Goal: Information Seeking & Learning: Compare options

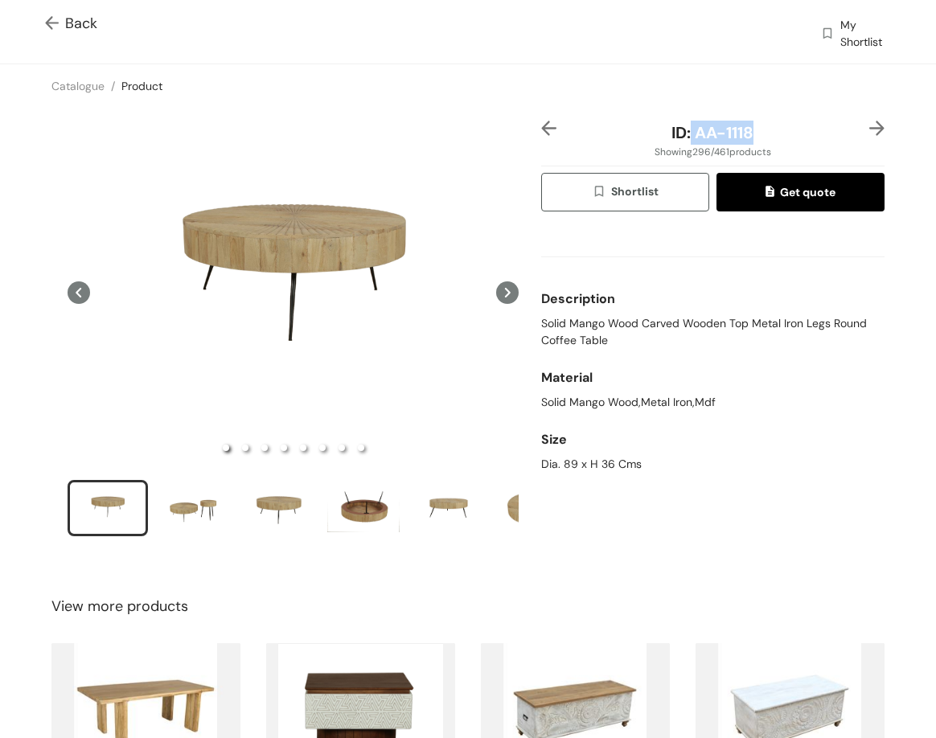
click at [870, 130] on img at bounding box center [877, 128] width 15 height 15
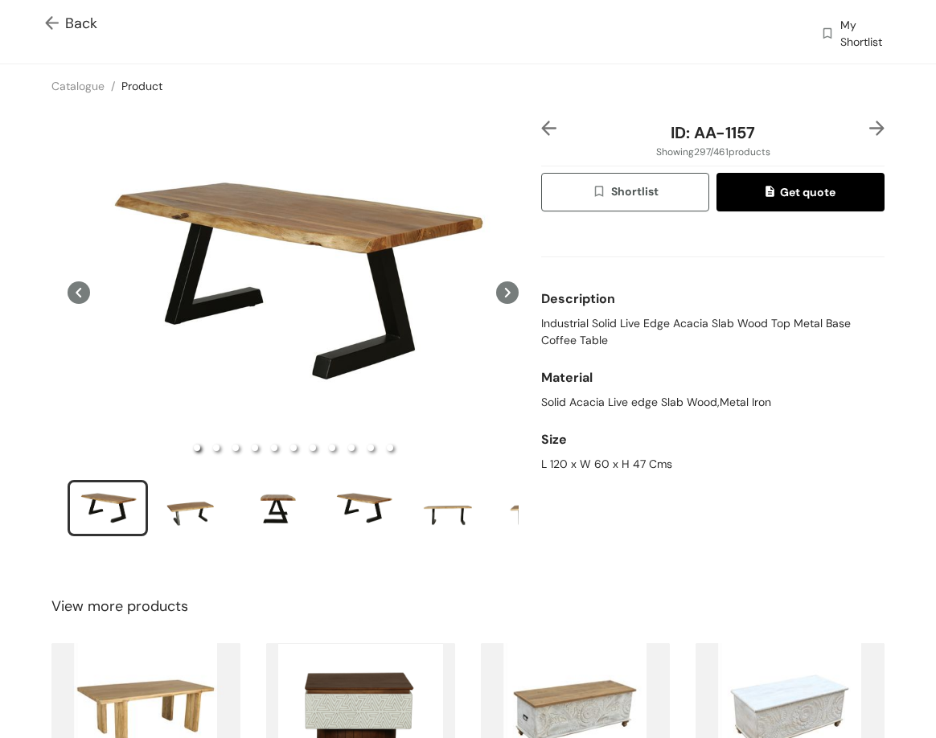
click at [623, 311] on div "Description" at bounding box center [712, 299] width 343 height 32
click at [623, 323] on span "Industrial Solid Live Edge Acacia Slab Wood Top Metal Base Coffee Table" at bounding box center [712, 332] width 343 height 34
copy span "Industrial Solid Live Edge Acacia Slab Wood Top Metal Base Coffee Table"
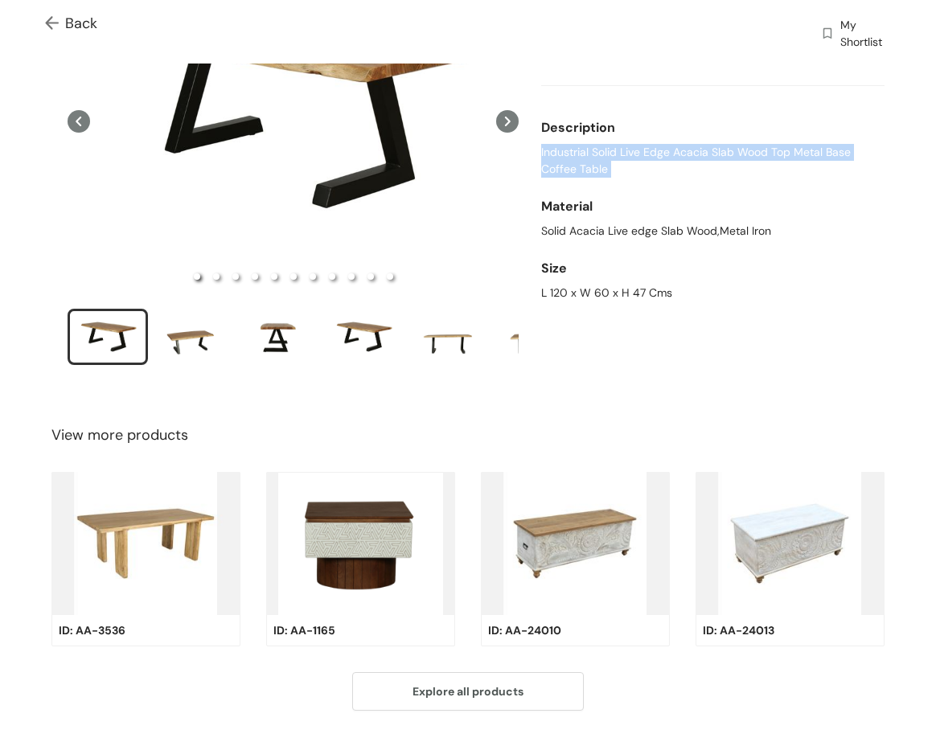
scroll to position [134, 0]
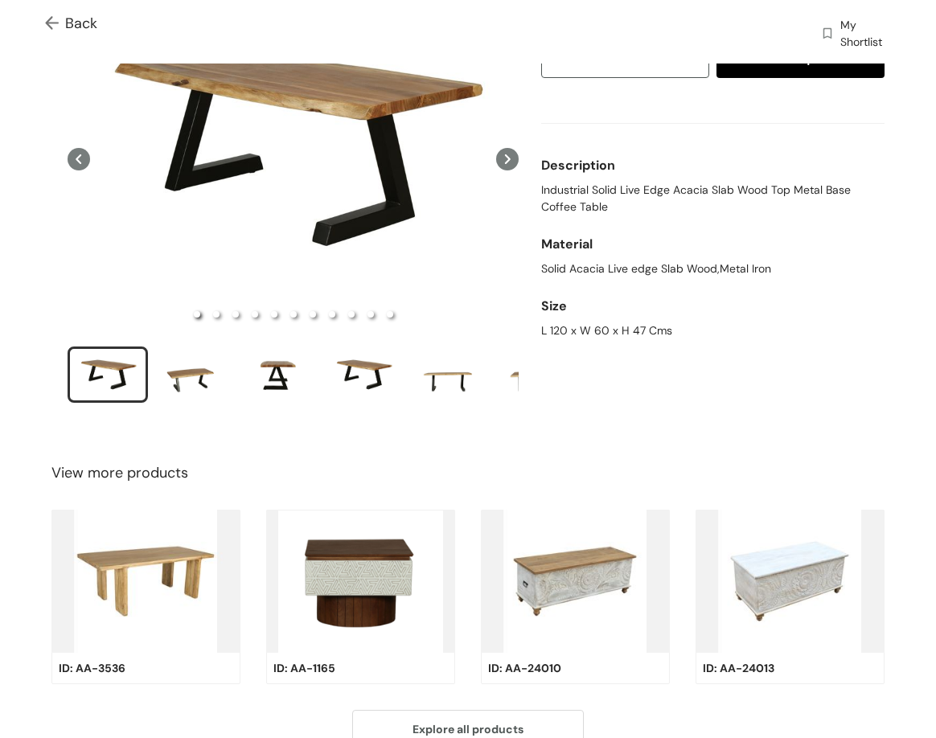
click at [557, 323] on div "L 120 x W 60 x H 47 Cms" at bounding box center [712, 331] width 343 height 17
copy div "L 120 x W 60 x H 47 Cms"
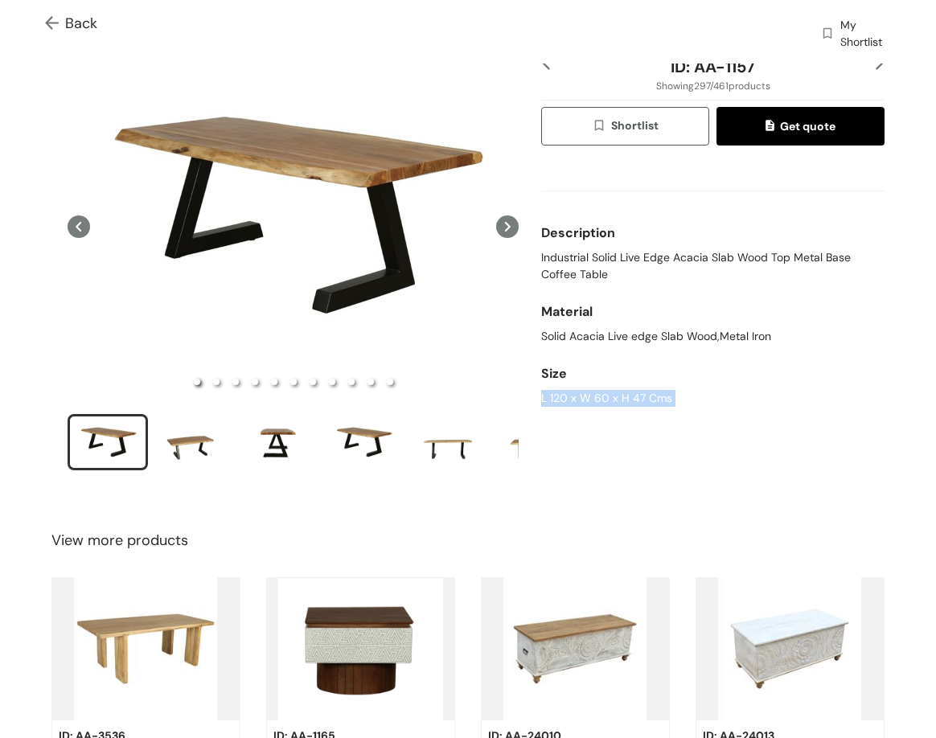
scroll to position [0, 0]
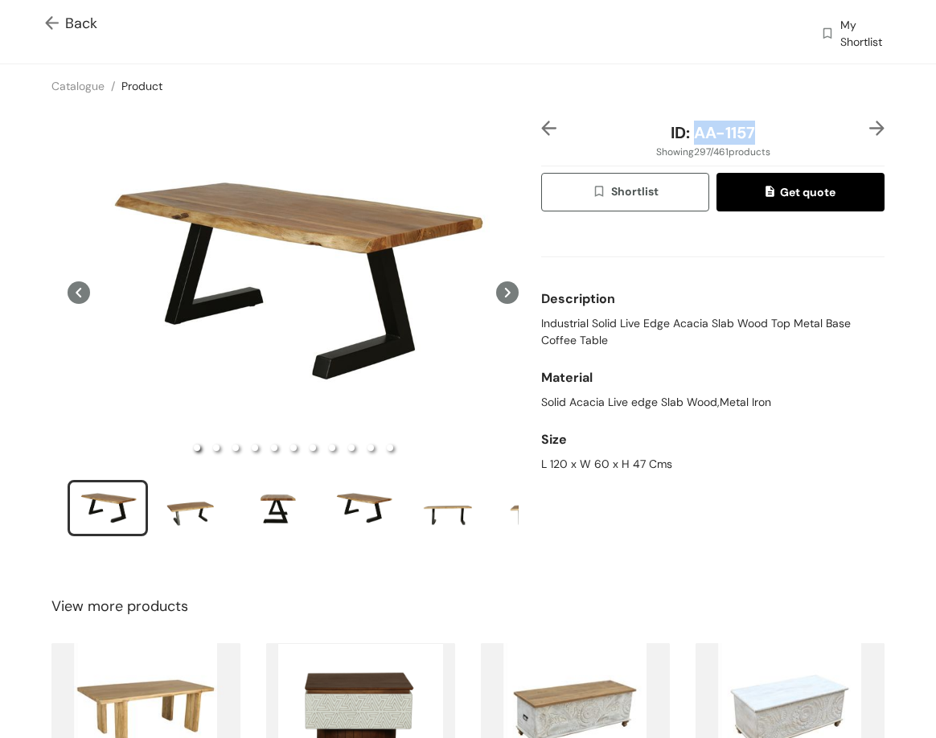
drag, startPoint x: 707, startPoint y: 138, endPoint x: 750, endPoint y: 141, distance: 42.7
click at [750, 141] on div "ID: AA-1157" at bounding box center [713, 133] width 286 height 24
copy span "AA-1157"
click at [870, 124] on img at bounding box center [877, 128] width 15 height 15
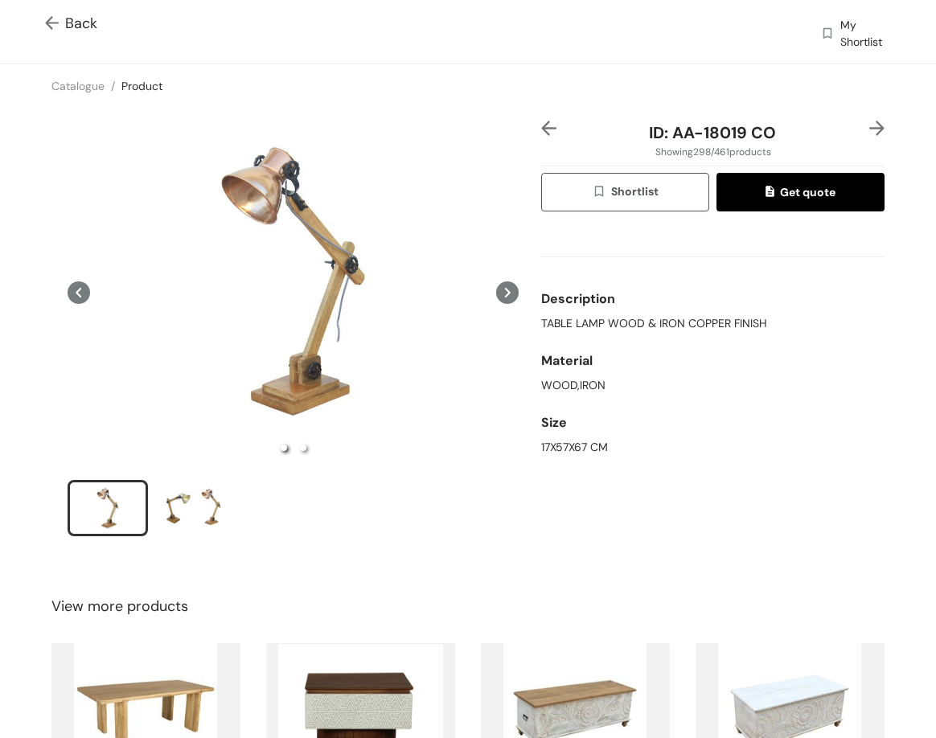
click at [582, 320] on span "TABLE LAMP WOOD & IRON COPPER FINISH" at bounding box center [654, 323] width 226 height 17
copy span "TABLE LAMP WOOD & IRON COPPER FINISH"
click at [555, 443] on div "17X57X67 CM" at bounding box center [712, 447] width 343 height 17
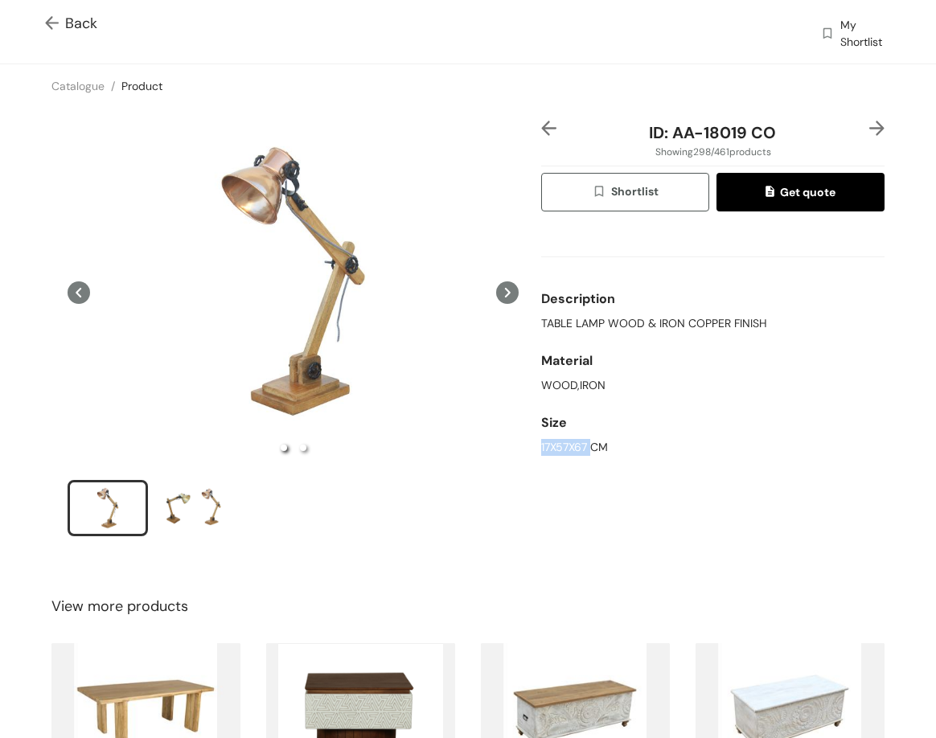
click at [555, 443] on div "17X57X67 CM" at bounding box center [712, 447] width 343 height 17
drag, startPoint x: 555, startPoint y: 443, endPoint x: 552, endPoint y: 430, distance: 14.0
click at [555, 442] on div "17X57X67 CM" at bounding box center [712, 447] width 343 height 17
copy div "17X57X67 CM"
click at [662, 131] on span "ID: AA-18019 CO" at bounding box center [712, 132] width 127 height 21
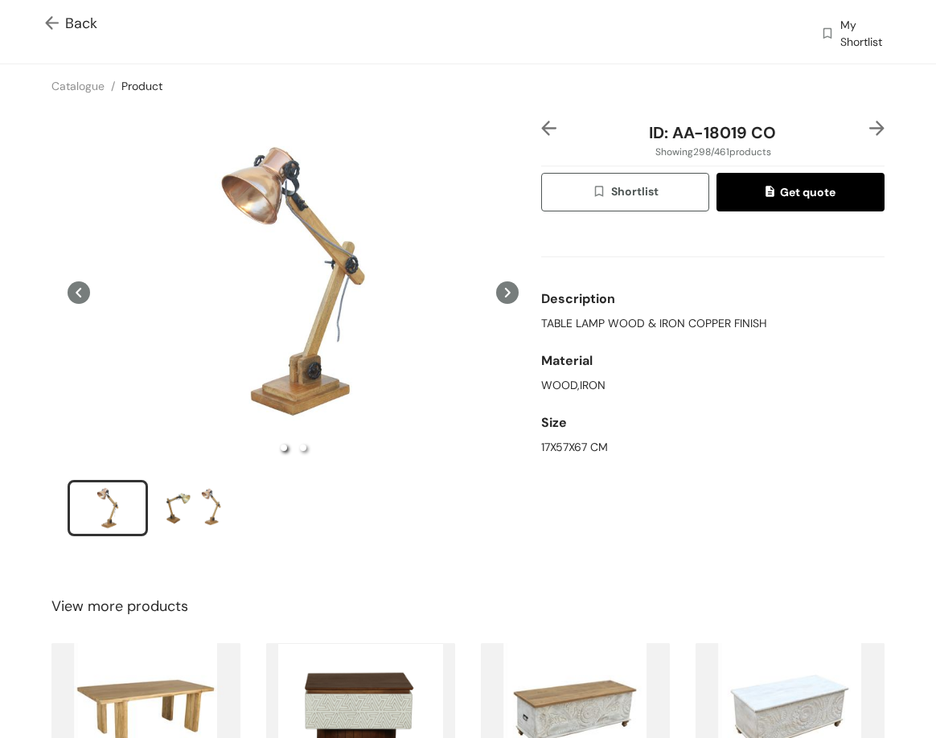
click at [677, 136] on span "ID: AA-18019 CO" at bounding box center [712, 132] width 127 height 21
drag, startPoint x: 697, startPoint y: 140, endPoint x: 668, endPoint y: 139, distance: 29.0
click at [696, 140] on span "ID: AA-18019 CO" at bounding box center [712, 132] width 127 height 21
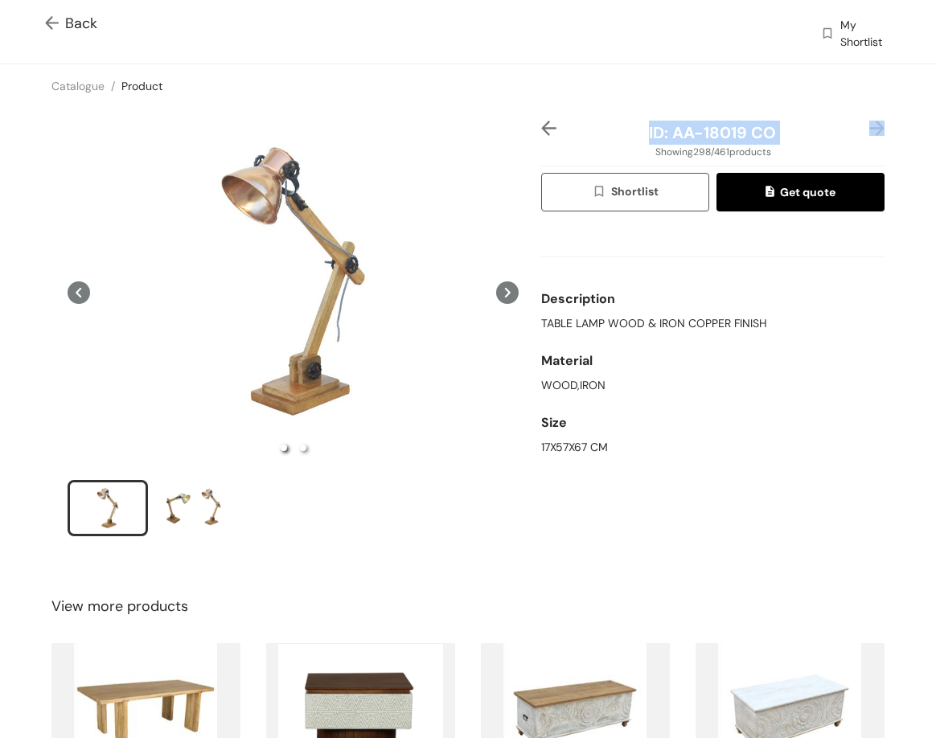
click at [656, 138] on span "ID: AA-18019 CO" at bounding box center [712, 132] width 127 height 21
drag, startPoint x: 669, startPoint y: 134, endPoint x: 801, endPoint y: 135, distance: 131.9
click at [801, 135] on div "ID: AA-18019 CO" at bounding box center [713, 133] width 286 height 24
copy span "AA-18019 CO"
click at [547, 448] on div "17X57X67 CM" at bounding box center [712, 447] width 343 height 17
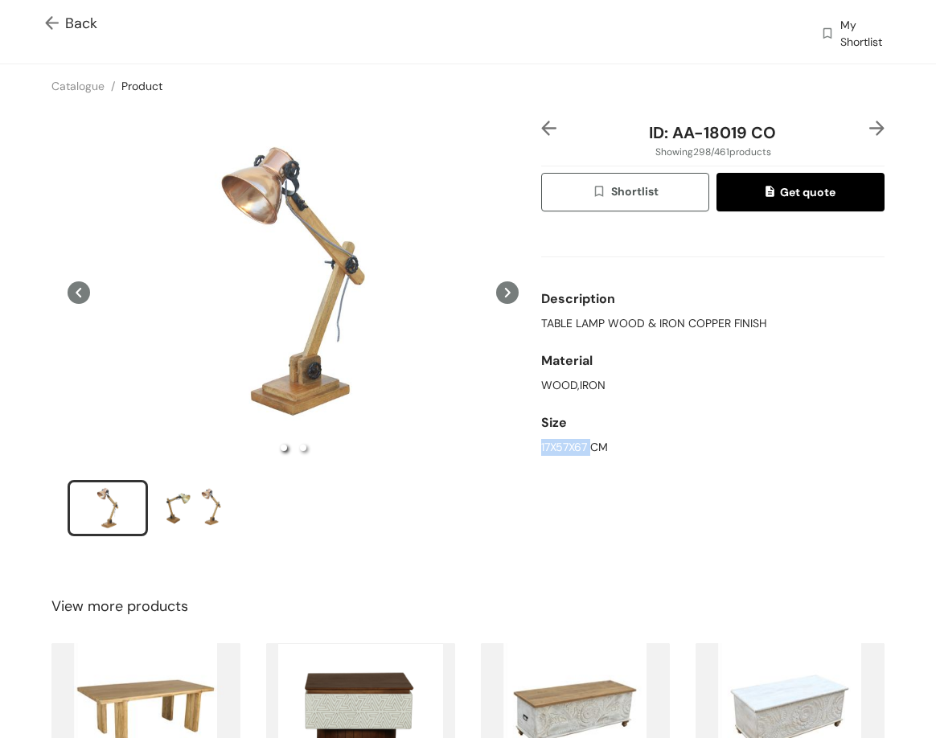
click at [547, 448] on div "17X57X67 CM" at bounding box center [712, 447] width 343 height 17
copy div "17X57X67 CM"
click at [870, 130] on img at bounding box center [877, 128] width 15 height 15
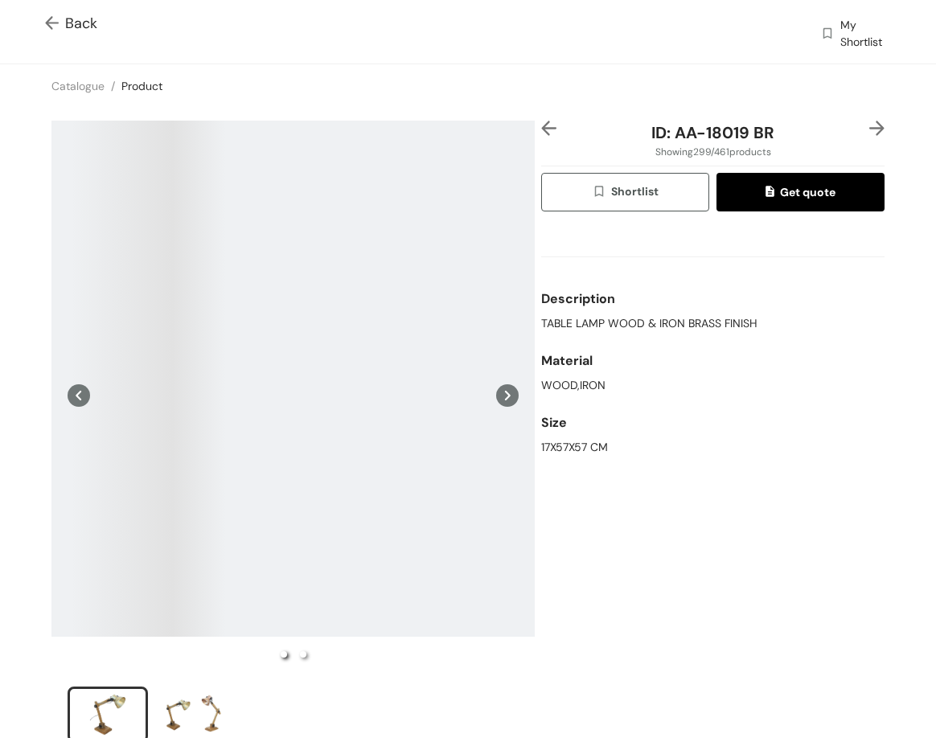
click at [619, 327] on span "TABLE LAMP WOOD & IRON BRASS FINISH" at bounding box center [649, 323] width 216 height 17
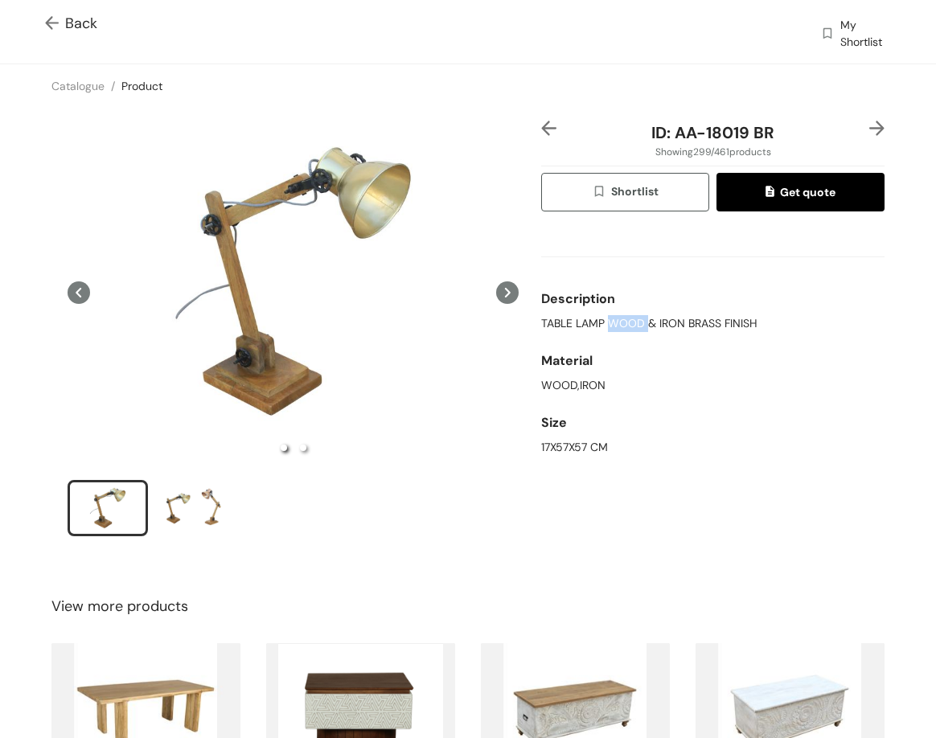
click at [619, 326] on span "TABLE LAMP WOOD & IRON BRASS FINISH" at bounding box center [649, 323] width 216 height 17
copy span "TABLE LAMP WOOD & IRON BRASS FINISH"
click at [583, 443] on div "17X57X57 CM" at bounding box center [712, 447] width 343 height 17
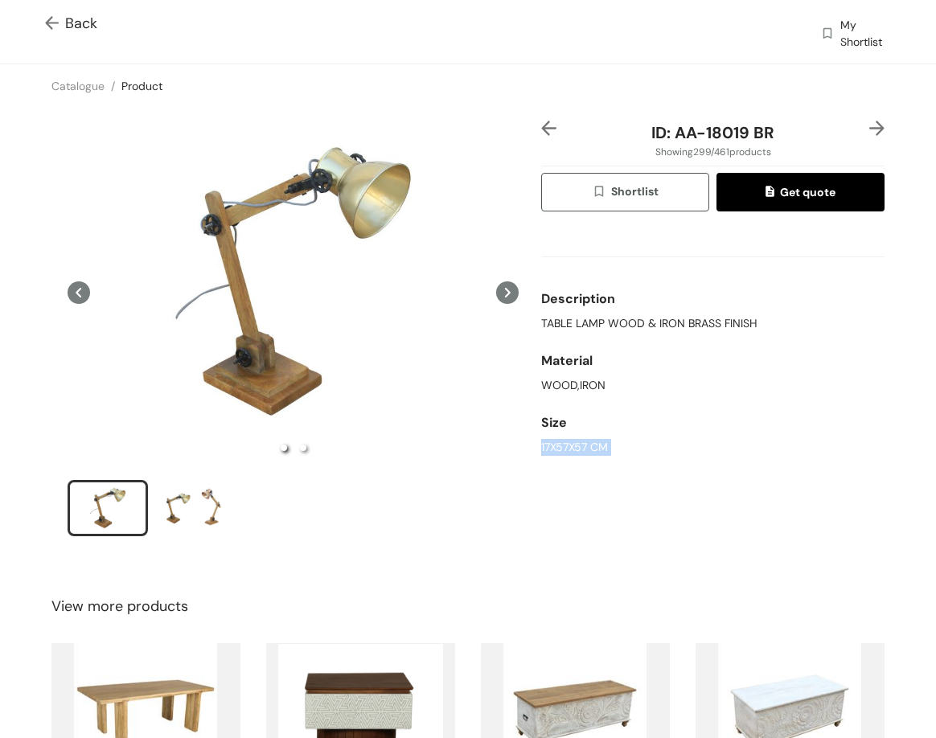
click at [583, 443] on div "17X57X57 CM" at bounding box center [712, 447] width 343 height 17
copy div "17X57X57 CM"
drag, startPoint x: 674, startPoint y: 130, endPoint x: 774, endPoint y: 140, distance: 100.2
click at [767, 144] on div "ID: AA-18019 BR" at bounding box center [713, 133] width 286 height 24
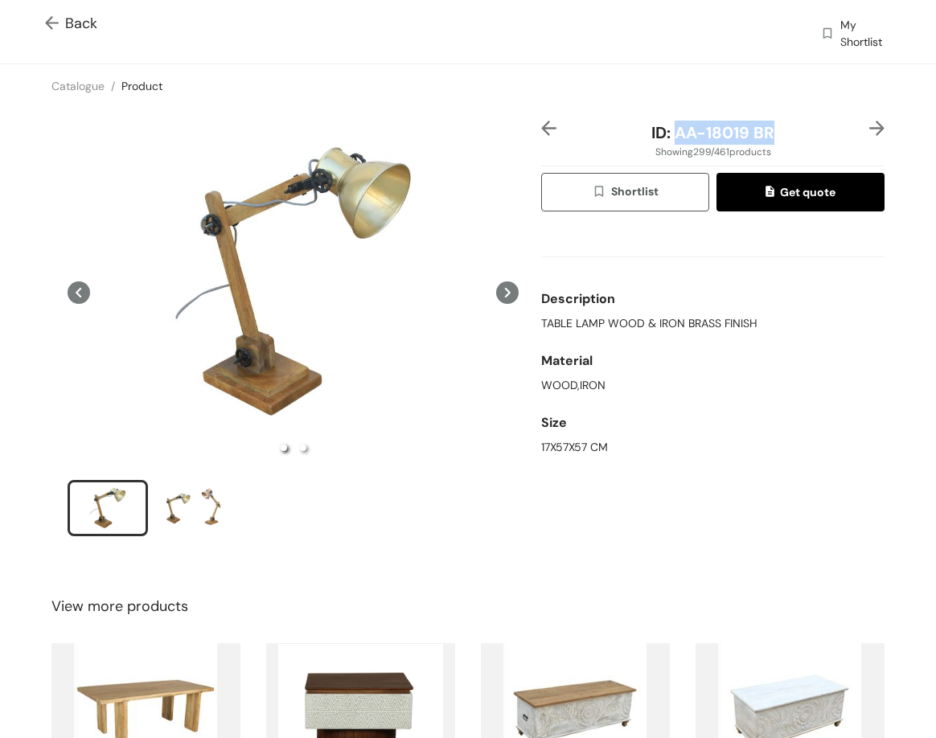
click at [870, 125] on img at bounding box center [877, 128] width 15 height 15
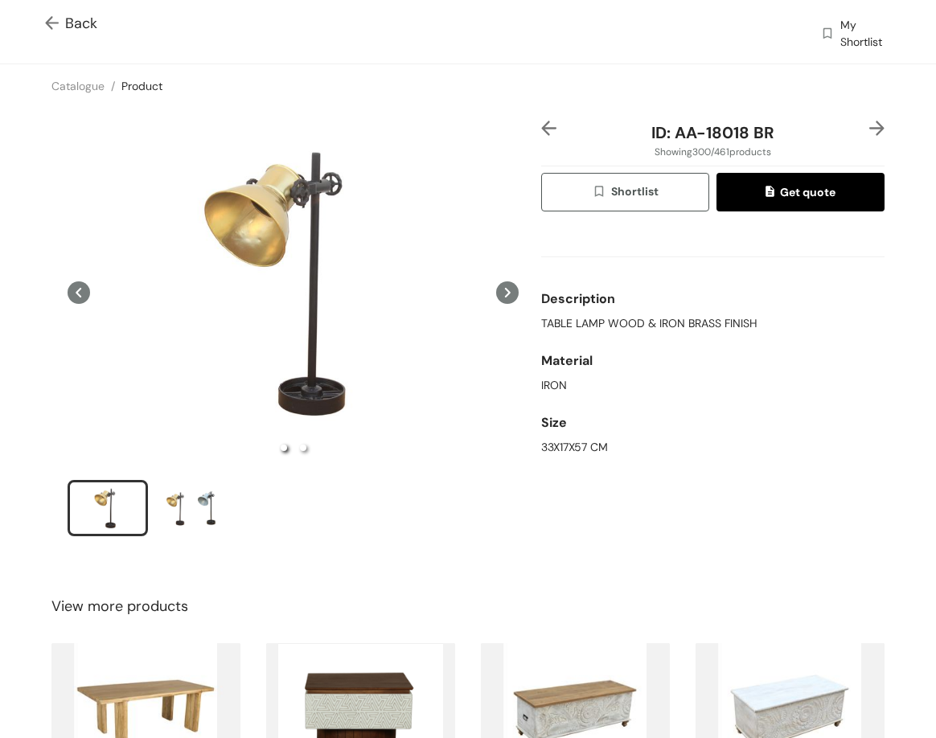
click at [648, 317] on span "TABLE LAMP WOOD & IRON BRASS FINISH" at bounding box center [649, 323] width 216 height 17
drag, startPoint x: 668, startPoint y: 134, endPoint x: 801, endPoint y: 141, distance: 133.7
click at [801, 141] on div "ID: AA-18018 BR" at bounding box center [713, 133] width 286 height 24
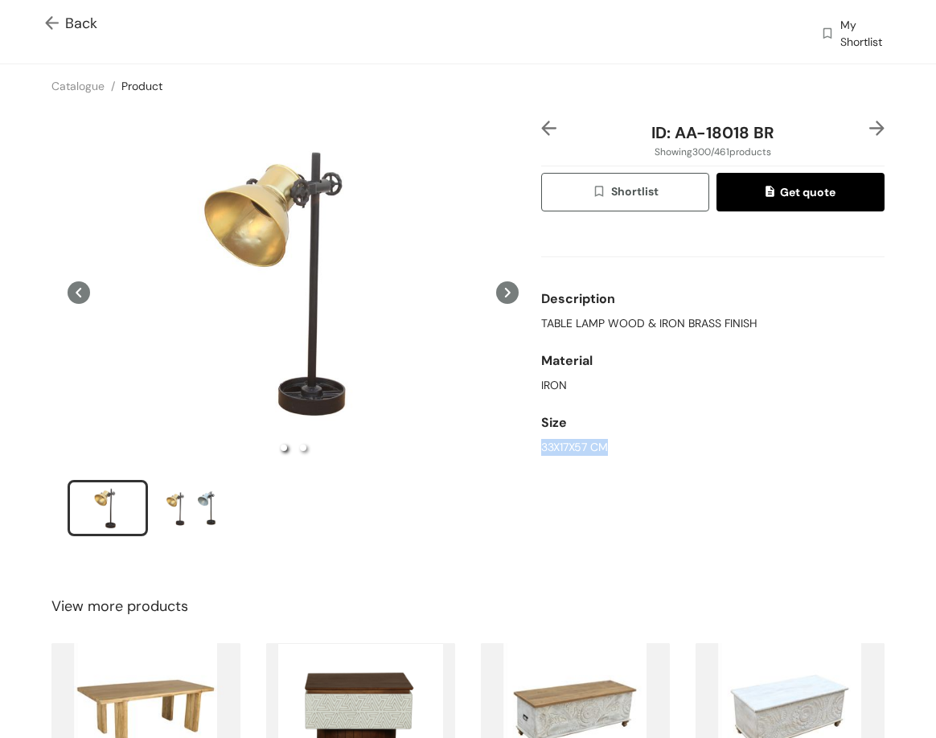
drag, startPoint x: 547, startPoint y: 450, endPoint x: 664, endPoint y: 444, distance: 116.8
click at [669, 461] on div "ID: AA-18018 BR Showing 300 / 461 products Shortlist Get quote Description TABL…" at bounding box center [713, 340] width 350 height 438
drag, startPoint x: 684, startPoint y: 134, endPoint x: 797, endPoint y: 134, distance: 113.4
click at [797, 134] on div "ID: AA-18018 BR" at bounding box center [713, 133] width 286 height 24
click at [870, 127] on img at bounding box center [877, 128] width 15 height 15
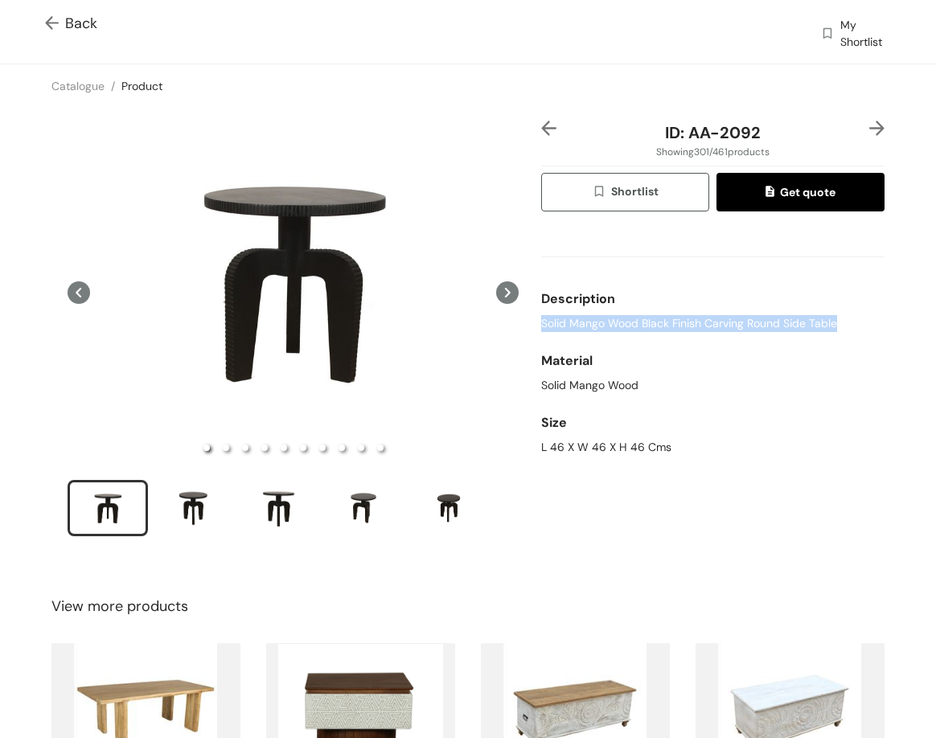
drag, startPoint x: 540, startPoint y: 323, endPoint x: 848, endPoint y: 331, distance: 308.2
click at [848, 331] on div "Solid Mango Wood Black Finish Carving Round Side Table" at bounding box center [712, 323] width 343 height 17
click at [594, 441] on div "L 46 X W 46 X H 46 Cms" at bounding box center [712, 447] width 343 height 17
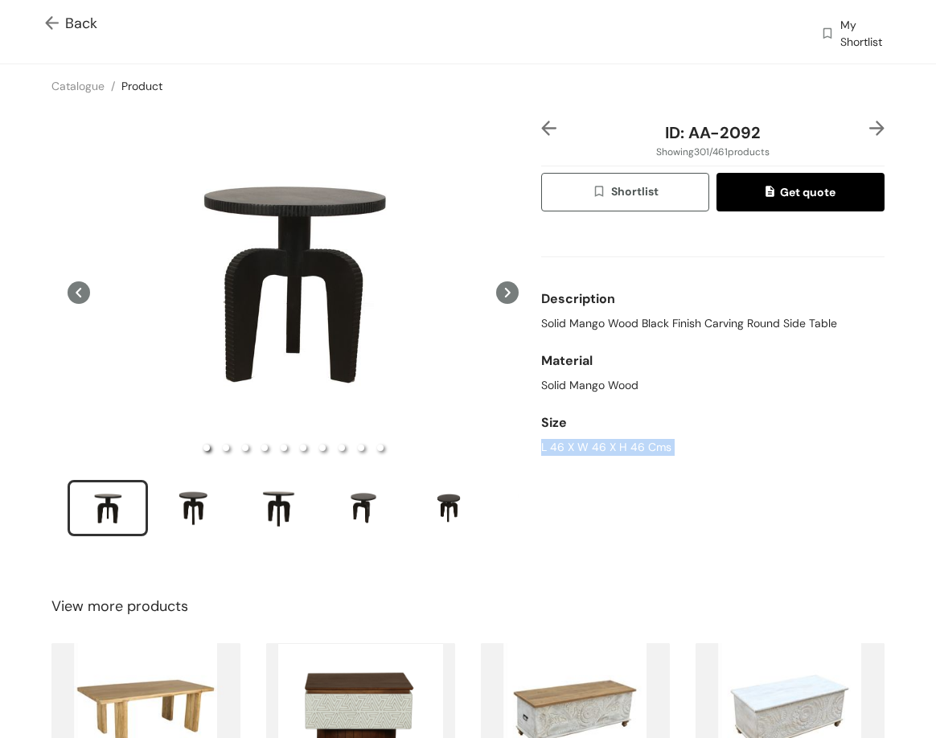
click at [594, 441] on div "L 46 X W 46 X H 46 Cms" at bounding box center [712, 447] width 343 height 17
drag, startPoint x: 678, startPoint y: 134, endPoint x: 804, endPoint y: 132, distance: 125.5
click at [804, 132] on div "ID: AA-2092" at bounding box center [713, 133] width 286 height 24
click at [870, 127] on img at bounding box center [877, 128] width 15 height 15
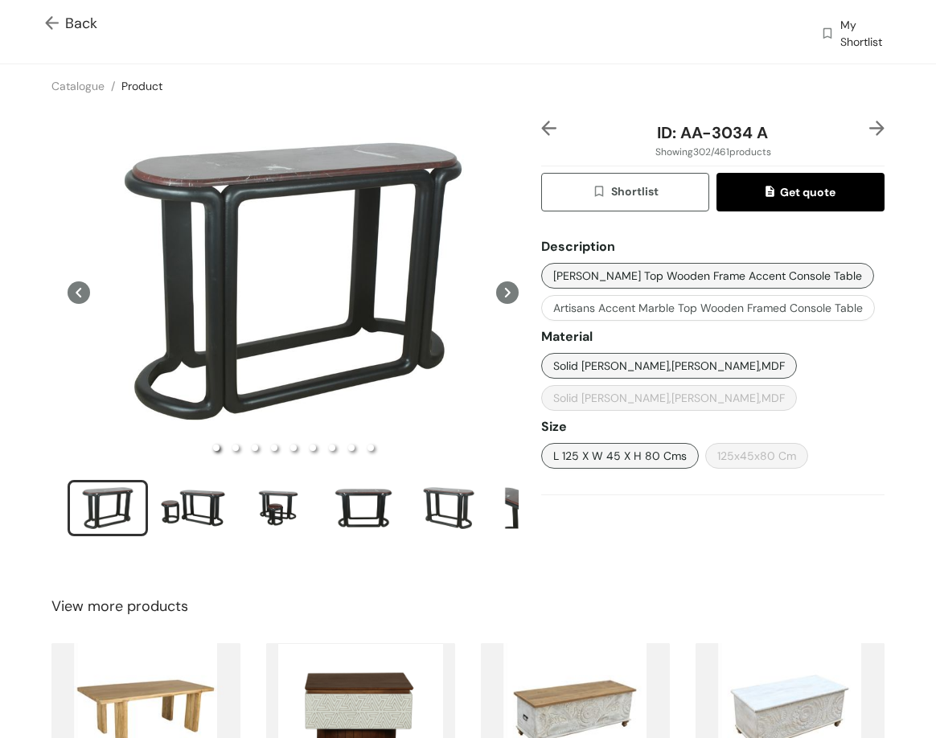
drag, startPoint x: 541, startPoint y: 273, endPoint x: 657, endPoint y: 280, distance: 116.0
click at [656, 279] on button "[PERSON_NAME] Top Wooden Frame Accent Console Table" at bounding box center [707, 276] width 333 height 26
drag, startPoint x: 543, startPoint y: 269, endPoint x: 687, endPoint y: 279, distance: 144.3
click at [687, 279] on button "[PERSON_NAME] Top Wooden Frame Accent Console Table" at bounding box center [707, 276] width 333 height 26
click at [687, 279] on span "[PERSON_NAME] Top Wooden Frame Accent Console Table" at bounding box center [707, 276] width 309 height 18
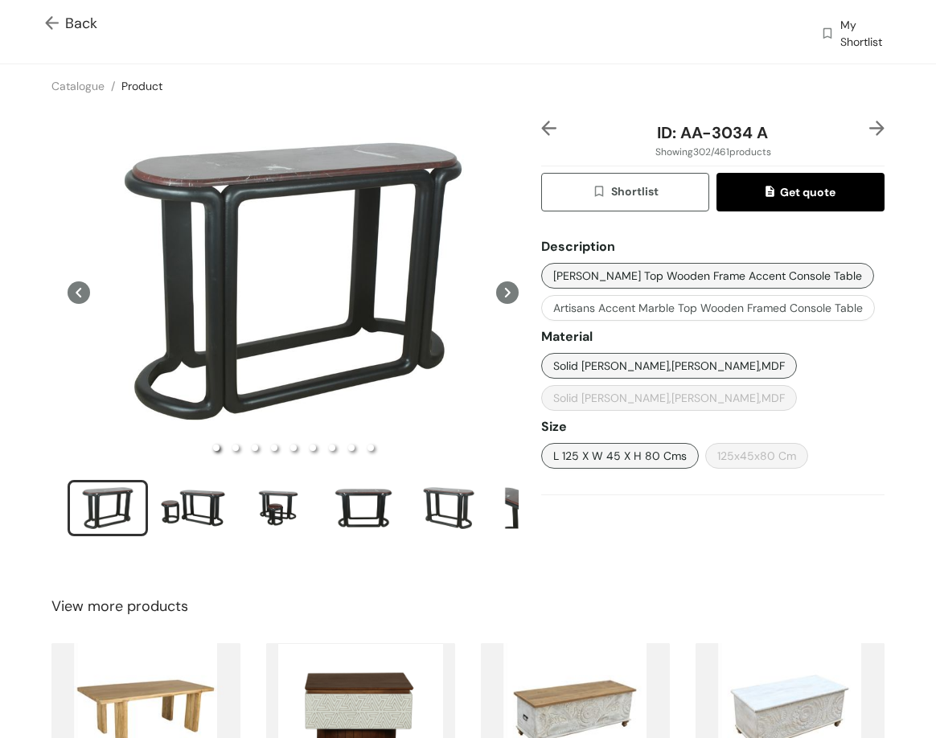
click at [688, 279] on span "[PERSON_NAME] Top Wooden Frame Accent Console Table" at bounding box center [707, 276] width 309 height 18
click at [823, 273] on span "[PERSON_NAME] Top Wooden Frame Accent Console Table" at bounding box center [707, 276] width 309 height 18
drag, startPoint x: 717, startPoint y: 270, endPoint x: 780, endPoint y: 282, distance: 64.5
click at [780, 282] on span "[PERSON_NAME] Top Wooden Frame Accent Console Table" at bounding box center [707, 276] width 309 height 18
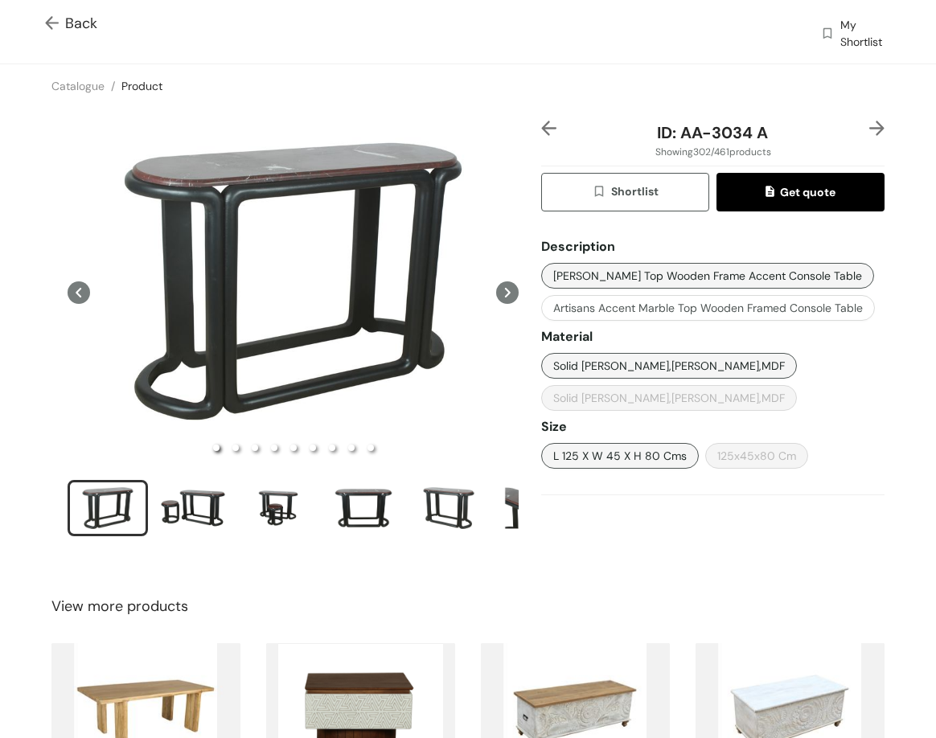
click at [610, 456] on span "L 125 X W 45 X H 80 Cms" at bounding box center [620, 456] width 134 height 18
click at [604, 455] on span "L 125 X W 45 X H 80 Cms" at bounding box center [620, 456] width 134 height 18
click at [645, 242] on div "ID: AA-3034 A Showing 302 / 461 products Shortlist Get quote Description Rossa …" at bounding box center [468, 339] width 943 height 463
drag, startPoint x: 671, startPoint y: 129, endPoint x: 769, endPoint y: 128, distance: 98.1
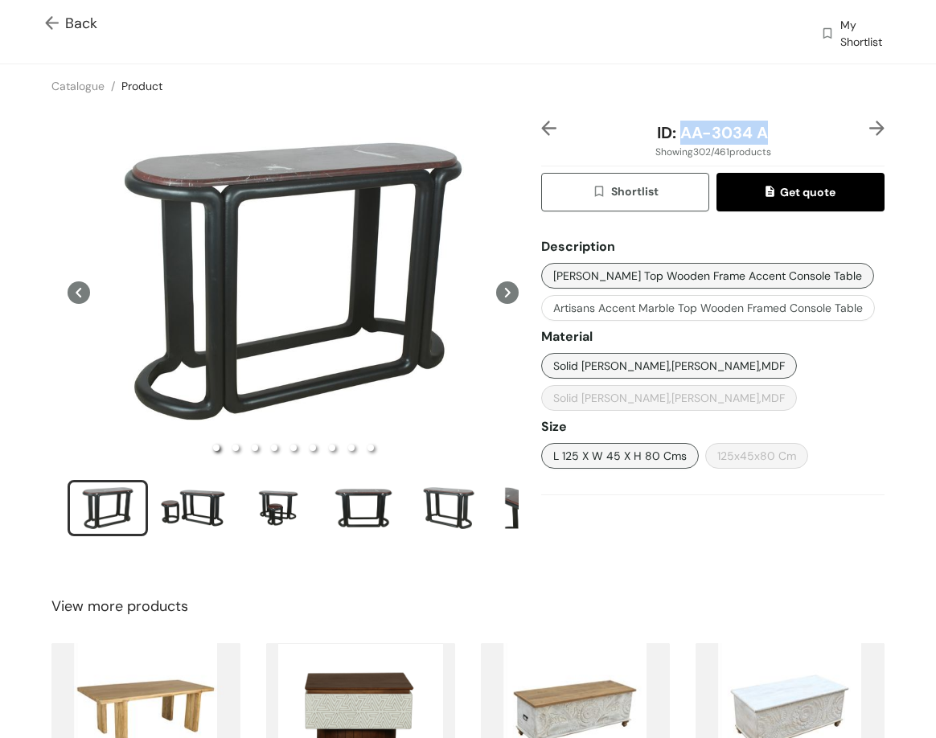
click at [769, 128] on div "ID: AA-3034 A" at bounding box center [713, 133] width 286 height 24
click at [870, 128] on img at bounding box center [877, 128] width 15 height 15
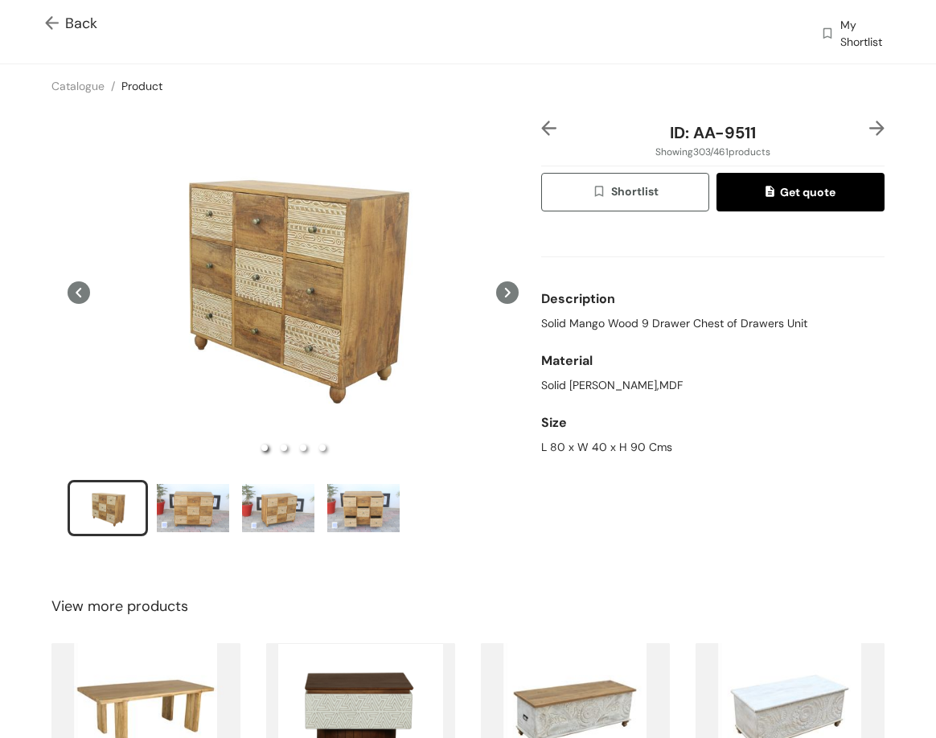
click at [730, 328] on span "Solid Mango Wood 9 Drawer Chest of Drawers Unit" at bounding box center [674, 323] width 266 height 17
click at [571, 446] on div "L 80 x W 40 x H 90 Cms" at bounding box center [712, 447] width 343 height 17
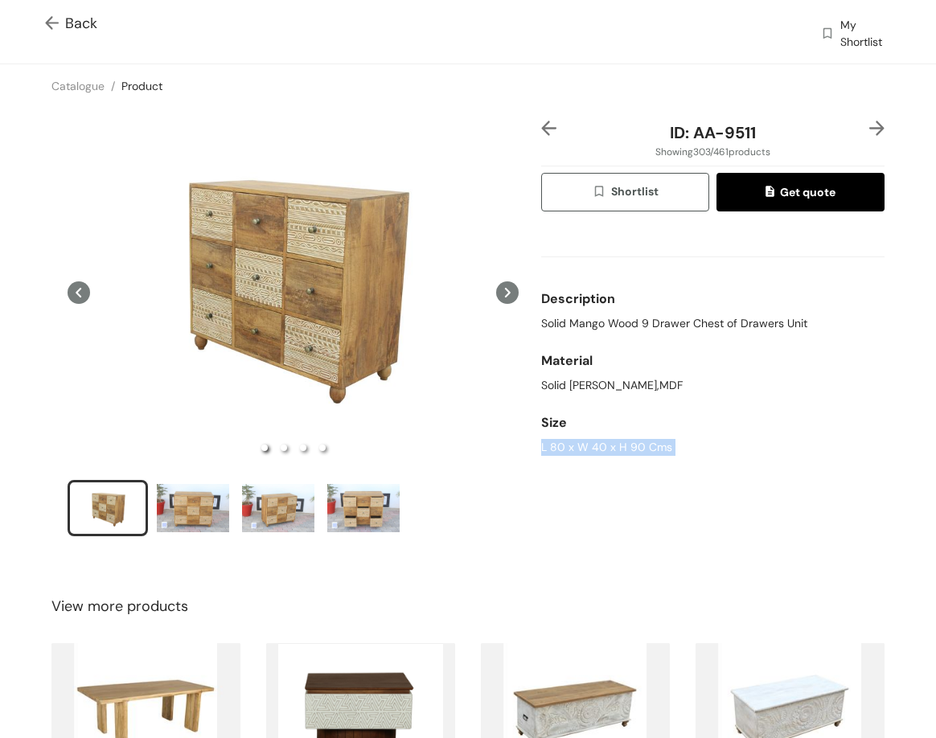
click at [571, 446] on div "L 80 x W 40 x H 90 Cms" at bounding box center [712, 447] width 343 height 17
drag, startPoint x: 697, startPoint y: 134, endPoint x: 778, endPoint y: 131, distance: 80.5
click at [778, 131] on div "ID: AA-9511" at bounding box center [713, 133] width 286 height 24
drag, startPoint x: 683, startPoint y: 135, endPoint x: 759, endPoint y: 133, distance: 75.7
click at [759, 133] on div "ID: AA-9511" at bounding box center [713, 133] width 286 height 24
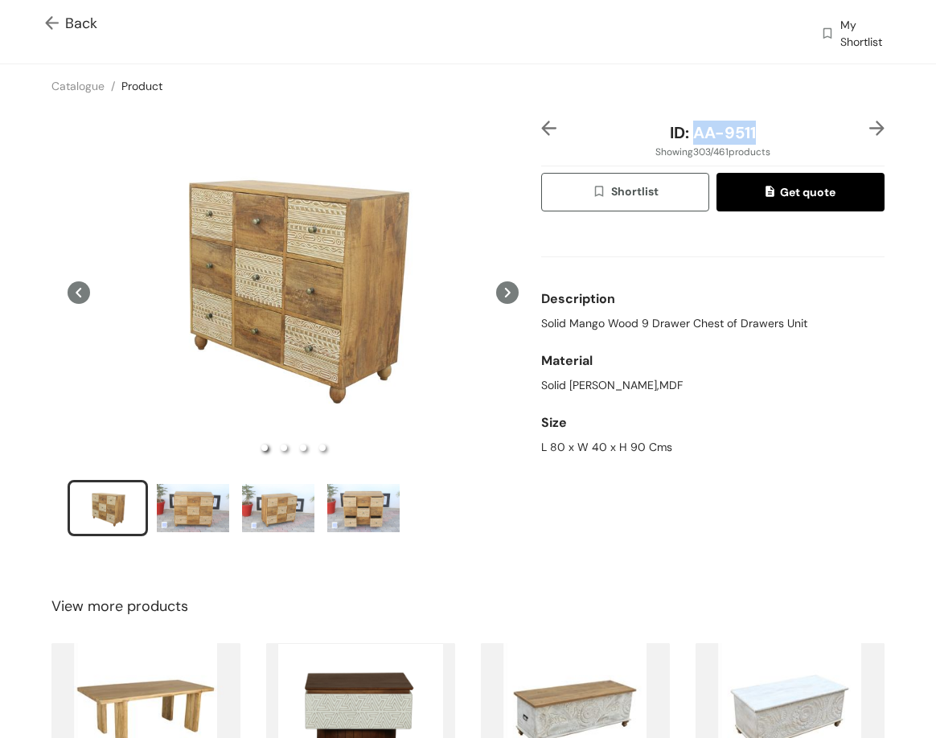
click at [870, 130] on img at bounding box center [877, 128] width 15 height 15
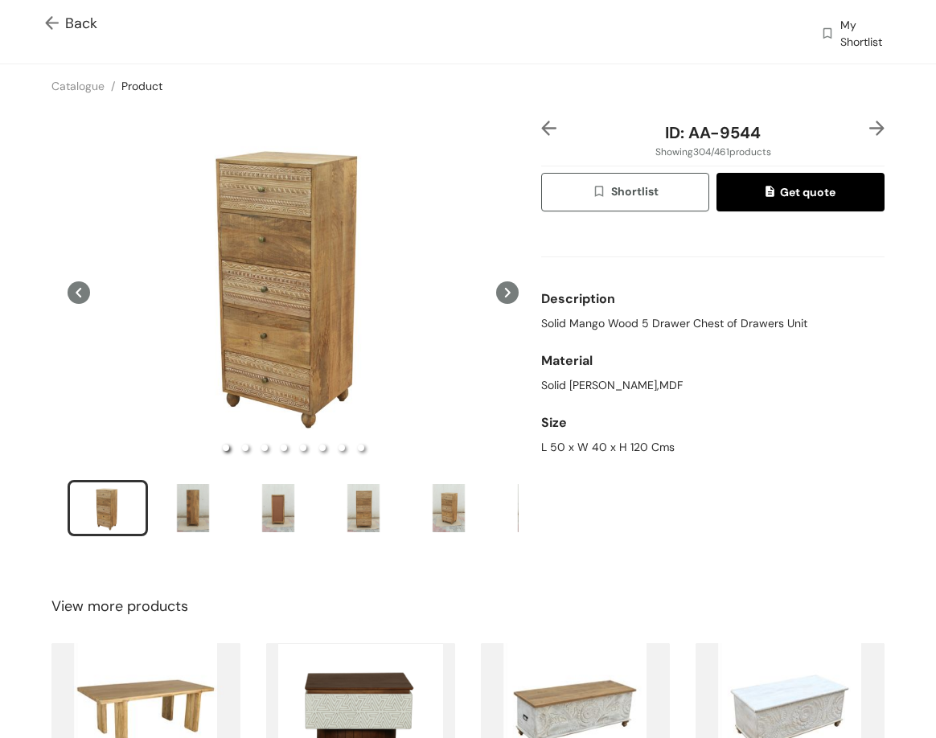
click at [693, 327] on span "Solid Mango Wood 5 Drawer Chest of Drawers Unit" at bounding box center [674, 323] width 266 height 17
click at [552, 443] on div "L 50 x W 40 x H 120 Cms" at bounding box center [712, 447] width 343 height 17
click at [552, 446] on div "L 50 x W 40 x H 120 Cms" at bounding box center [712, 447] width 343 height 17
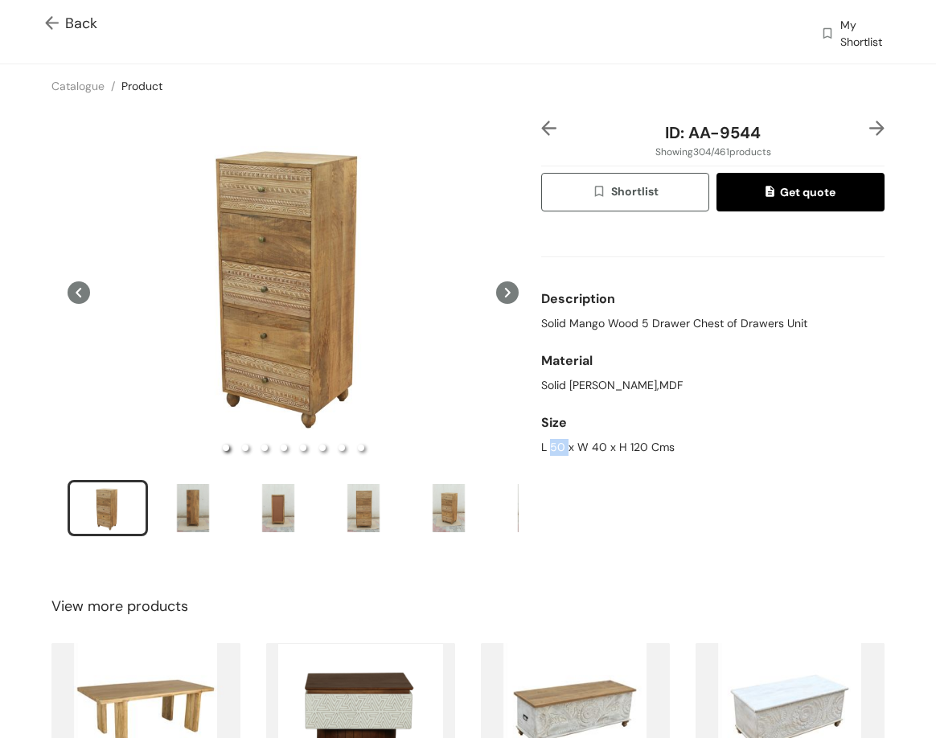
click at [552, 446] on div "L 50 x W 40 x H 120 Cms" at bounding box center [712, 447] width 343 height 17
click at [551, 446] on div "L 50 x W 40 x H 120 Cms" at bounding box center [712, 447] width 343 height 17
drag, startPoint x: 684, startPoint y: 138, endPoint x: 747, endPoint y: 134, distance: 63.7
click at [749, 142] on span "ID: AA-9544" at bounding box center [713, 132] width 96 height 21
click at [870, 129] on img at bounding box center [877, 128] width 15 height 15
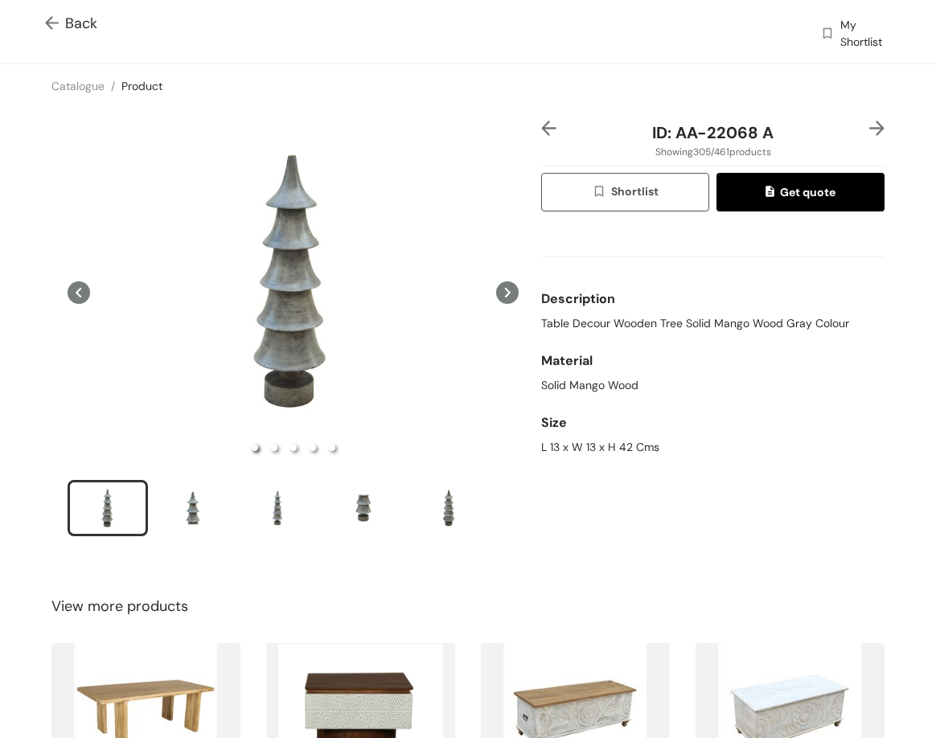
click at [870, 127] on img at bounding box center [877, 128] width 15 height 15
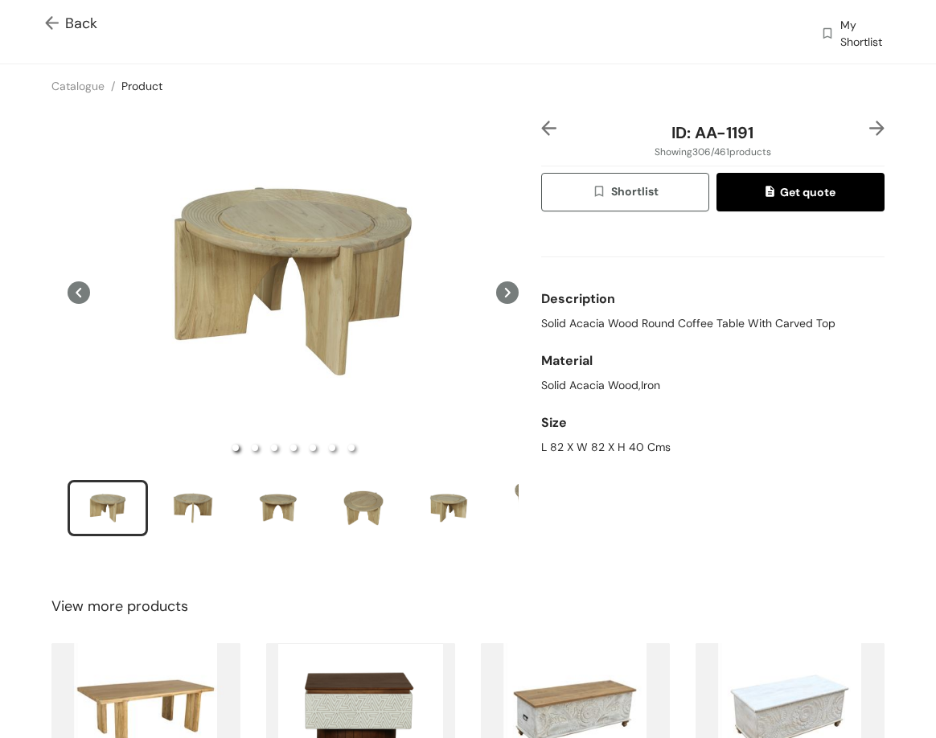
click at [708, 327] on span "Solid Acacia Wood Round Coffee Table With Carved Top" at bounding box center [688, 323] width 294 height 17
click at [701, 327] on span "Solid Acacia Wood Round Coffee Table With Carved Top" at bounding box center [688, 323] width 294 height 17
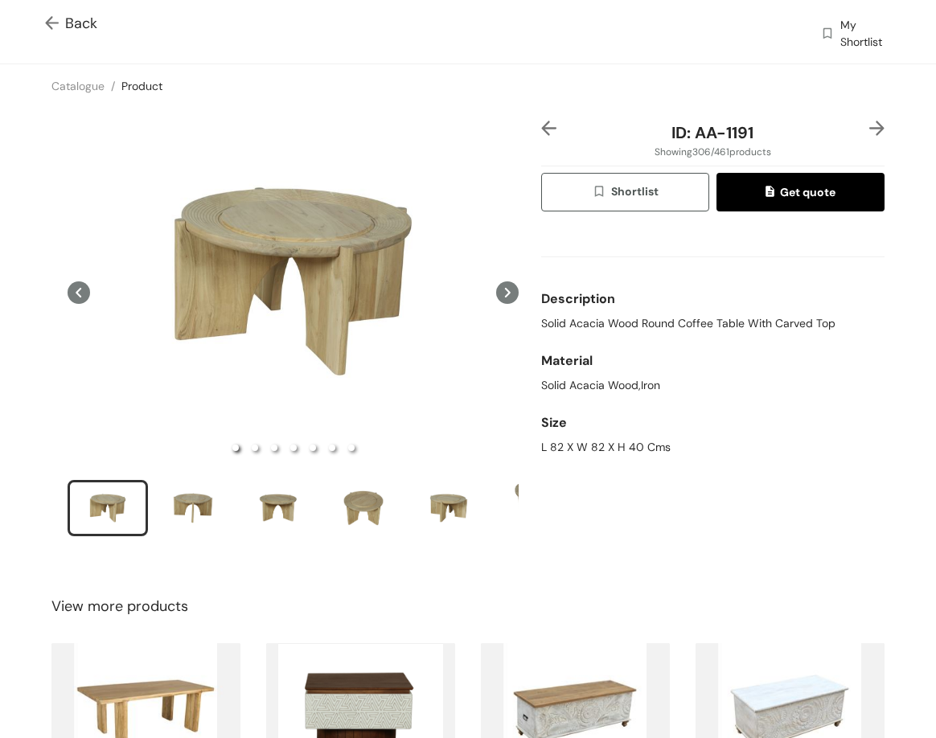
click at [585, 457] on div "Size L 82 X W 82 X H 40 Cms" at bounding box center [712, 432] width 343 height 62
click at [585, 455] on div "L 82 X W 82 X H 40 Cms" at bounding box center [712, 447] width 343 height 17
click at [583, 450] on div "L 82 X W 82 X H 40 Cms" at bounding box center [712, 447] width 343 height 17
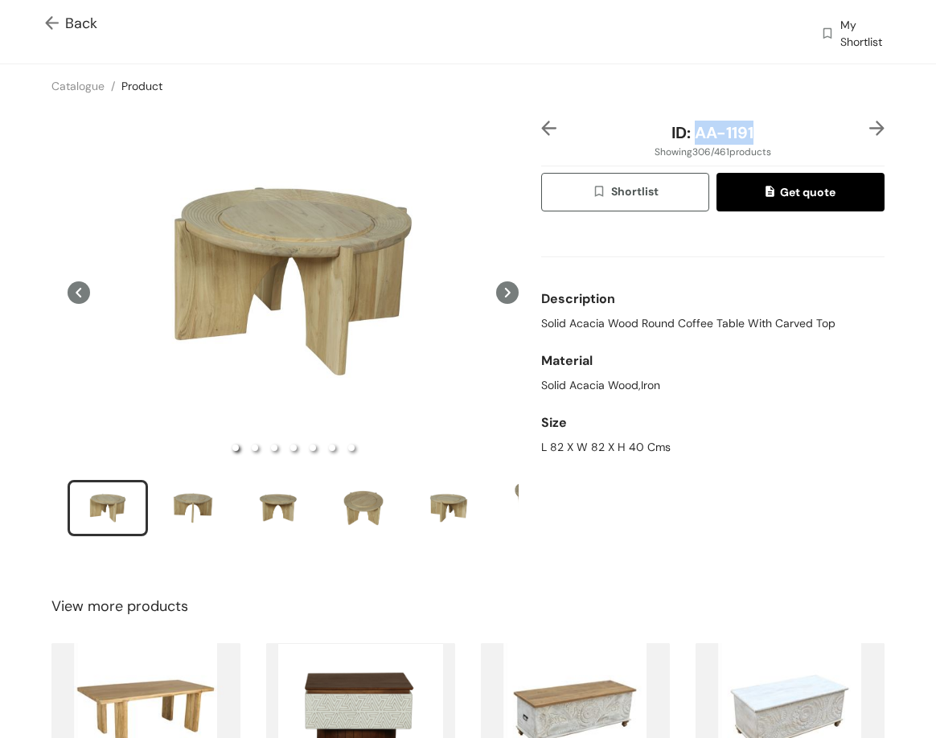
drag, startPoint x: 691, startPoint y: 138, endPoint x: 759, endPoint y: 142, distance: 67.6
click at [759, 142] on div "ID: AA-1191" at bounding box center [713, 133] width 286 height 24
click at [870, 124] on img at bounding box center [877, 128] width 15 height 15
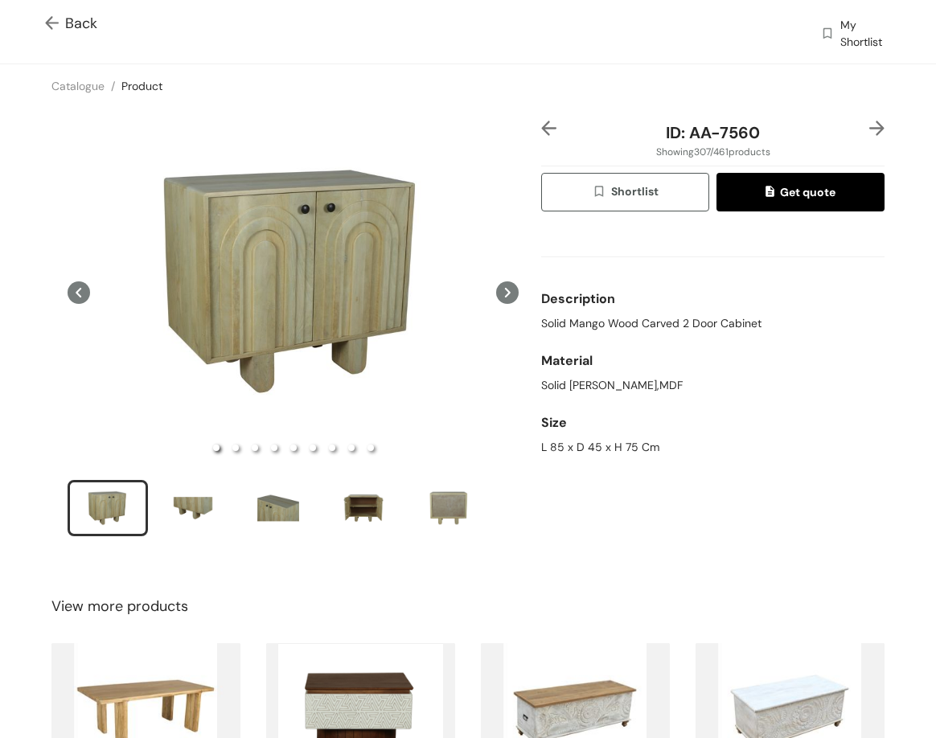
click at [616, 328] on span "Solid Mango Wood Carved 2 Door Cabinet" at bounding box center [651, 323] width 220 height 17
click at [545, 447] on div "L 85 x D 45 x H 75 Cm" at bounding box center [712, 447] width 343 height 17
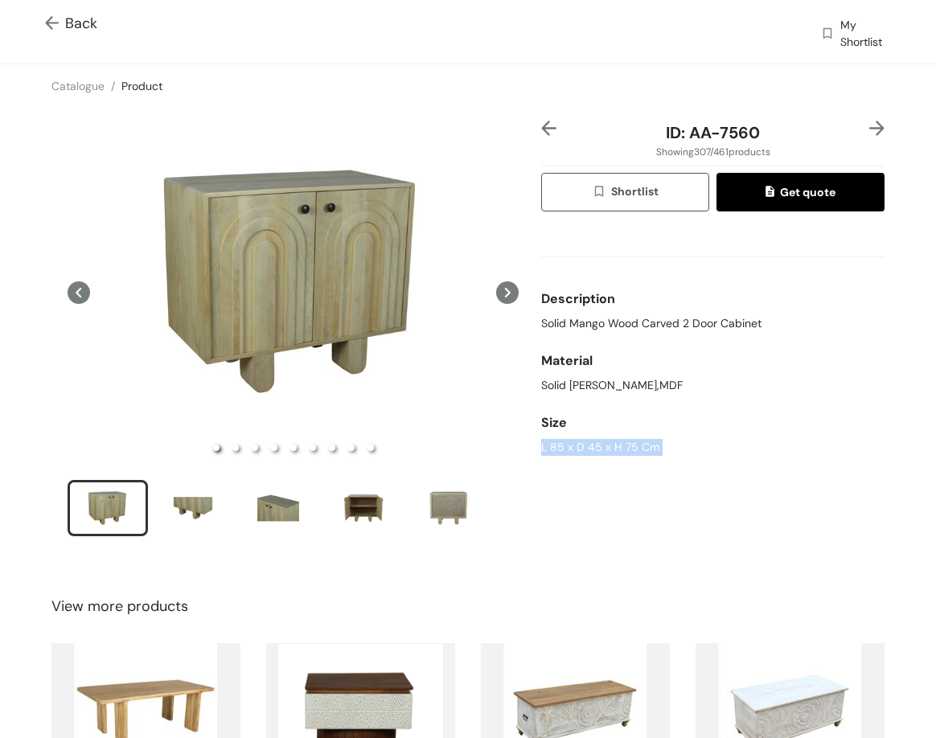
drag, startPoint x: 545, startPoint y: 447, endPoint x: 544, endPoint y: 435, distance: 12.1
click at [544, 447] on div "L 85 x D 45 x H 75 Cm" at bounding box center [712, 447] width 343 height 17
drag, startPoint x: 537, startPoint y: 323, endPoint x: 754, endPoint y: 318, distance: 216.4
click at [754, 318] on div "Solid Mango Wood Carved 2 Door Cabinet" at bounding box center [712, 323] width 343 height 17
drag, startPoint x: 683, startPoint y: 134, endPoint x: 812, endPoint y: 119, distance: 129.6
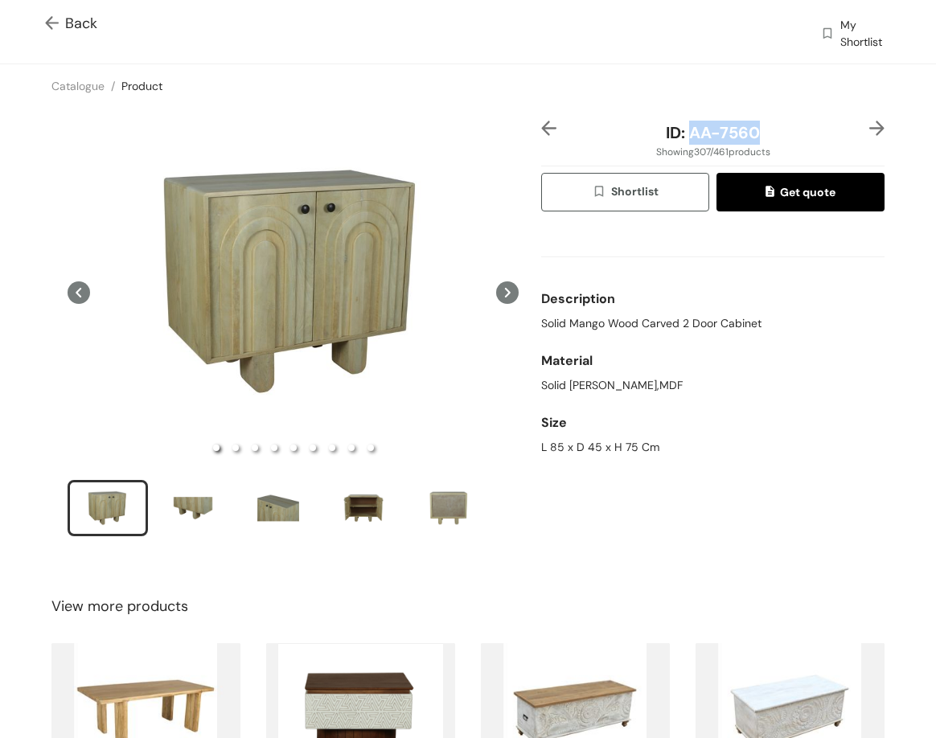
click at [800, 126] on div "ID: AA-7560" at bounding box center [713, 133] width 286 height 24
click at [870, 123] on img at bounding box center [877, 128] width 15 height 15
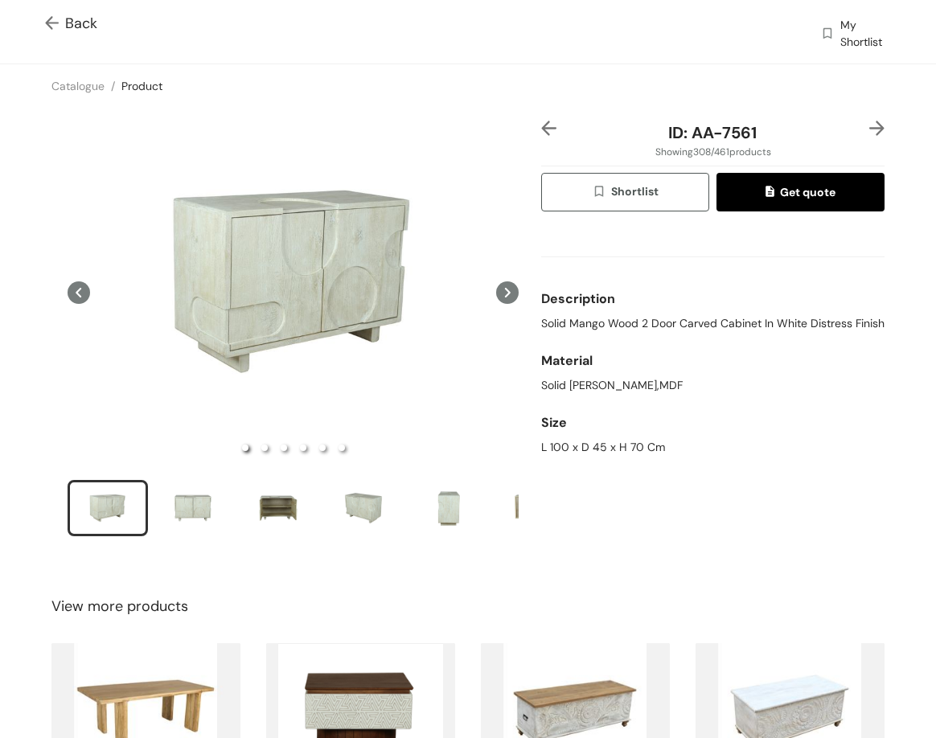
click at [683, 323] on span "Solid Mango Wood 2 Door Carved Cabinet In White Distress Finish" at bounding box center [712, 323] width 343 height 17
click at [550, 456] on div "L 100 x D 45 x H 70 Cm" at bounding box center [712, 447] width 343 height 17
click at [551, 456] on div "L 100 x D 45 x H 70 Cm" at bounding box center [712, 447] width 343 height 17
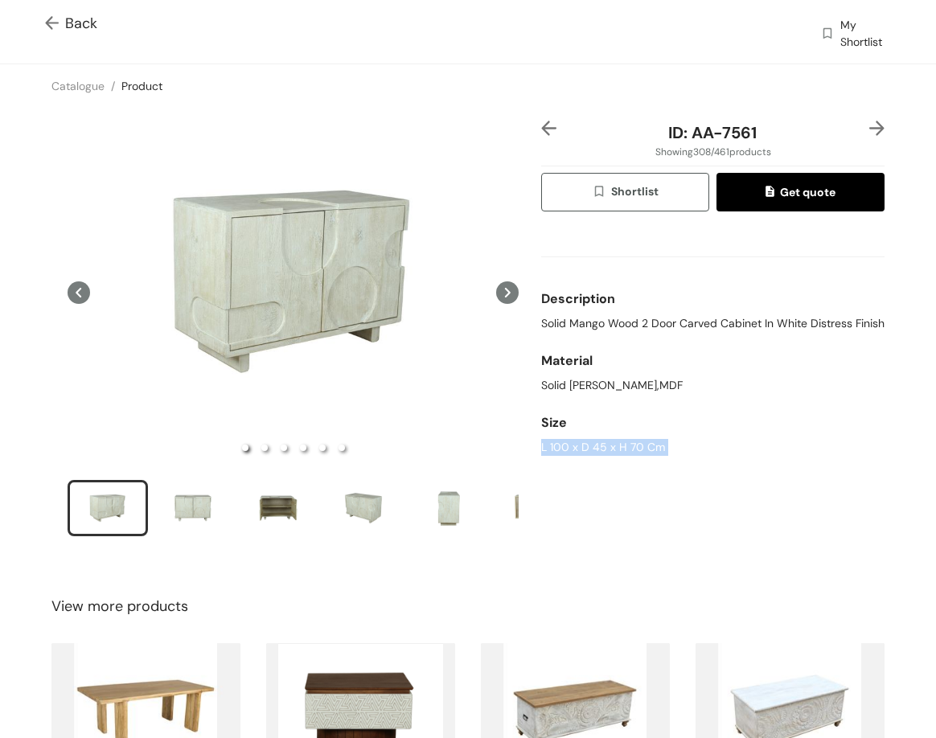
click at [551, 456] on div "L 100 x D 45 x H 70 Cm" at bounding box center [712, 447] width 343 height 17
drag, startPoint x: 688, startPoint y: 130, endPoint x: 766, endPoint y: 134, distance: 78.1
click at [766, 134] on div "ID: AA-7561" at bounding box center [713, 133] width 286 height 24
click at [870, 126] on img at bounding box center [877, 128] width 15 height 15
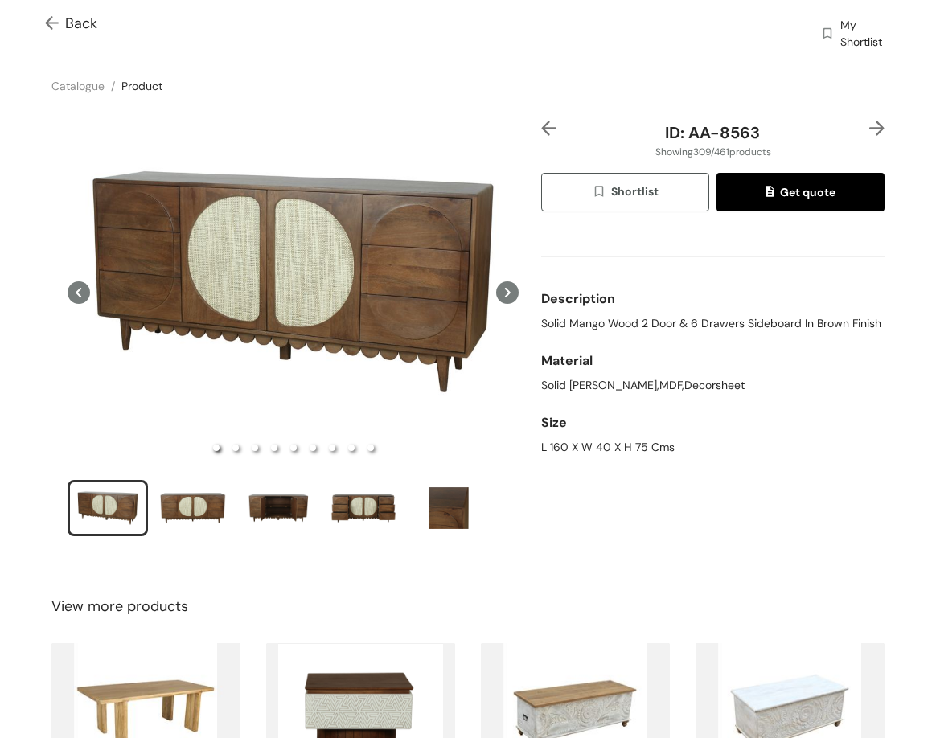
click at [634, 324] on span "Solid Mango Wood 2 Door & 6 Drawers Sideboard In Brown Finish" at bounding box center [711, 323] width 340 height 17
click at [590, 456] on div "L 160 X W 40 X H 75 Cms" at bounding box center [712, 447] width 343 height 17
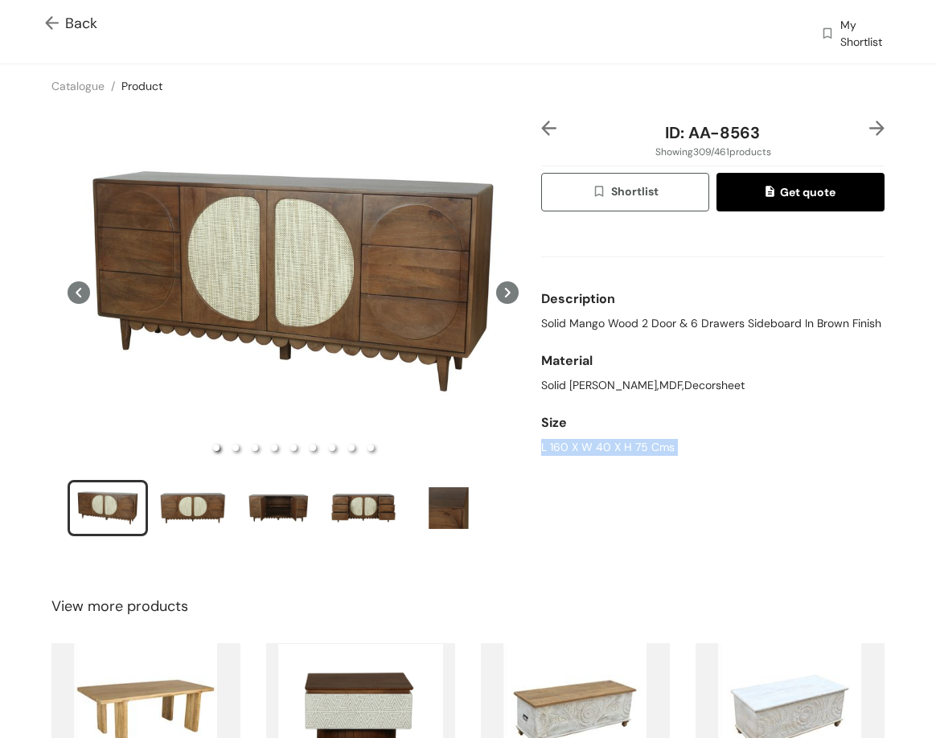
click at [590, 456] on div "L 160 X W 40 X H 75 Cms" at bounding box center [712, 447] width 343 height 17
drag, startPoint x: 723, startPoint y: 136, endPoint x: 757, endPoint y: 125, distance: 35.4
click at [747, 135] on span "ID: AA-8563" at bounding box center [712, 132] width 95 height 21
click at [870, 127] on img at bounding box center [877, 128] width 15 height 15
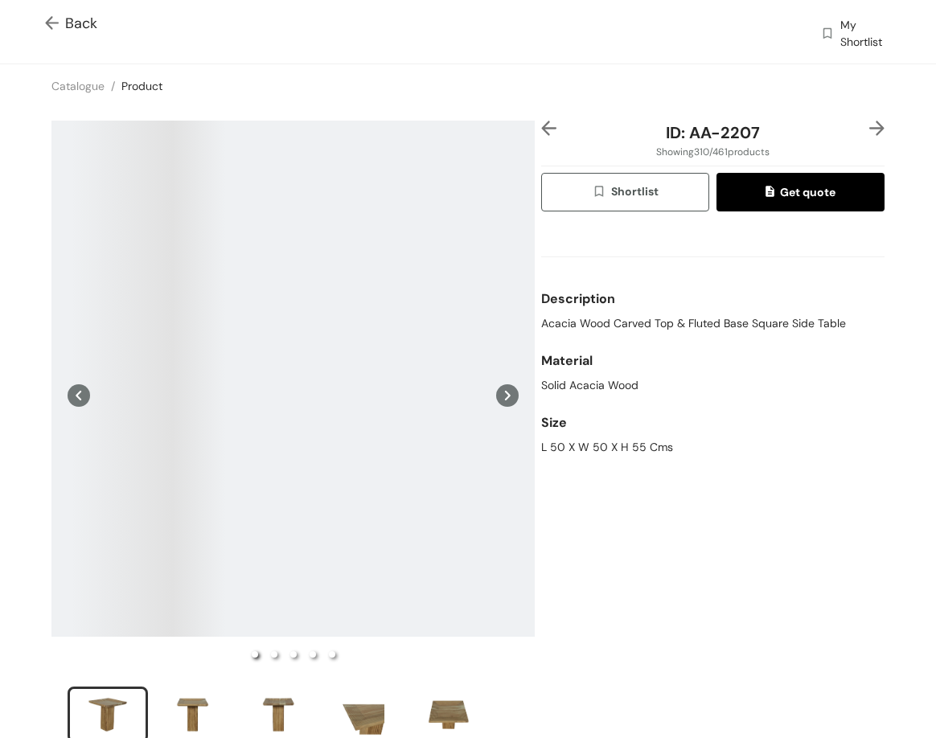
click at [748, 326] on span "Acacia Wood Carved Top & Fluted Base Square Side Table" at bounding box center [693, 323] width 305 height 17
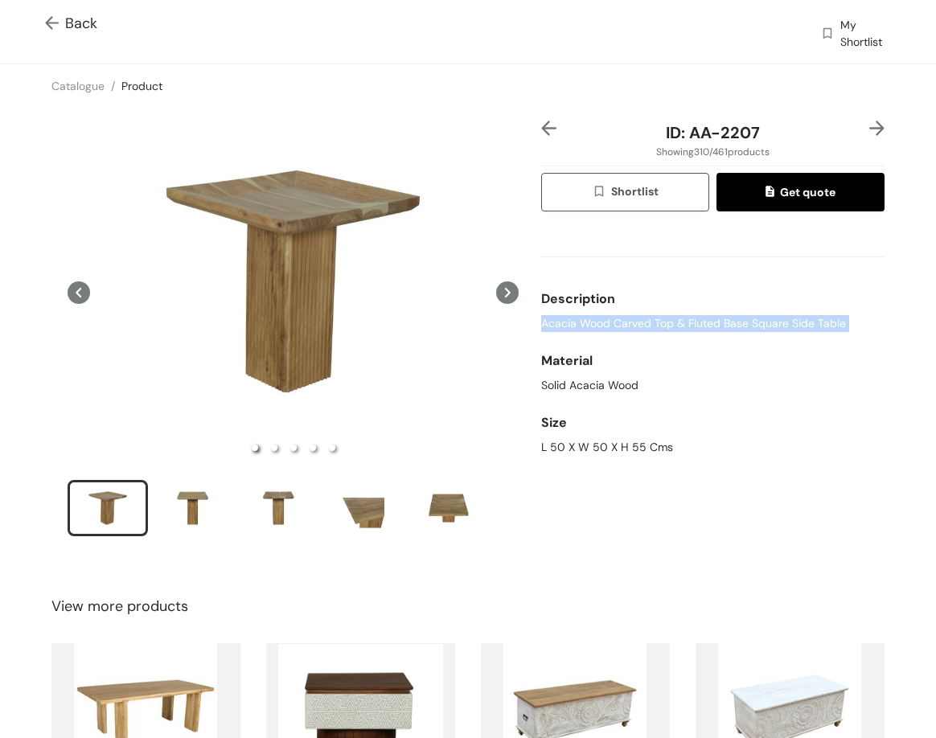
click at [748, 326] on span "Acacia Wood Carved Top & Fluted Base Square Side Table" at bounding box center [693, 323] width 305 height 17
click at [582, 447] on div "L 50 X W 50 X H 55 Cms" at bounding box center [712, 447] width 343 height 17
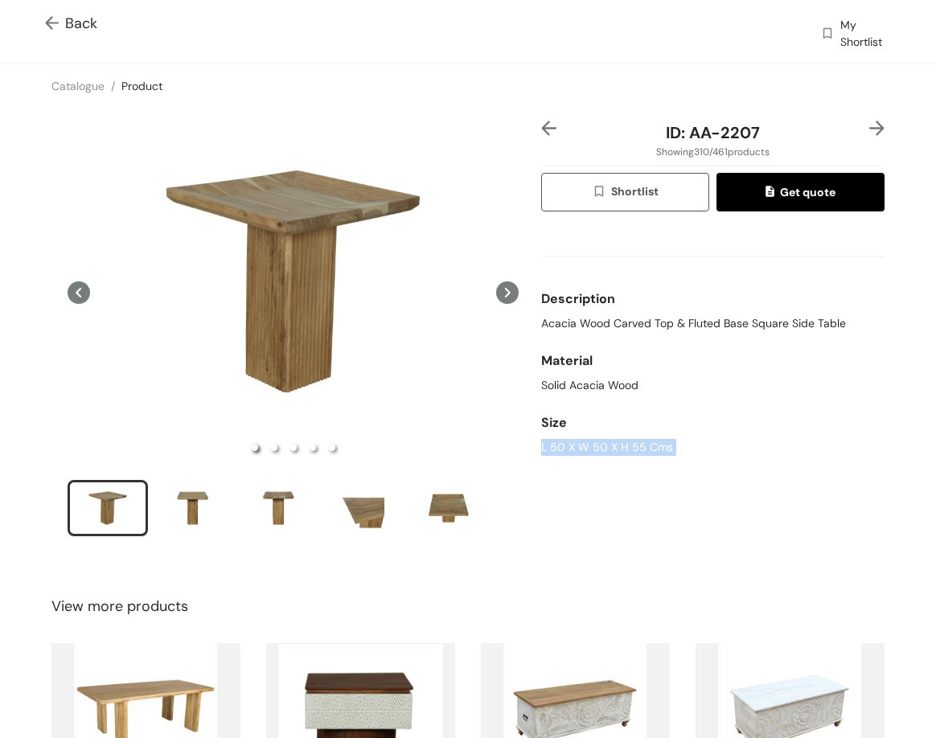
click at [582, 447] on div "L 50 X W 50 X H 55 Cms" at bounding box center [712, 447] width 343 height 17
drag, startPoint x: 688, startPoint y: 134, endPoint x: 668, endPoint y: 56, distance: 80.6
click at [769, 135] on div "ID: AA-2207" at bounding box center [713, 133] width 286 height 24
drag, startPoint x: 884, startPoint y: 122, endPoint x: 871, endPoint y: 125, distance: 13.1
click at [875, 123] on div "ID: AA-2207 Showing 310 / 461 products Shortlist Get quote Description Acacia W…" at bounding box center [468, 339] width 943 height 463
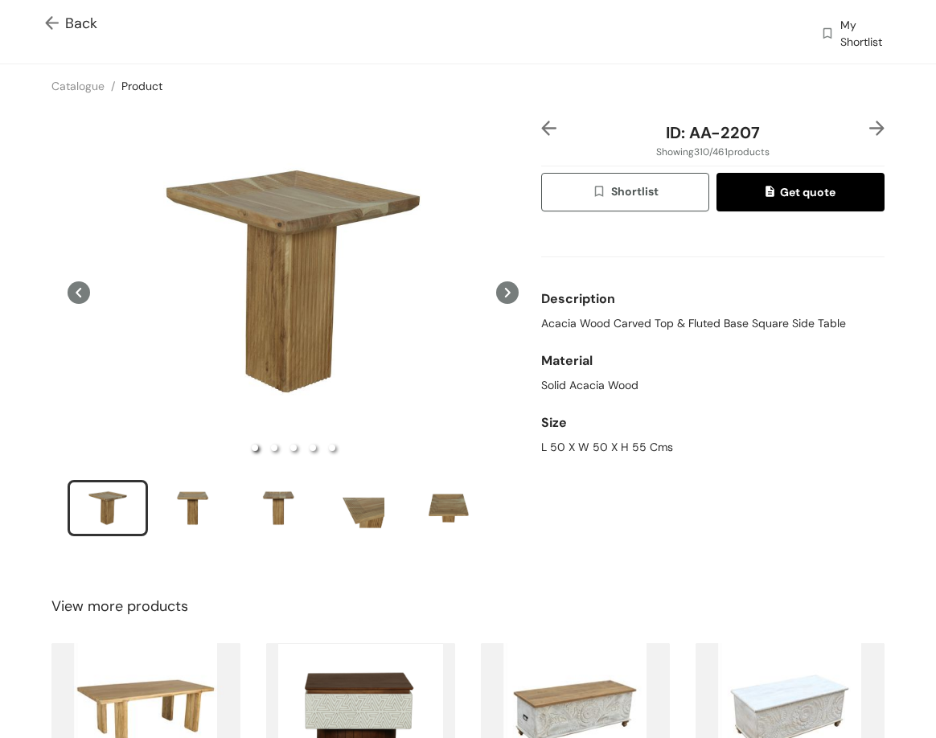
click at [871, 125] on img at bounding box center [877, 128] width 15 height 15
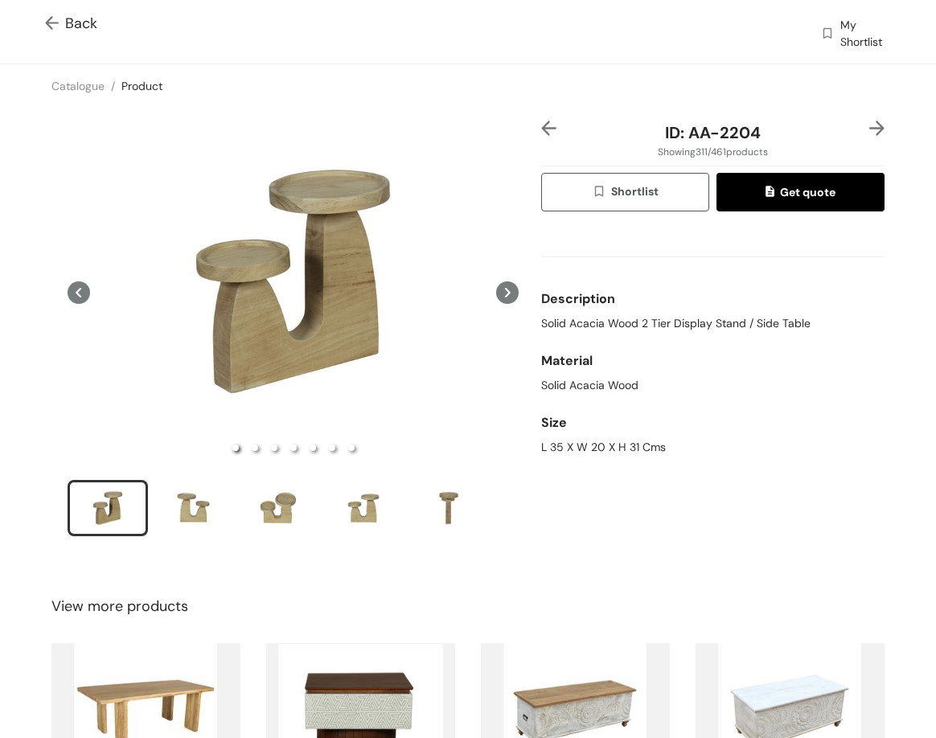
click at [613, 325] on span "Solid Acacia Wood 2 Tier Display Stand / Side Table" at bounding box center [675, 323] width 269 height 17
click at [613, 327] on span "Solid Acacia Wood 2 Tier Display Stand / Side Table" at bounding box center [675, 323] width 269 height 17
drag, startPoint x: 727, startPoint y: 454, endPoint x: 712, endPoint y: 421, distance: 37.1
click at [726, 454] on div "L 35 X W 20 X H 31 Cms" at bounding box center [712, 447] width 343 height 17
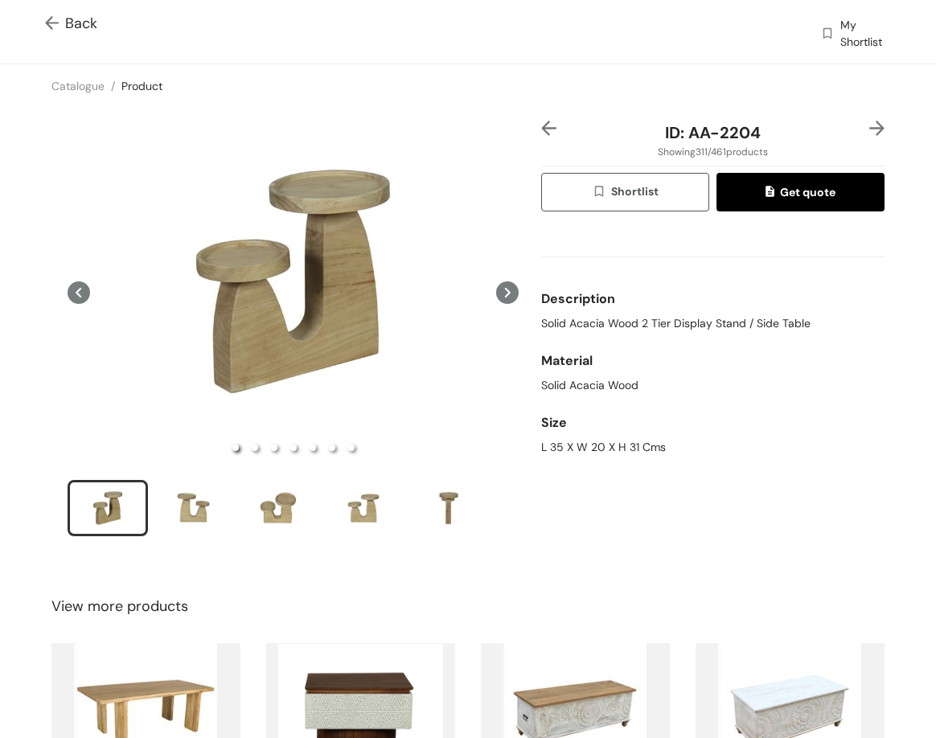
click at [558, 447] on div "L 35 X W 20 X H 31 Cms" at bounding box center [712, 447] width 343 height 17
click at [561, 450] on div "L 35 X W 20 X H 31 Cms" at bounding box center [712, 447] width 343 height 17
click at [558, 450] on div "L 35 X W 20 X H 31 Cms" at bounding box center [712, 447] width 343 height 17
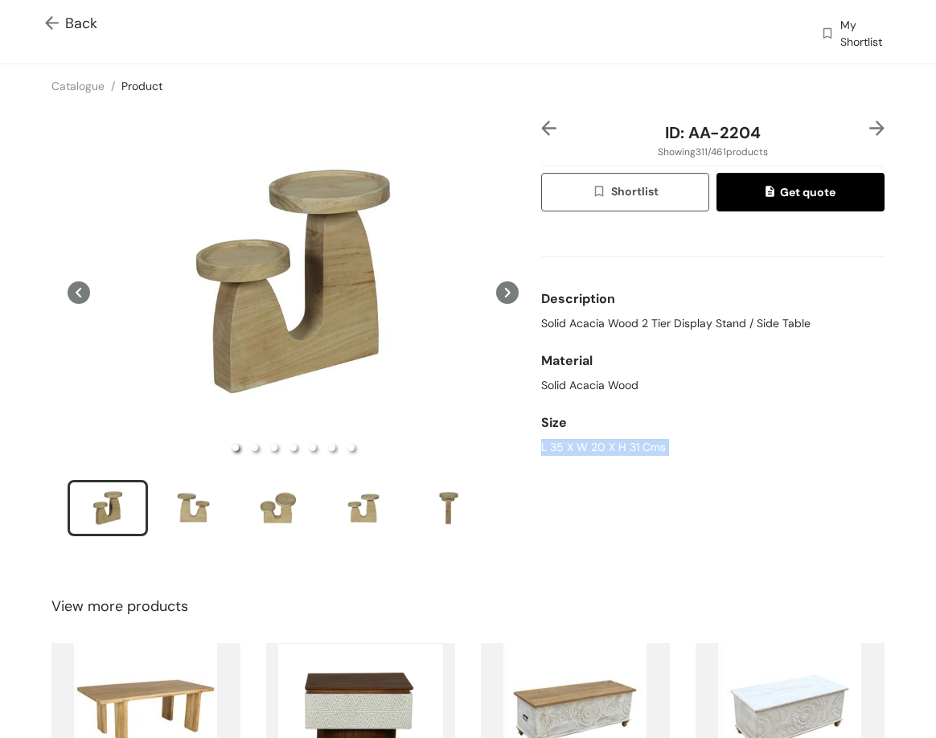
click at [558, 450] on div "L 35 X W 20 X H 31 Cms" at bounding box center [712, 447] width 343 height 17
drag, startPoint x: 685, startPoint y: 135, endPoint x: 779, endPoint y: 134, distance: 94.1
click at [779, 134] on div "ID: AA-2204" at bounding box center [713, 133] width 286 height 24
click at [870, 130] on img at bounding box center [877, 128] width 15 height 15
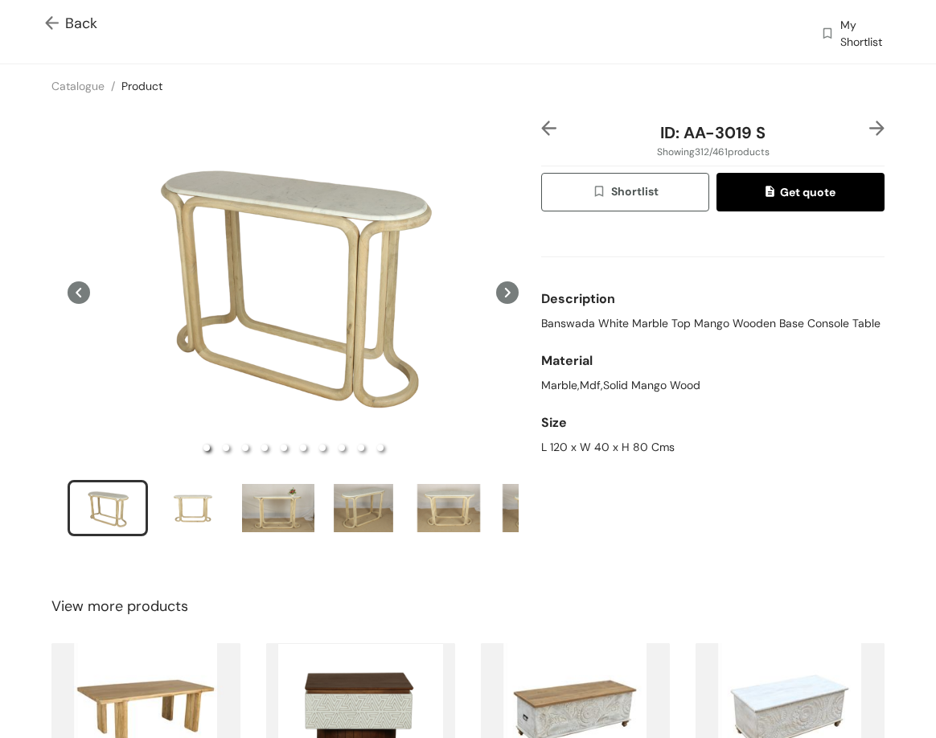
click at [767, 323] on span "Banswada White Marble Top Mango Wooden Base Console Table" at bounding box center [710, 323] width 339 height 17
click at [660, 445] on div "L 120 x W 40 x H 80 Cms" at bounding box center [712, 447] width 343 height 17
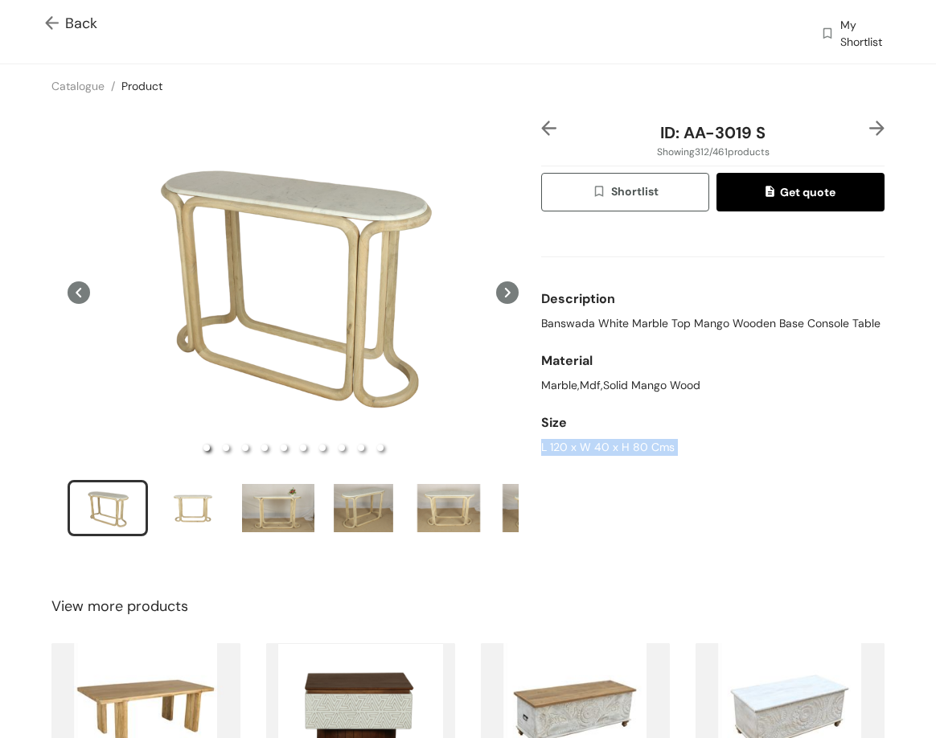
click at [660, 445] on div "L 120 x W 40 x H 80 Cms" at bounding box center [712, 447] width 343 height 17
drag, startPoint x: 767, startPoint y: 138, endPoint x: 788, endPoint y: 121, distance: 28.0
click at [796, 137] on div "ID: AA-3019 S" at bounding box center [713, 133] width 286 height 24
click at [870, 124] on img at bounding box center [877, 128] width 15 height 15
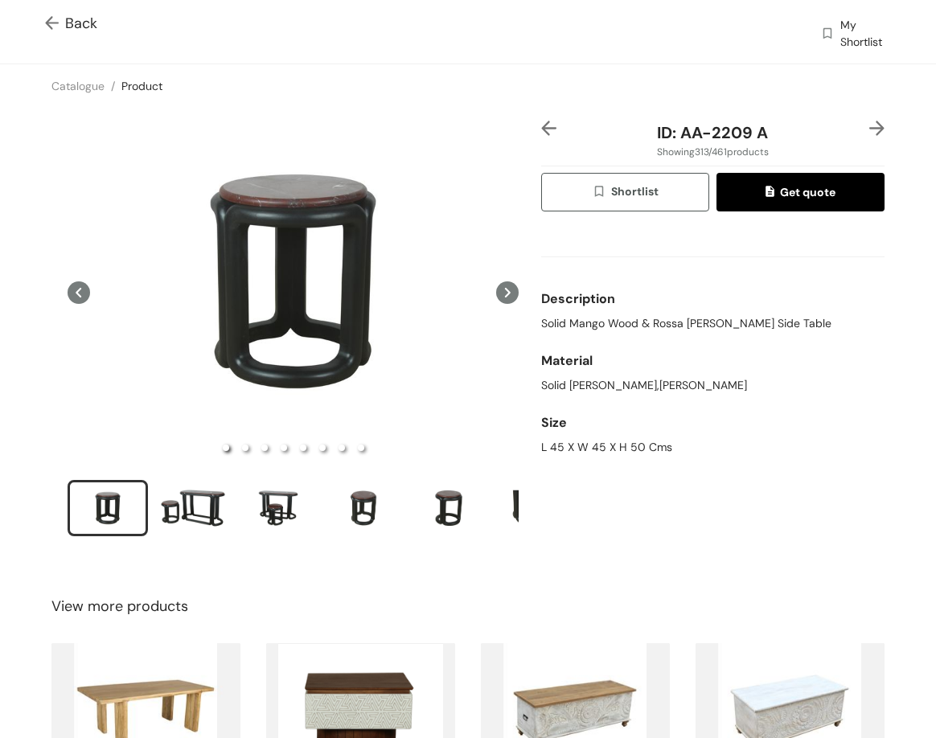
click at [606, 328] on span "Solid Mango Wood & Rossa [PERSON_NAME] Side Table" at bounding box center [686, 323] width 290 height 17
click at [608, 458] on div "Size L 45 X W 45 X H 50 Cms" at bounding box center [712, 432] width 343 height 62
click at [602, 450] on div "L 45 X W 45 X H 50 Cms" at bounding box center [712, 447] width 343 height 17
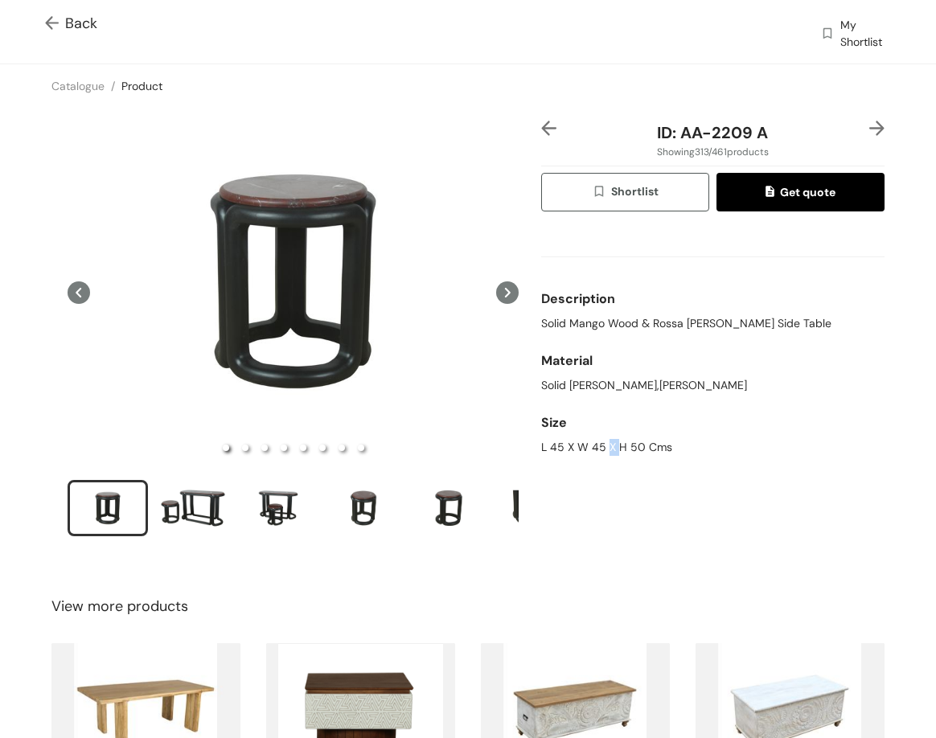
click at [602, 450] on div "L 45 X W 45 X H 50 Cms" at bounding box center [712, 447] width 343 height 17
drag, startPoint x: 674, startPoint y: 134, endPoint x: 784, endPoint y: 137, distance: 110.2
click at [784, 137] on div "ID: AA-2209 A" at bounding box center [713, 133] width 286 height 24
click at [870, 131] on img at bounding box center [877, 128] width 15 height 15
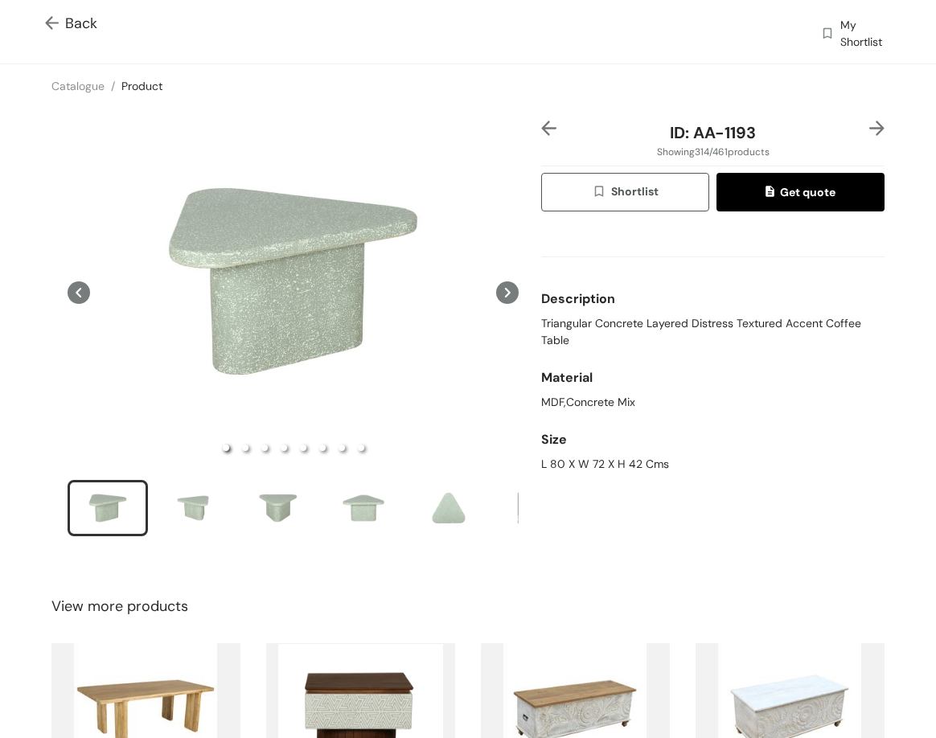
click at [760, 328] on span "Triangular Concrete Layered Distress Textured Accent Coffee Table" at bounding box center [712, 332] width 343 height 34
click at [620, 454] on div "Size" at bounding box center [712, 440] width 343 height 32
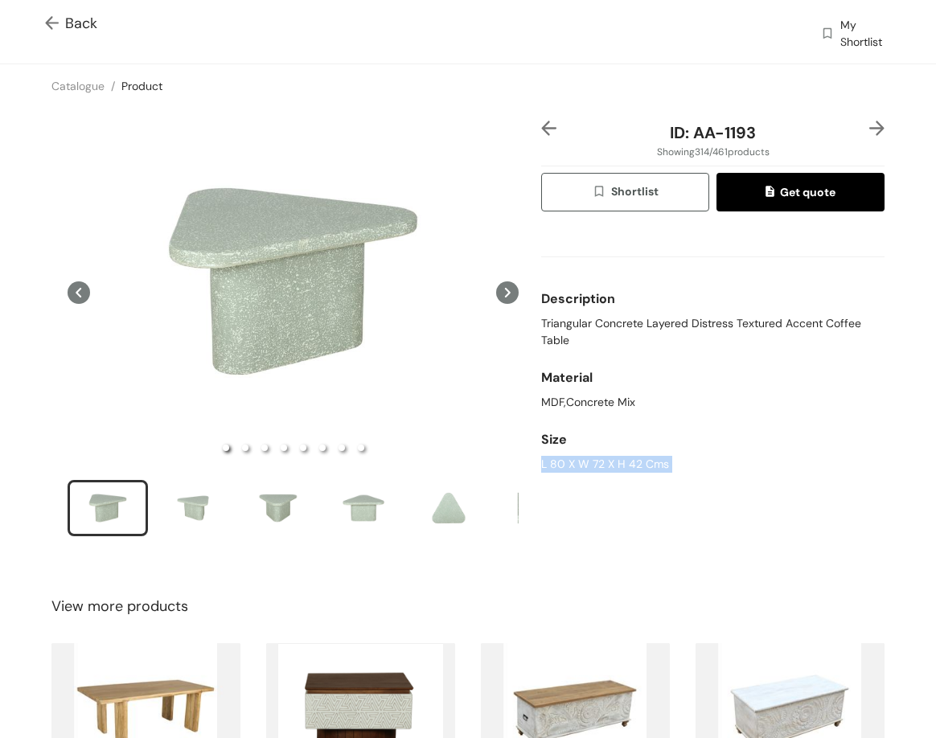
click at [620, 456] on div "L 80 X W 72 X H 42 Cms" at bounding box center [712, 464] width 343 height 17
click at [620, 459] on div "L 80 X W 72 X H 42 Cms" at bounding box center [712, 464] width 343 height 17
click at [616, 463] on div "L 80 X W 72 X H 42 Cms" at bounding box center [712, 464] width 343 height 17
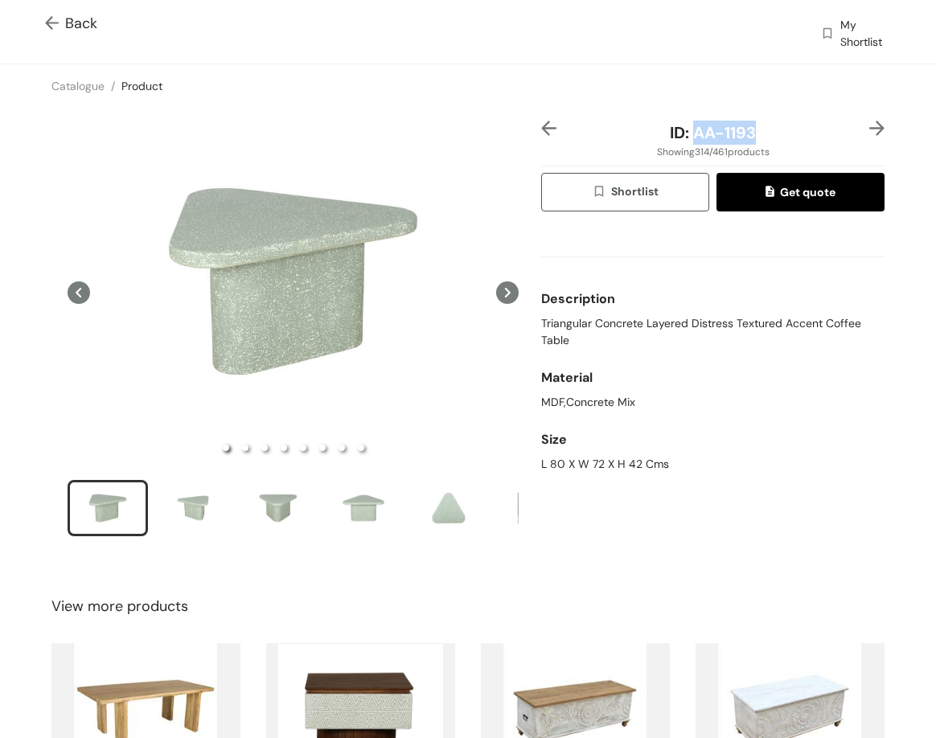
drag, startPoint x: 684, startPoint y: 129, endPoint x: 779, endPoint y: 129, distance: 94.9
click at [779, 129] on div "ID: AA-1193" at bounding box center [713, 133] width 286 height 24
click at [870, 125] on img at bounding box center [877, 128] width 15 height 15
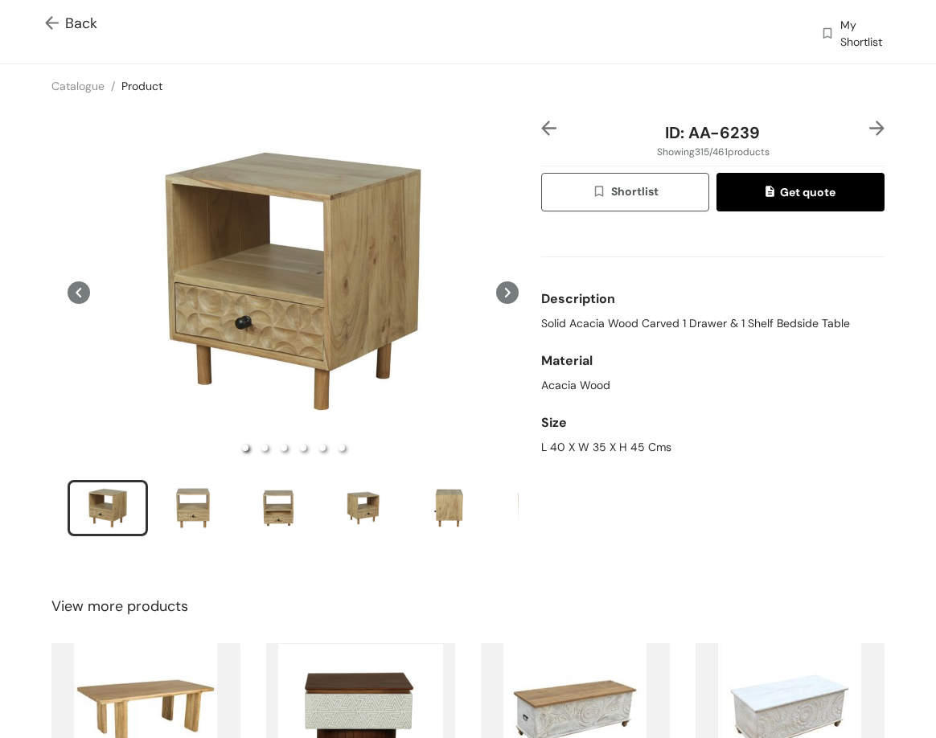
click at [870, 127] on img at bounding box center [877, 128] width 15 height 15
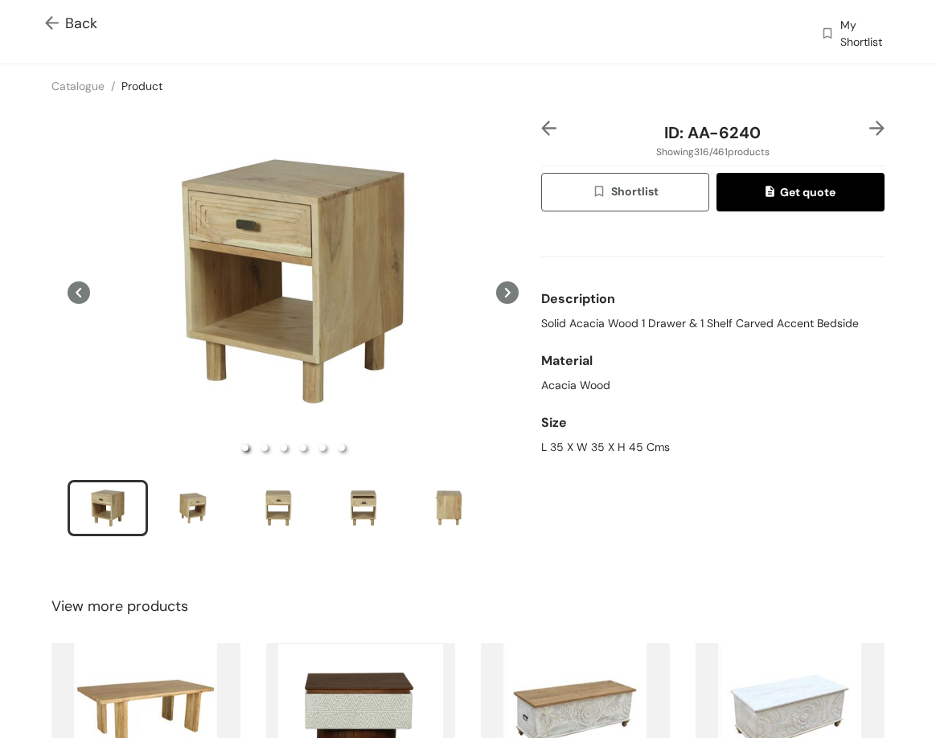
click at [541, 131] on img at bounding box center [548, 128] width 15 height 15
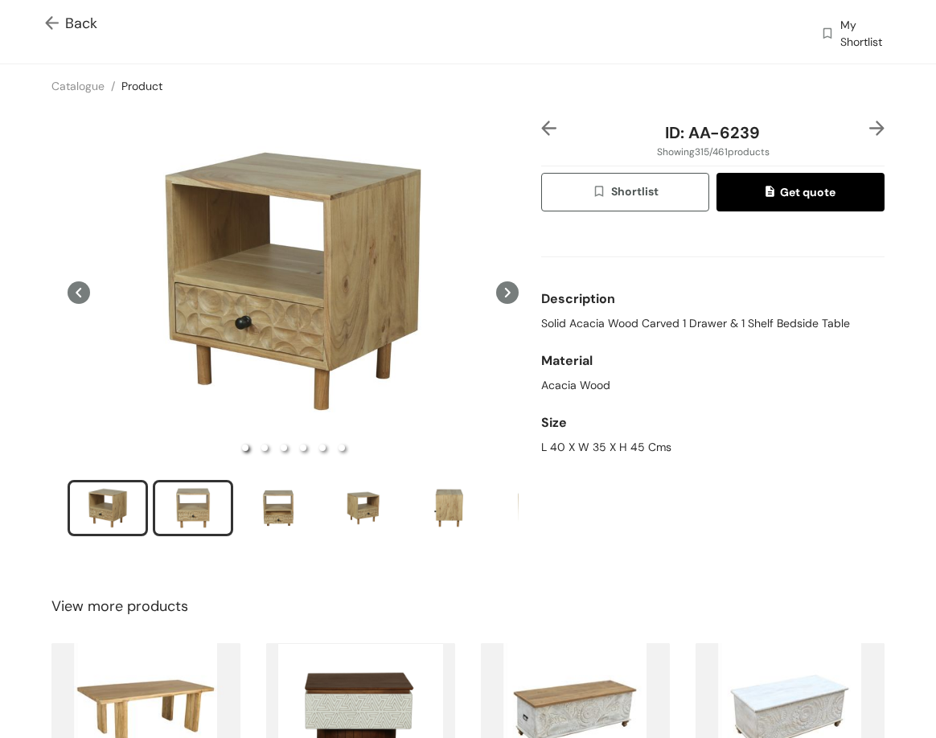
click at [202, 492] on div "slide item 2" at bounding box center [193, 508] width 72 height 48
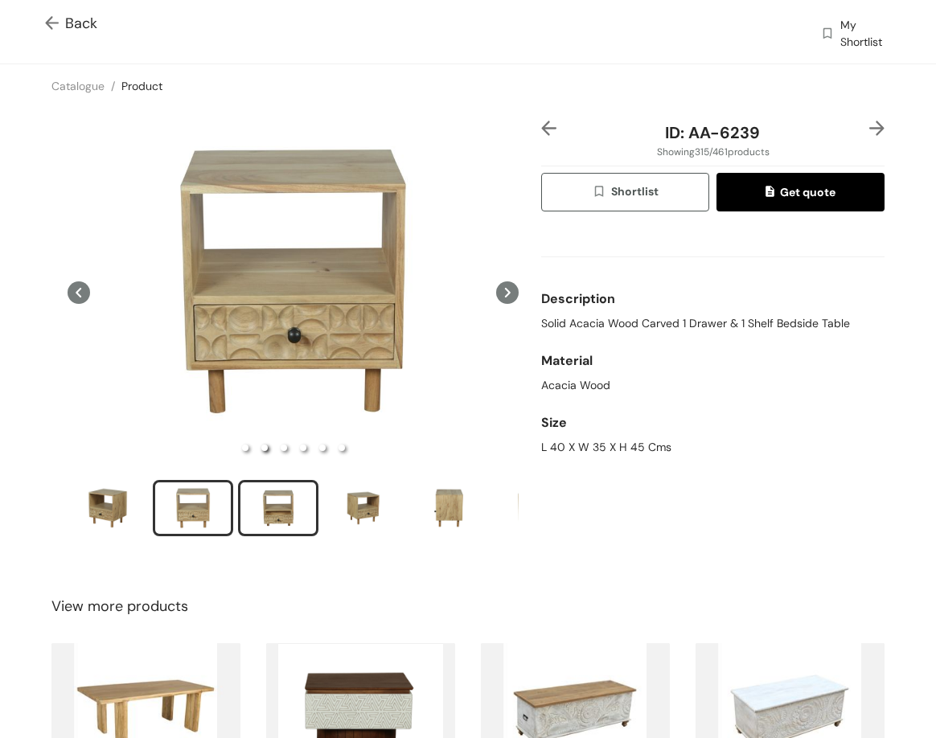
click at [289, 516] on div "slide item 3" at bounding box center [278, 508] width 72 height 48
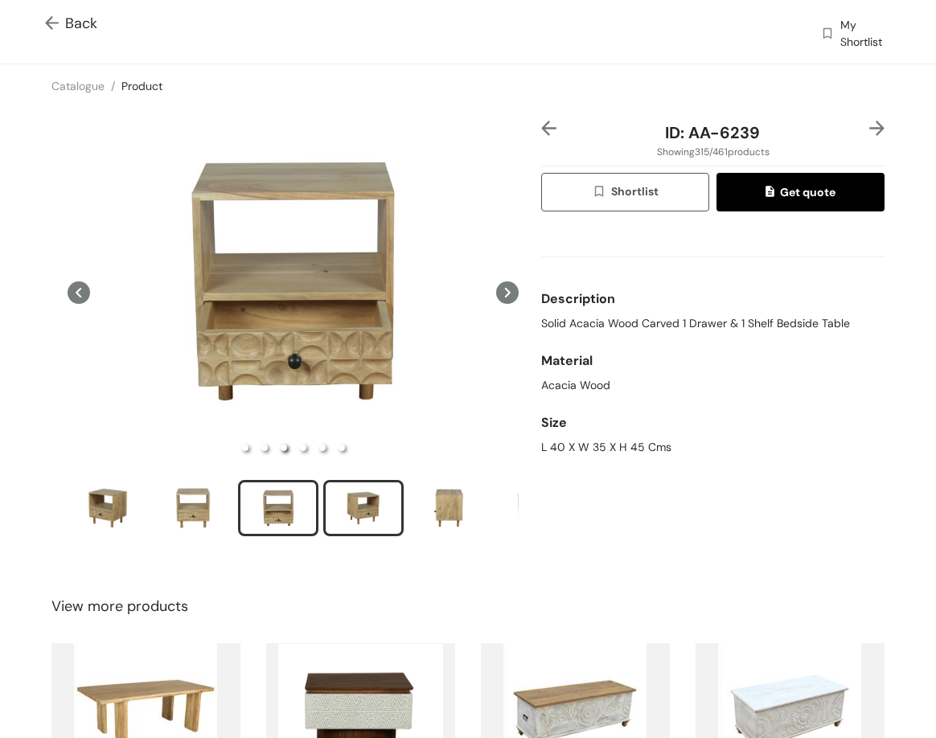
click at [356, 514] on div "slide item 4" at bounding box center [363, 508] width 72 height 48
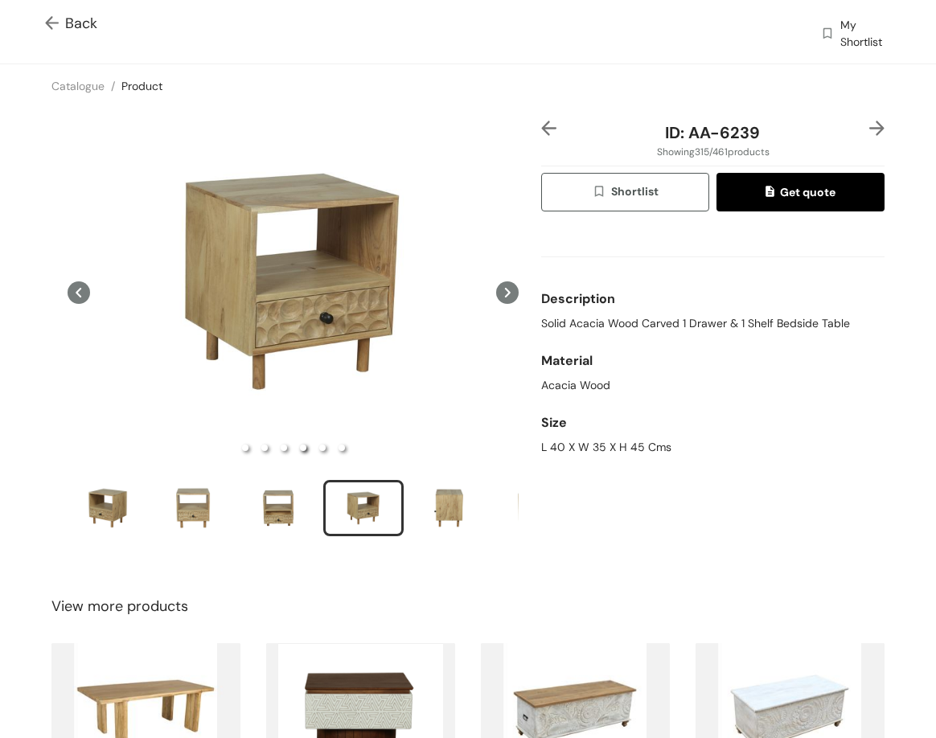
click at [870, 125] on img at bounding box center [877, 128] width 15 height 15
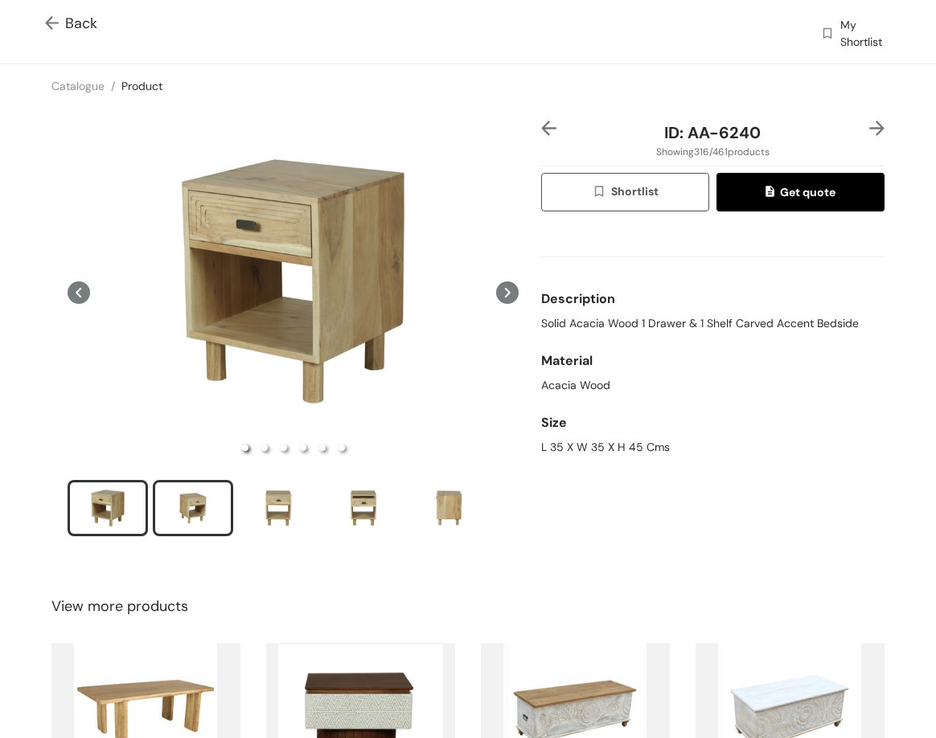
click at [188, 524] on div "slide item 2" at bounding box center [193, 508] width 72 height 48
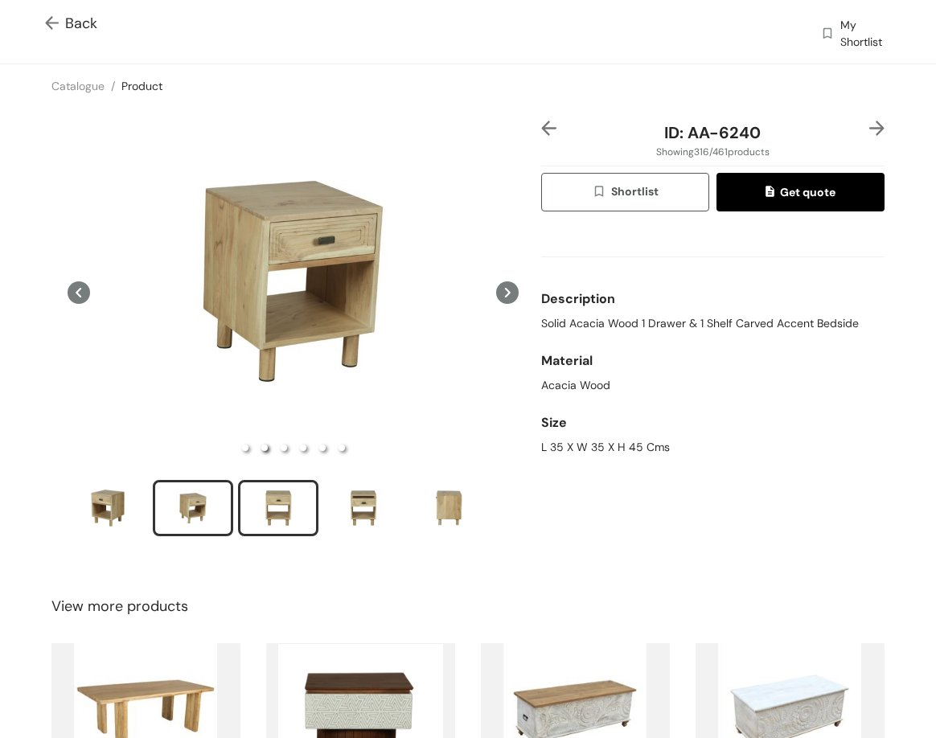
click at [272, 517] on div "slide item 3" at bounding box center [278, 508] width 72 height 48
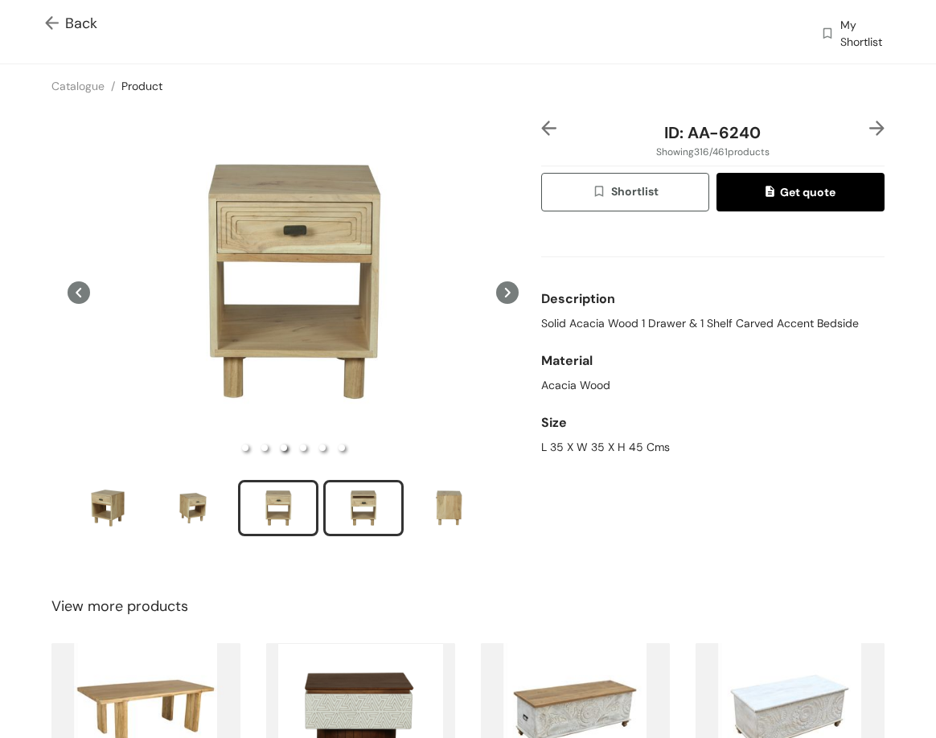
click at [352, 503] on div "slide item 4" at bounding box center [363, 508] width 72 height 48
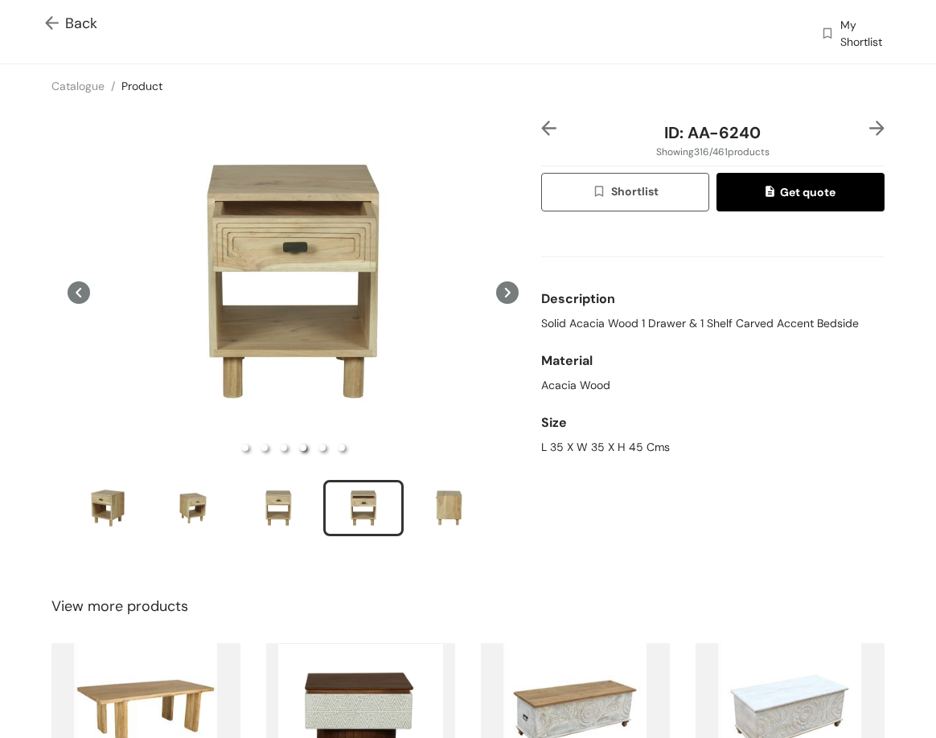
click at [870, 124] on img at bounding box center [877, 128] width 15 height 15
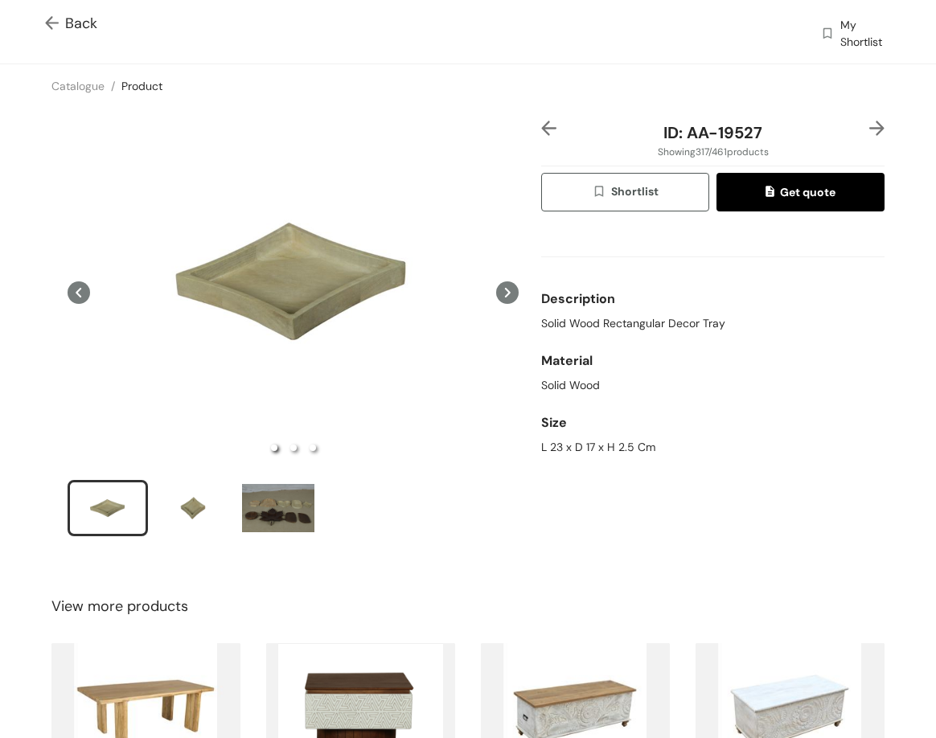
click at [545, 126] on img at bounding box center [548, 128] width 15 height 15
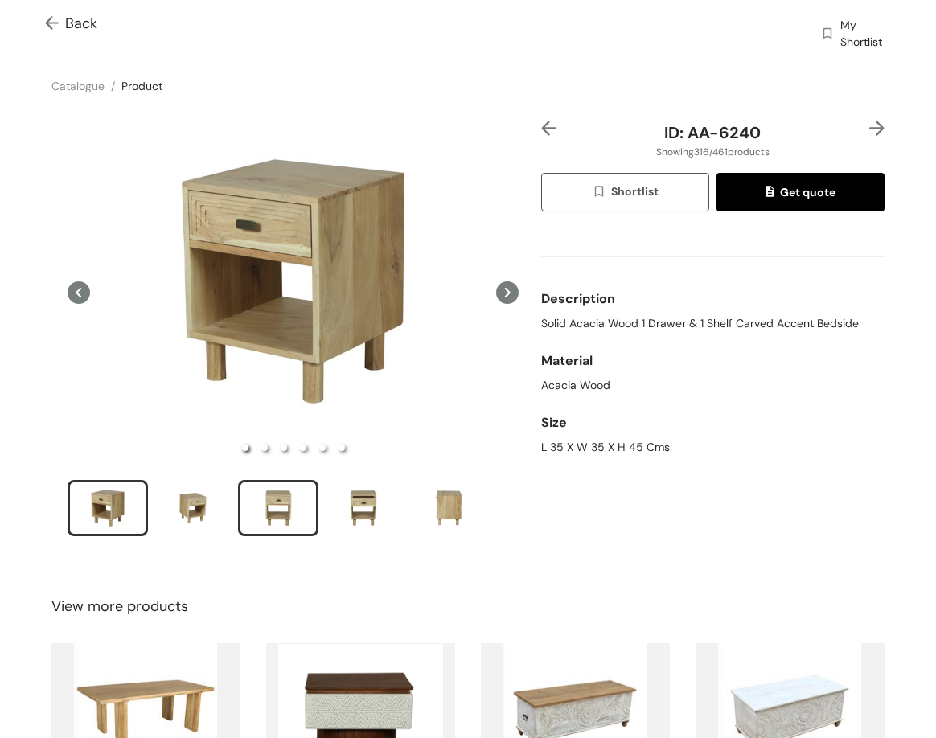
click at [289, 496] on div "slide item 3" at bounding box center [278, 508] width 72 height 48
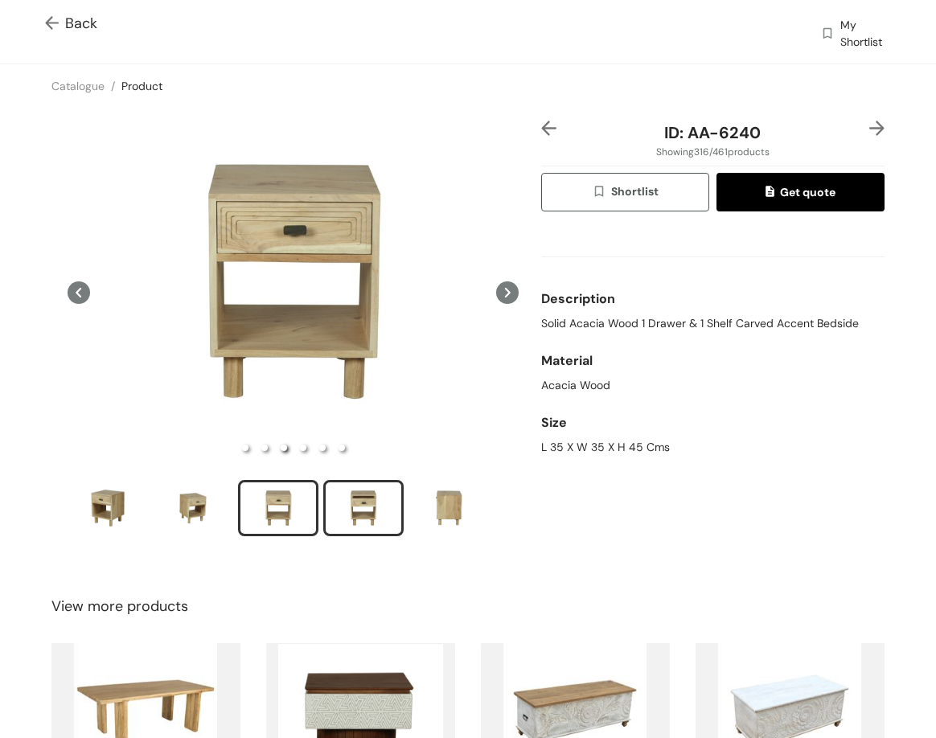
click at [356, 511] on div "slide item 4" at bounding box center [363, 508] width 72 height 48
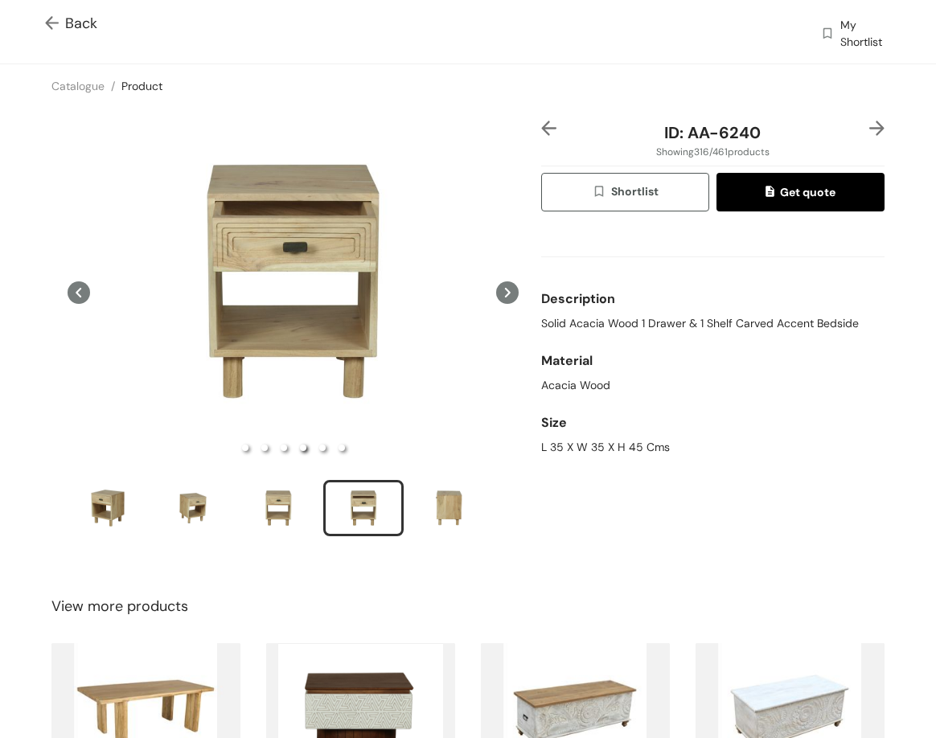
click at [870, 129] on img at bounding box center [877, 128] width 15 height 15
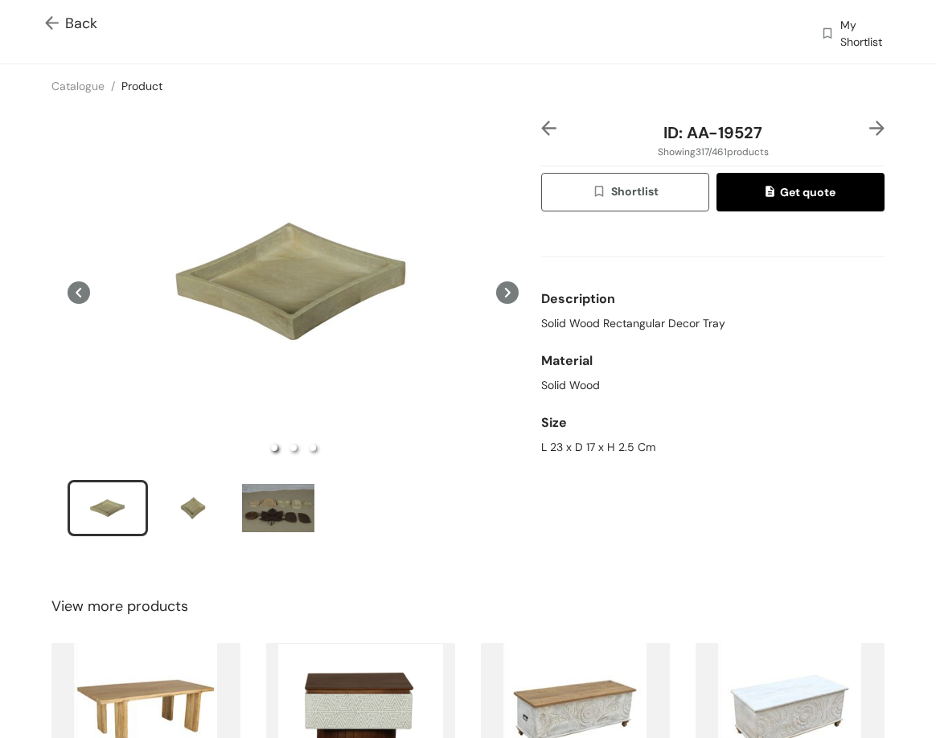
click at [870, 132] on img at bounding box center [877, 128] width 15 height 15
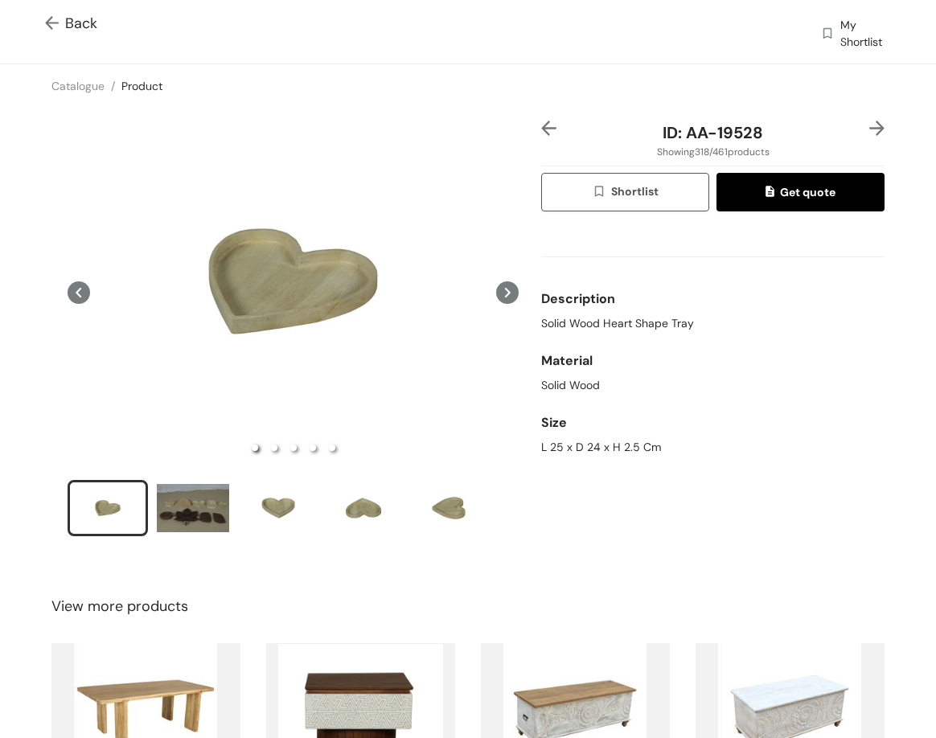
click at [870, 128] on img at bounding box center [877, 128] width 15 height 15
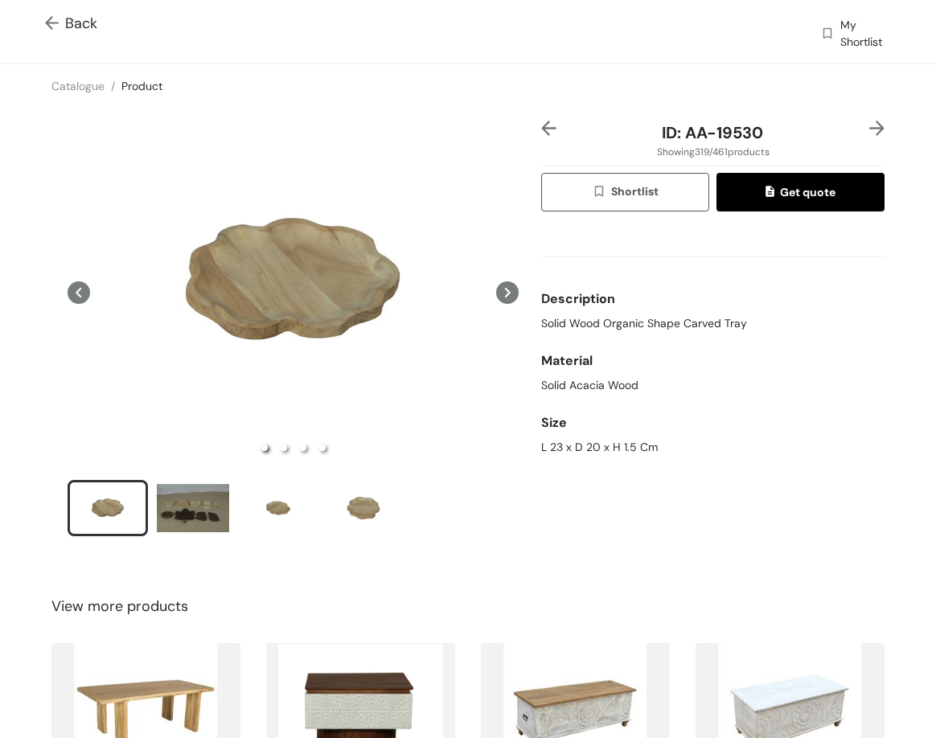
click at [870, 128] on img at bounding box center [877, 128] width 15 height 15
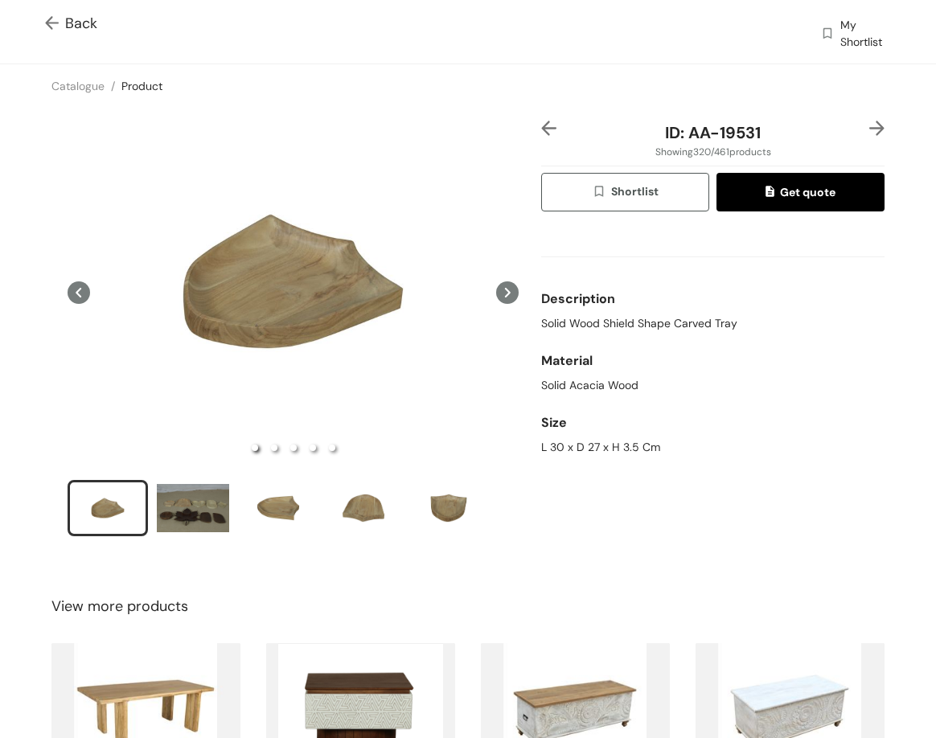
click at [870, 128] on img at bounding box center [877, 128] width 15 height 15
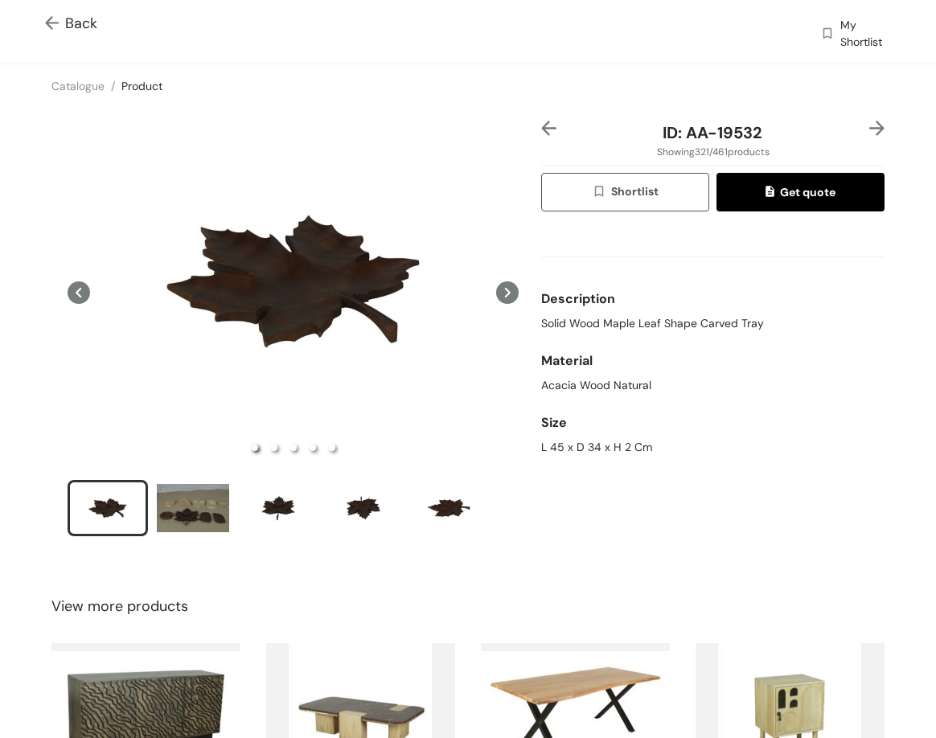
click at [870, 133] on img at bounding box center [877, 128] width 15 height 15
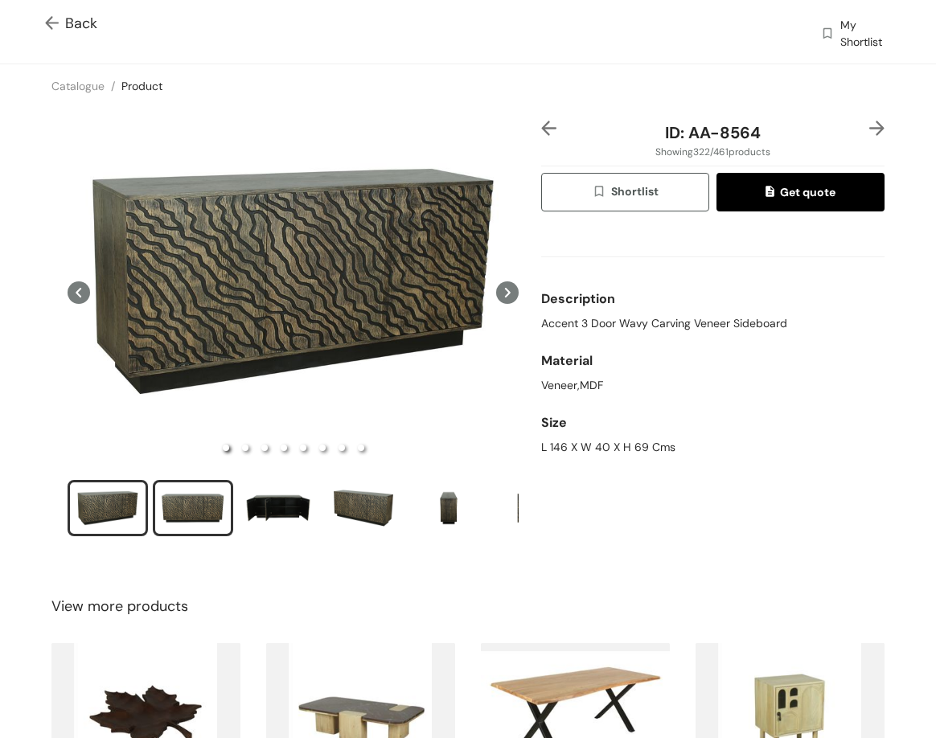
click at [177, 521] on div "slide item 2" at bounding box center [193, 508] width 72 height 48
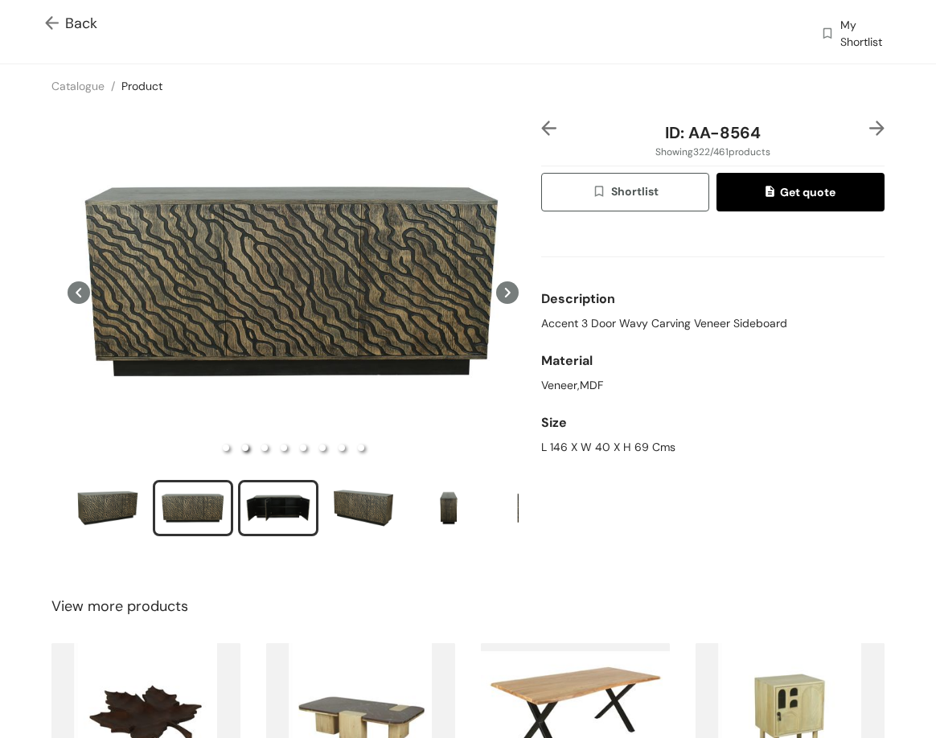
click at [308, 508] on div "slide item 3" at bounding box center [278, 508] width 72 height 48
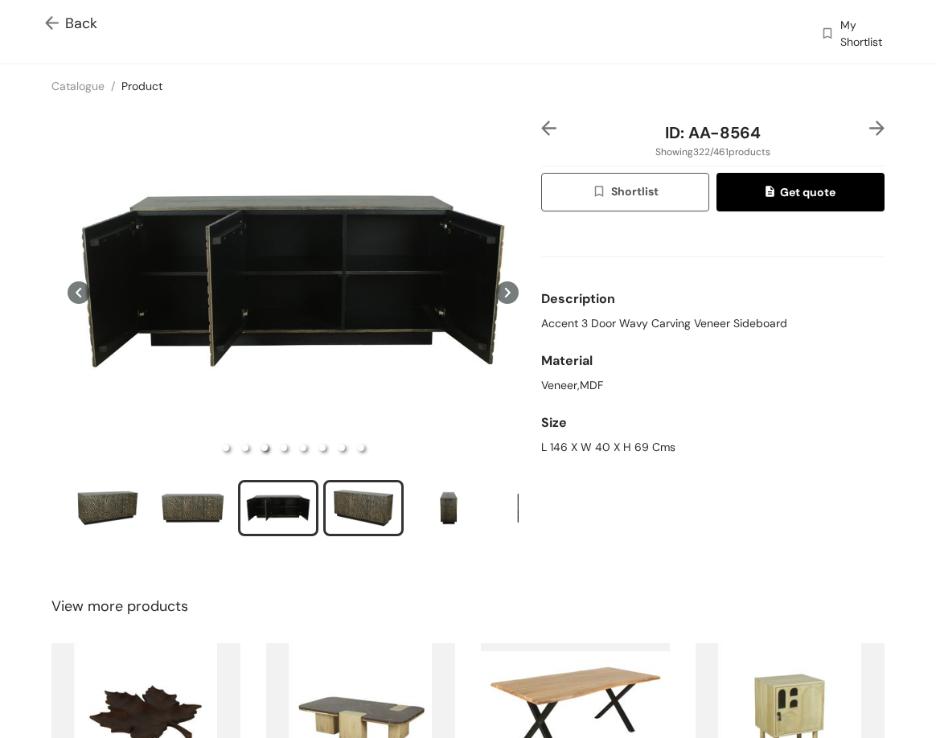
click at [367, 528] on li "slide item 4" at bounding box center [363, 508] width 80 height 56
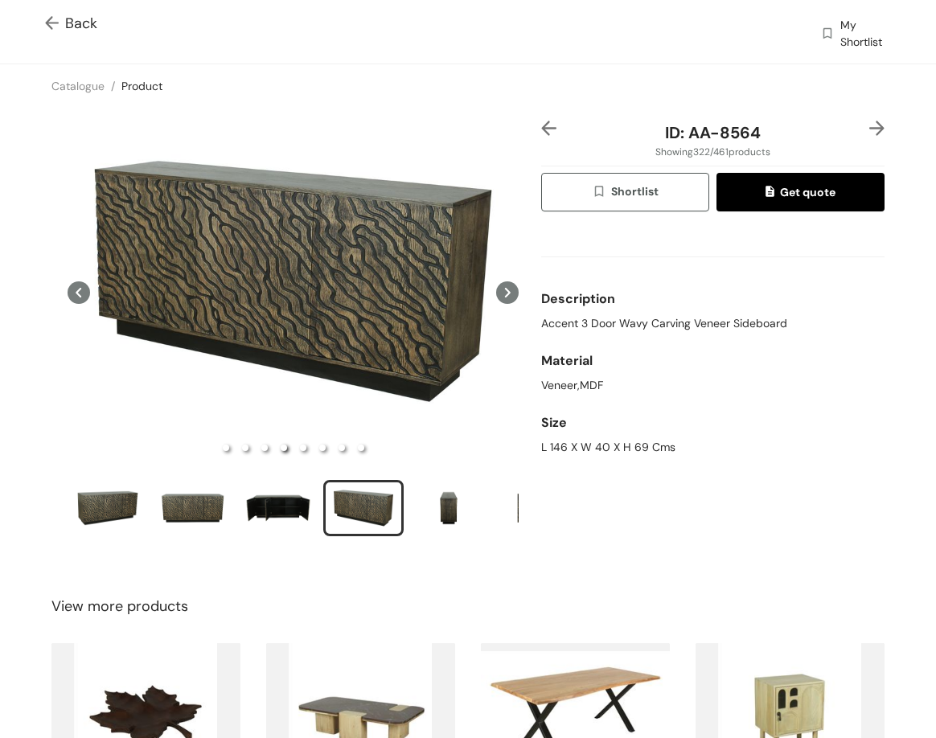
click at [870, 123] on img at bounding box center [877, 128] width 15 height 15
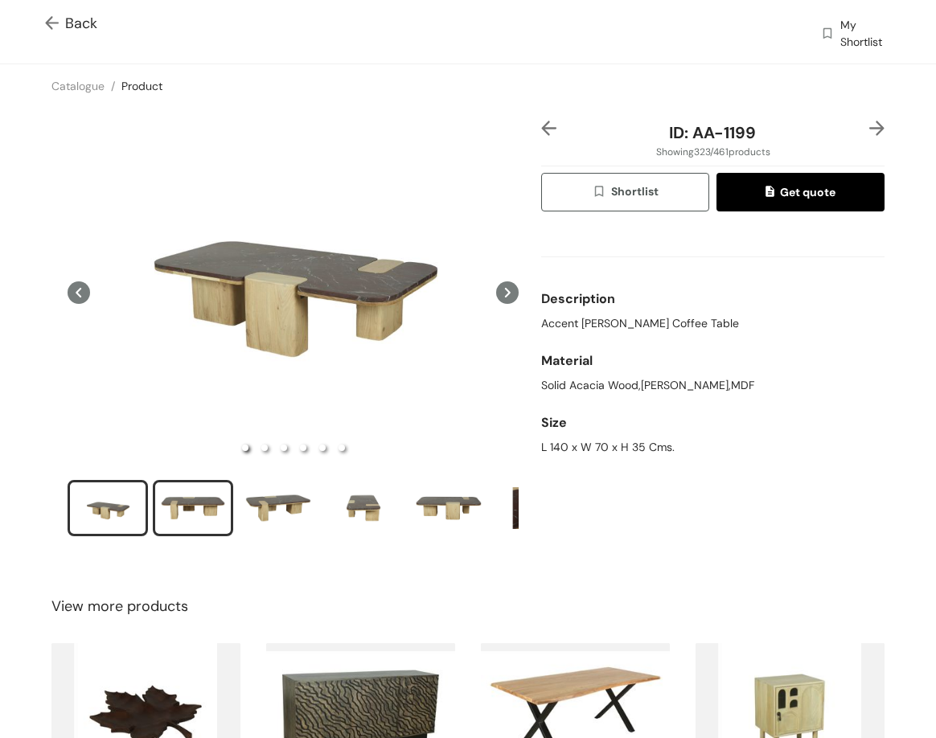
click at [199, 487] on div "slide item 2" at bounding box center [193, 508] width 72 height 48
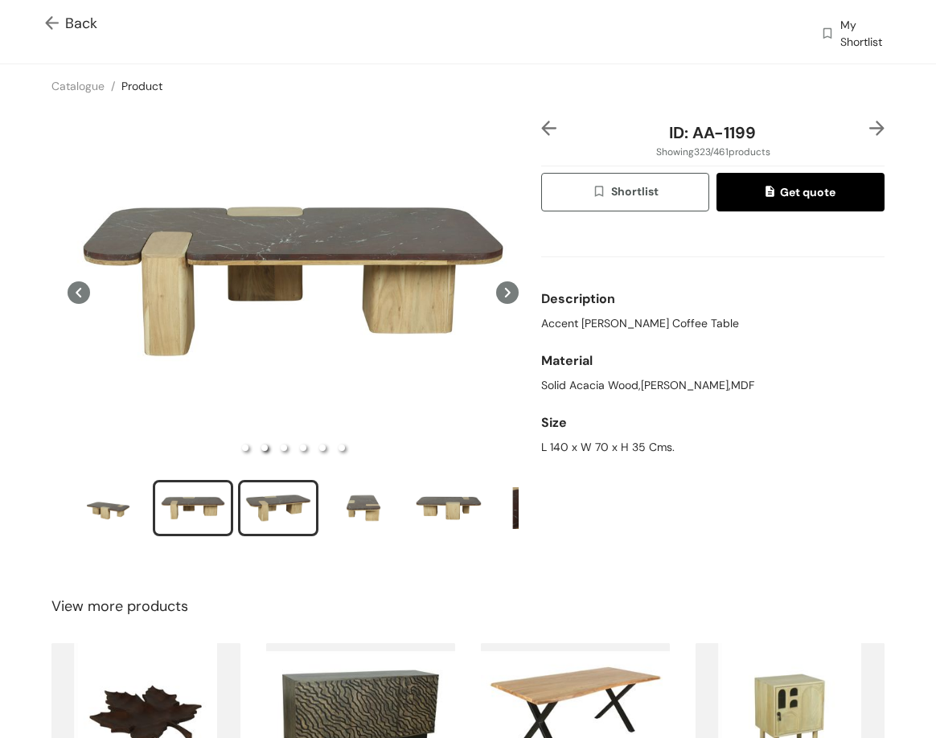
click at [256, 508] on div "slide item 3" at bounding box center [278, 508] width 72 height 48
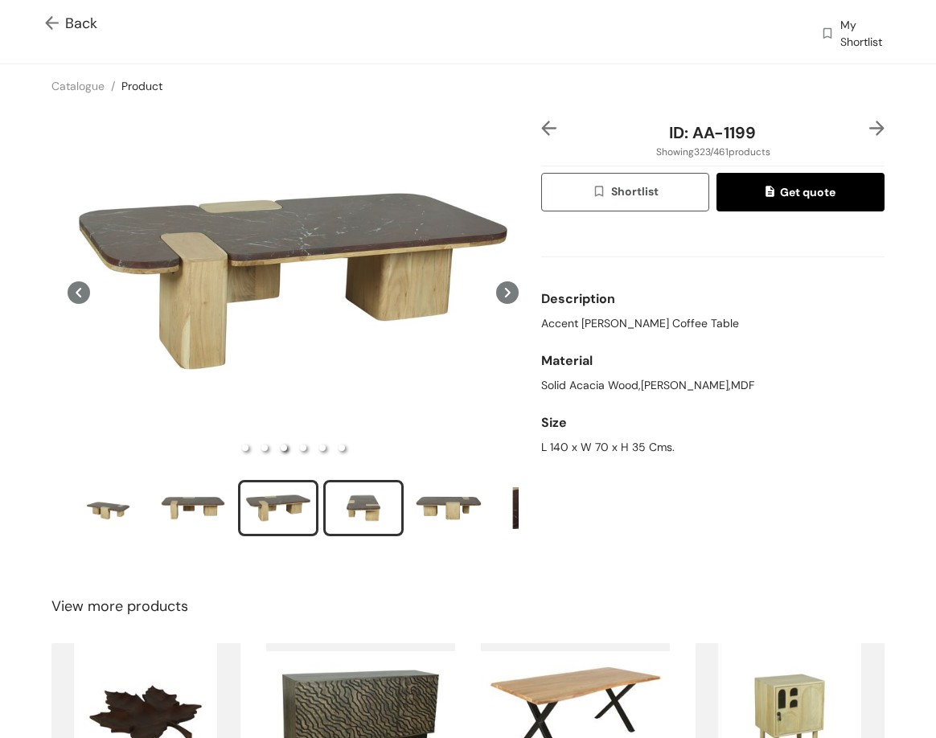
click at [345, 508] on div "slide item 4" at bounding box center [363, 508] width 72 height 48
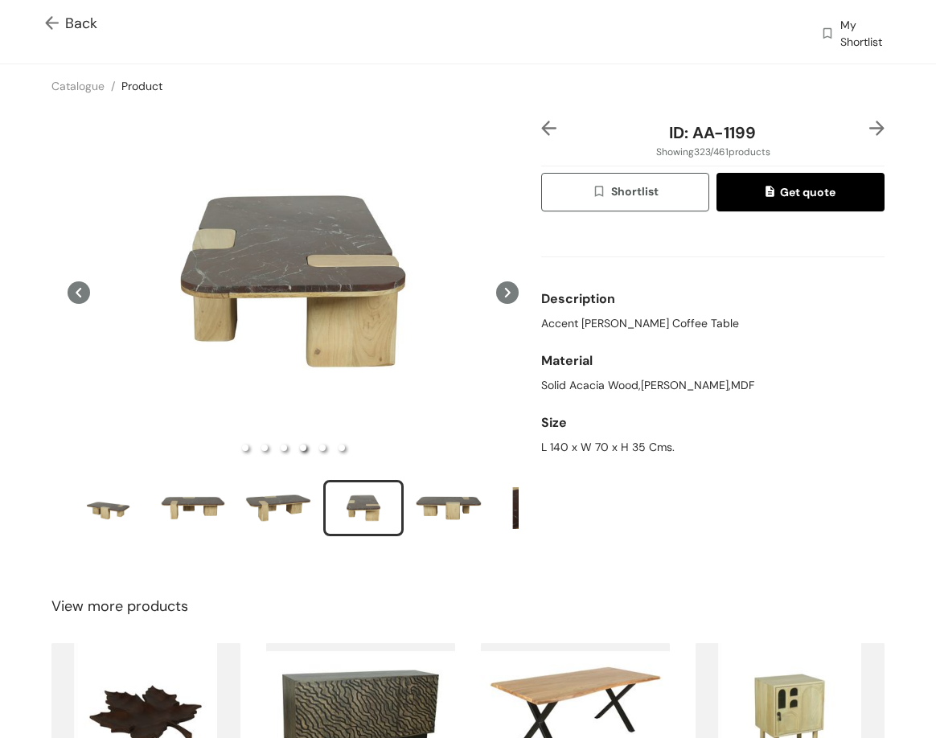
click at [870, 130] on img at bounding box center [877, 128] width 15 height 15
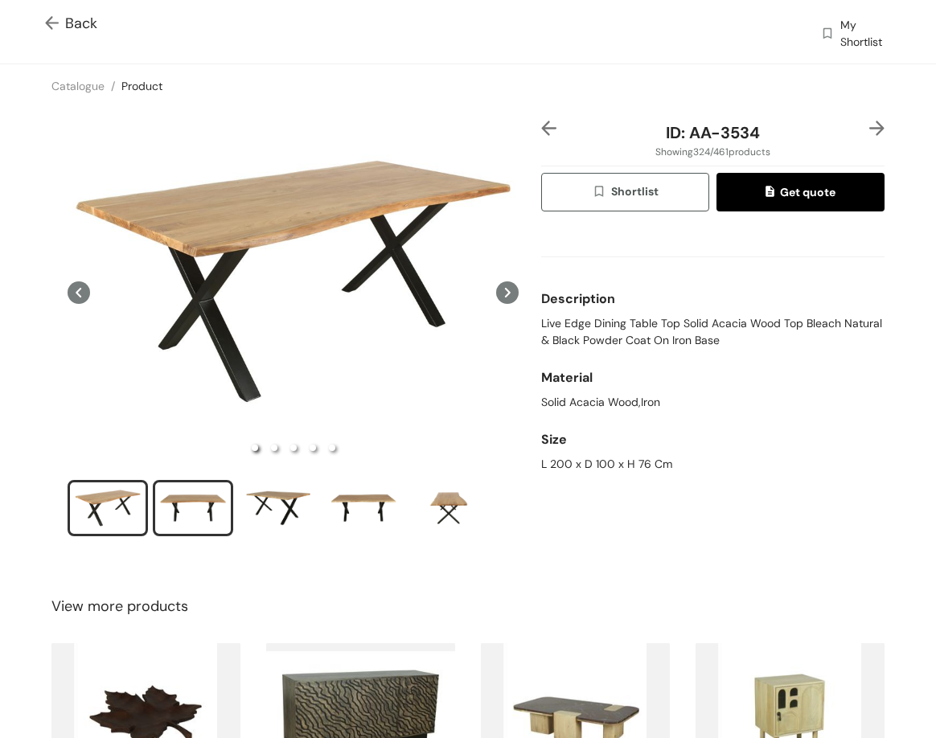
click at [191, 500] on div "slide item 2" at bounding box center [193, 508] width 72 height 48
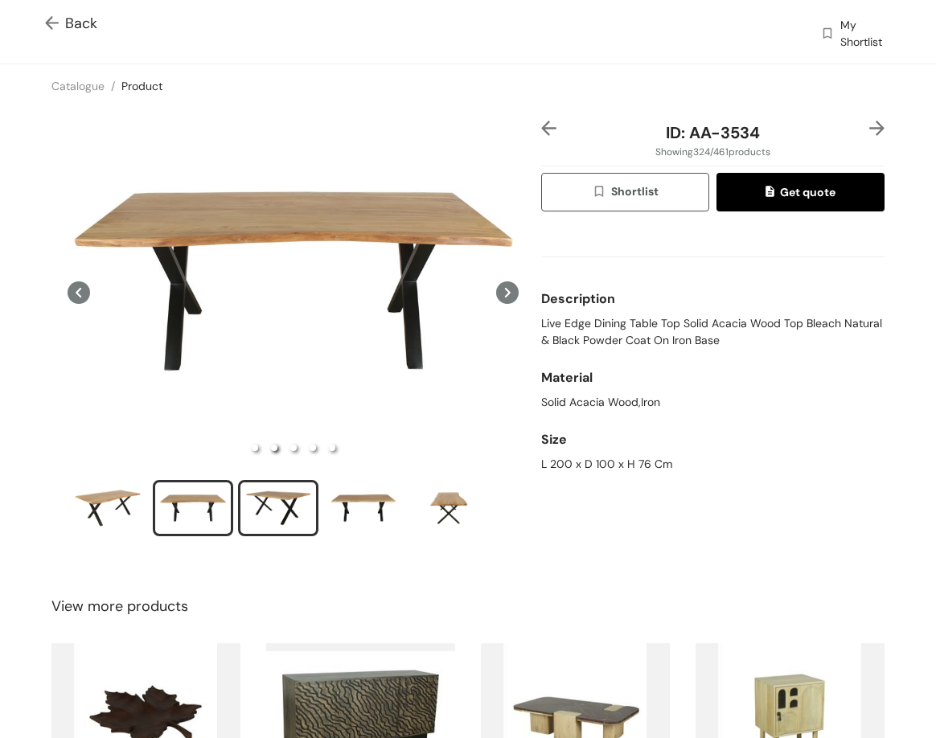
click at [284, 503] on div "slide item 3" at bounding box center [278, 508] width 72 height 48
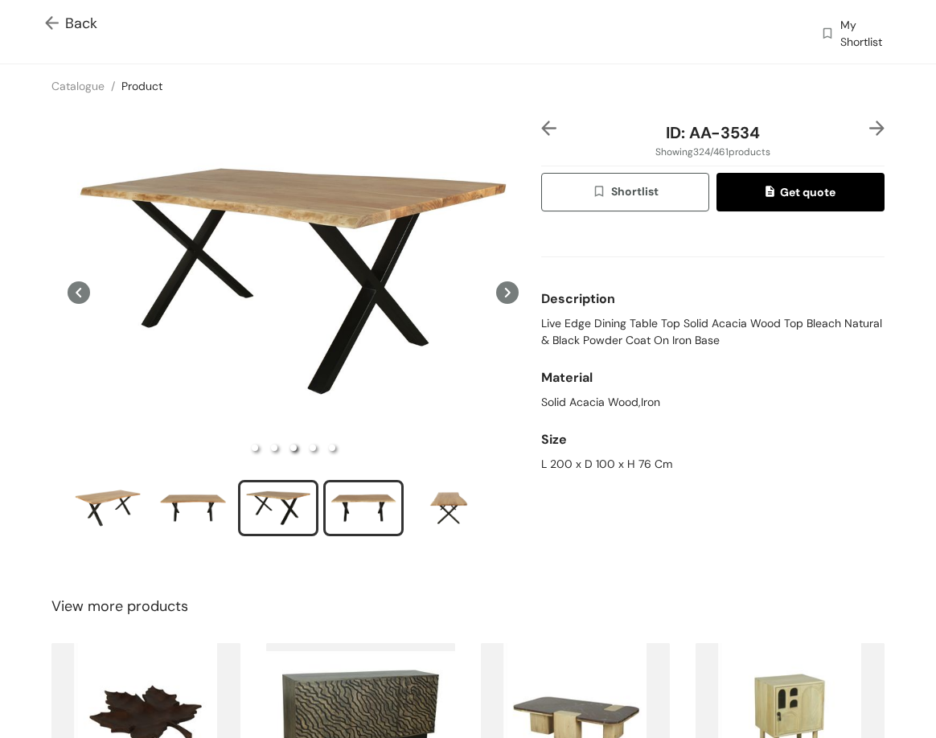
click at [332, 506] on div "slide item 4" at bounding box center [363, 508] width 72 height 48
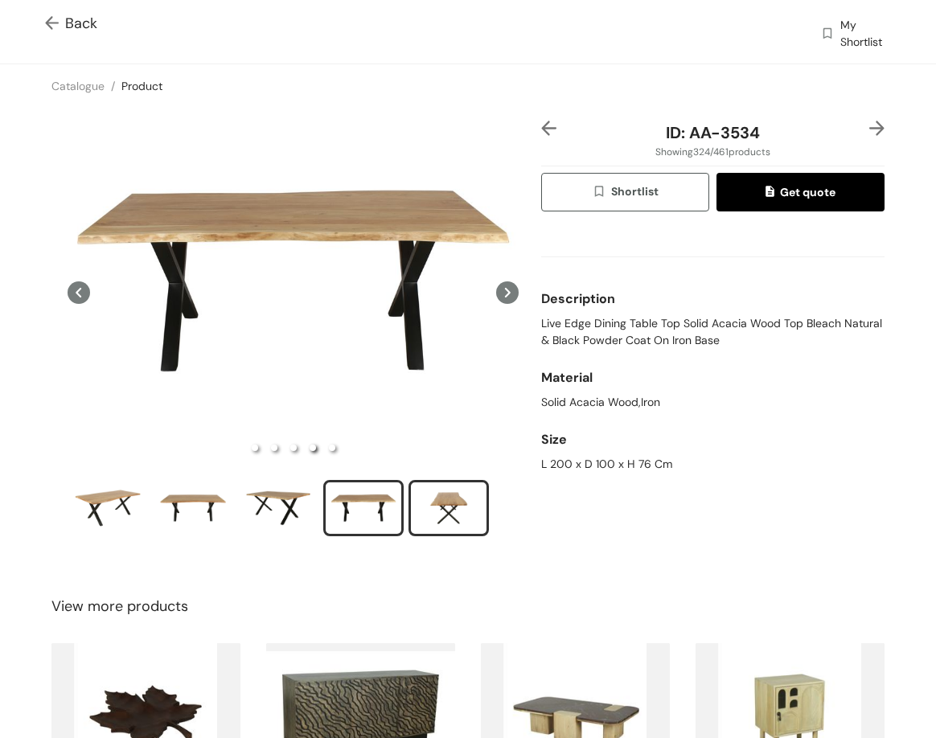
click at [451, 501] on div "slide item 5" at bounding box center [449, 508] width 72 height 48
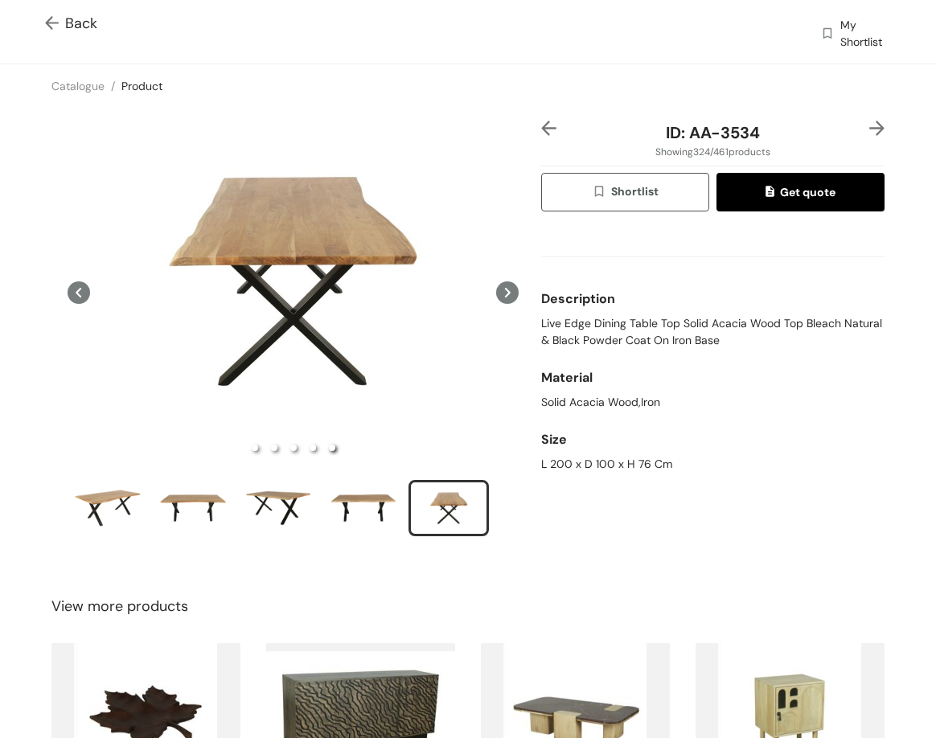
click at [870, 126] on img at bounding box center [877, 128] width 15 height 15
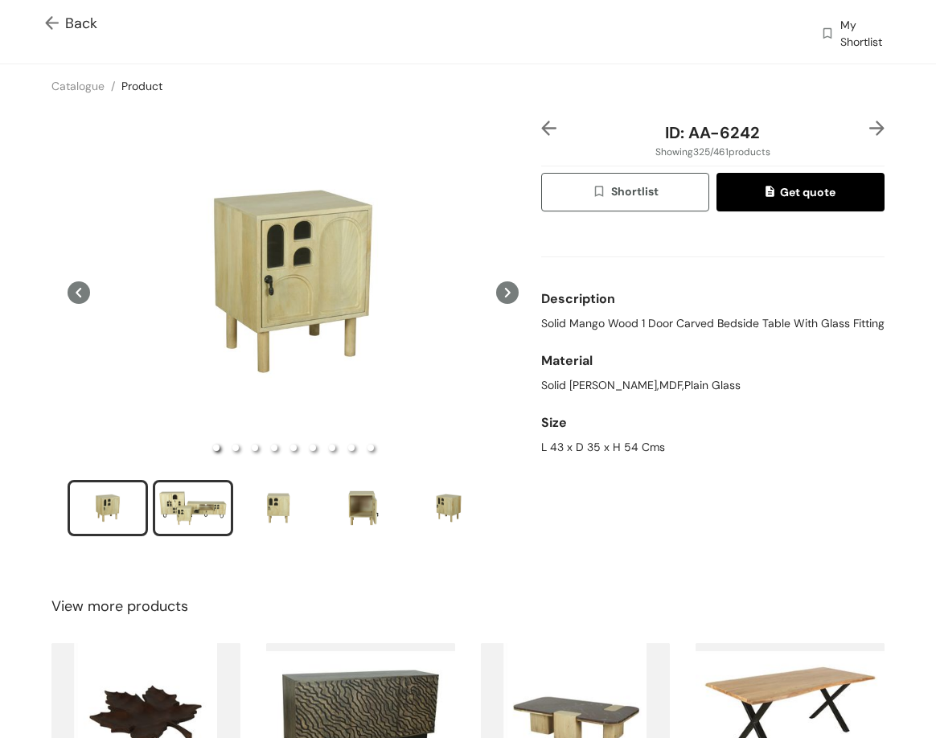
click at [179, 519] on div "slide item 2" at bounding box center [193, 508] width 72 height 48
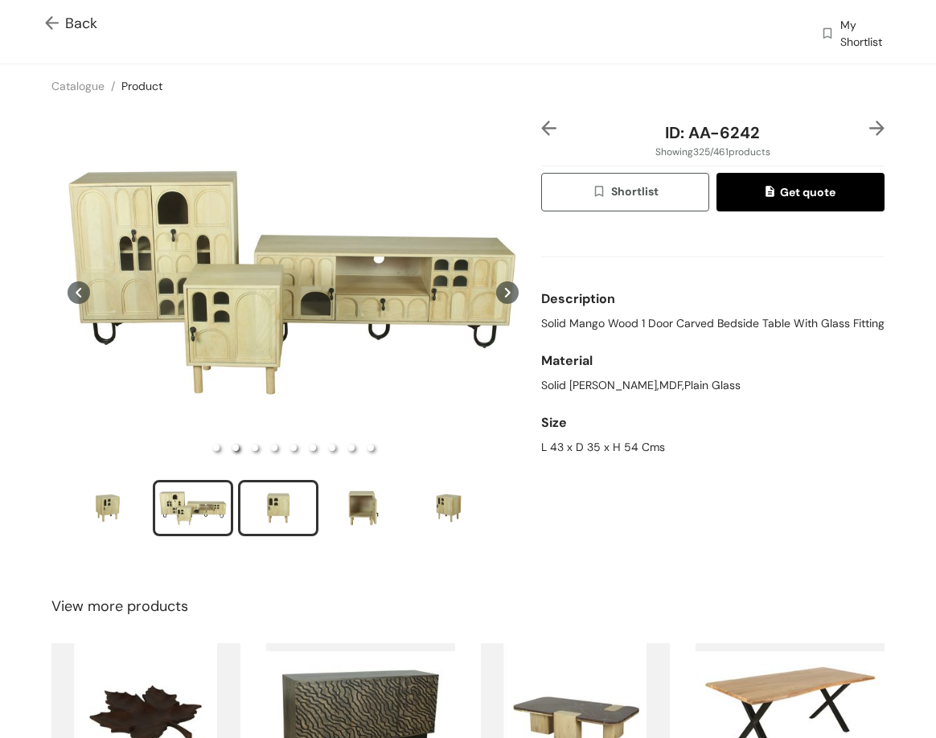
click at [278, 498] on div "slide item 3" at bounding box center [278, 508] width 72 height 48
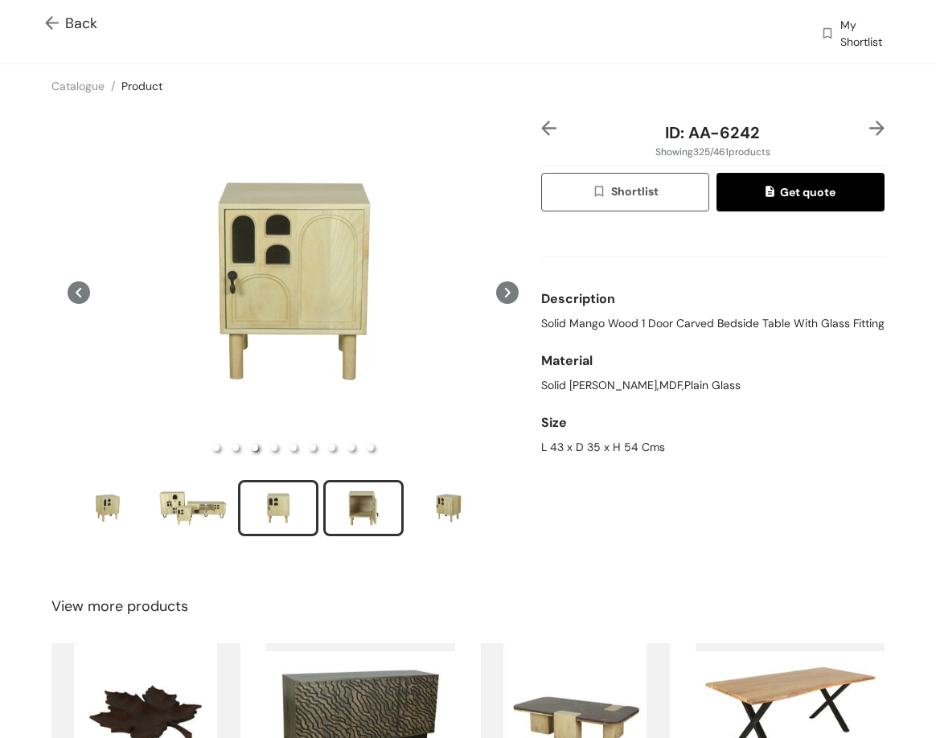
click at [348, 484] on div "slide item 4" at bounding box center [363, 508] width 72 height 48
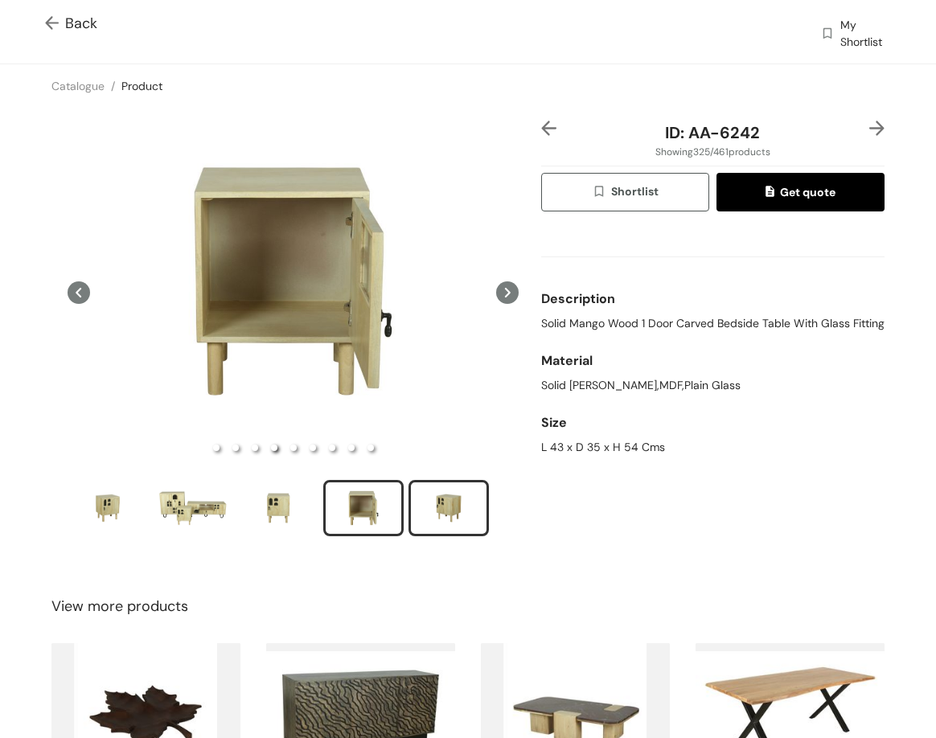
click at [438, 505] on div "slide item 5" at bounding box center [449, 508] width 72 height 48
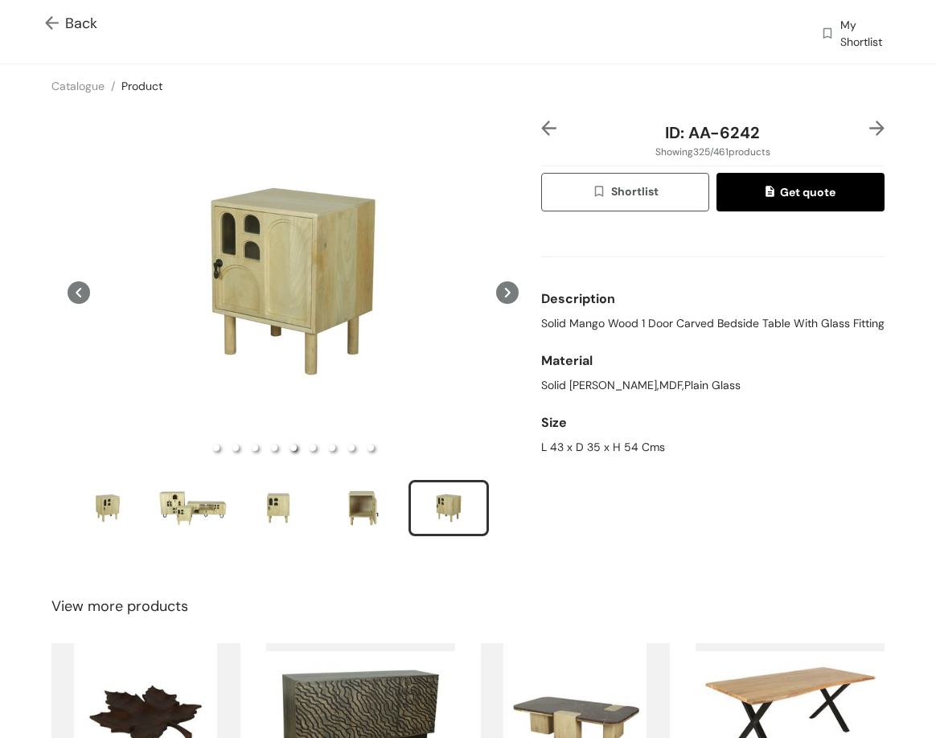
click at [870, 124] on img at bounding box center [877, 128] width 15 height 15
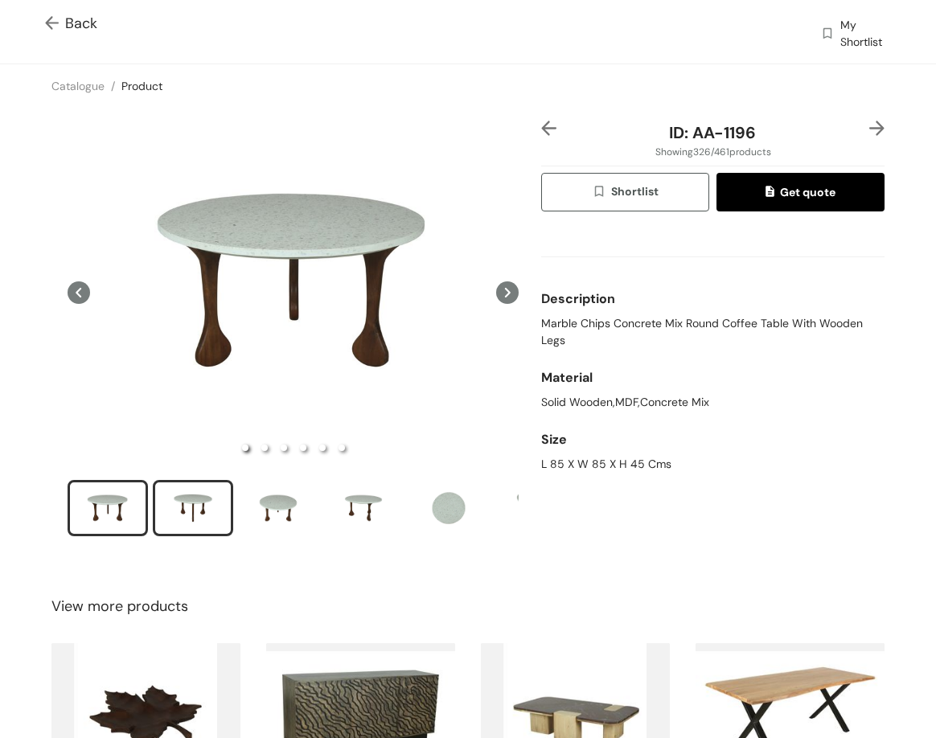
click at [195, 503] on div "slide item 2" at bounding box center [193, 508] width 72 height 48
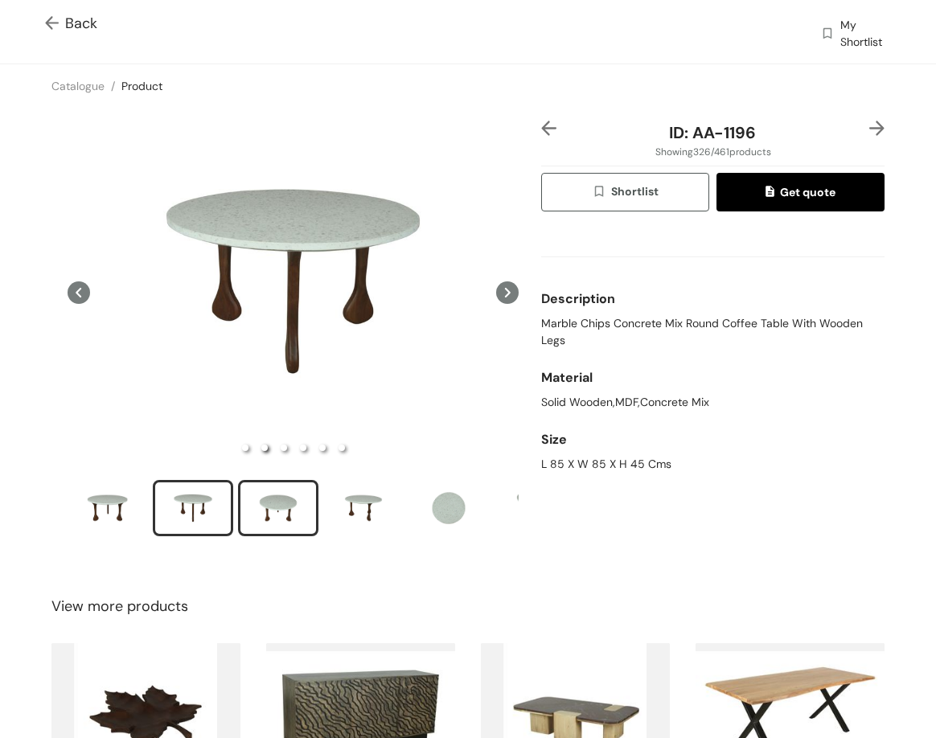
click at [269, 506] on div "slide item 3" at bounding box center [278, 508] width 72 height 48
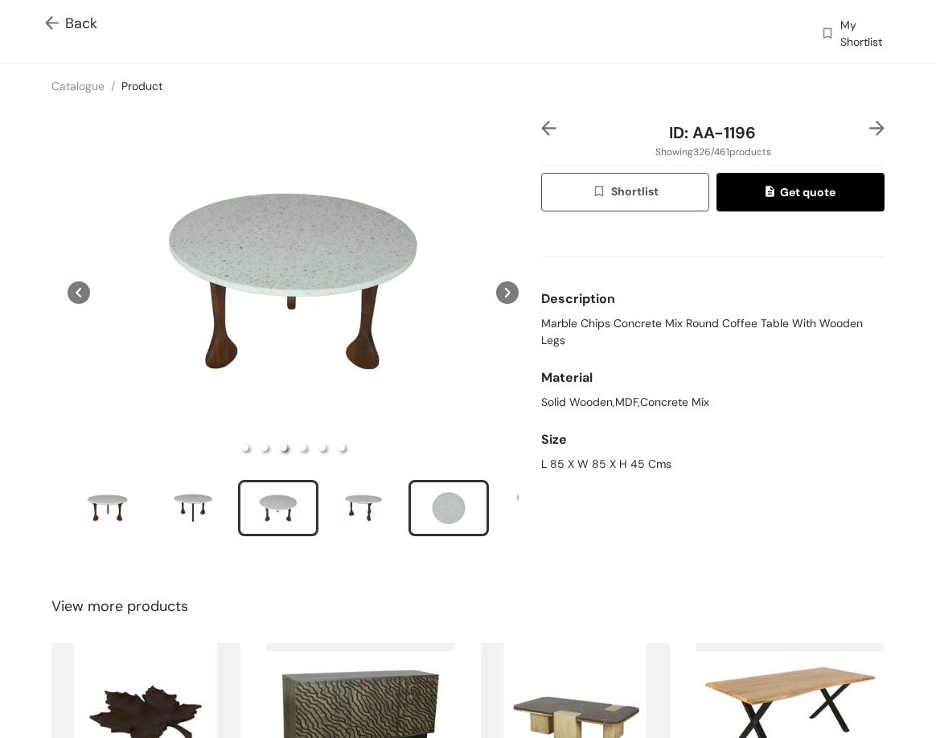
click at [446, 515] on div "slide item 5" at bounding box center [449, 508] width 72 height 48
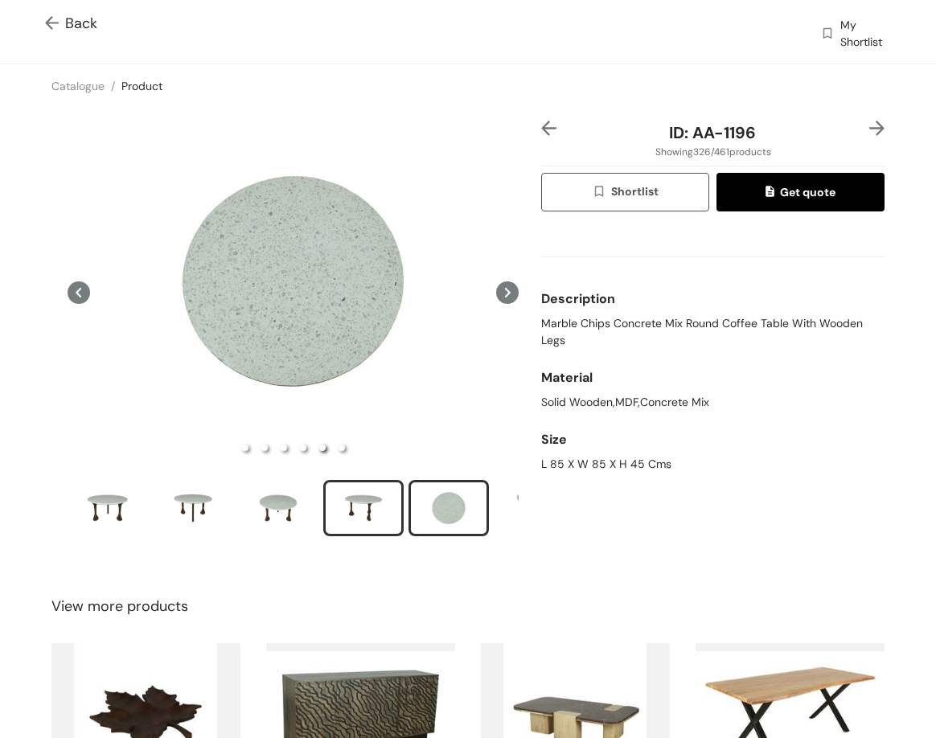
click at [352, 507] on div "slide item 4" at bounding box center [363, 508] width 72 height 48
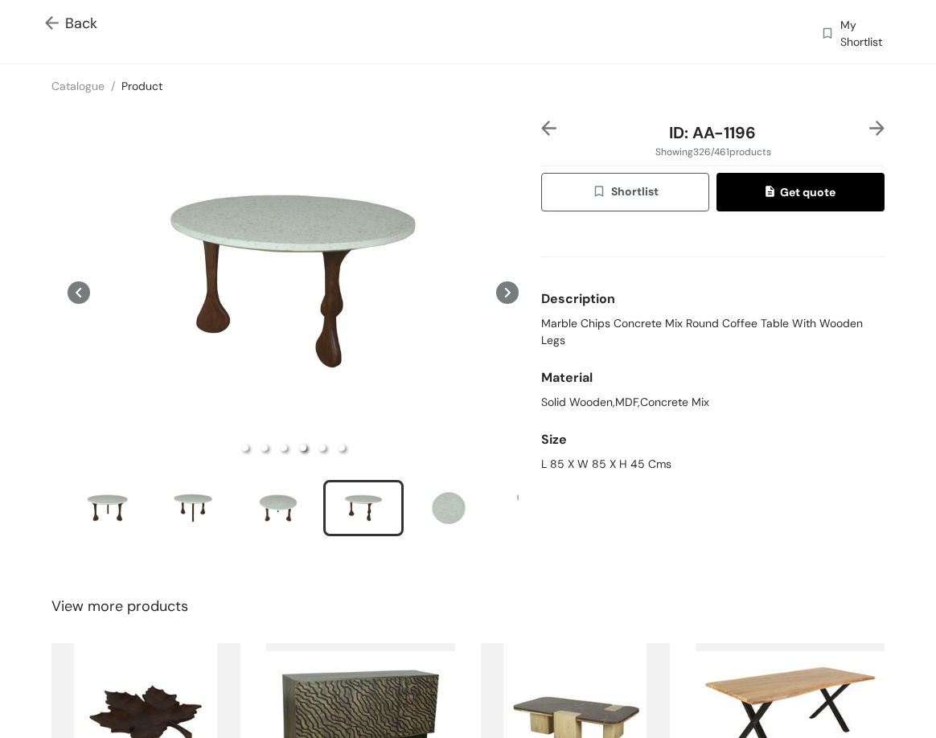
click at [870, 121] on img at bounding box center [877, 128] width 15 height 15
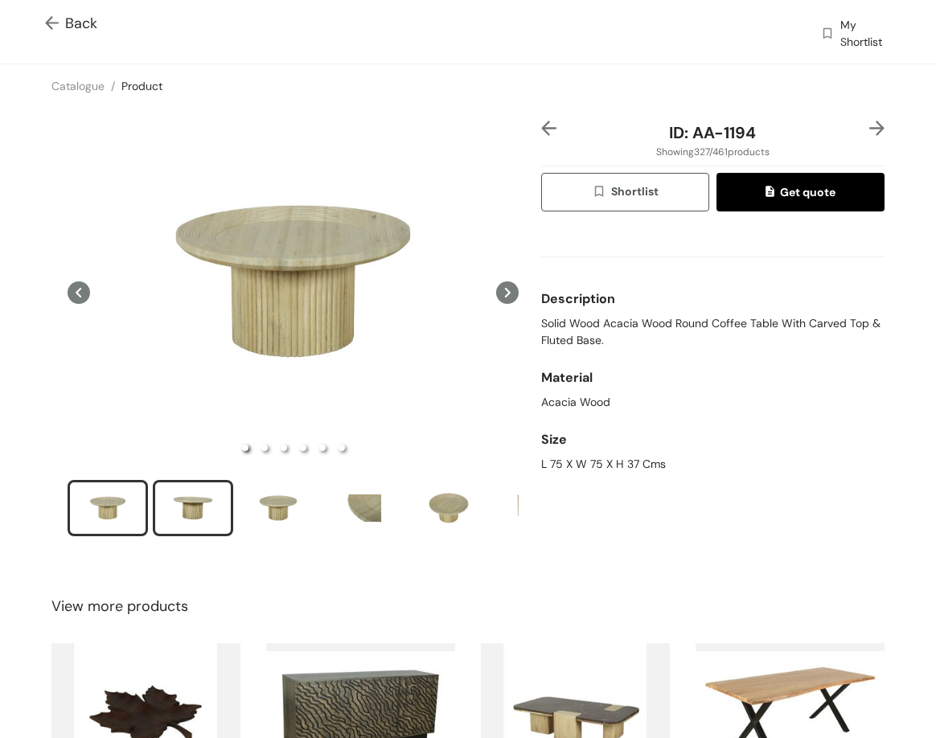
click at [170, 519] on div "slide item 2" at bounding box center [193, 508] width 72 height 48
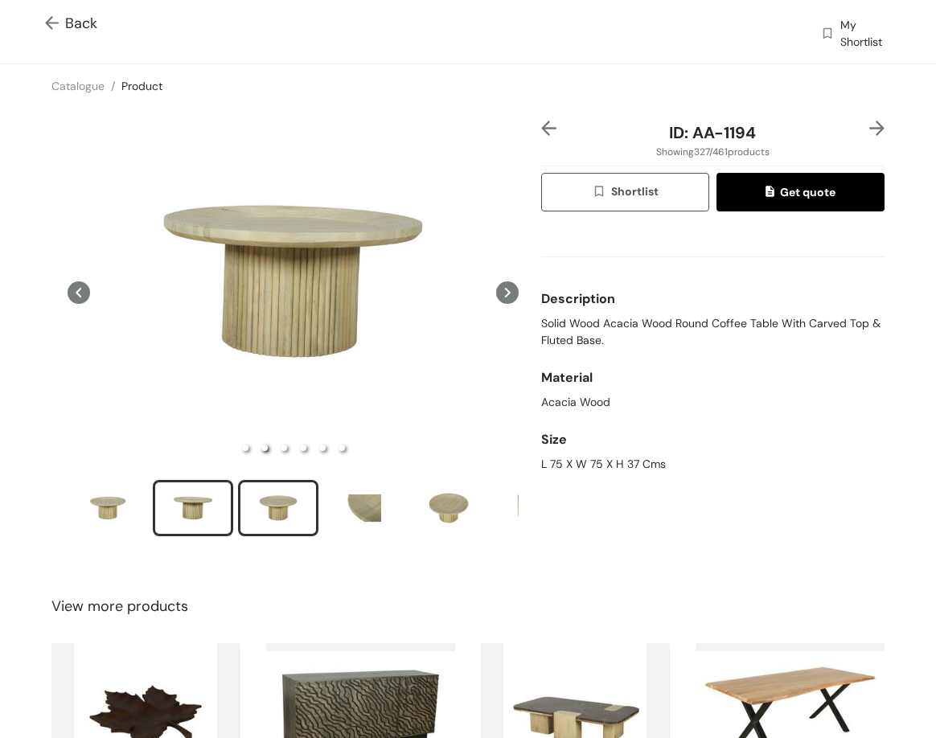
click at [281, 491] on div "slide item 3" at bounding box center [278, 508] width 72 height 48
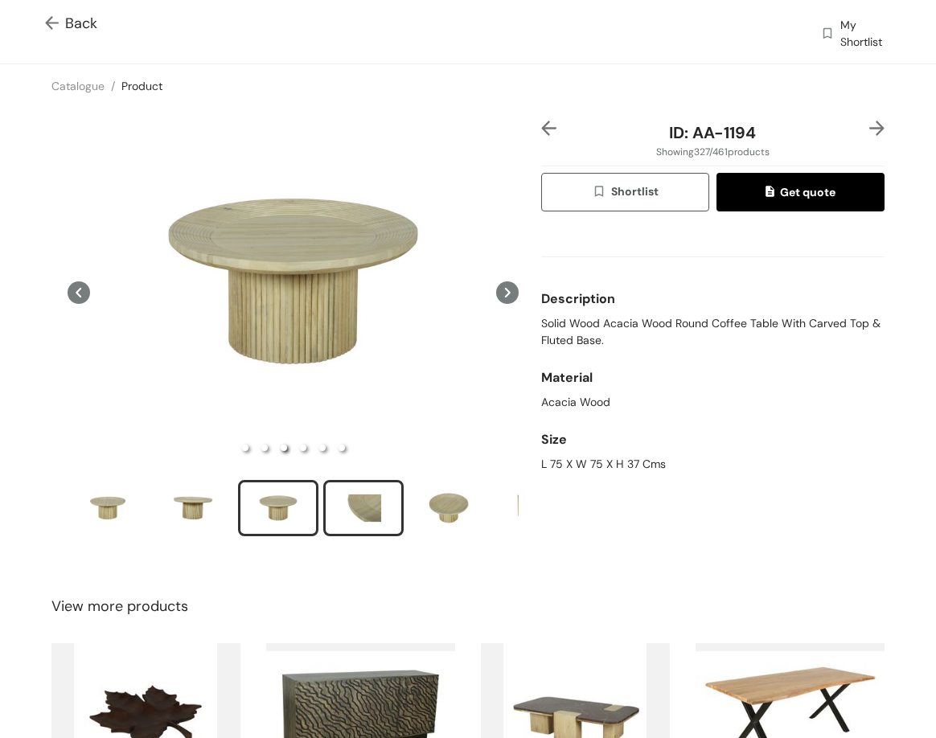
click at [363, 497] on div "slide item 4" at bounding box center [363, 508] width 72 height 48
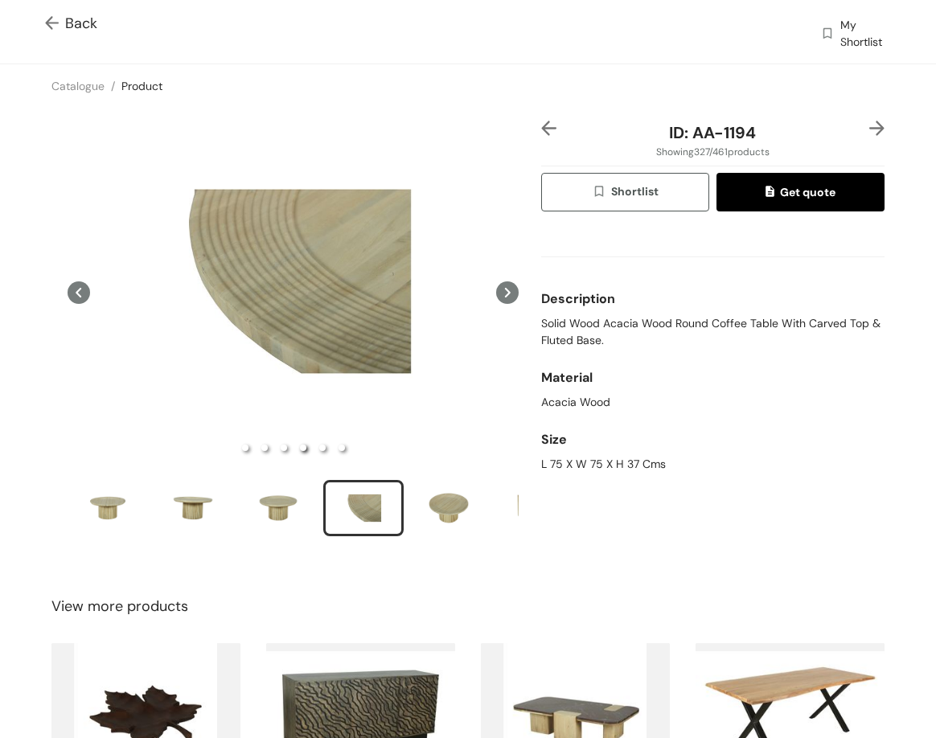
click at [856, 130] on div at bounding box center [870, 133] width 29 height 24
click at [870, 130] on img at bounding box center [877, 128] width 15 height 15
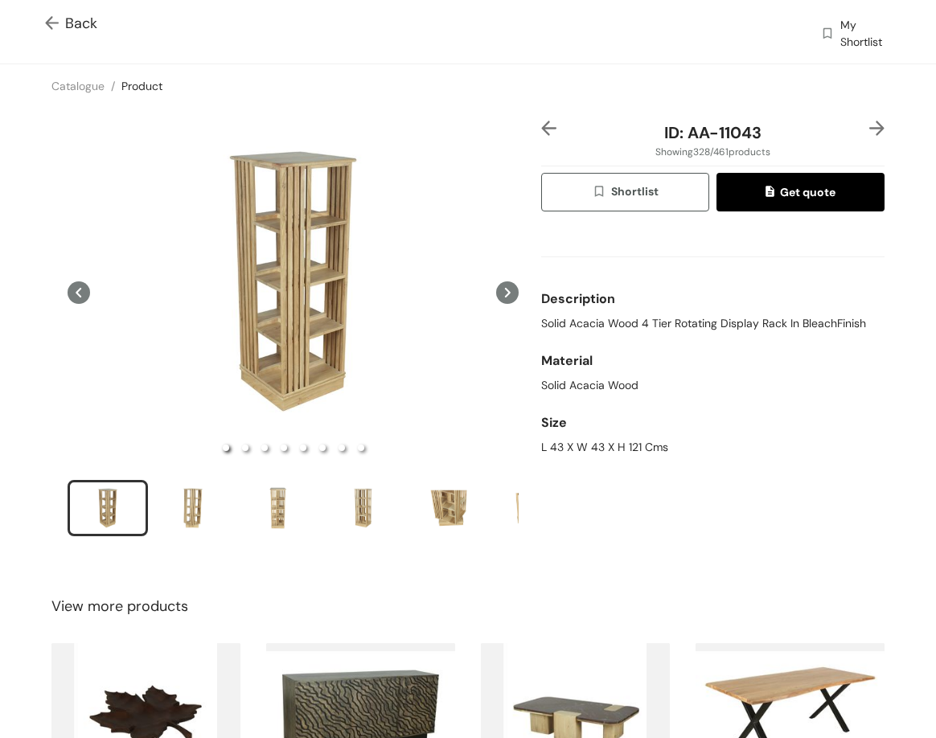
click at [870, 126] on img at bounding box center [877, 128] width 15 height 15
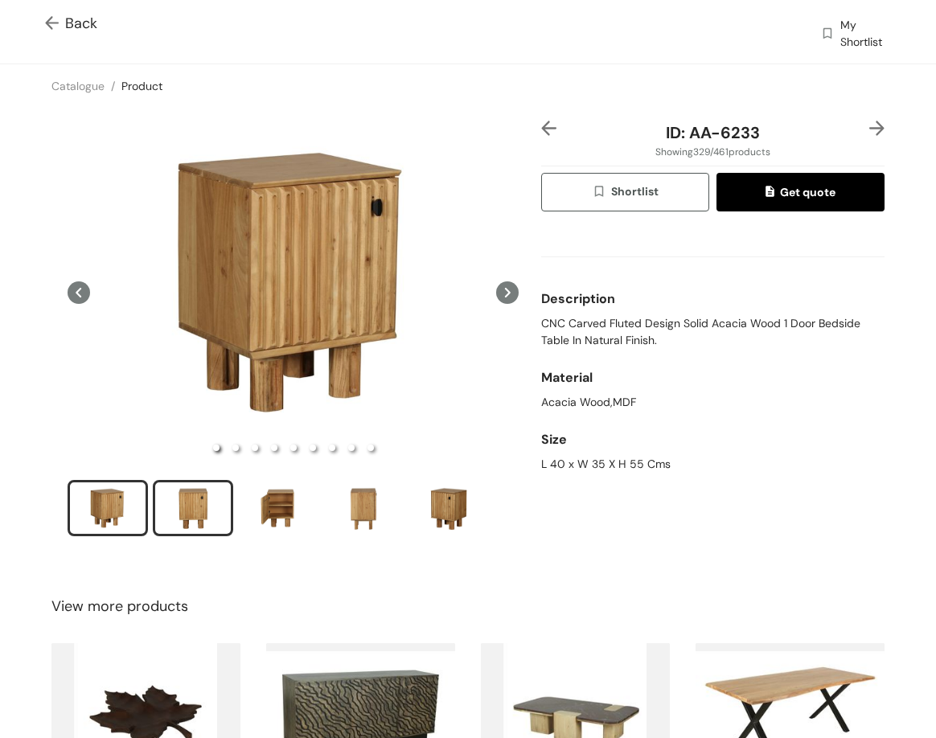
click at [161, 508] on div "slide item 2" at bounding box center [193, 508] width 72 height 48
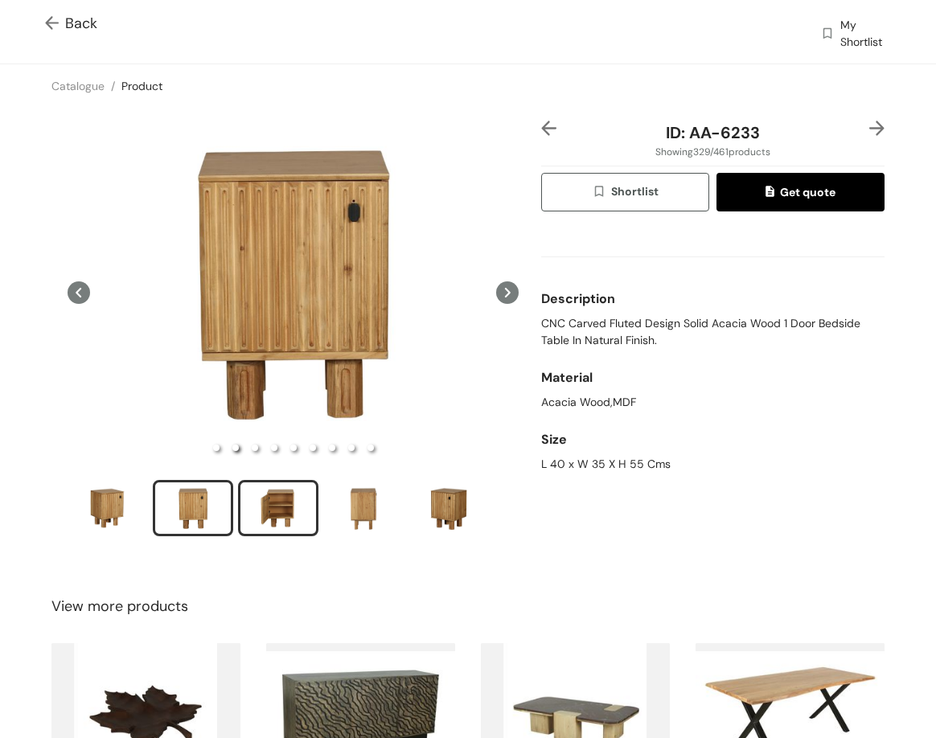
click at [271, 511] on div "slide item 3" at bounding box center [278, 508] width 72 height 48
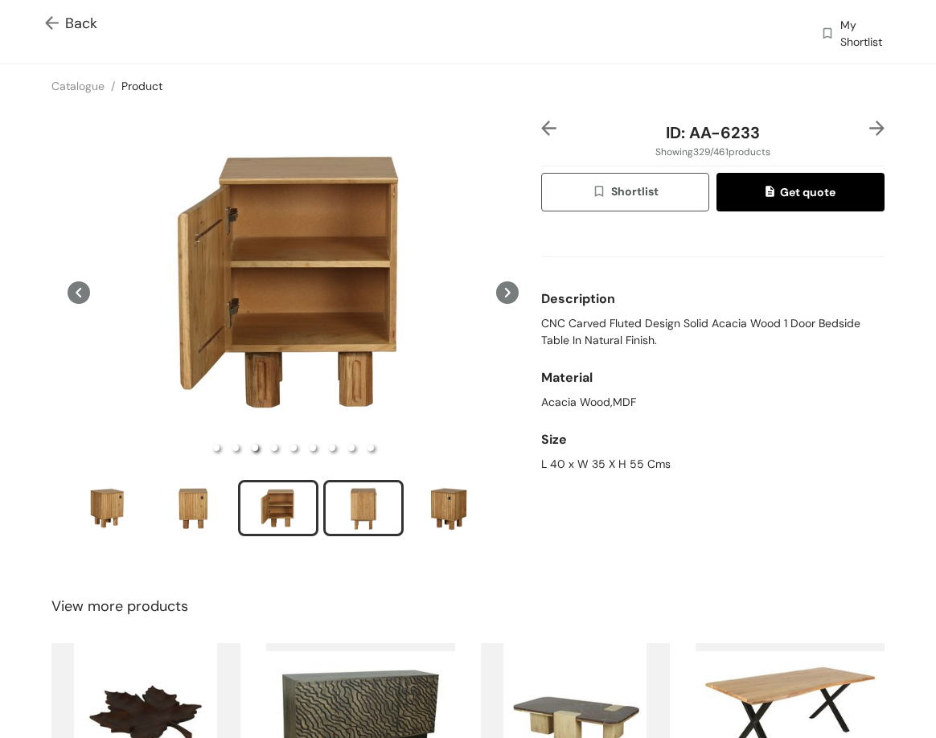
click at [356, 520] on div "slide item 4" at bounding box center [363, 508] width 72 height 48
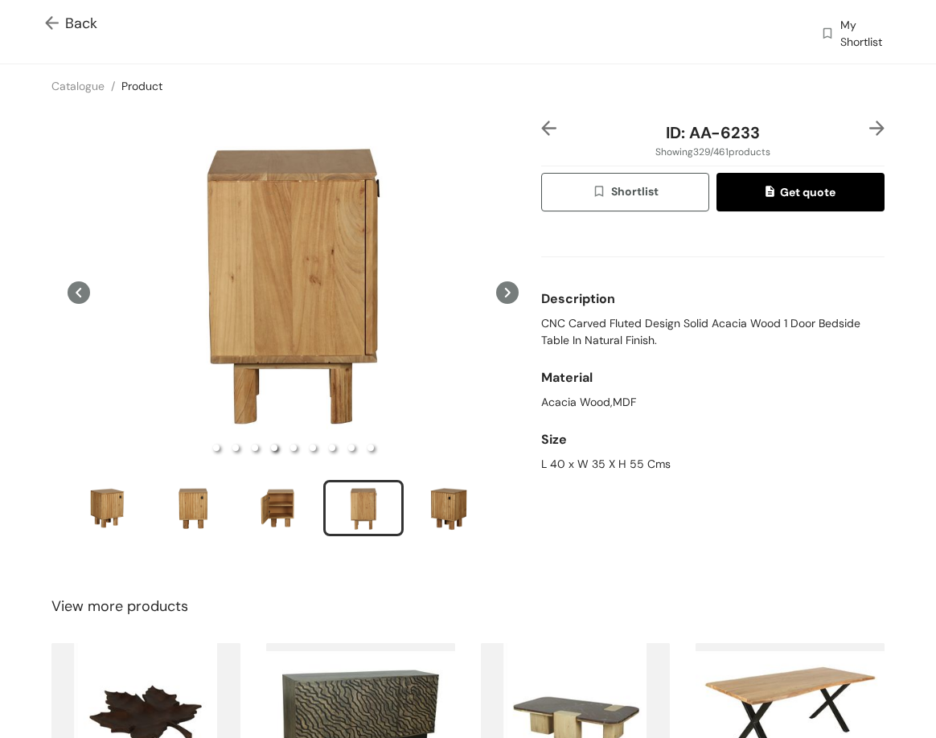
click at [870, 129] on img at bounding box center [877, 128] width 15 height 15
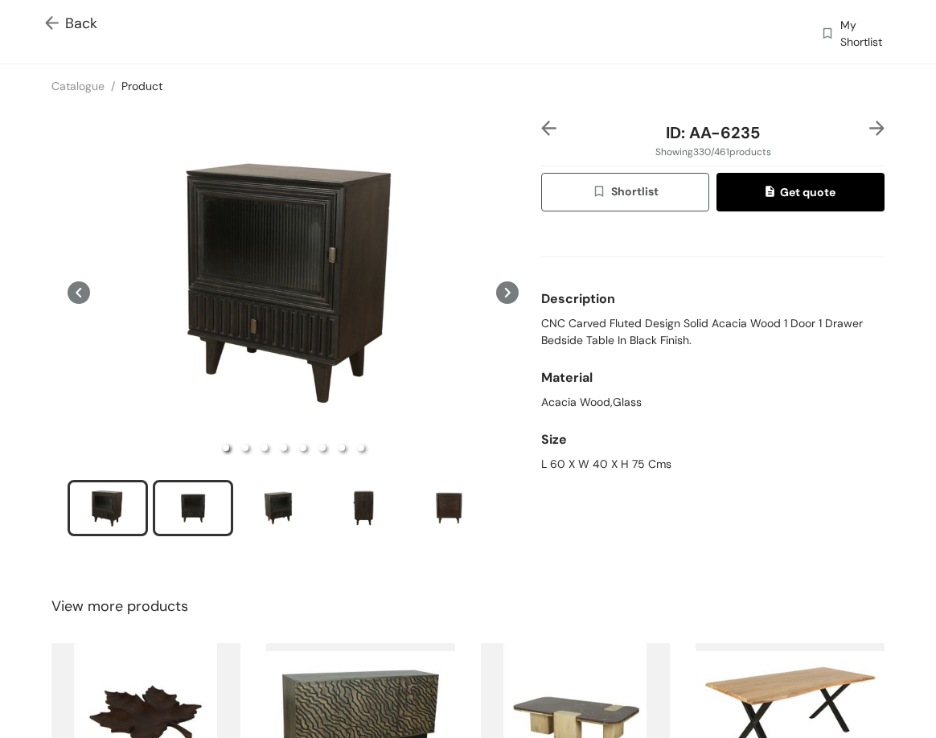
click at [183, 515] on div "slide item 2" at bounding box center [193, 508] width 72 height 48
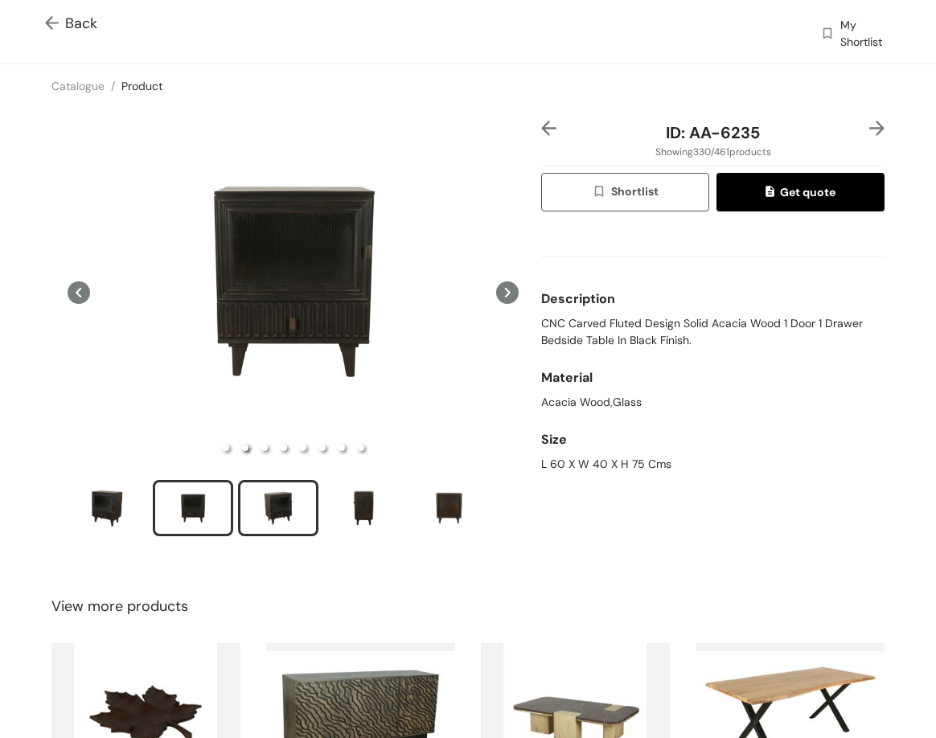
click at [282, 499] on div "slide item 3" at bounding box center [278, 508] width 72 height 48
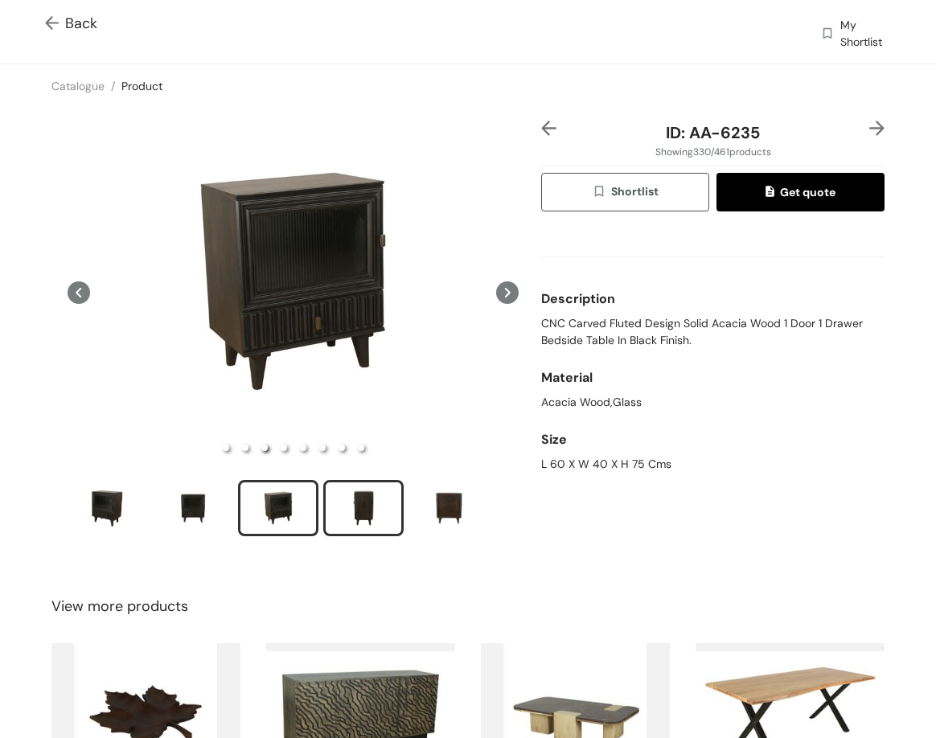
click at [360, 507] on div "slide item 4" at bounding box center [363, 508] width 72 height 48
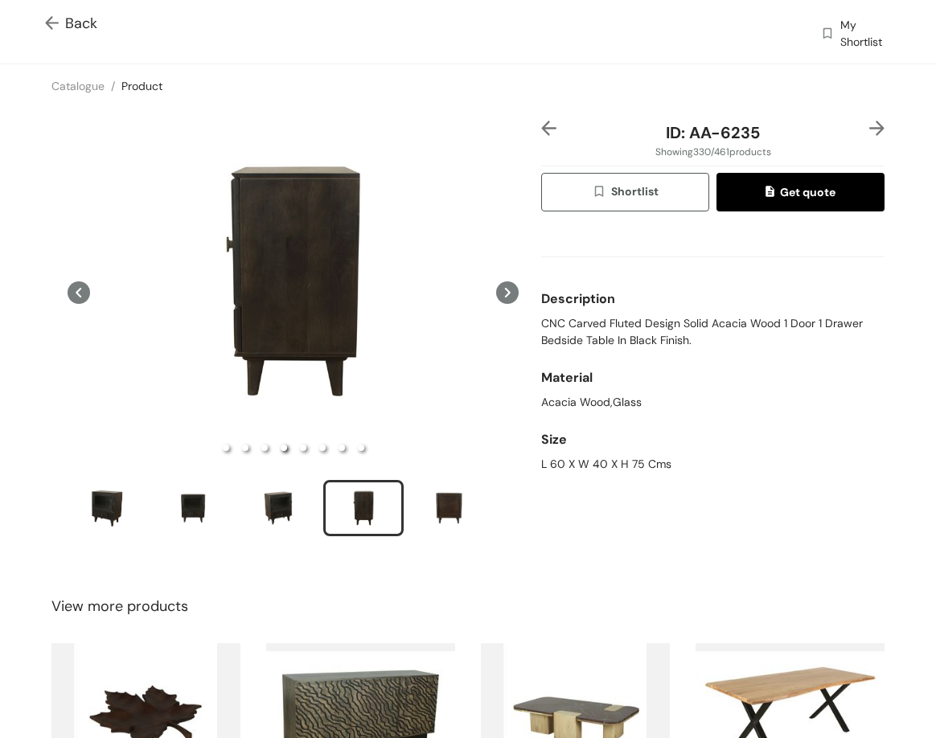
click at [870, 134] on img at bounding box center [877, 128] width 15 height 15
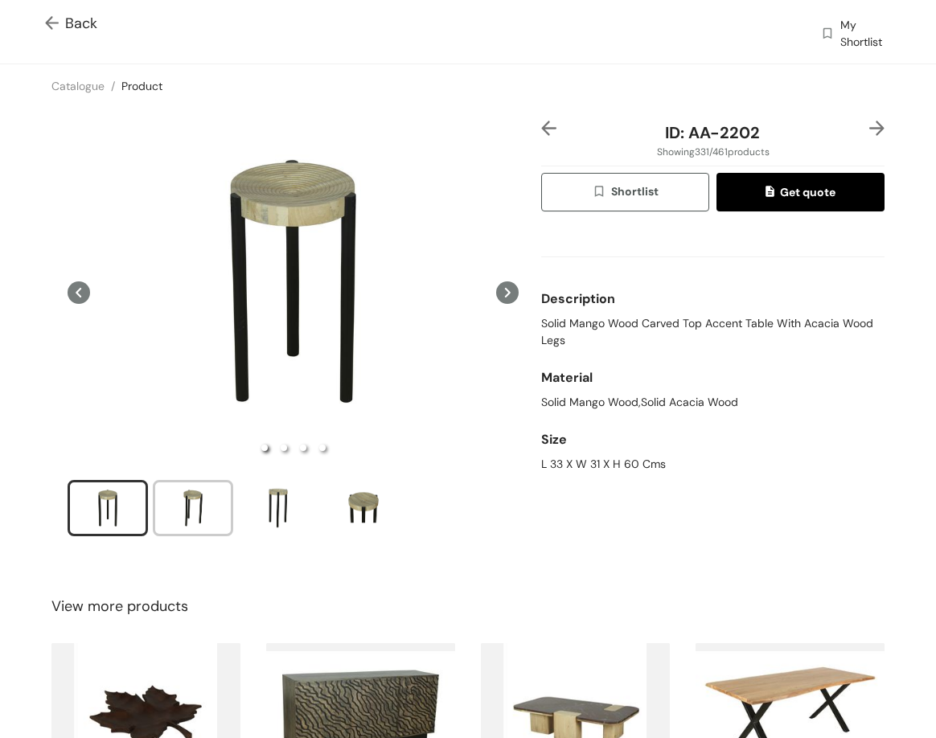
drag, startPoint x: 170, startPoint y: 524, endPoint x: 176, endPoint y: 541, distance: 18.1
click at [175, 524] on div "slide item 2" at bounding box center [193, 508] width 72 height 48
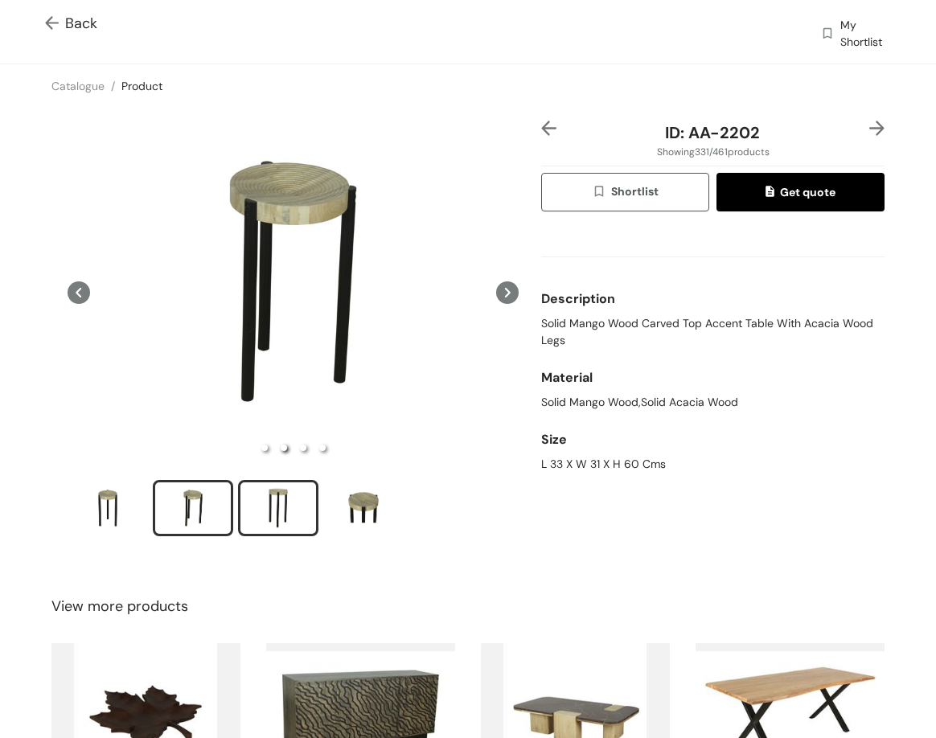
click at [283, 480] on li "slide item 3" at bounding box center [278, 508] width 80 height 56
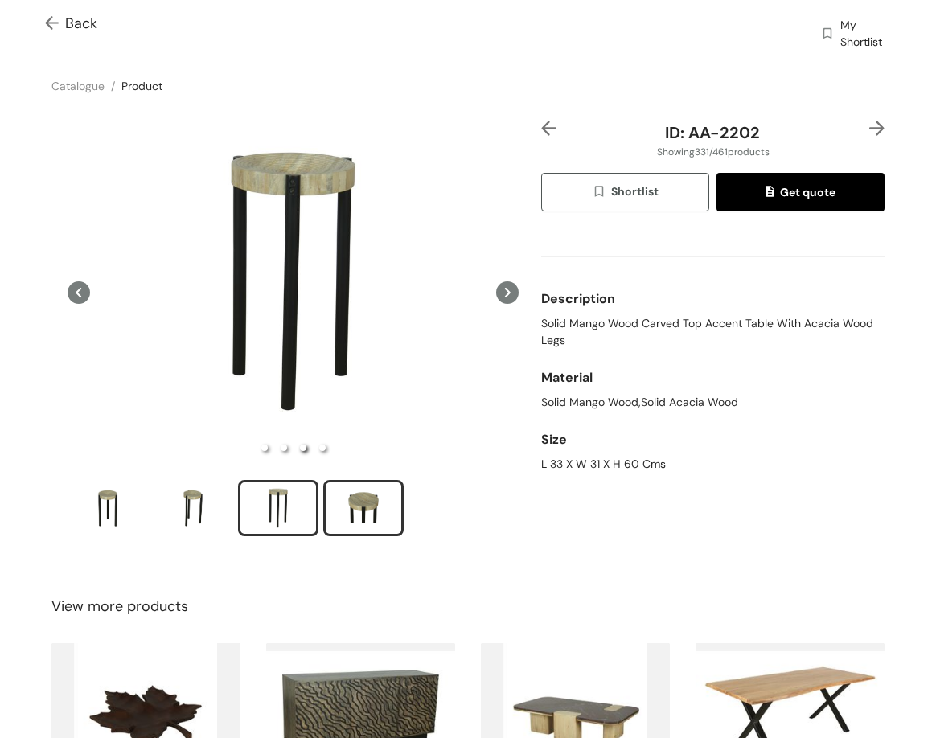
click at [371, 487] on div "slide item 4" at bounding box center [363, 508] width 72 height 48
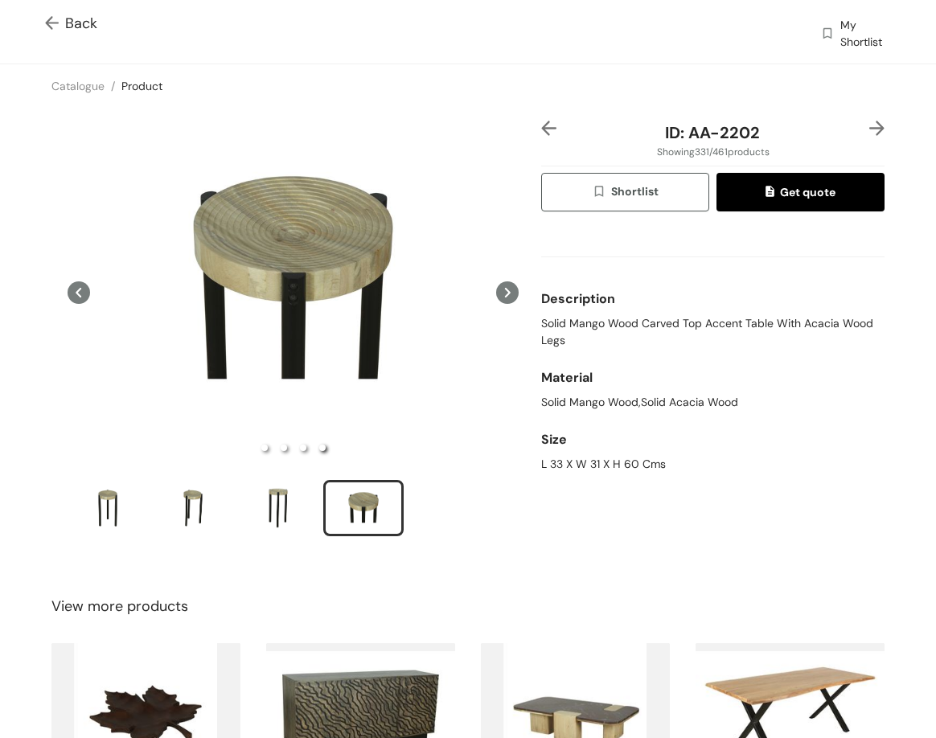
click at [870, 131] on img at bounding box center [877, 128] width 15 height 15
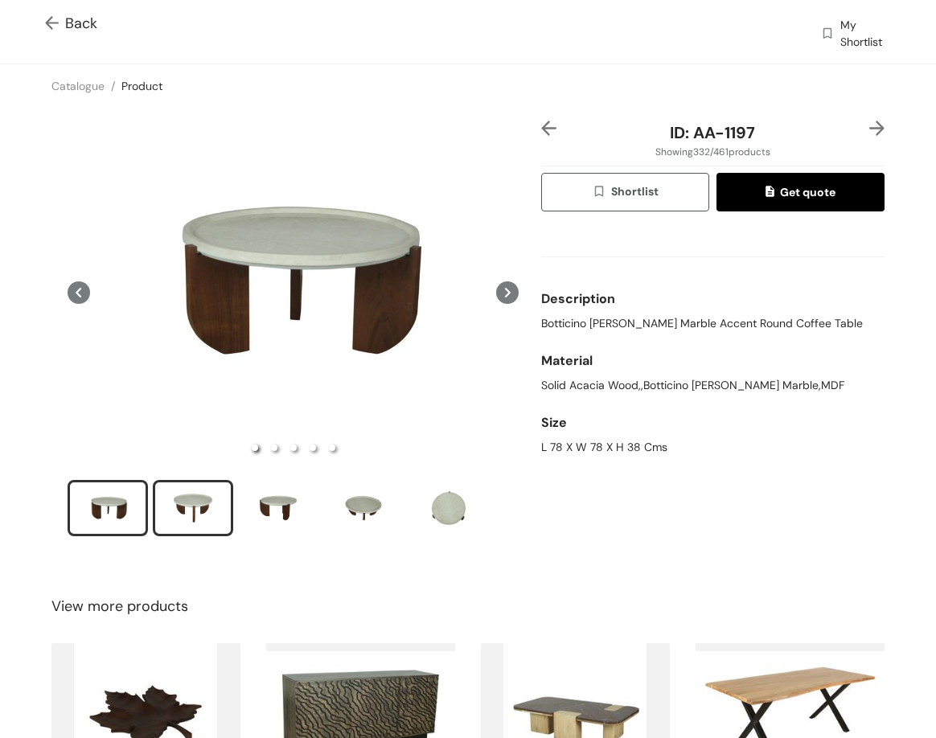
click at [167, 518] on div "slide item 2" at bounding box center [193, 508] width 72 height 48
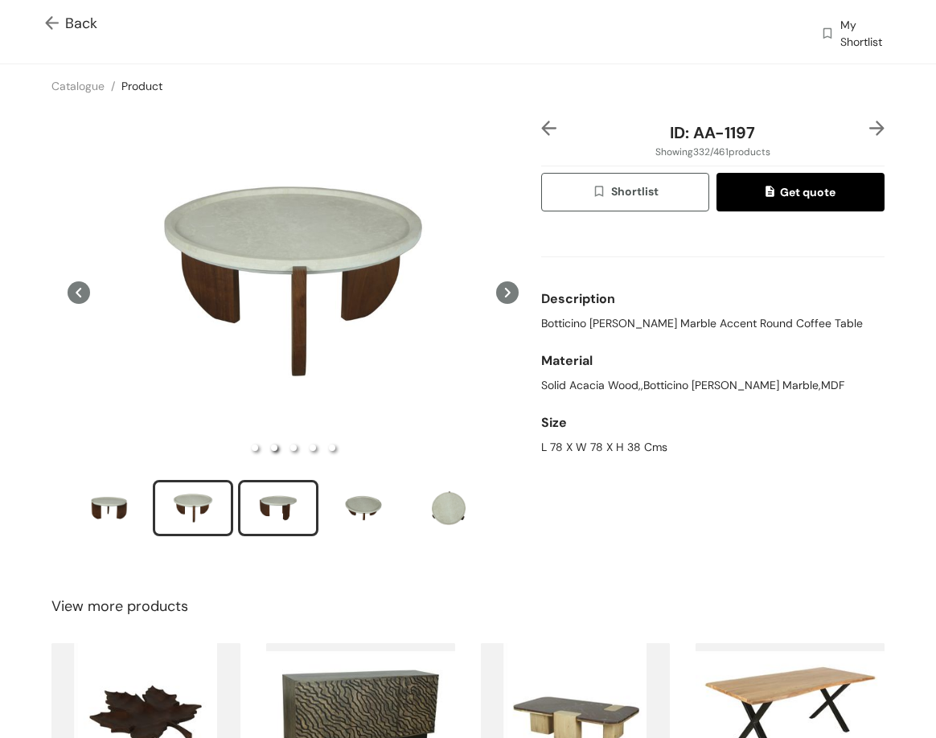
click at [284, 500] on div "slide item 3" at bounding box center [278, 508] width 72 height 48
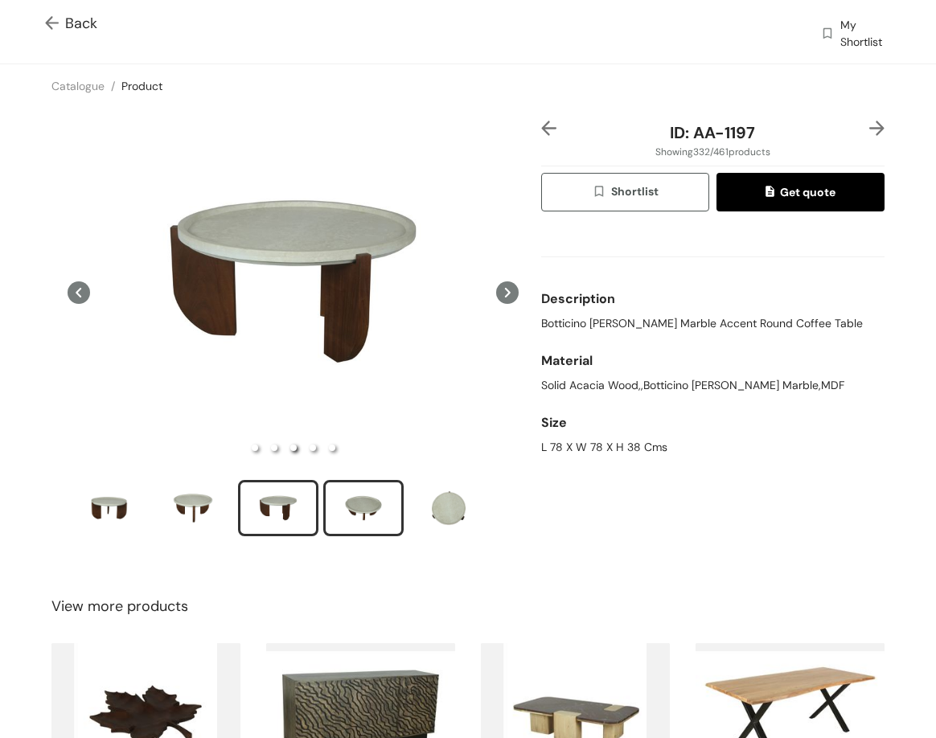
click at [342, 500] on div "slide item 4" at bounding box center [363, 508] width 72 height 48
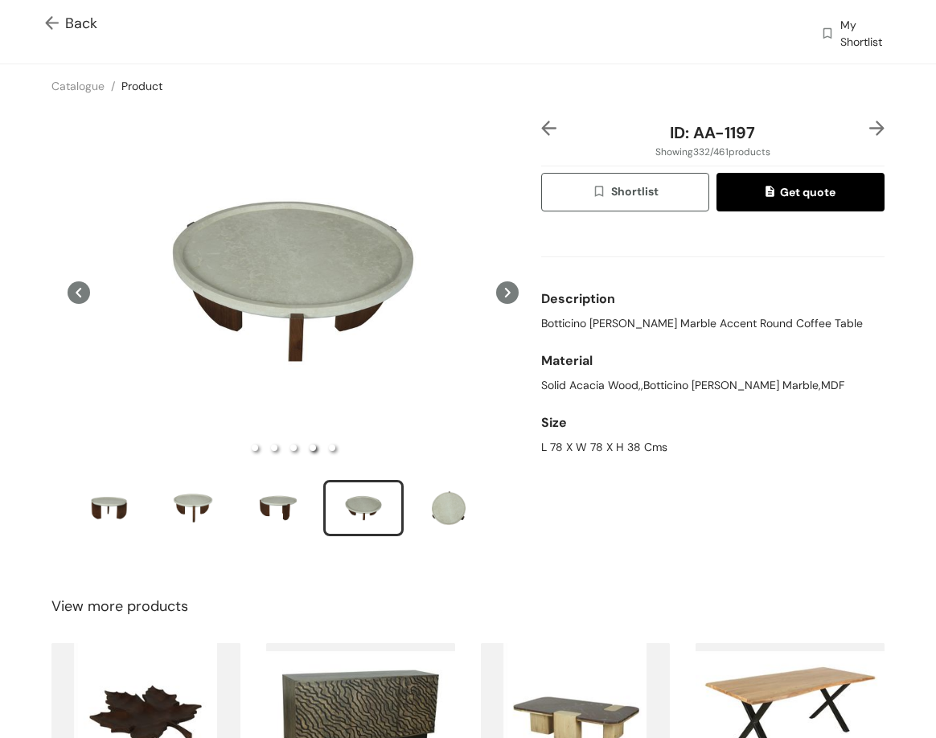
click at [870, 130] on img at bounding box center [877, 128] width 15 height 15
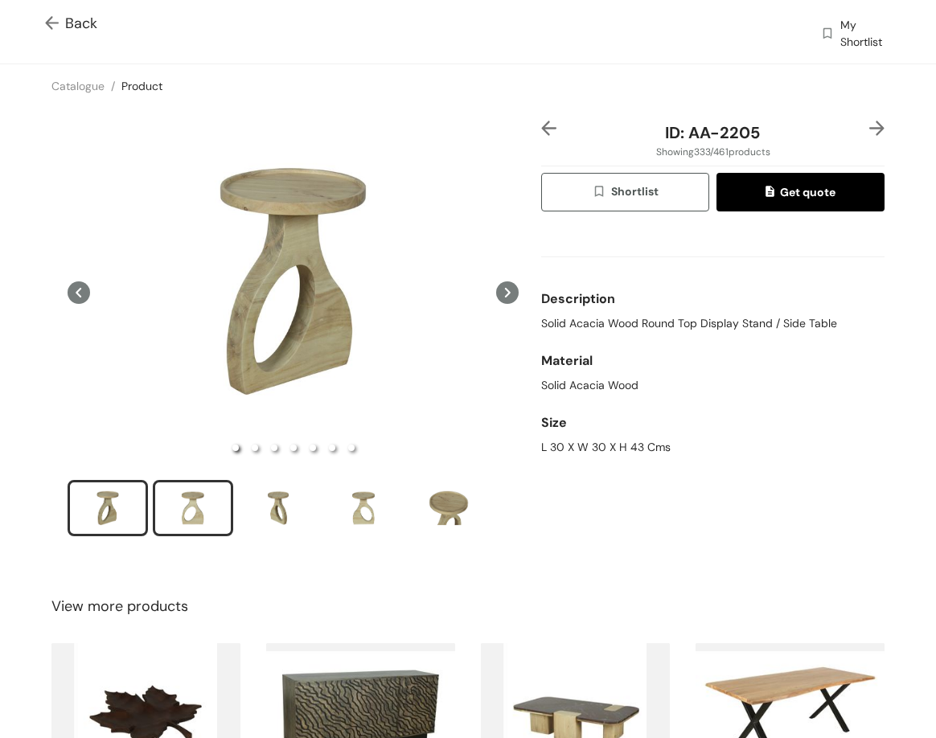
drag, startPoint x: 162, startPoint y: 513, endPoint x: 180, endPoint y: 511, distance: 18.7
click at [167, 512] on div "slide item 2" at bounding box center [193, 508] width 72 height 48
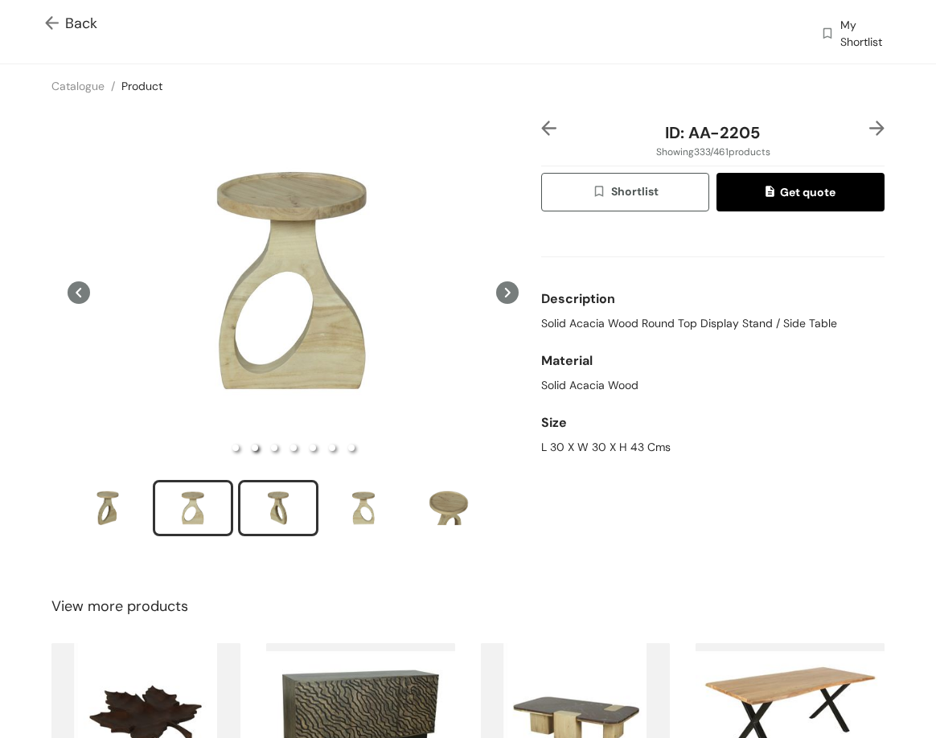
drag, startPoint x: 248, startPoint y: 520, endPoint x: 257, endPoint y: 511, distance: 13.1
click at [254, 512] on div "slide item 3" at bounding box center [278, 508] width 72 height 48
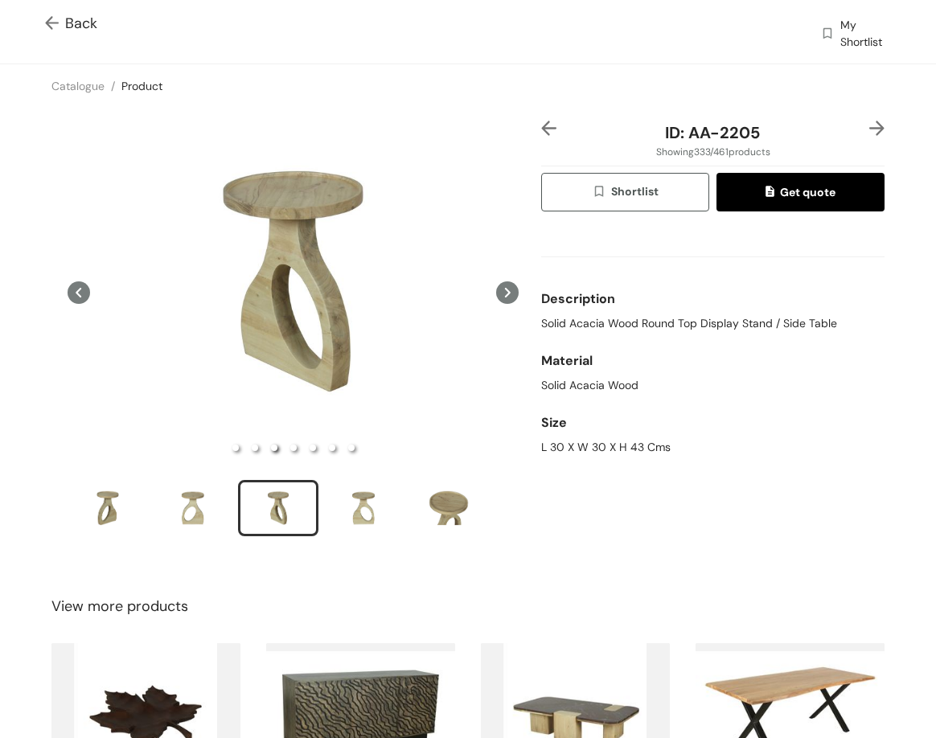
click at [359, 534] on ul at bounding box center [293, 510] width 451 height 61
click at [374, 513] on div "slide item 4" at bounding box center [363, 508] width 72 height 48
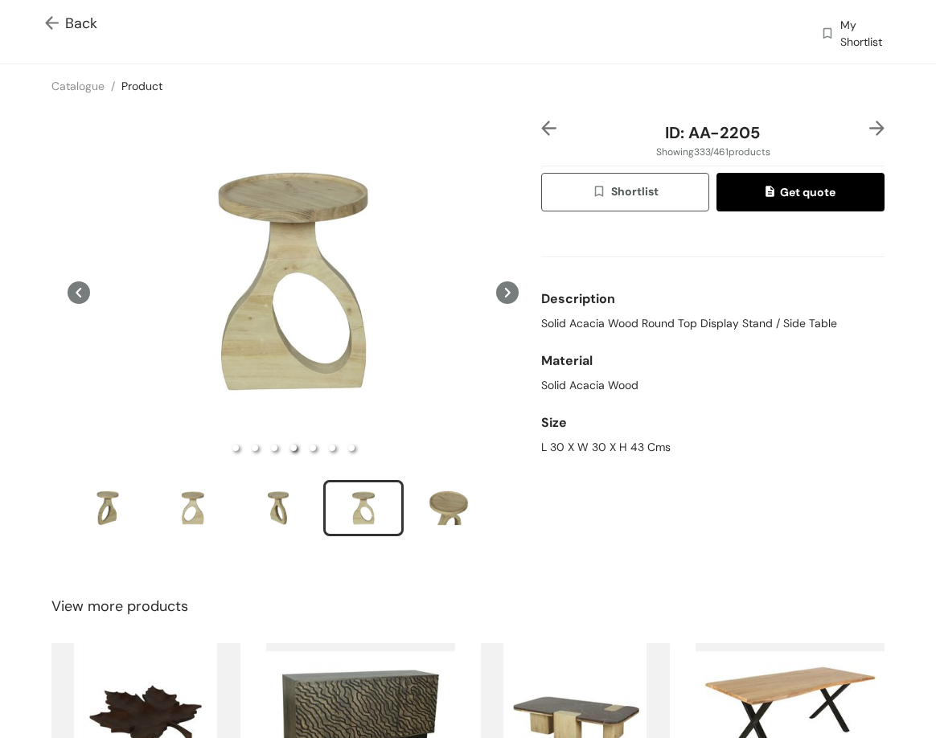
click at [870, 123] on img at bounding box center [877, 128] width 15 height 15
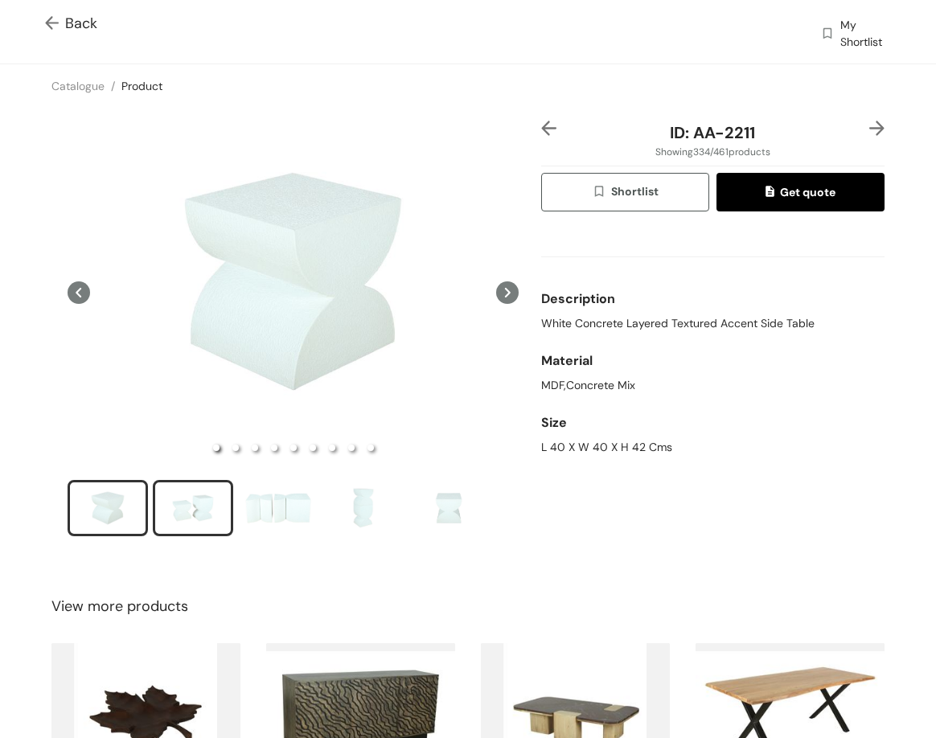
click at [202, 504] on div "slide item 2" at bounding box center [193, 508] width 72 height 48
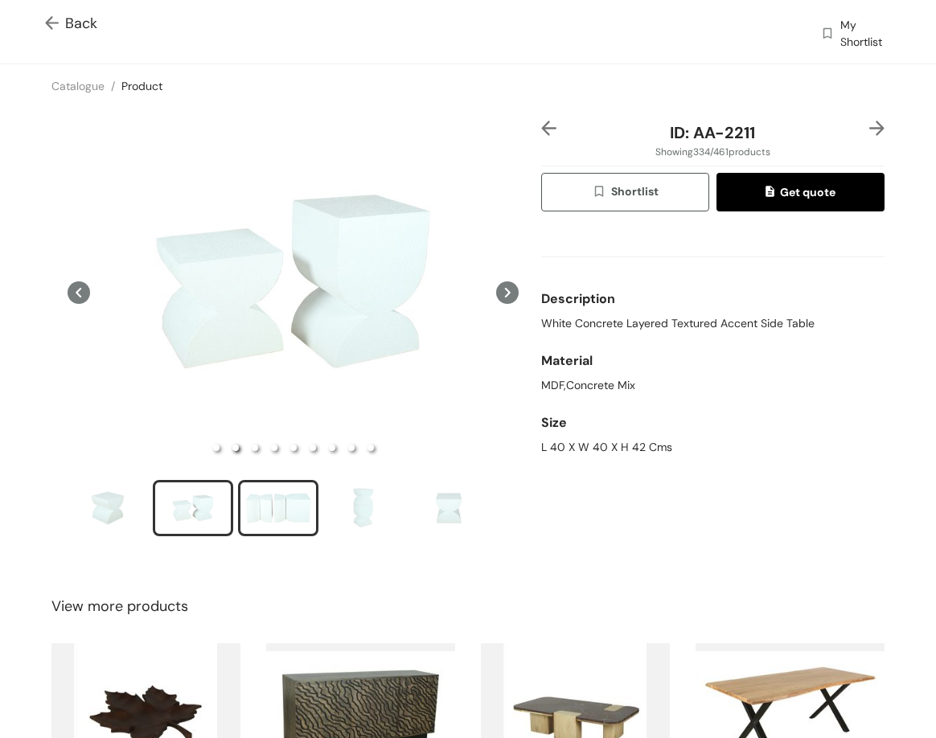
click at [256, 514] on div "slide item 3" at bounding box center [278, 508] width 72 height 48
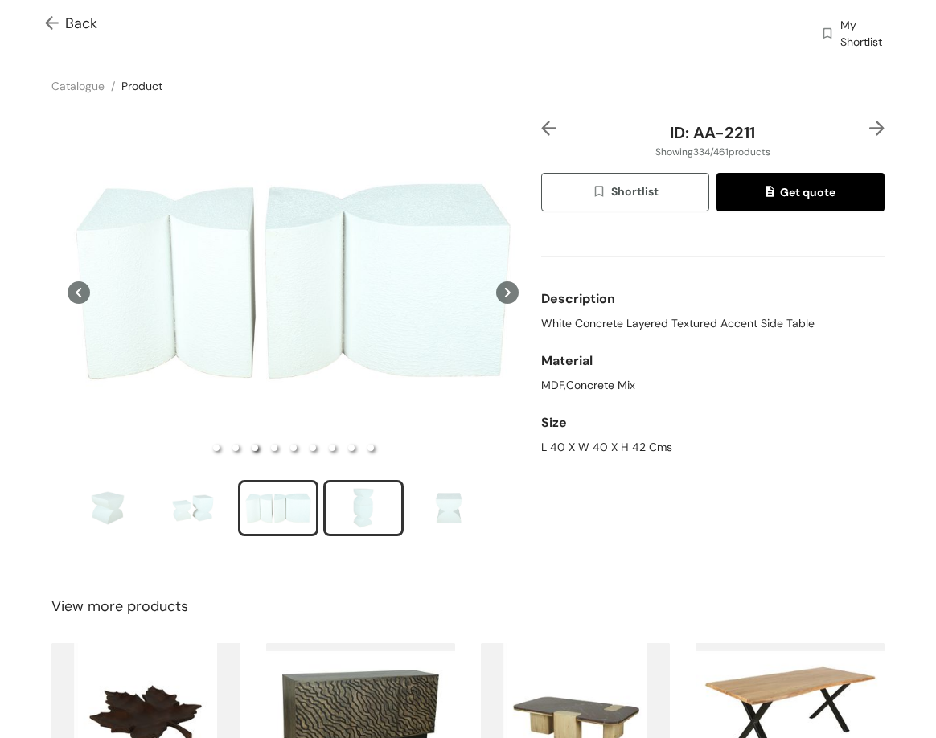
click at [348, 500] on div "slide item 4" at bounding box center [363, 508] width 72 height 48
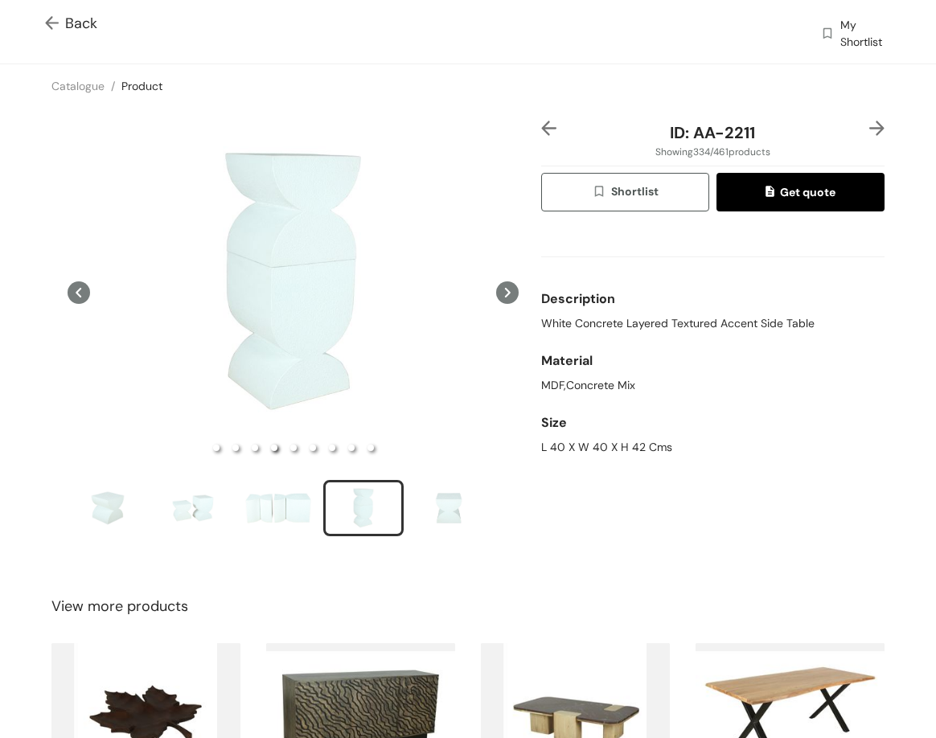
click at [866, 118] on div "ID: AA-2211 Showing 334 / 461 products Shortlist Get quote Description White Co…" at bounding box center [468, 339] width 943 height 463
click at [870, 130] on img at bounding box center [877, 128] width 15 height 15
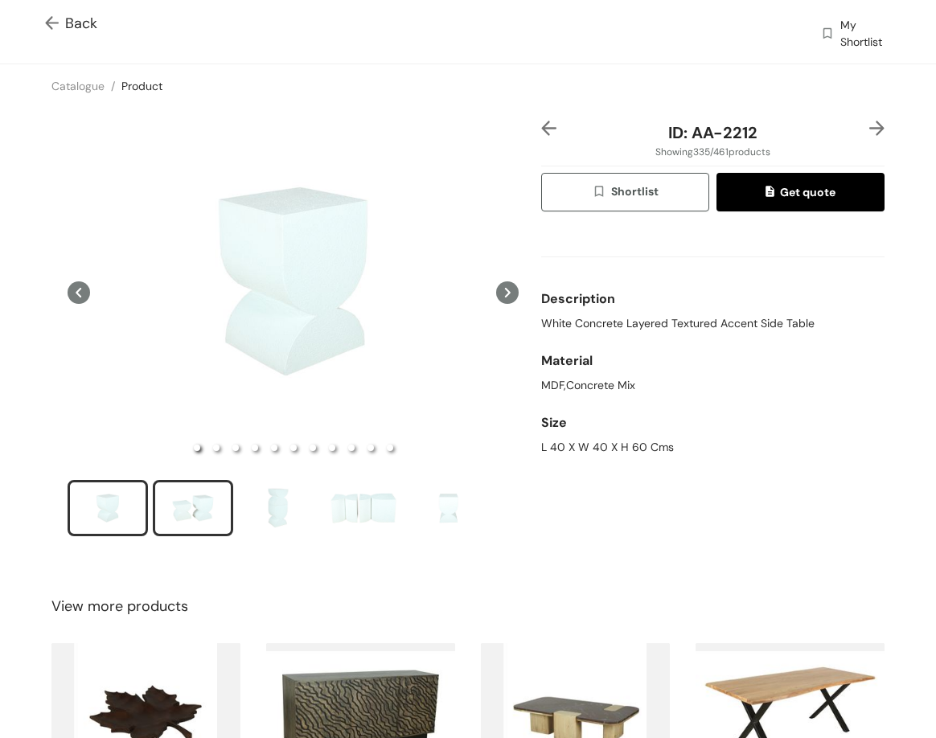
click at [212, 485] on div "slide item 2" at bounding box center [193, 508] width 72 height 48
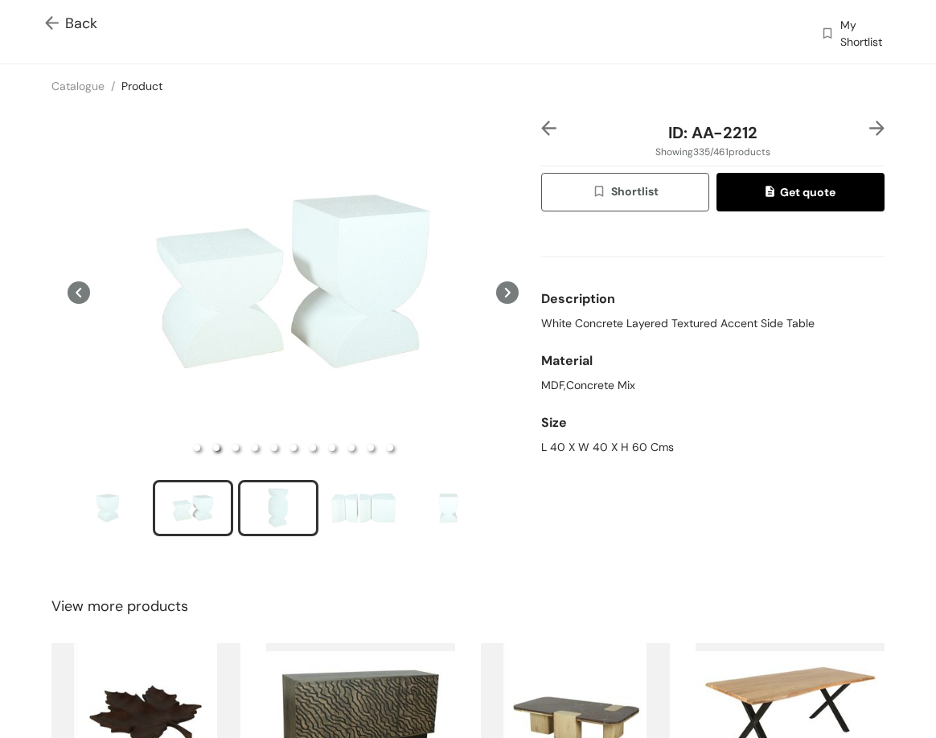
click at [249, 502] on div "slide item 3" at bounding box center [278, 508] width 72 height 48
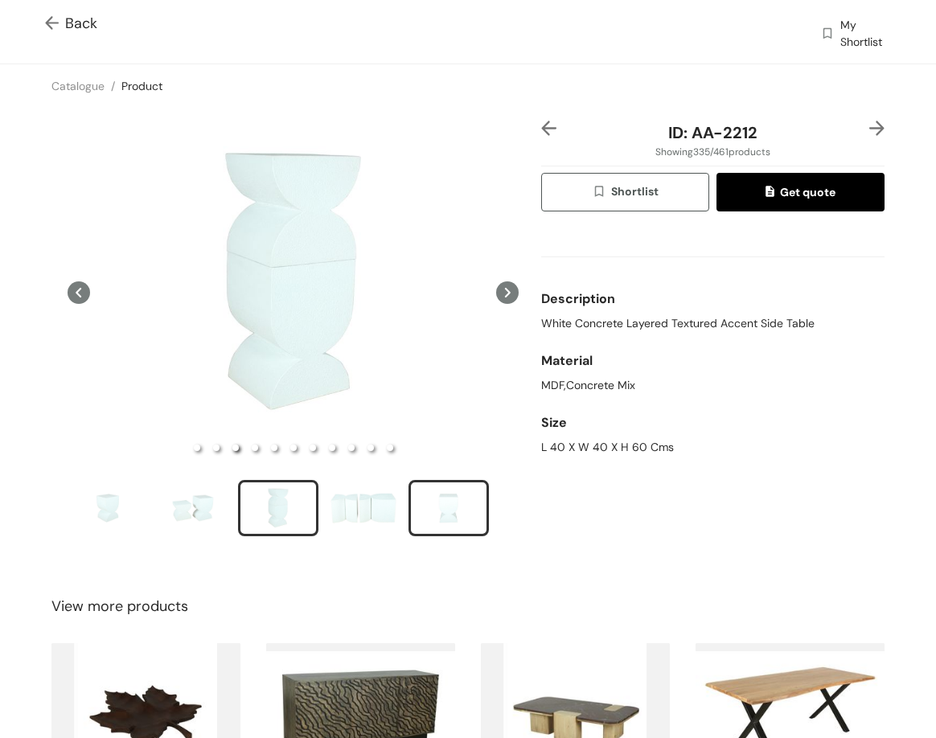
click at [428, 510] on div "slide item 5" at bounding box center [449, 508] width 72 height 48
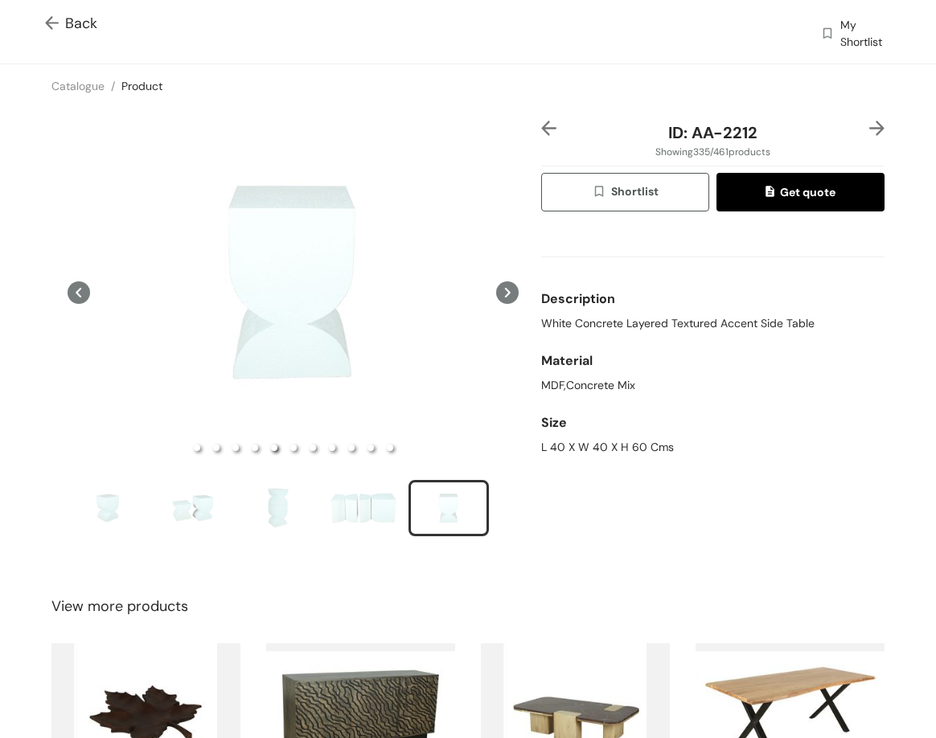
click at [541, 125] on img at bounding box center [548, 128] width 15 height 15
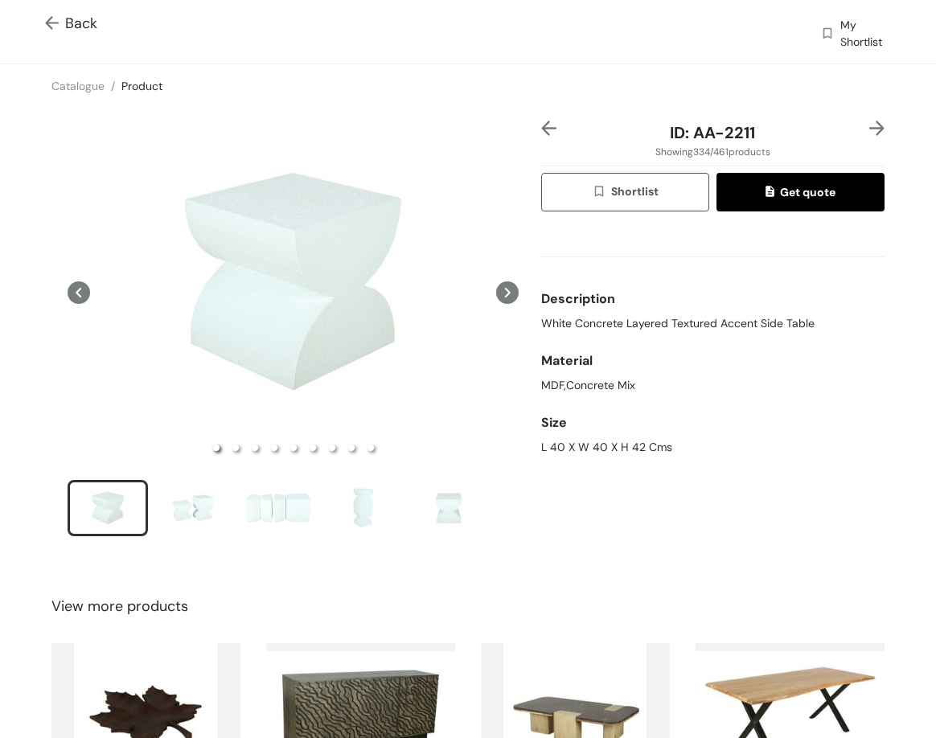
click at [541, 125] on img at bounding box center [548, 128] width 15 height 15
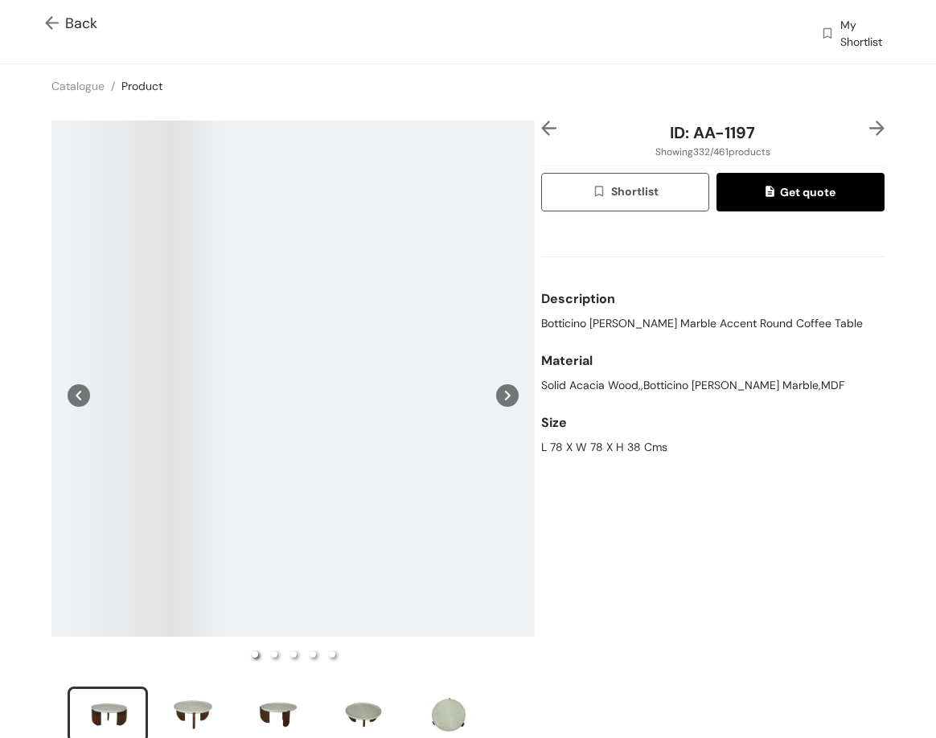
click at [541, 125] on img at bounding box center [548, 128] width 15 height 15
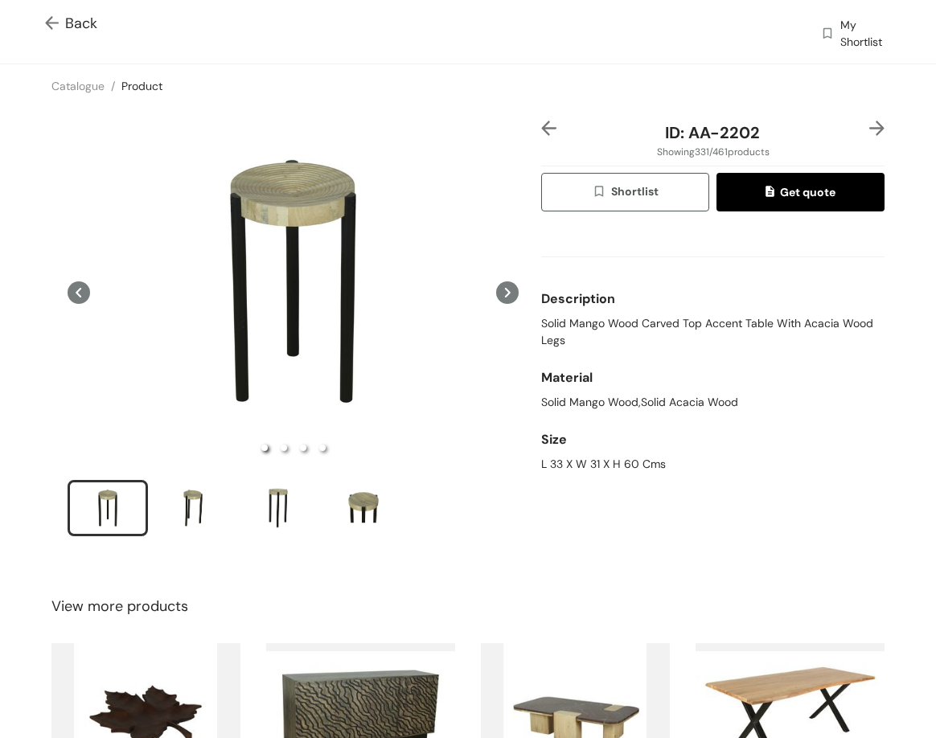
click at [541, 125] on img at bounding box center [548, 128] width 15 height 15
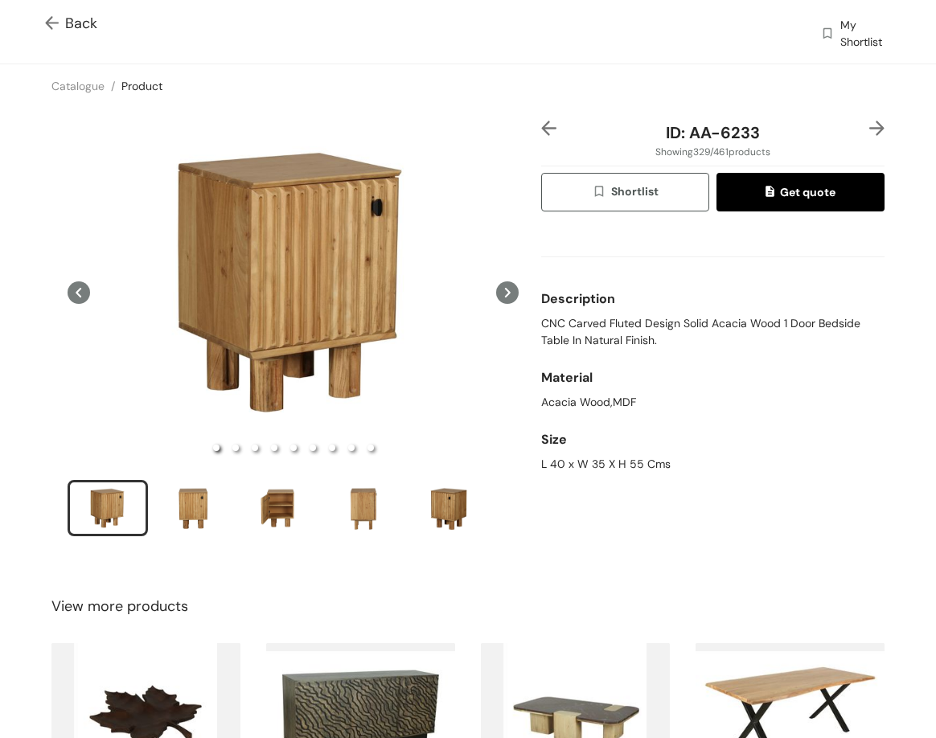
click at [541, 125] on img at bounding box center [548, 128] width 15 height 15
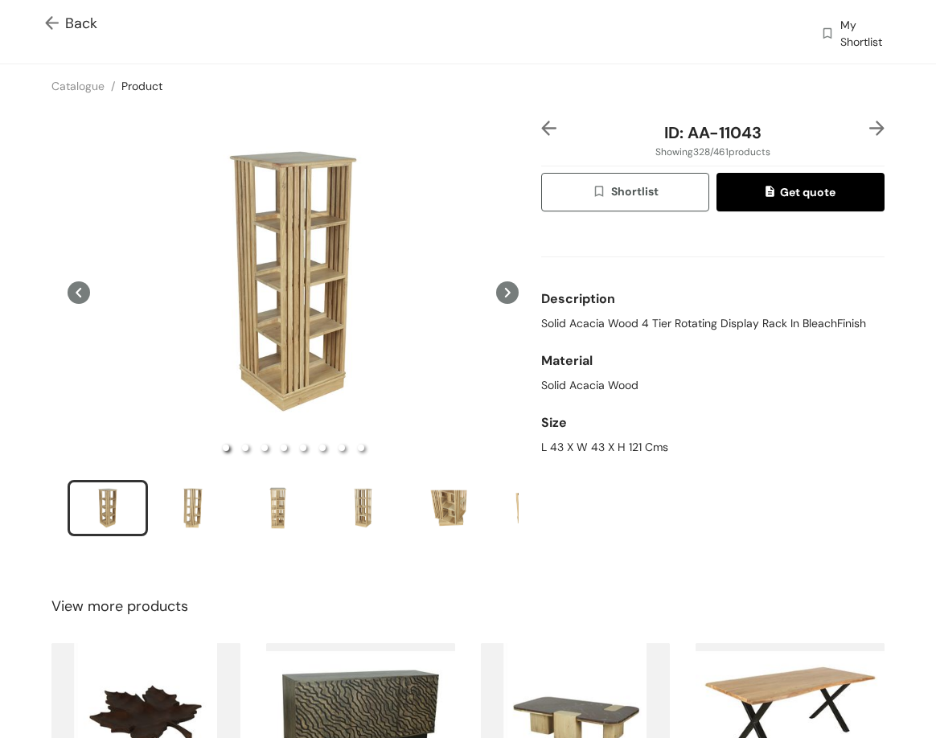
click at [541, 125] on img at bounding box center [548, 128] width 15 height 15
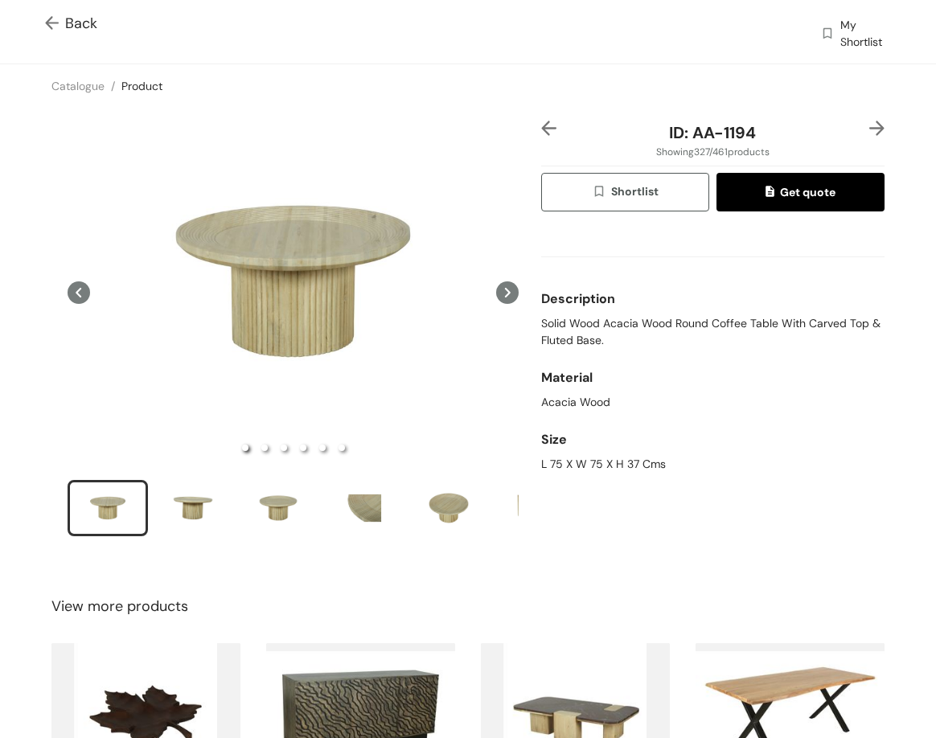
click at [541, 125] on img at bounding box center [548, 128] width 15 height 15
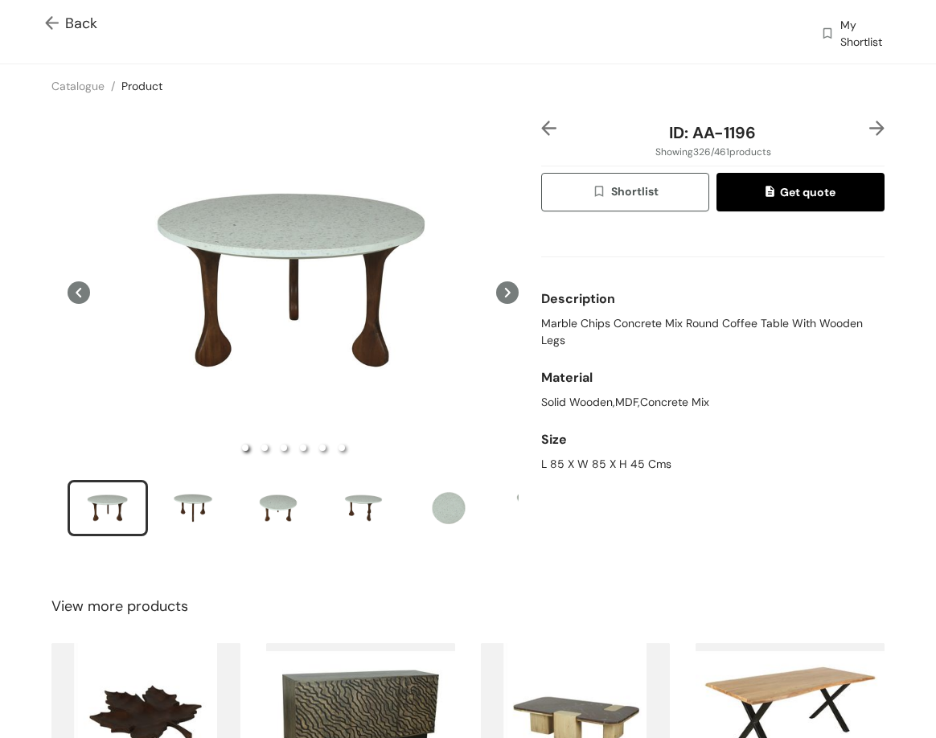
click at [541, 123] on img at bounding box center [548, 128] width 15 height 15
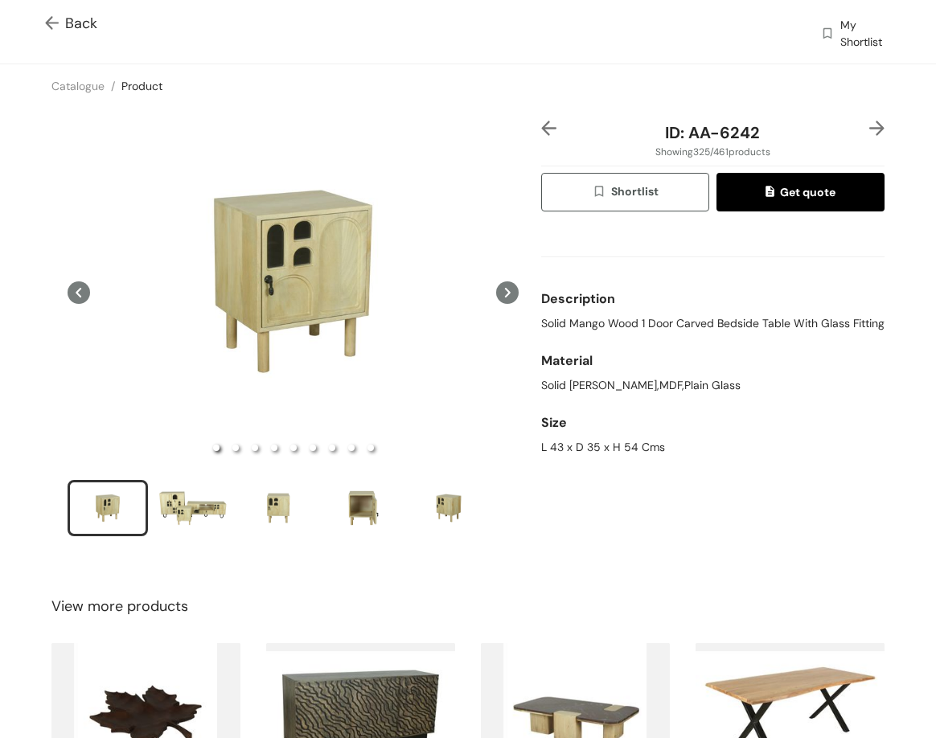
click at [541, 123] on img at bounding box center [548, 128] width 15 height 15
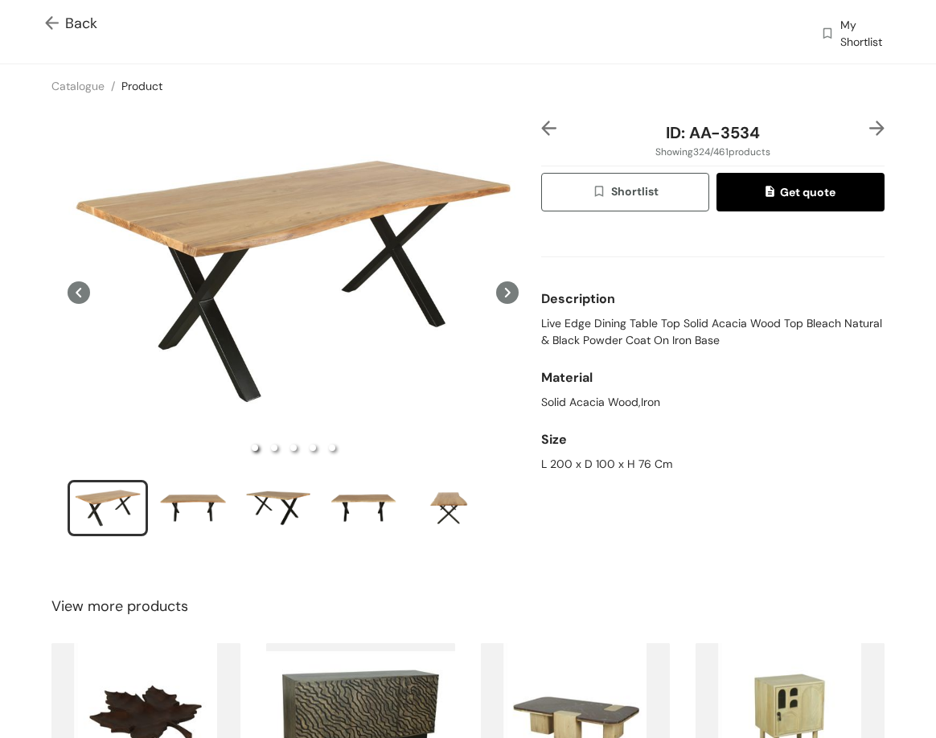
click at [541, 123] on img at bounding box center [548, 128] width 15 height 15
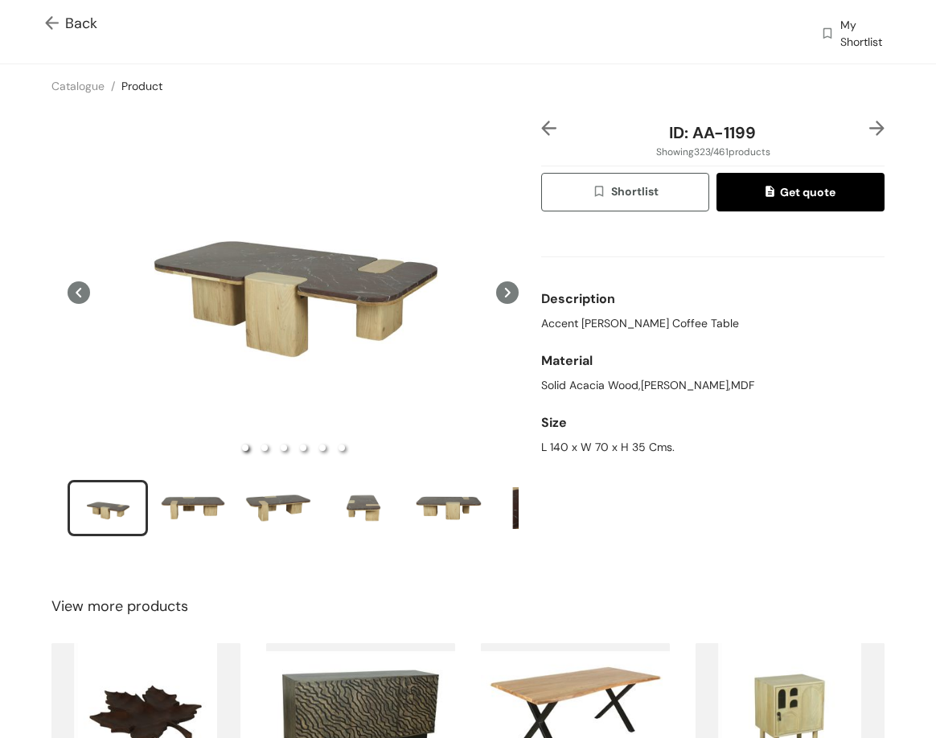
click at [541, 123] on img at bounding box center [548, 128] width 15 height 15
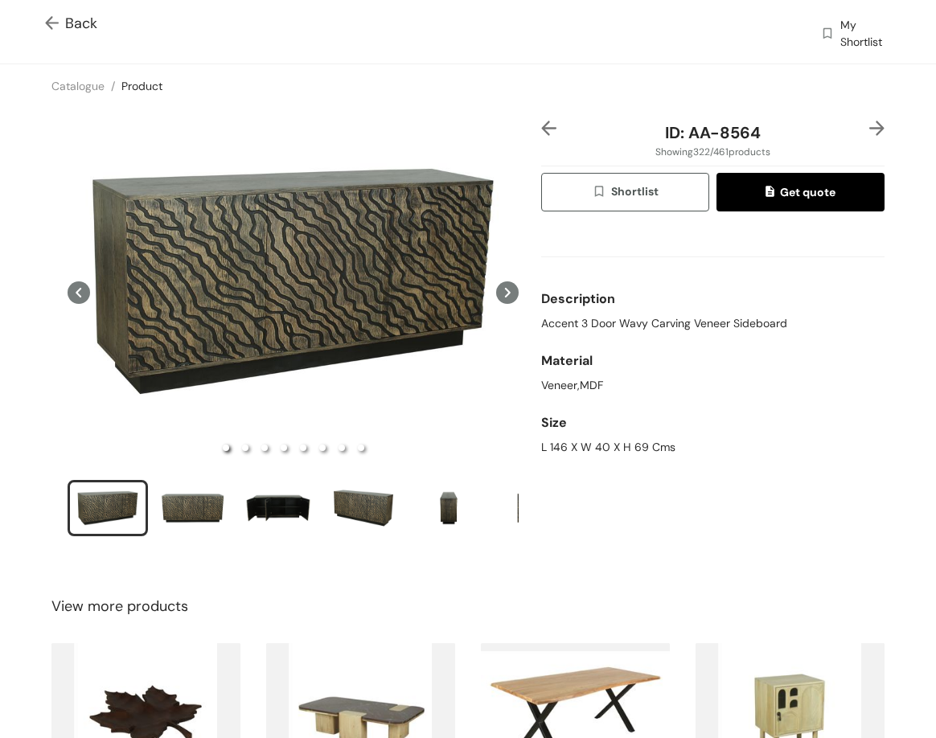
click at [541, 123] on img at bounding box center [548, 128] width 15 height 15
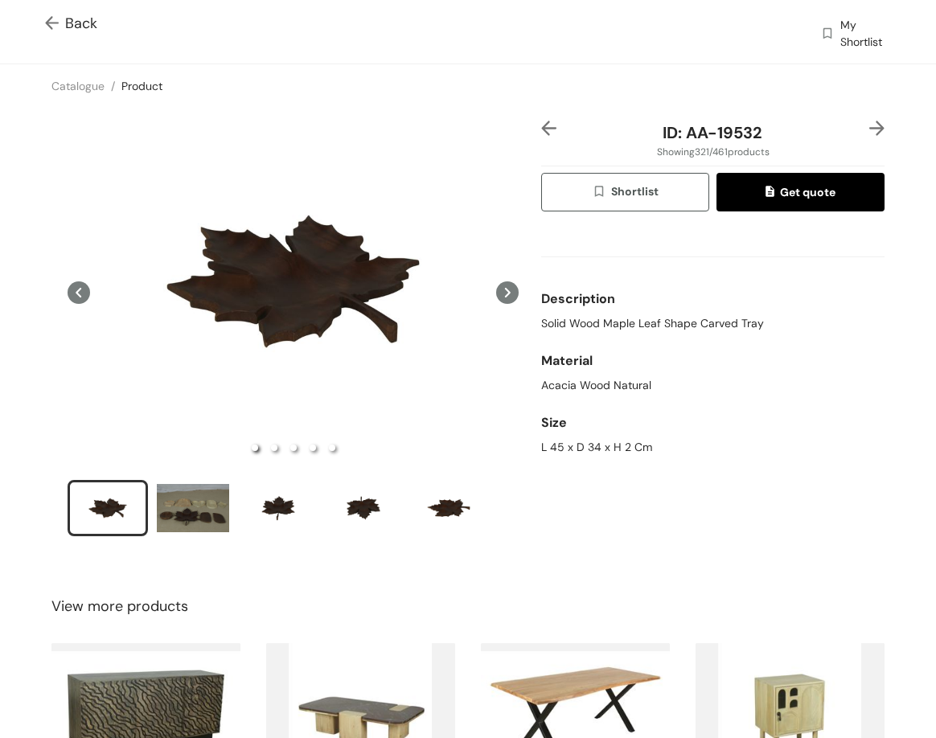
click at [541, 123] on img at bounding box center [548, 128] width 15 height 15
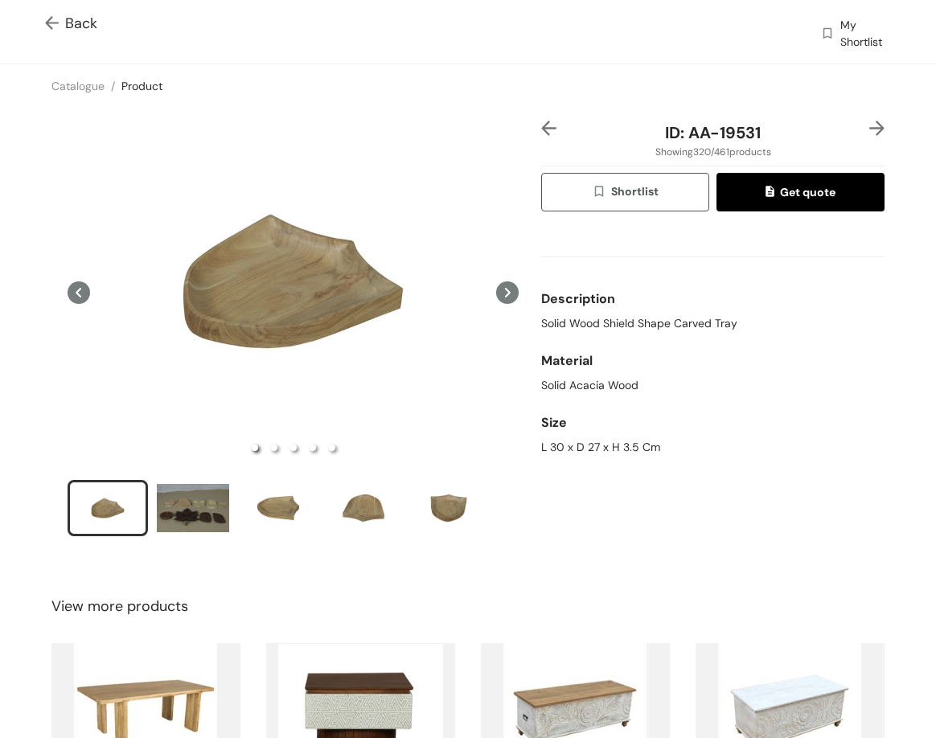
click at [547, 129] on img at bounding box center [548, 128] width 15 height 15
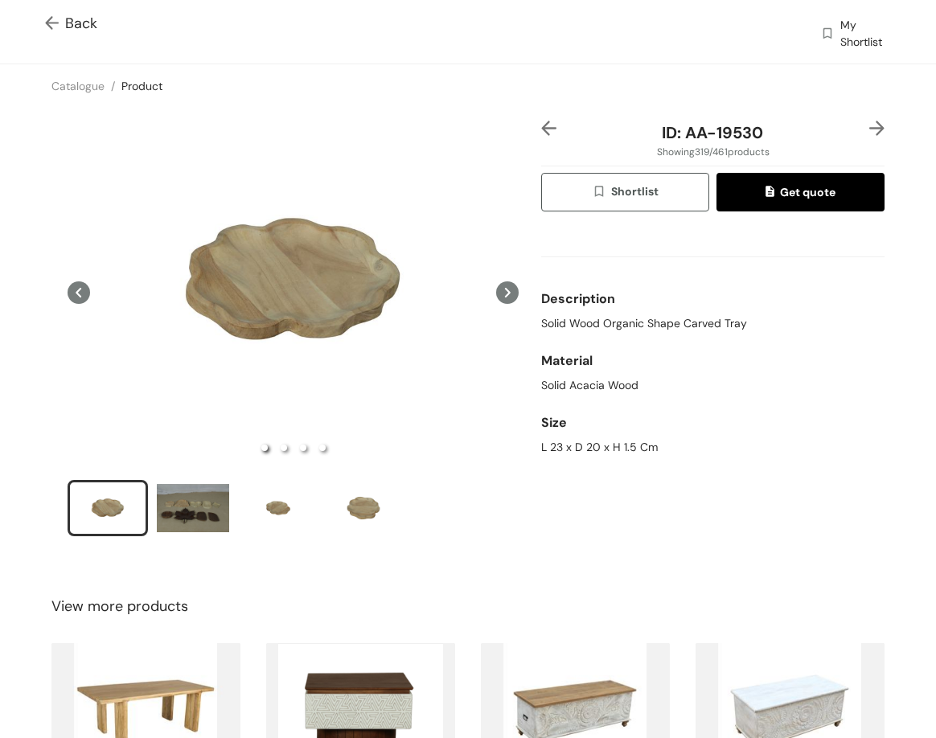
click at [548, 129] on img at bounding box center [548, 128] width 15 height 15
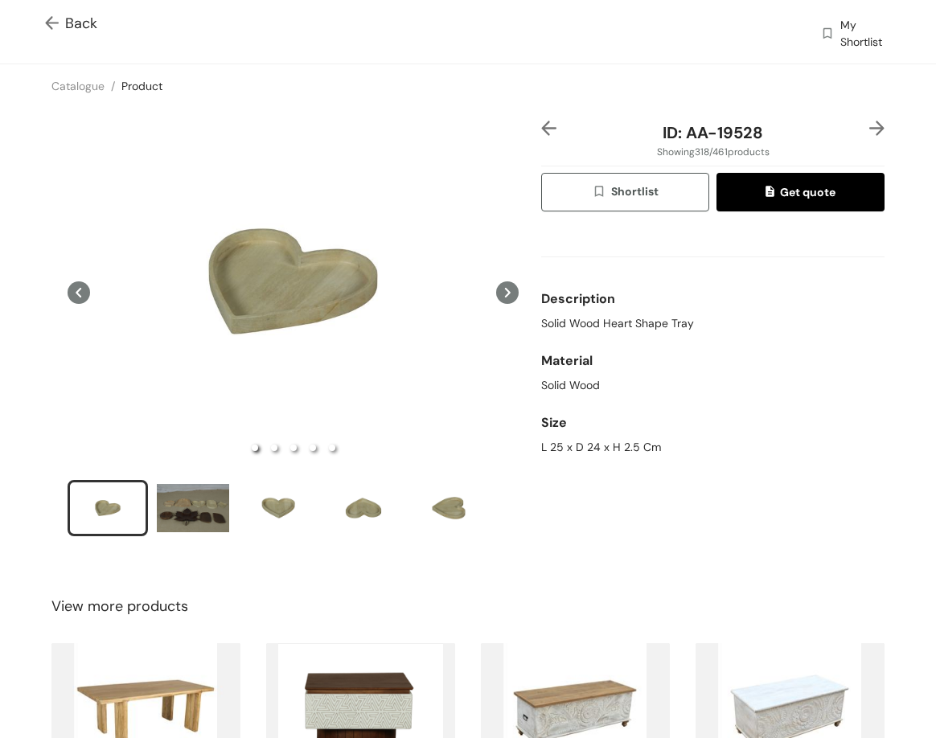
click at [548, 129] on img at bounding box center [548, 128] width 15 height 15
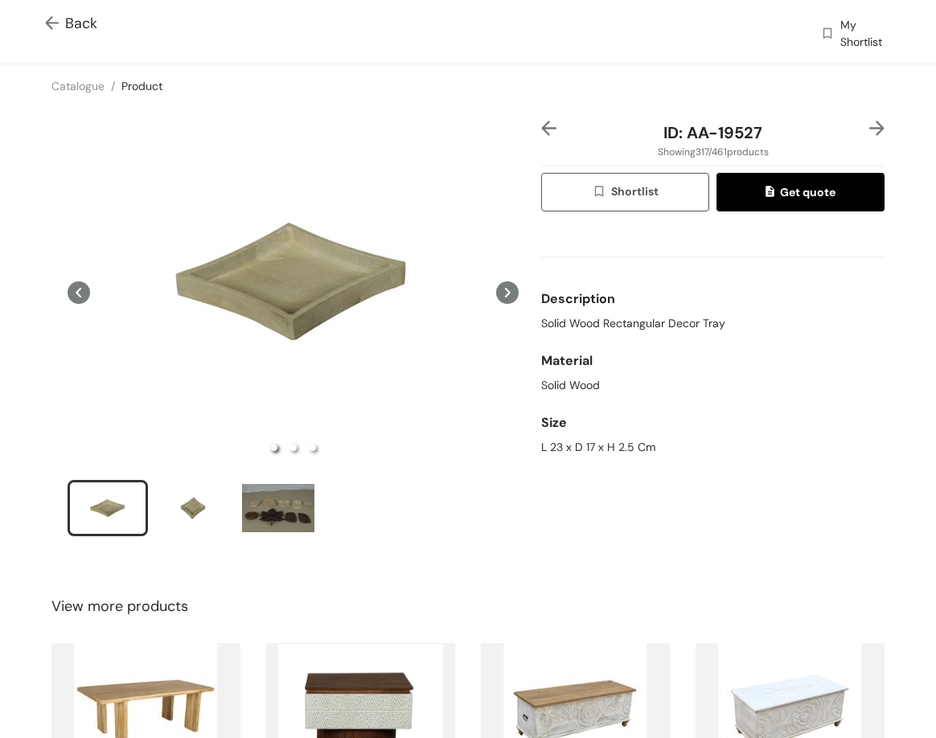
click at [548, 129] on img at bounding box center [548, 128] width 15 height 15
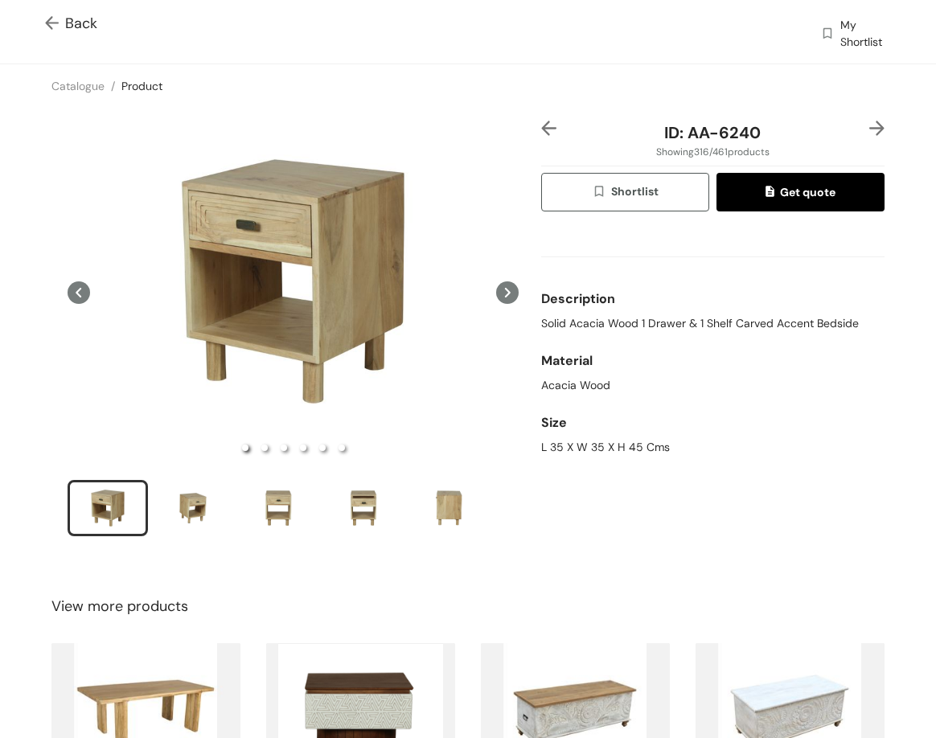
click at [548, 129] on img at bounding box center [548, 128] width 15 height 15
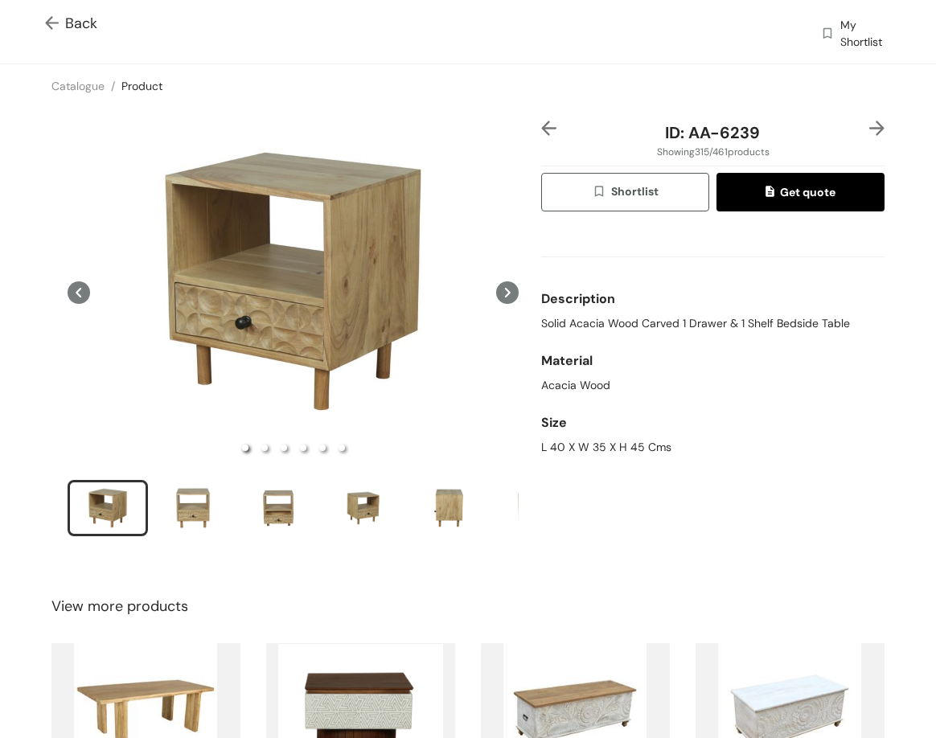
click at [548, 129] on img at bounding box center [548, 128] width 15 height 15
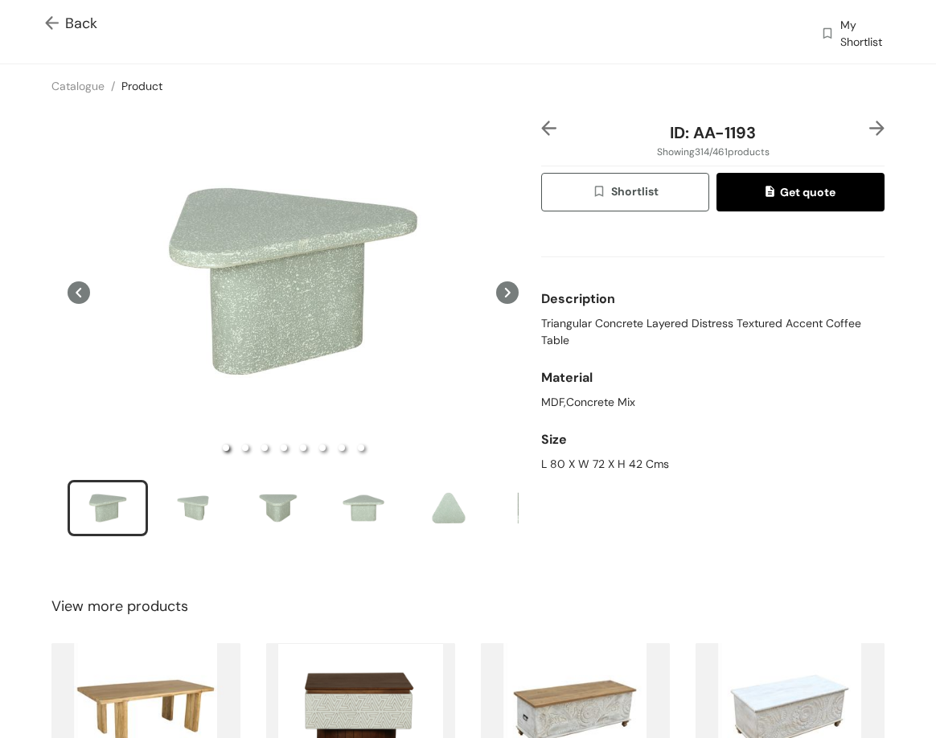
click at [870, 133] on img at bounding box center [877, 128] width 15 height 15
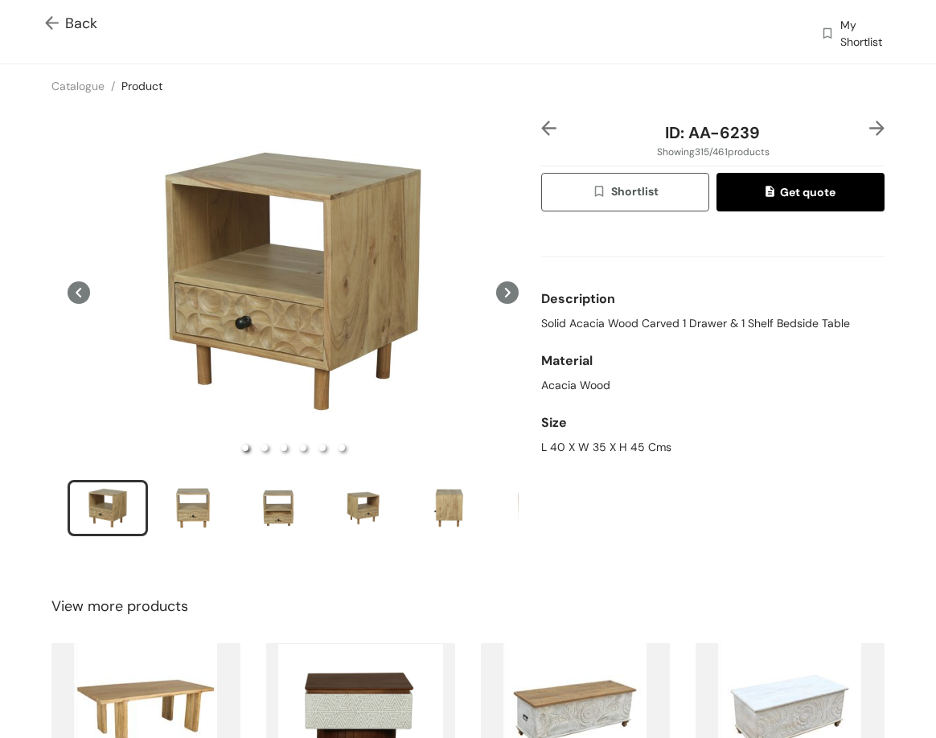
drag, startPoint x: 697, startPoint y: 335, endPoint x: 689, endPoint y: 322, distance: 15.6
click at [696, 335] on div "Description Solid Acacia Wood Carved 1 Drawer & 1 Shelf Bedside Table" at bounding box center [712, 308] width 343 height 62
click at [689, 323] on span "Solid Acacia Wood Carved 1 Drawer & 1 Shelf Bedside Table" at bounding box center [695, 323] width 309 height 17
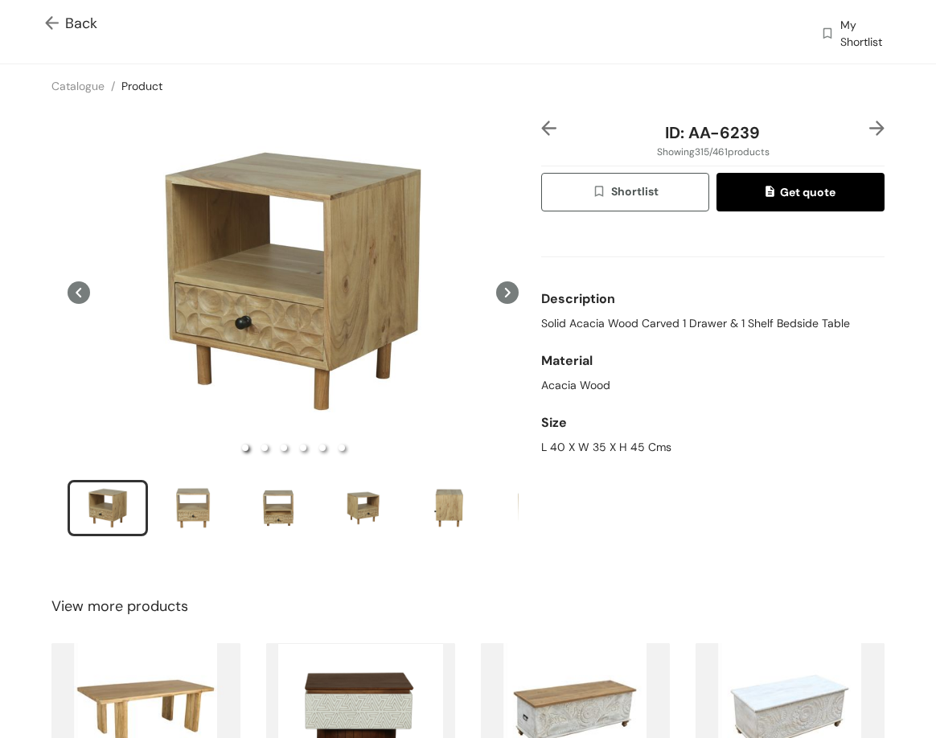
click at [590, 438] on div "Size" at bounding box center [712, 423] width 343 height 32
click at [590, 443] on div "L 40 X W 35 X H 45 Cms" at bounding box center [712, 447] width 343 height 17
drag, startPoint x: 678, startPoint y: 132, endPoint x: 758, endPoint y: 138, distance: 79.8
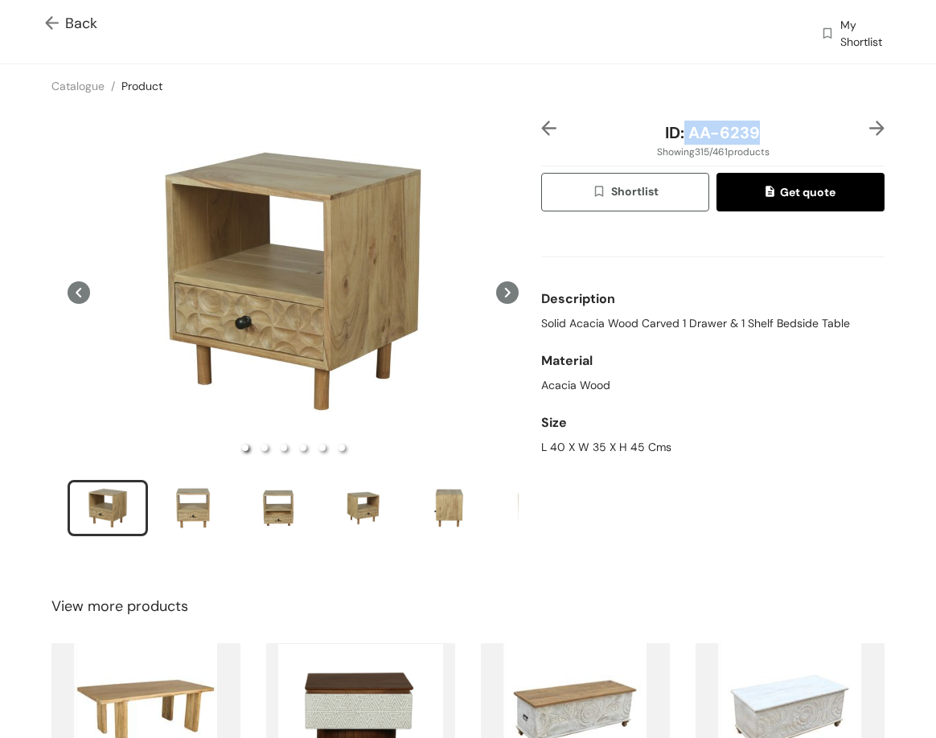
click at [758, 138] on div "ID: AA-6239" at bounding box center [713, 133] width 286 height 24
click at [870, 130] on img at bounding box center [877, 128] width 15 height 15
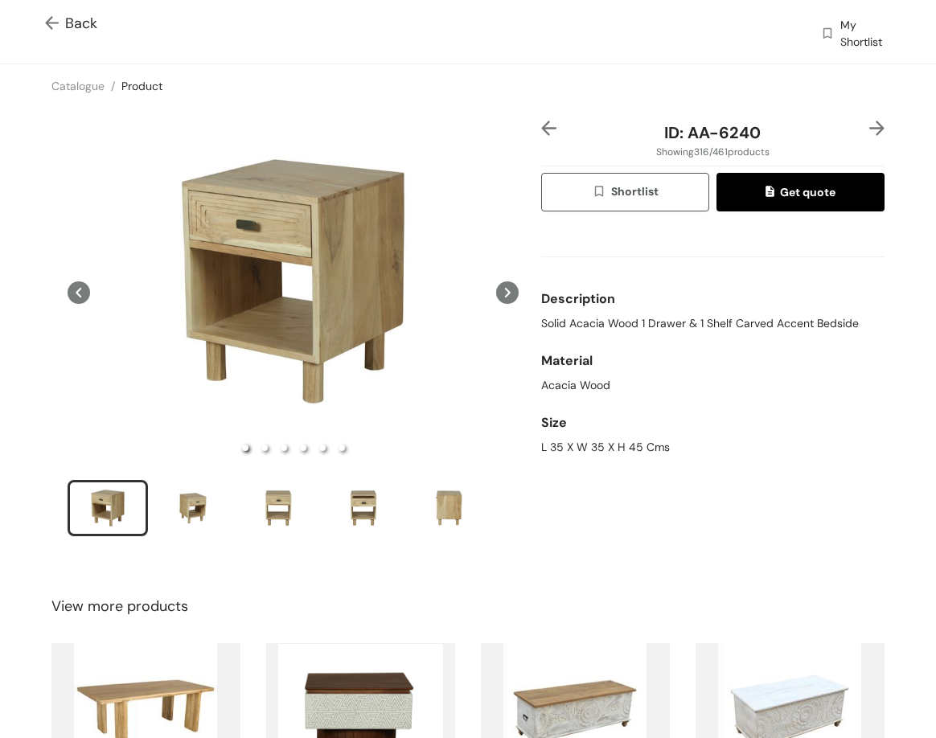
click at [601, 319] on span "Solid Acacia Wood 1 Drawer & 1 Shelf Carved Accent Bedside" at bounding box center [700, 323] width 318 height 17
click at [585, 446] on div "L 35 X W 35 X H 45 Cms" at bounding box center [712, 447] width 343 height 17
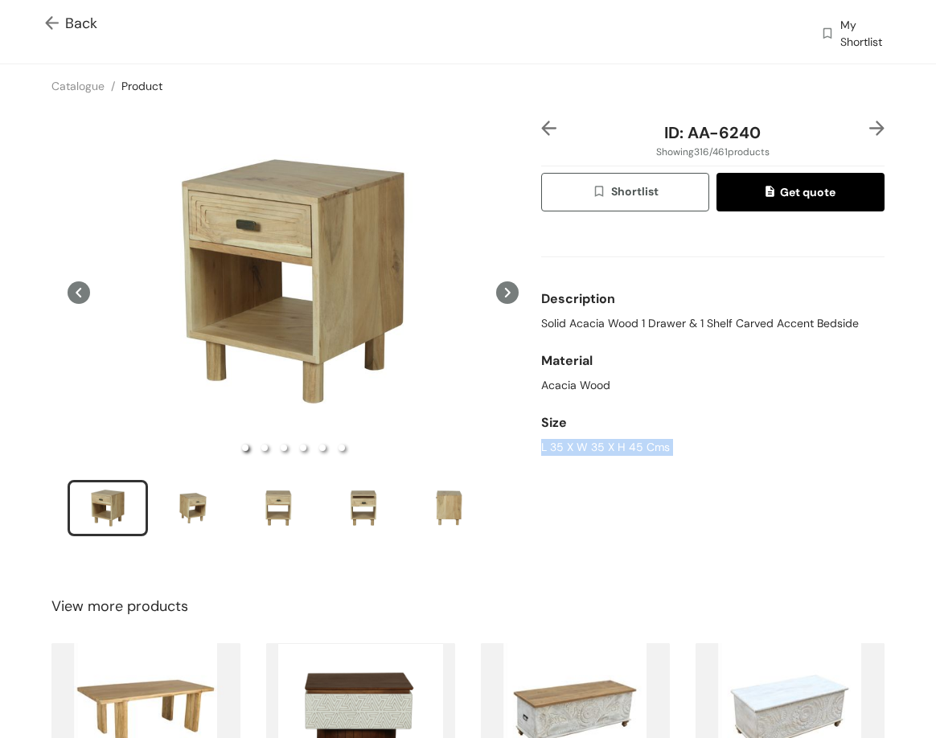
click at [585, 445] on div "L 35 X W 35 X H 45 Cms" at bounding box center [712, 447] width 343 height 17
drag, startPoint x: 682, startPoint y: 128, endPoint x: 756, endPoint y: 143, distance: 75.6
click at [754, 143] on div "ID: AA-6240" at bounding box center [713, 133] width 286 height 24
drag, startPoint x: 639, startPoint y: 109, endPoint x: 671, endPoint y: 117, distance: 33.2
click at [641, 109] on div "ID: AA-6240 Showing 316 / 461 products Shortlist Get quote Description Solid Ac…" at bounding box center [468, 339] width 943 height 463
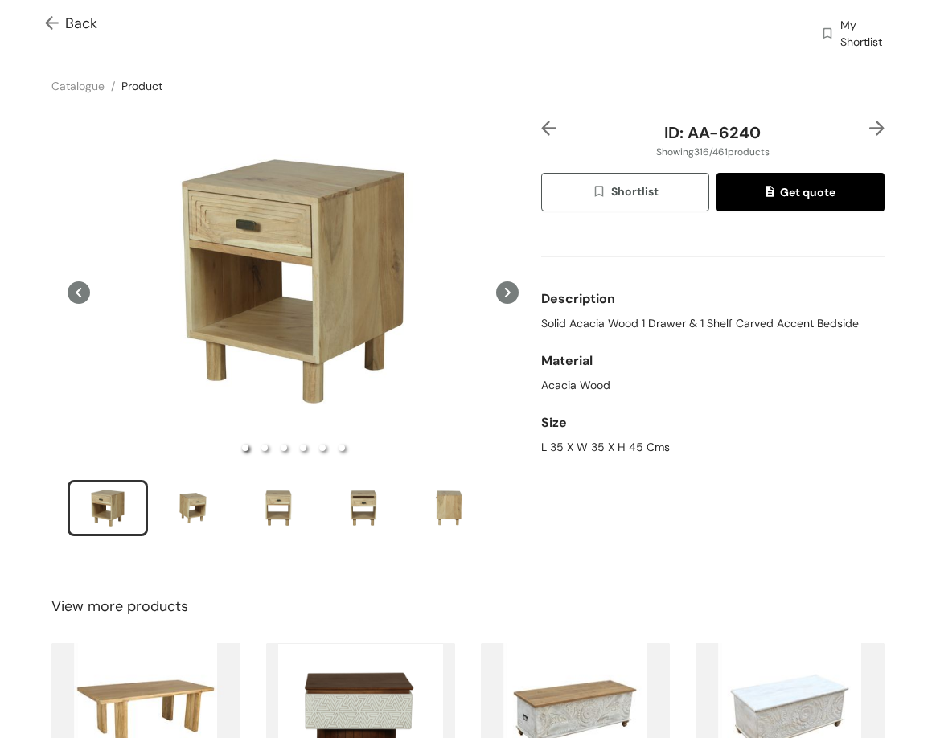
click at [870, 123] on img at bounding box center [877, 128] width 15 height 15
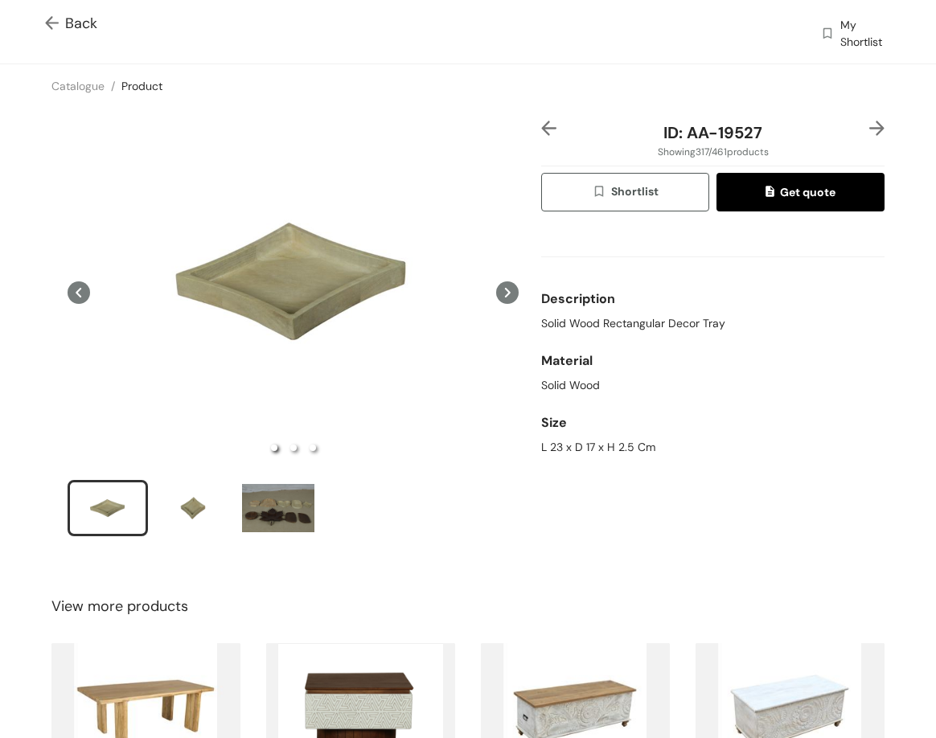
click at [870, 129] on img at bounding box center [877, 128] width 15 height 15
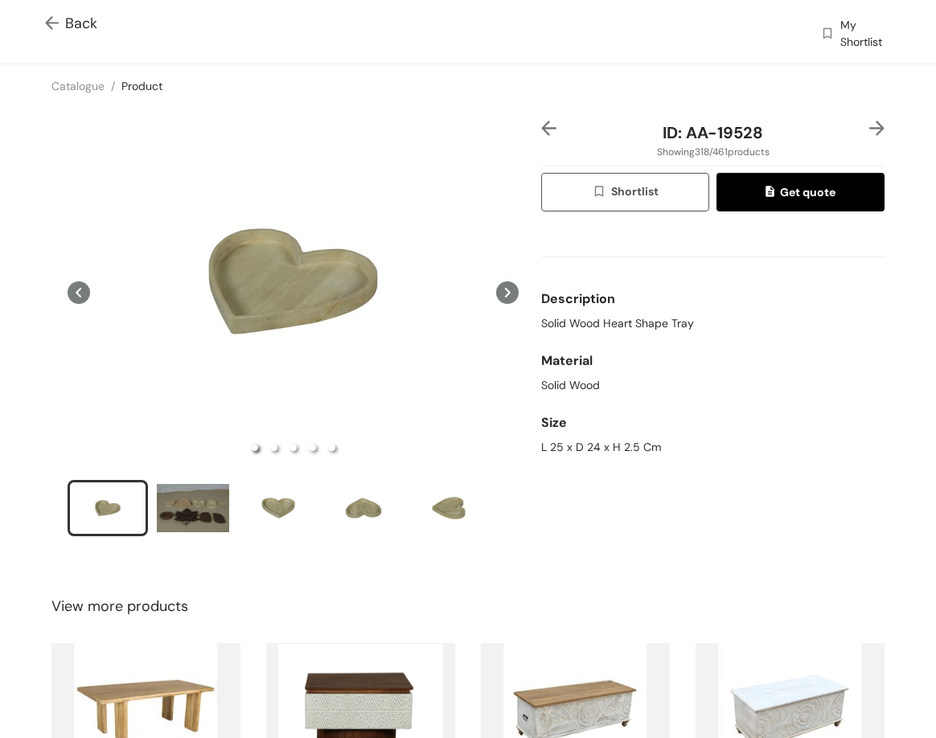
click at [870, 129] on img at bounding box center [877, 128] width 15 height 15
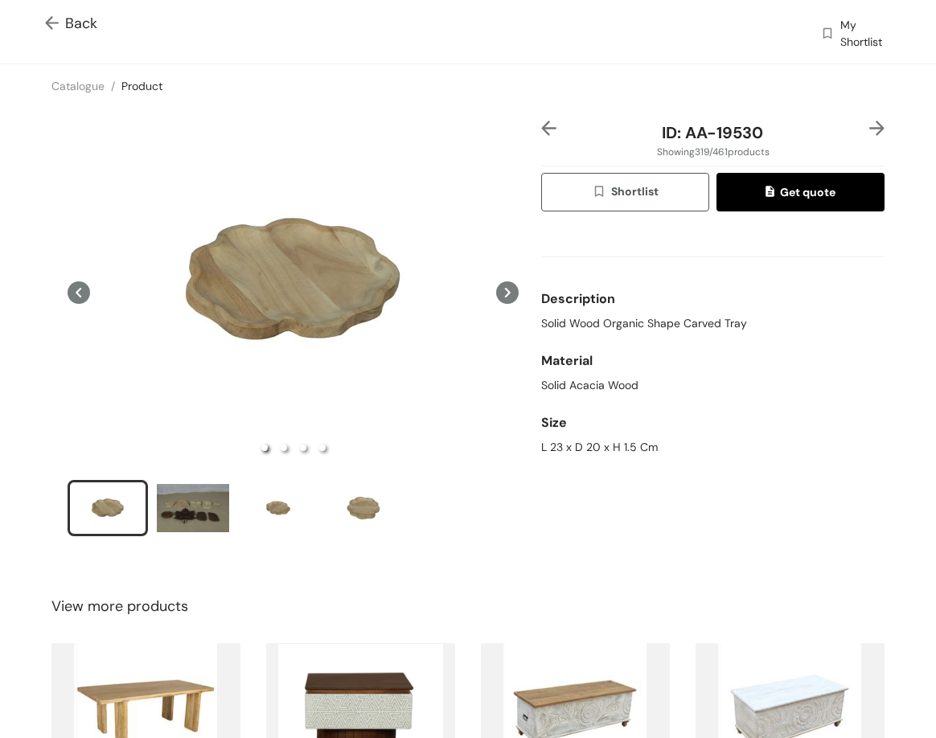
click at [870, 130] on img at bounding box center [877, 128] width 15 height 15
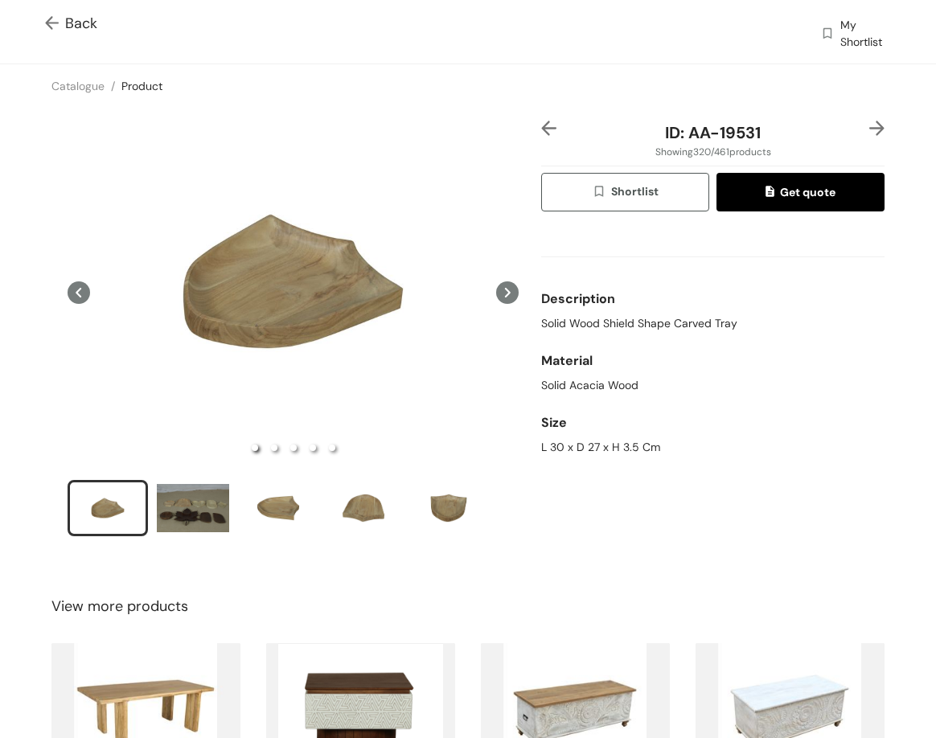
click at [870, 130] on img at bounding box center [877, 128] width 15 height 15
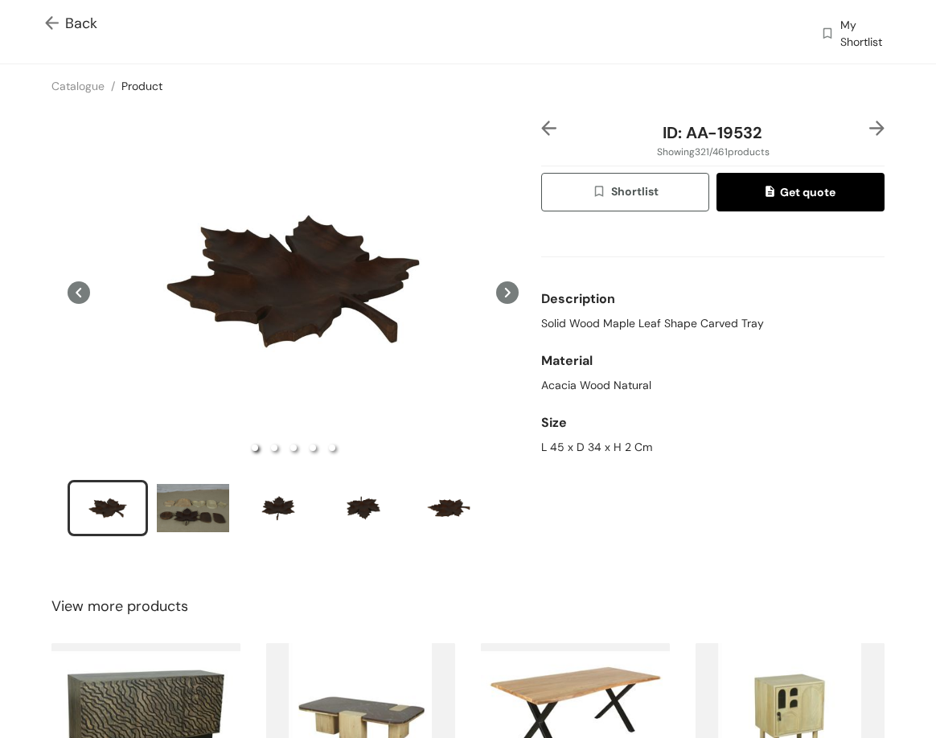
click at [870, 132] on img at bounding box center [877, 128] width 15 height 15
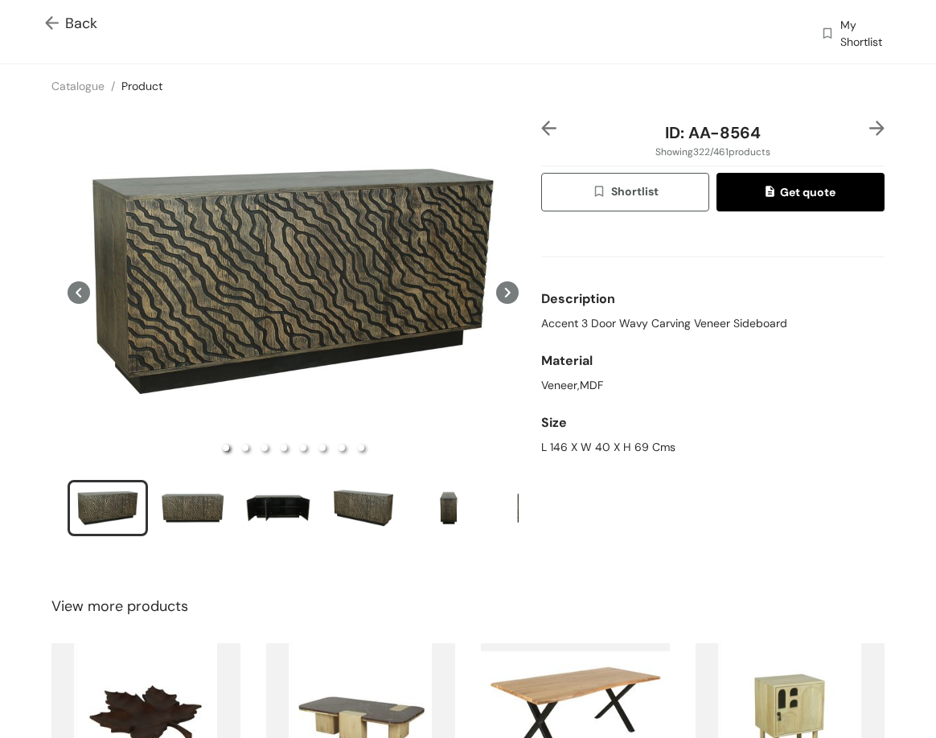
click at [570, 319] on span "Accent 3 Door Wavy Carving Veneer Sideboard" at bounding box center [664, 323] width 246 height 17
click at [570, 471] on div "ID: AA-8564 Showing 322 / 461 products Shortlist Get quote Description Accent 3…" at bounding box center [713, 340] width 350 height 438
click at [570, 455] on div "L 146 X W 40 X H 69 Cms" at bounding box center [712, 447] width 343 height 17
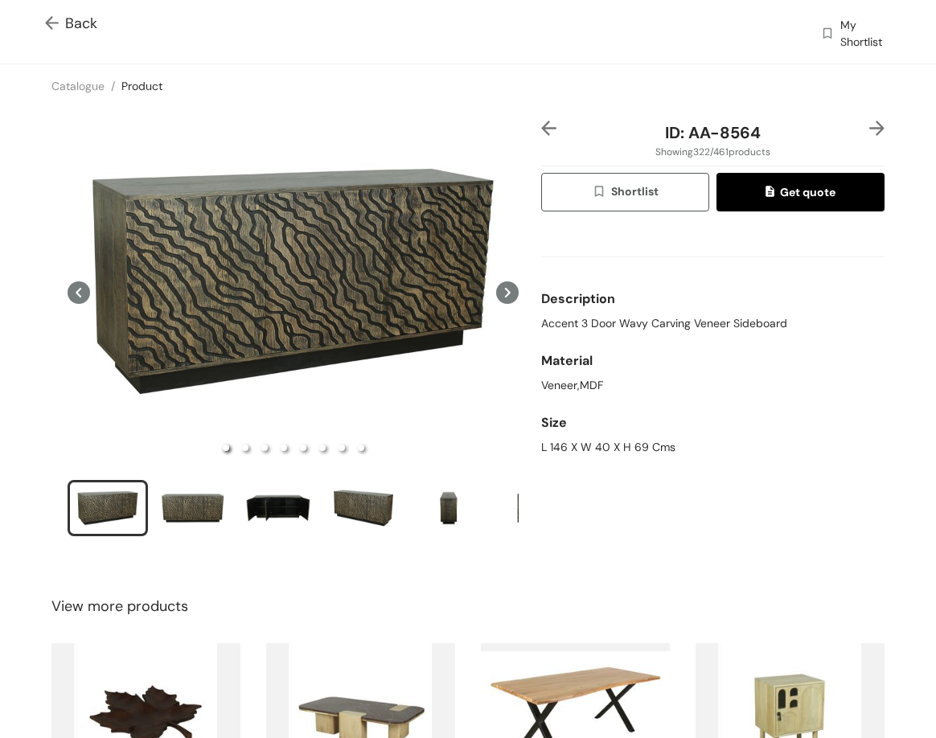
click at [566, 449] on div "L 146 X W 40 X H 69 Cms" at bounding box center [712, 447] width 343 height 17
drag, startPoint x: 692, startPoint y: 135, endPoint x: 770, endPoint y: 142, distance: 78.4
click at [767, 141] on div "ID: AA-8564" at bounding box center [713, 133] width 286 height 24
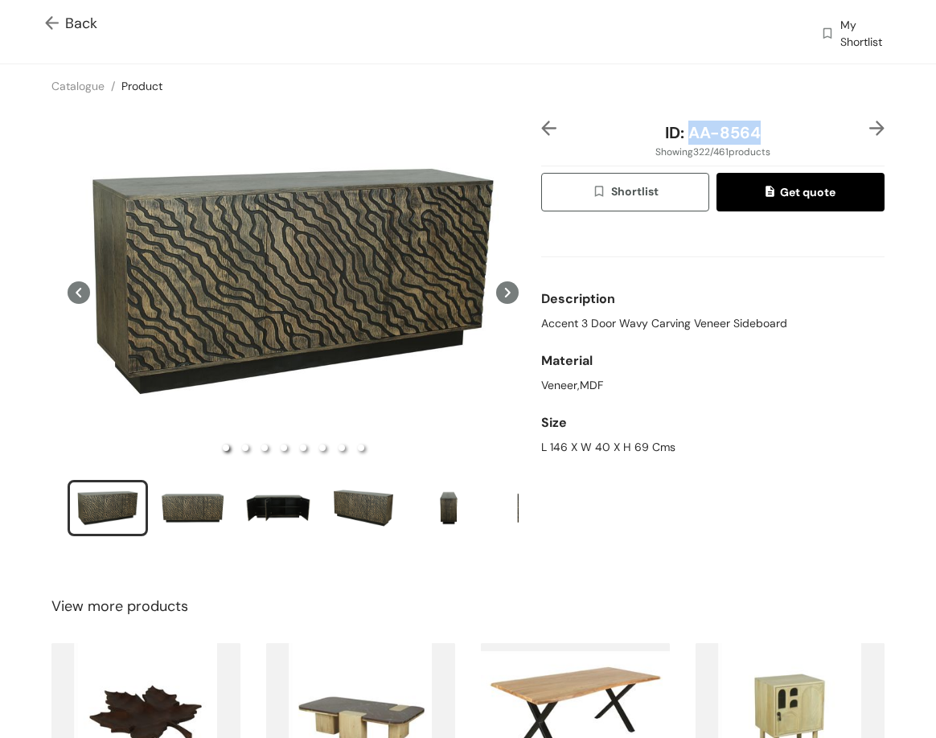
click at [870, 130] on img at bounding box center [877, 128] width 15 height 15
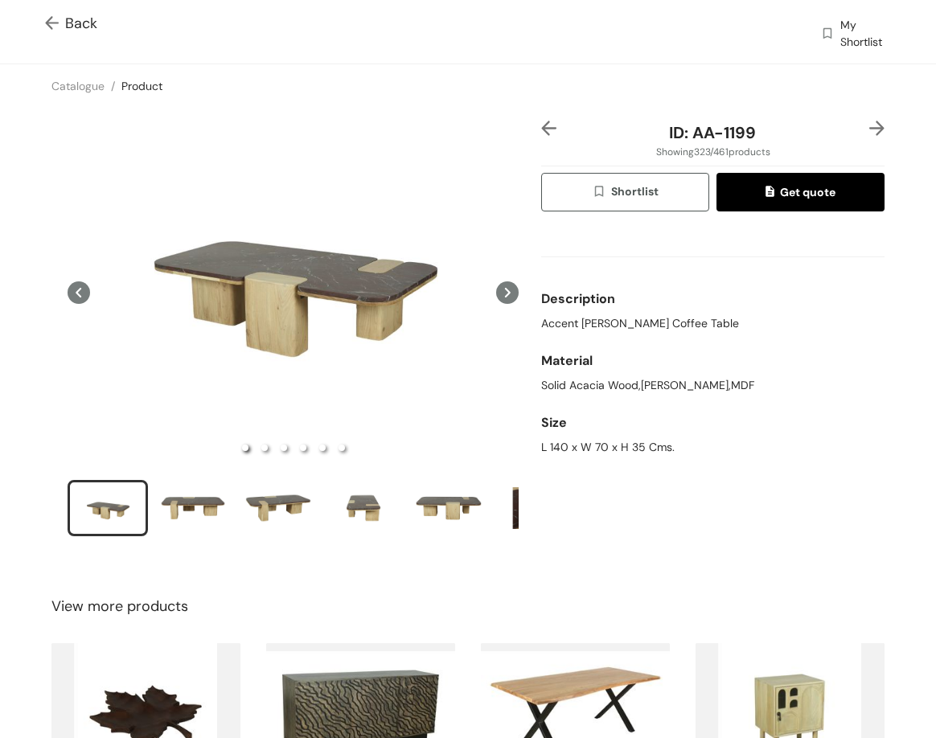
drag, startPoint x: 570, startPoint y: 375, endPoint x: 565, endPoint y: 335, distance: 39.8
click at [569, 372] on div "Material" at bounding box center [712, 361] width 343 height 32
click at [561, 323] on span "Accent [PERSON_NAME] Coffee Table" at bounding box center [640, 323] width 198 height 17
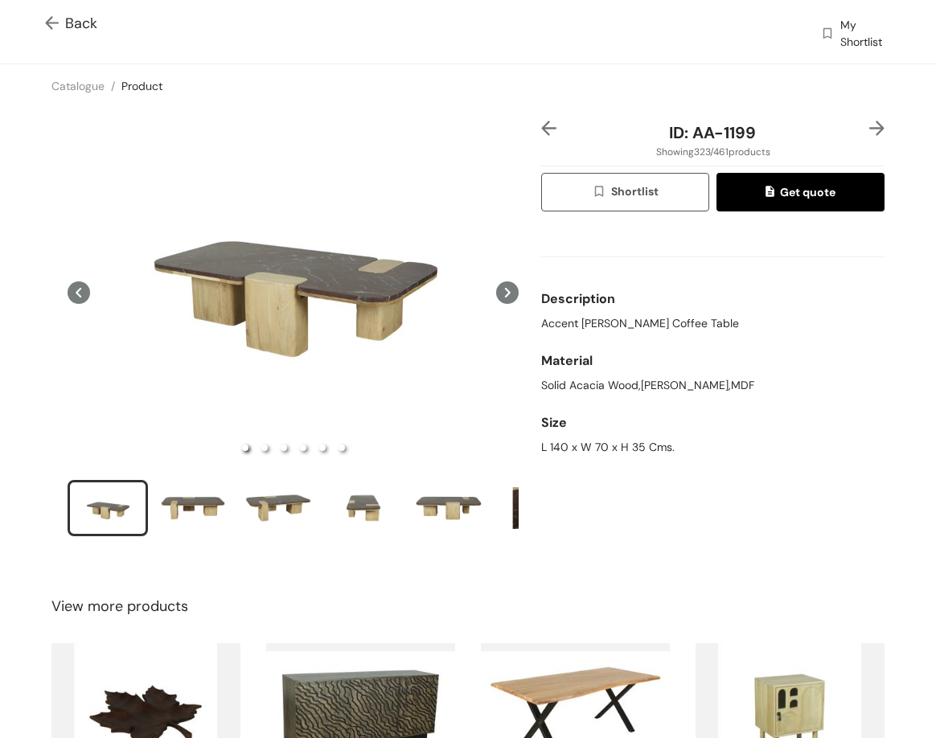
click at [582, 451] on div "L 140 x W 70 x H 35 Cms." at bounding box center [712, 447] width 343 height 17
drag, startPoint x: 754, startPoint y: 136, endPoint x: 687, endPoint y: 134, distance: 66.8
click at [687, 134] on div "ID: AA-1199" at bounding box center [713, 133] width 286 height 24
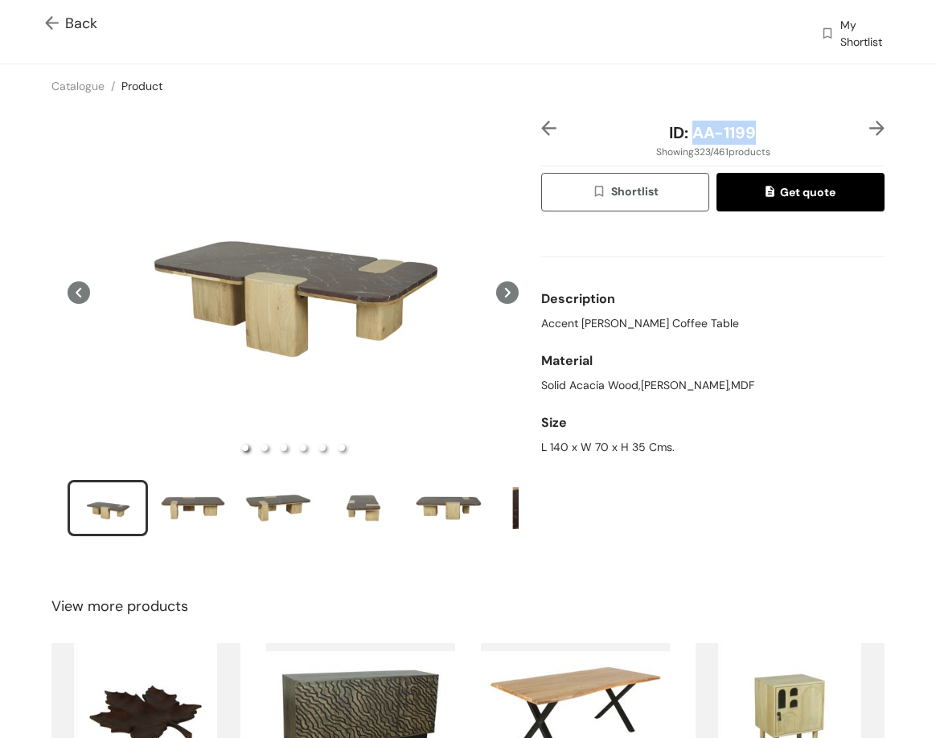
click at [661, 41] on div "Back" at bounding box center [432, 32] width 775 height 38
click at [870, 131] on img at bounding box center [877, 128] width 15 height 15
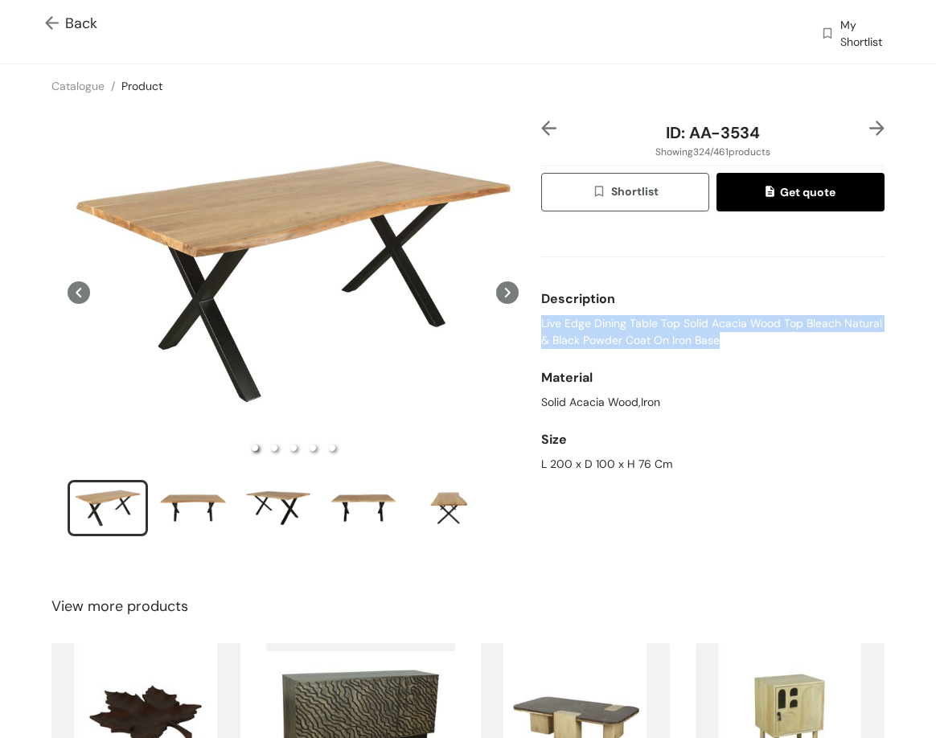
drag, startPoint x: 668, startPoint y: 347, endPoint x: 730, endPoint y: 352, distance: 62.2
click at [730, 352] on div "ID: AA-3534 Showing 324 / 461 products Shortlist Get quote Description Live Edg…" at bounding box center [713, 340] width 350 height 438
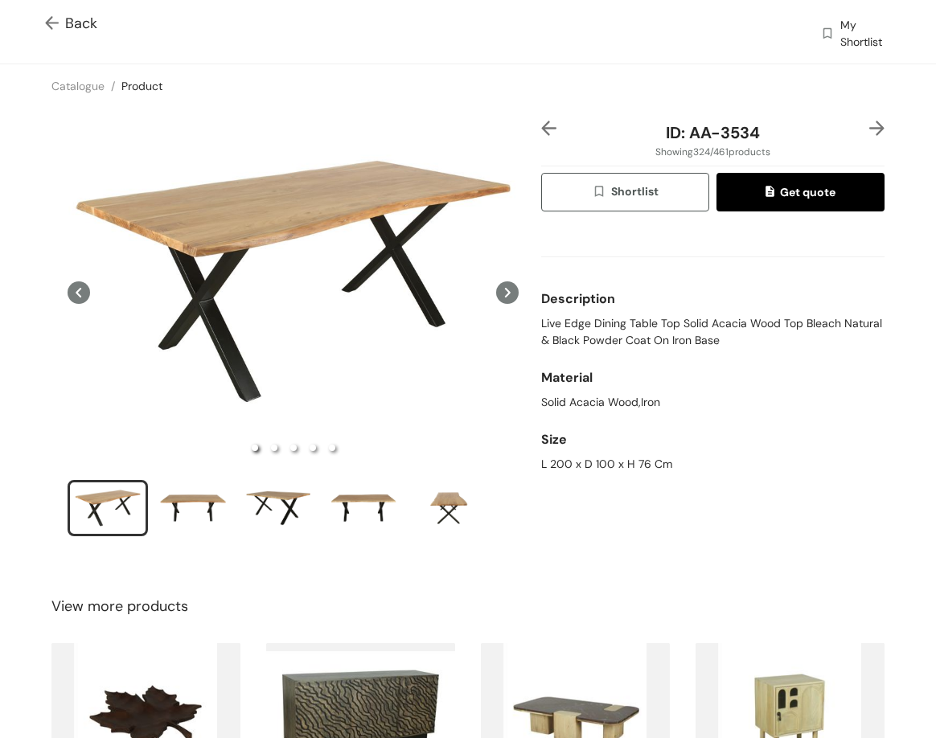
click at [566, 462] on div "L 200 x D 100 x H 76 Cm" at bounding box center [712, 464] width 343 height 17
drag, startPoint x: 566, startPoint y: 462, endPoint x: 585, endPoint y: 432, distance: 35.0
click at [567, 462] on div "L 200 x D 100 x H 76 Cm" at bounding box center [712, 464] width 343 height 17
drag, startPoint x: 753, startPoint y: 132, endPoint x: 679, endPoint y: 135, distance: 74.1
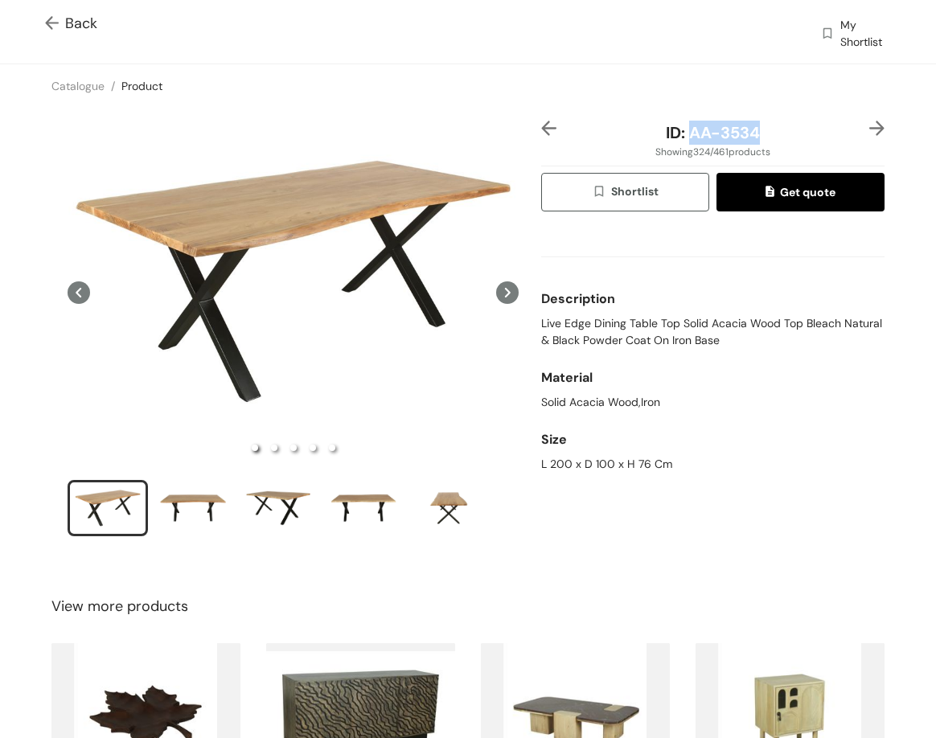
click at [679, 135] on div "ID: AA-3534" at bounding box center [713, 133] width 286 height 24
click at [870, 121] on img at bounding box center [877, 128] width 15 height 15
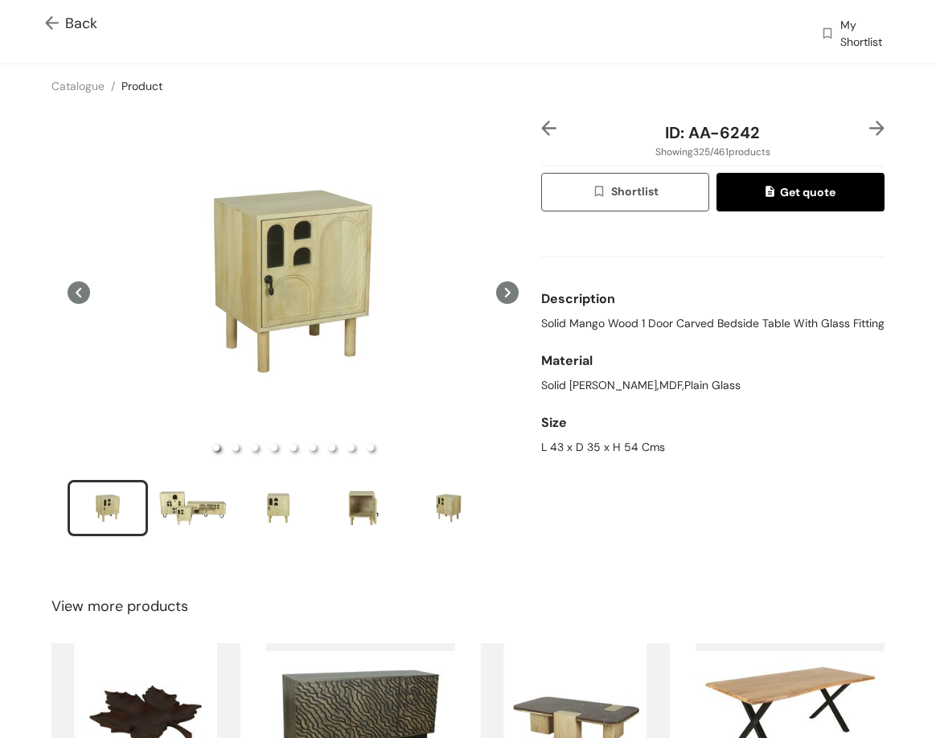
click at [594, 321] on span "Solid Mango Wood 1 Door Carved Bedside Table With Glass Fitting" at bounding box center [712, 323] width 343 height 17
click at [594, 320] on span "Solid Mango Wood 1 Door Carved Bedside Table With Glass Fitting" at bounding box center [712, 323] width 343 height 17
click at [617, 456] on div "L 43 x D 35 x H 54 Cms" at bounding box center [712, 447] width 343 height 17
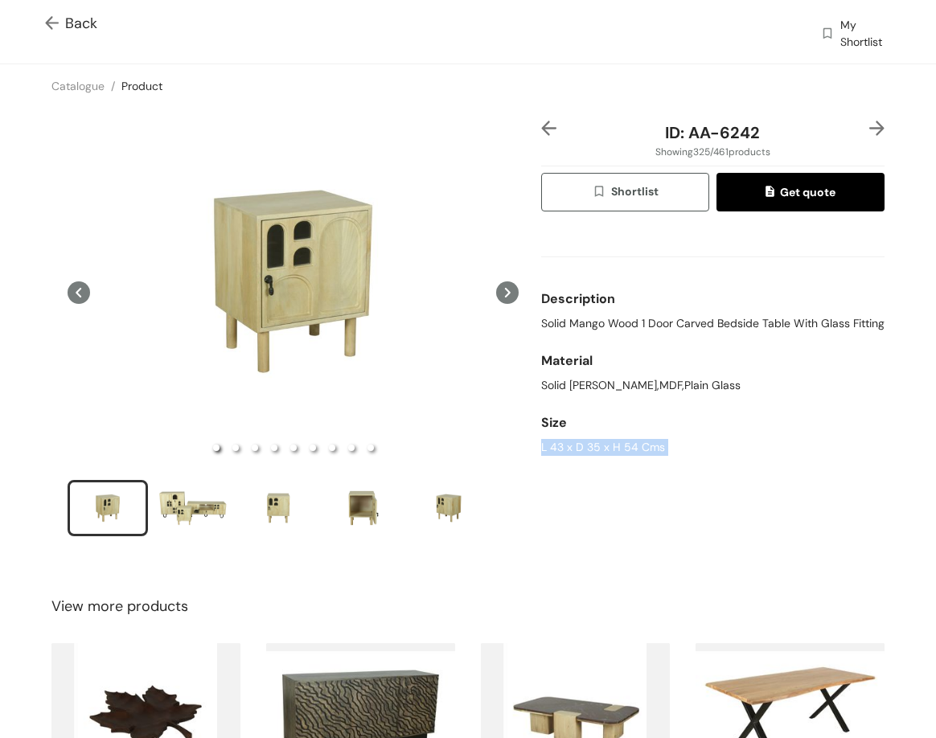
click at [617, 456] on div "L 43 x D 35 x H 54 Cms" at bounding box center [712, 447] width 343 height 17
drag, startPoint x: 695, startPoint y: 142, endPoint x: 786, endPoint y: 142, distance: 90.9
click at [785, 148] on div "ID: AA-6242 Showing 325 / 461 products Shortlist Get quote Description Solid Ma…" at bounding box center [713, 340] width 350 height 438
click at [748, 125] on span "ID: AA-6242" at bounding box center [712, 132] width 95 height 21
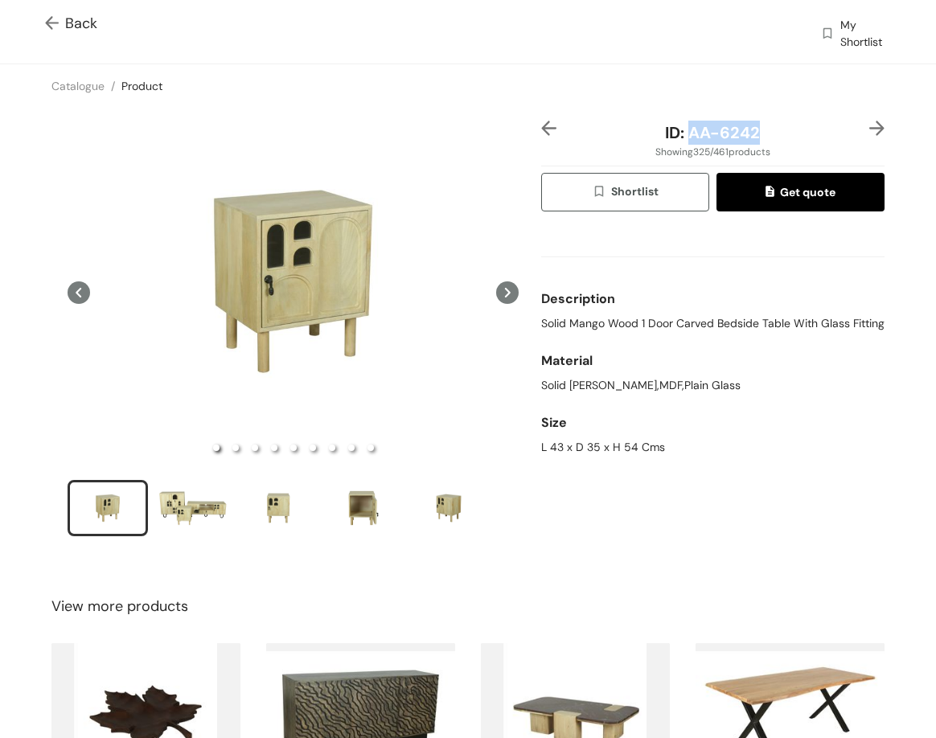
drag, startPoint x: 682, startPoint y: 134, endPoint x: 766, endPoint y: 137, distance: 83.7
click at [766, 139] on div "ID: AA-6242" at bounding box center [713, 133] width 286 height 24
click at [870, 126] on img at bounding box center [877, 128] width 15 height 15
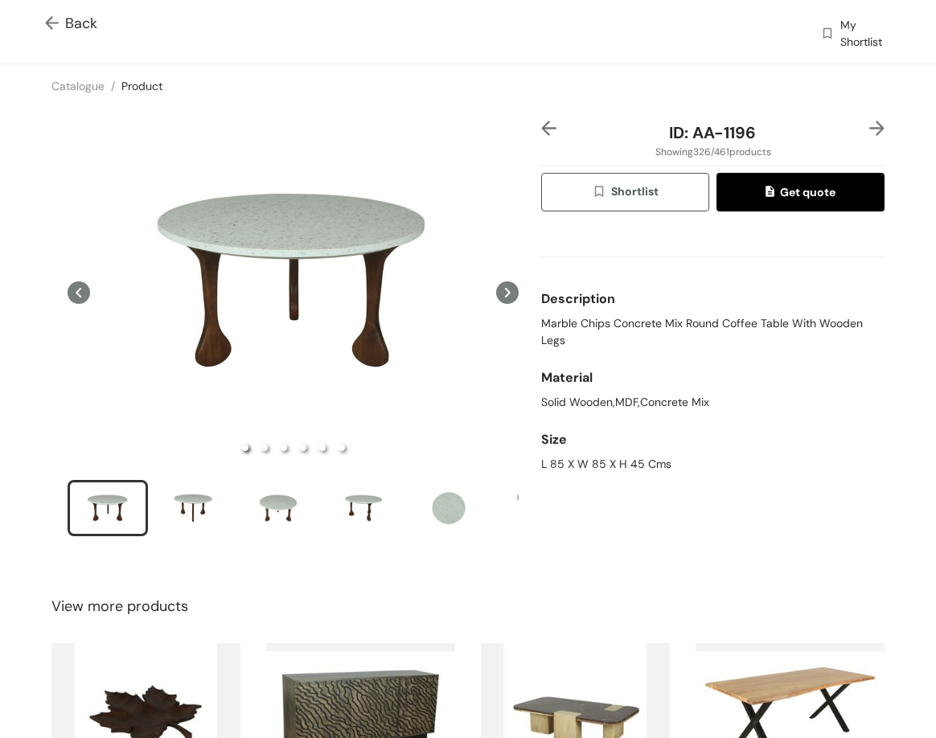
click at [561, 322] on span "Marble Chips Concrete Mix Round Coffee Table With Wooden Legs" at bounding box center [712, 332] width 343 height 34
click at [594, 468] on div "L 85 X W 85 X H 45 Cms" at bounding box center [712, 464] width 343 height 17
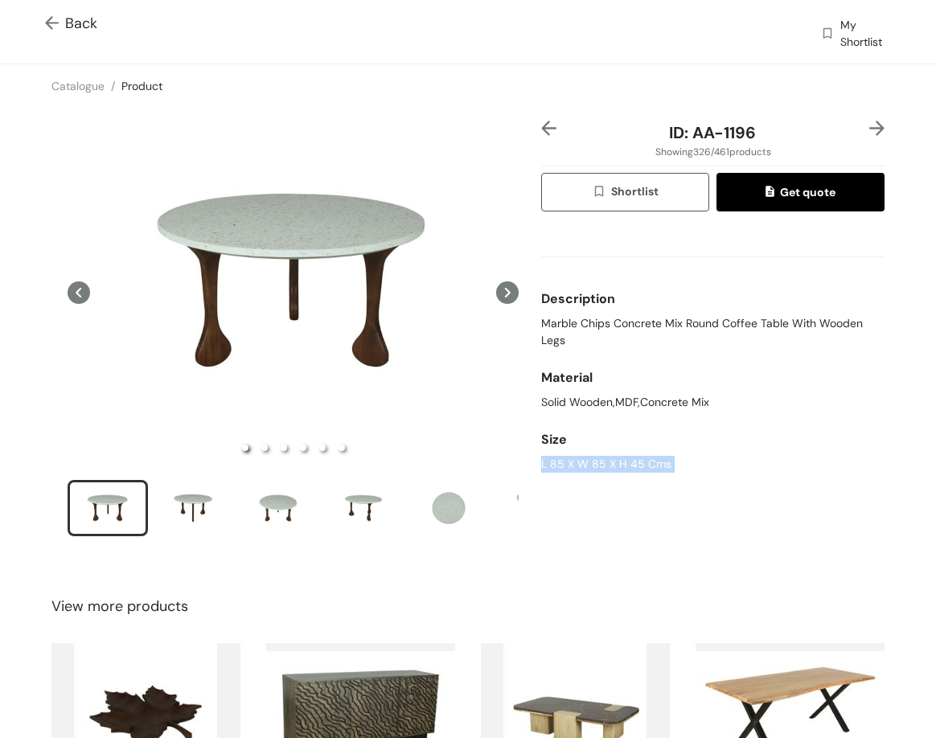
click at [594, 467] on div "L 85 X W 85 X H 45 Cms" at bounding box center [712, 464] width 343 height 17
click at [557, 323] on span "Marble Chips Concrete Mix Round Coffee Table With Wooden Legs" at bounding box center [712, 332] width 343 height 34
drag, startPoint x: 683, startPoint y: 125, endPoint x: 759, endPoint y: 66, distance: 96.2
click at [770, 141] on div "ID: AA-1196" at bounding box center [713, 133] width 286 height 24
click at [870, 126] on img at bounding box center [877, 128] width 15 height 15
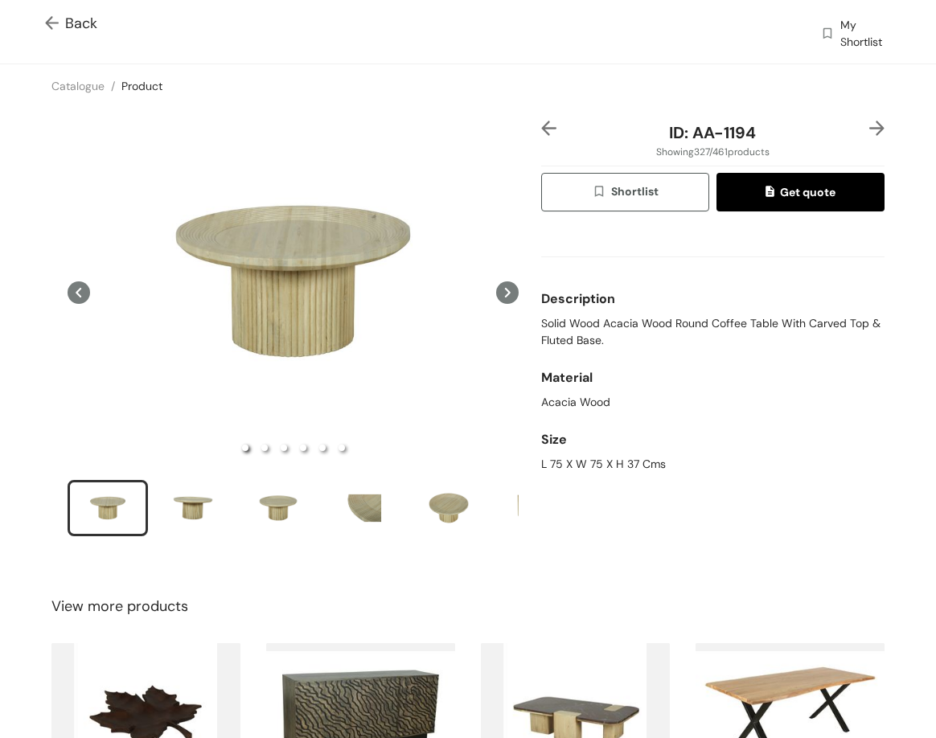
click at [690, 328] on span "Solid Wood Acacia Wood Round Coffee Table With Carved Top & Fluted Base." at bounding box center [712, 332] width 343 height 34
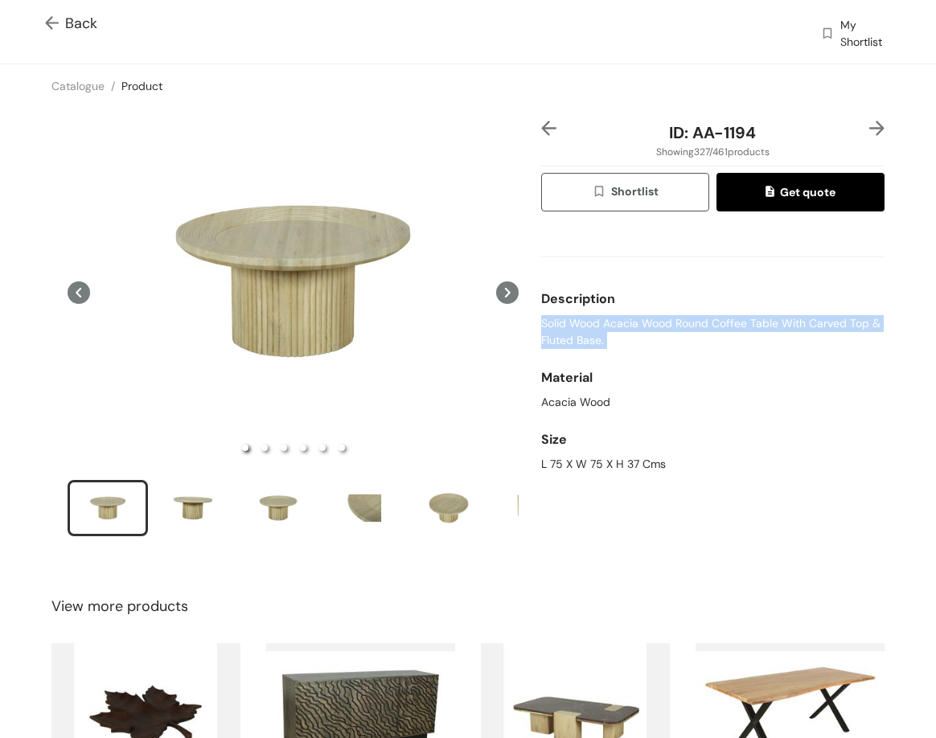
click at [690, 327] on span "Solid Wood Acacia Wood Round Coffee Table With Carved Top & Fluted Base." at bounding box center [712, 332] width 343 height 34
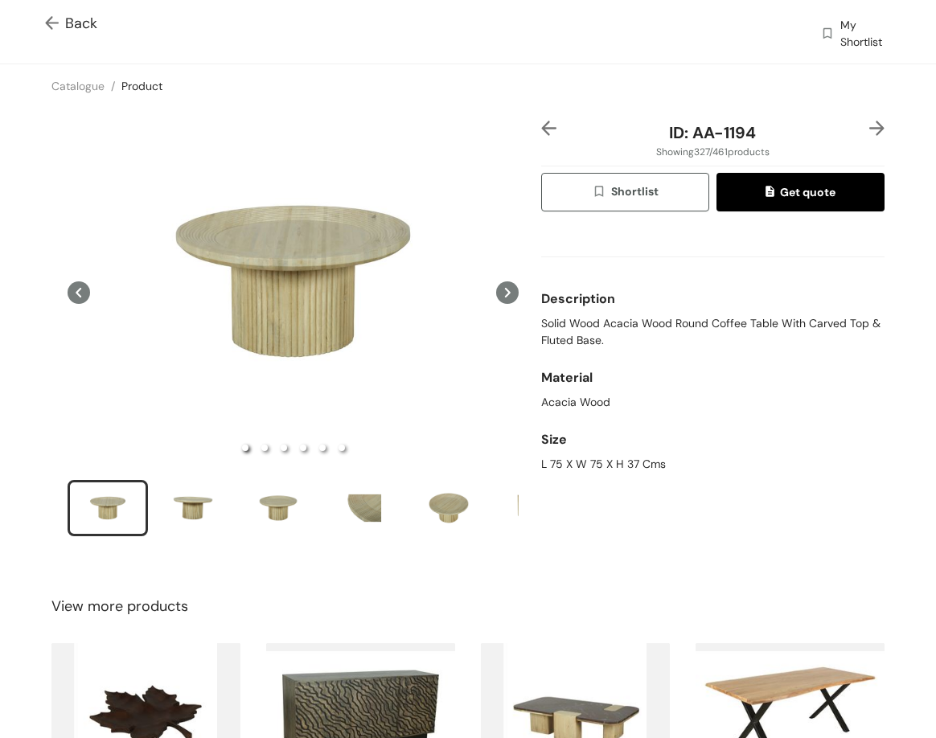
click at [574, 470] on div "L 75 X W 75 X H 37 Cms" at bounding box center [712, 464] width 343 height 17
click at [574, 469] on div "L 75 X W 75 X H 37 Cms" at bounding box center [712, 464] width 343 height 17
drag, startPoint x: 692, startPoint y: 137, endPoint x: 795, endPoint y: 142, distance: 103.1
click at [795, 142] on div "ID: AA-1194" at bounding box center [713, 133] width 286 height 24
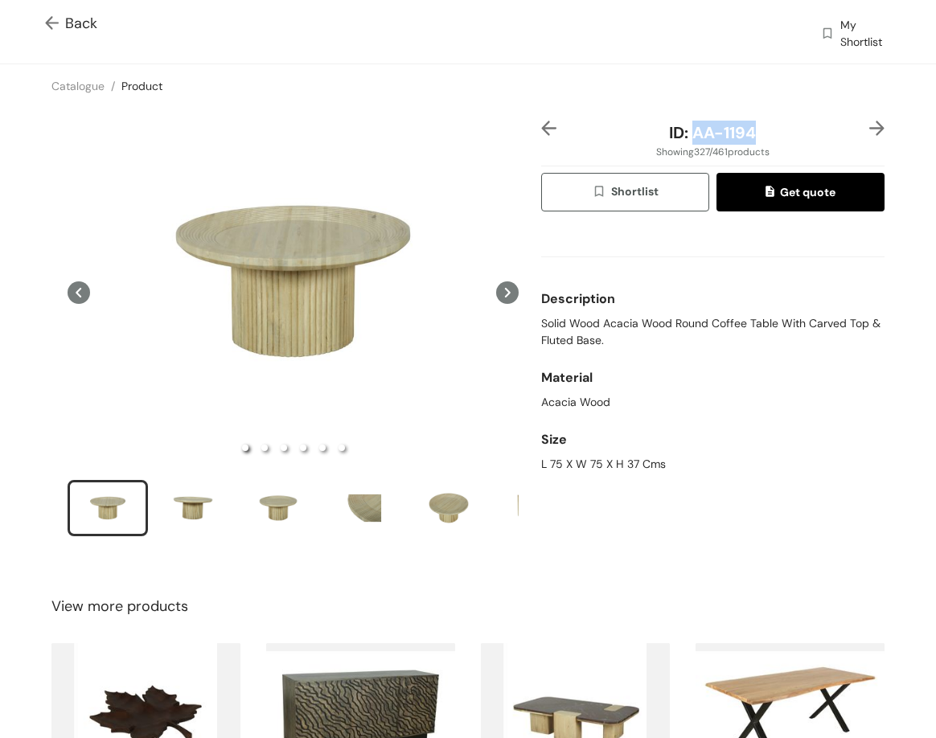
click at [870, 125] on img at bounding box center [877, 128] width 15 height 15
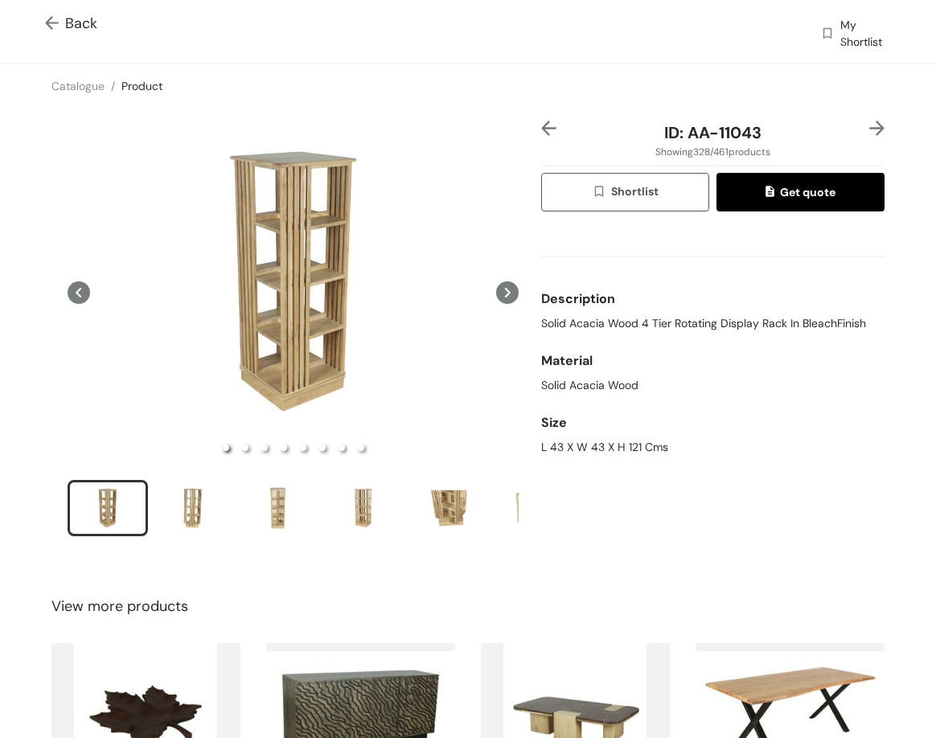
click at [870, 133] on img at bounding box center [877, 128] width 15 height 15
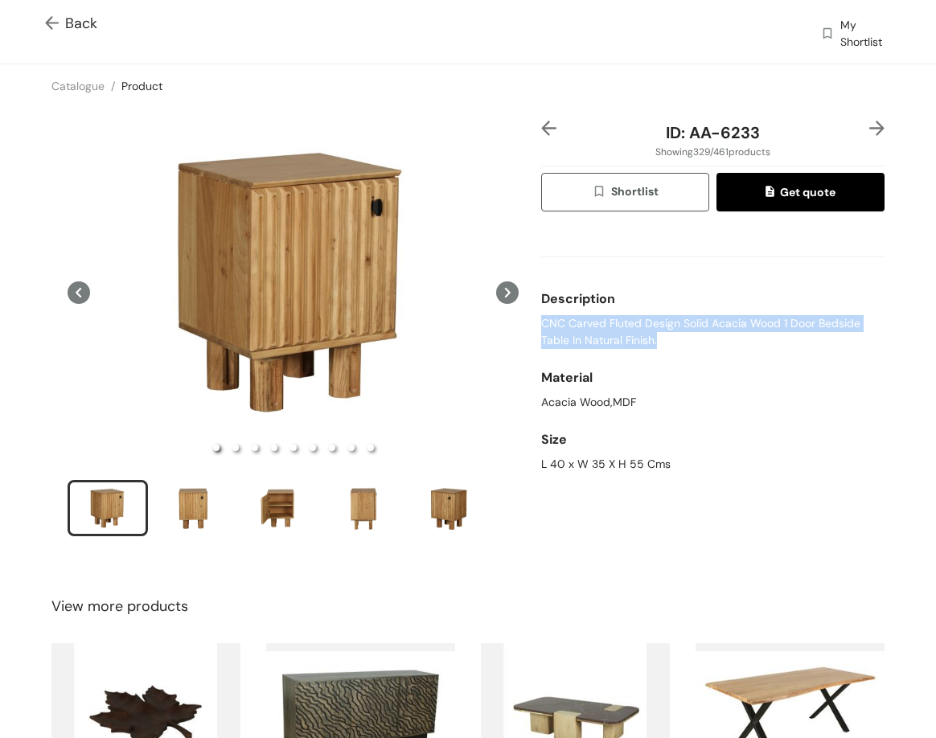
drag, startPoint x: 534, startPoint y: 327, endPoint x: 699, endPoint y: 343, distance: 165.7
click at [689, 347] on span "CNC Carved Fluted Design Solid Acacia Wood 1 Door Bedside Table In Natural Fini…" at bounding box center [712, 332] width 343 height 34
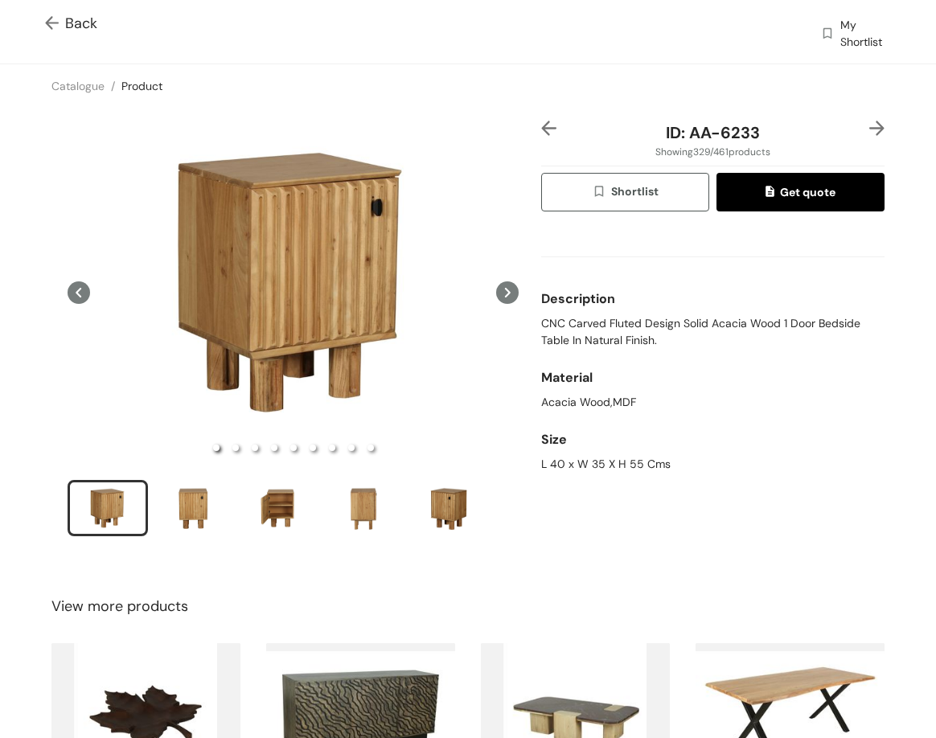
click at [607, 461] on div "L 40 x W 35 X H 55 Cms" at bounding box center [712, 464] width 343 height 17
click at [870, 129] on img at bounding box center [877, 128] width 15 height 15
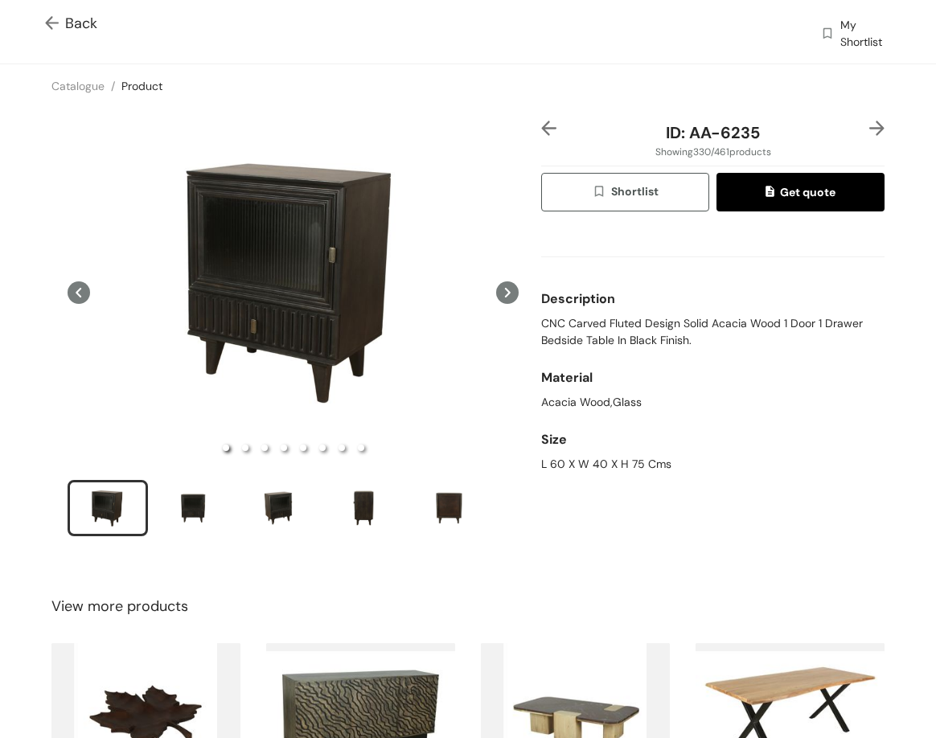
click at [565, 328] on span "CNC Carved Fluted Design Solid Acacia Wood 1 Door 1 Drawer Bedside Table In Bla…" at bounding box center [712, 332] width 343 height 34
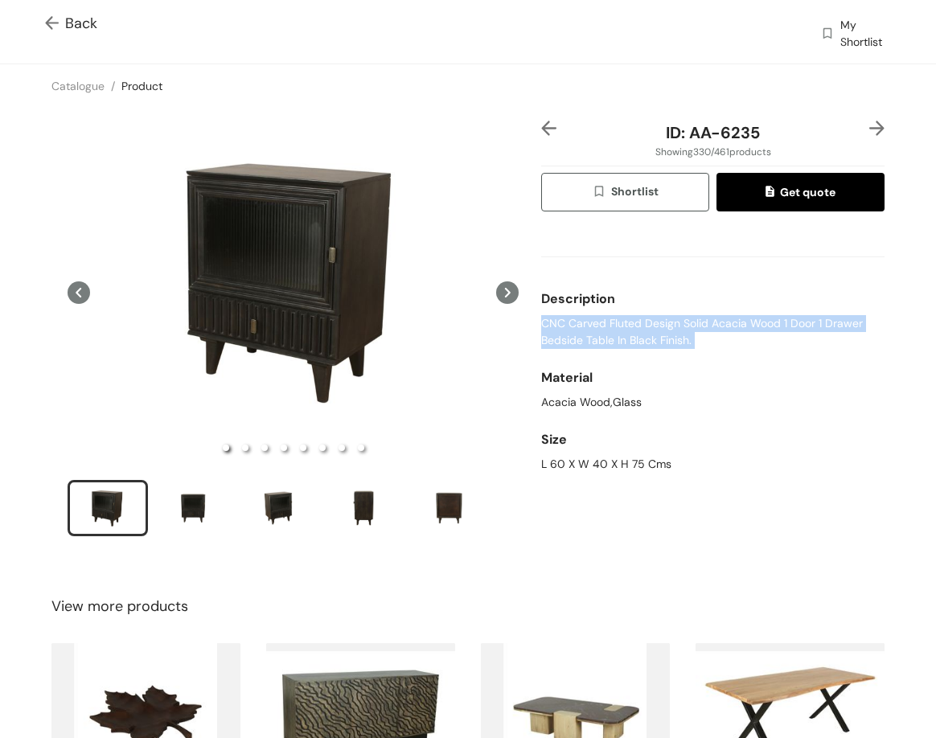
click at [565, 328] on span "CNC Carved Fluted Design Solid Acacia Wood 1 Door 1 Drawer Bedside Table In Bla…" at bounding box center [712, 332] width 343 height 34
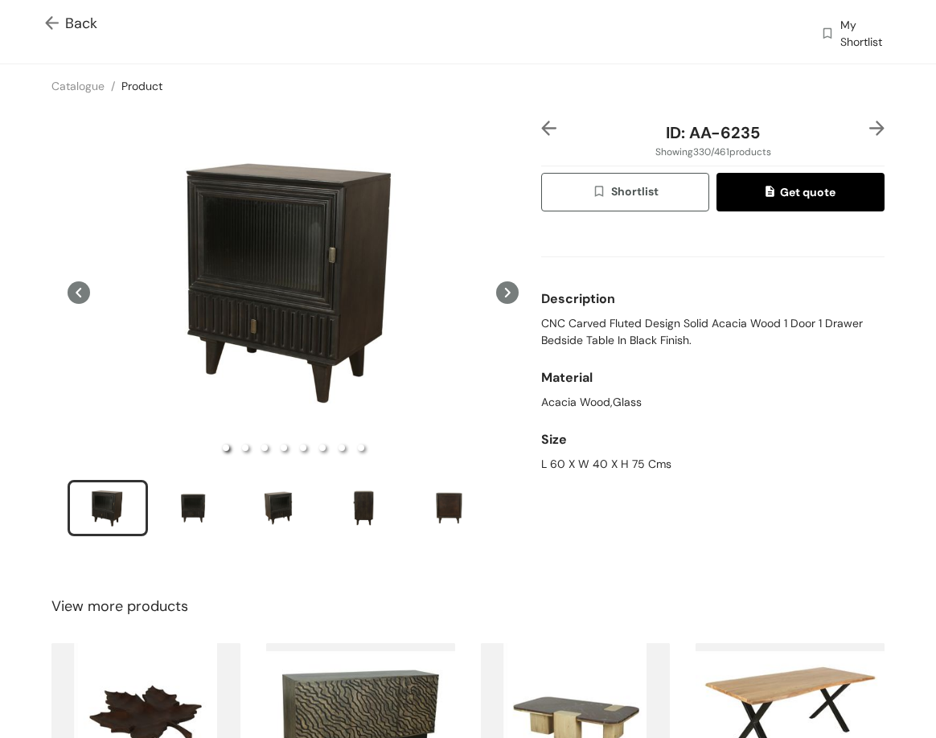
click at [594, 456] on div "L 60 X W 40 X H 75 Cms" at bounding box center [712, 464] width 343 height 17
drag, startPoint x: 685, startPoint y: 132, endPoint x: 751, endPoint y: 139, distance: 67.2
click at [751, 139] on div "ID: AA-6235" at bounding box center [713, 133] width 286 height 24
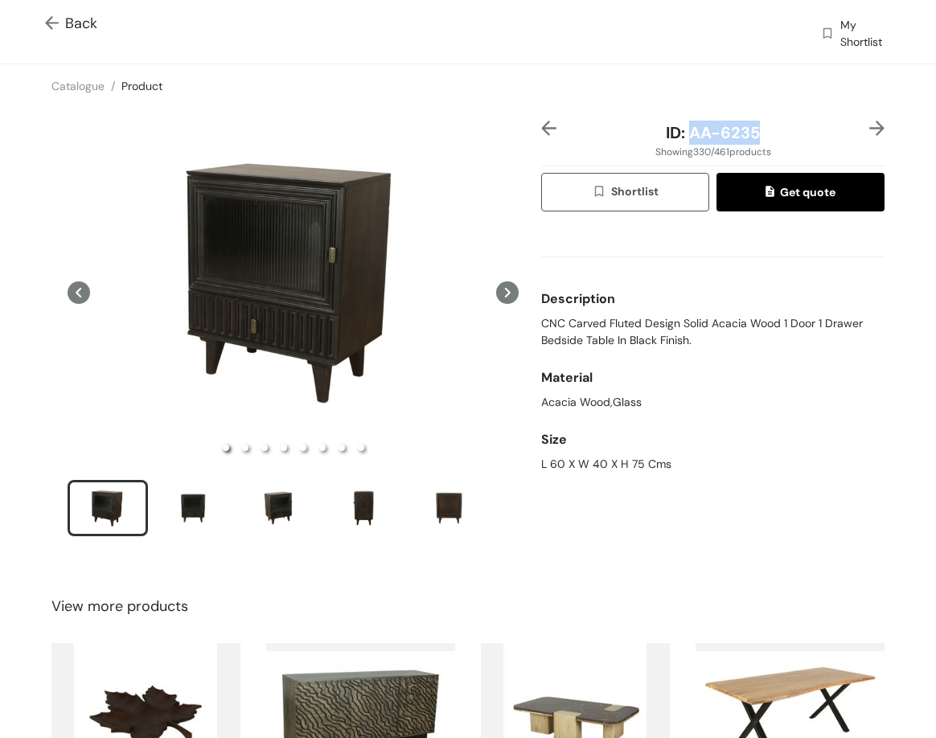
click at [870, 127] on img at bounding box center [877, 128] width 15 height 15
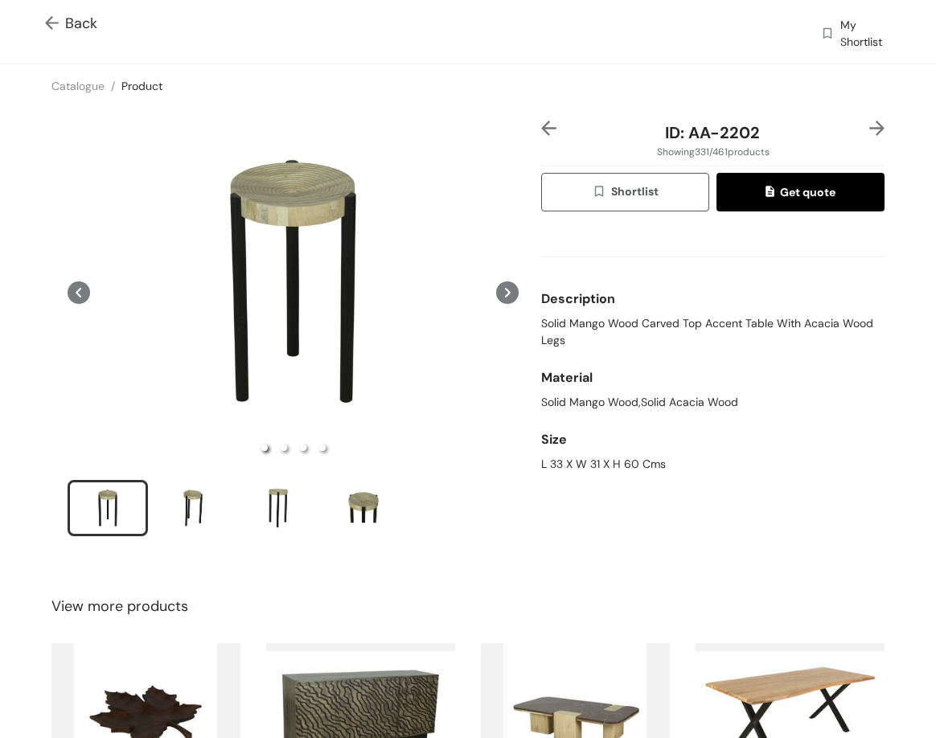
click at [870, 124] on img at bounding box center [877, 128] width 15 height 15
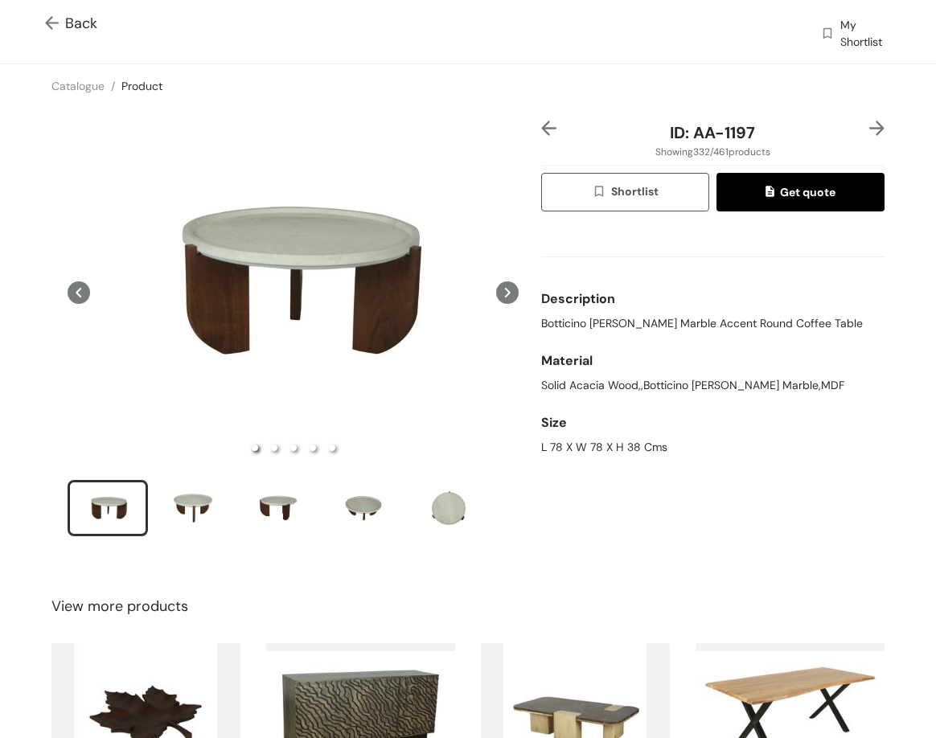
click at [541, 130] on img at bounding box center [548, 128] width 15 height 15
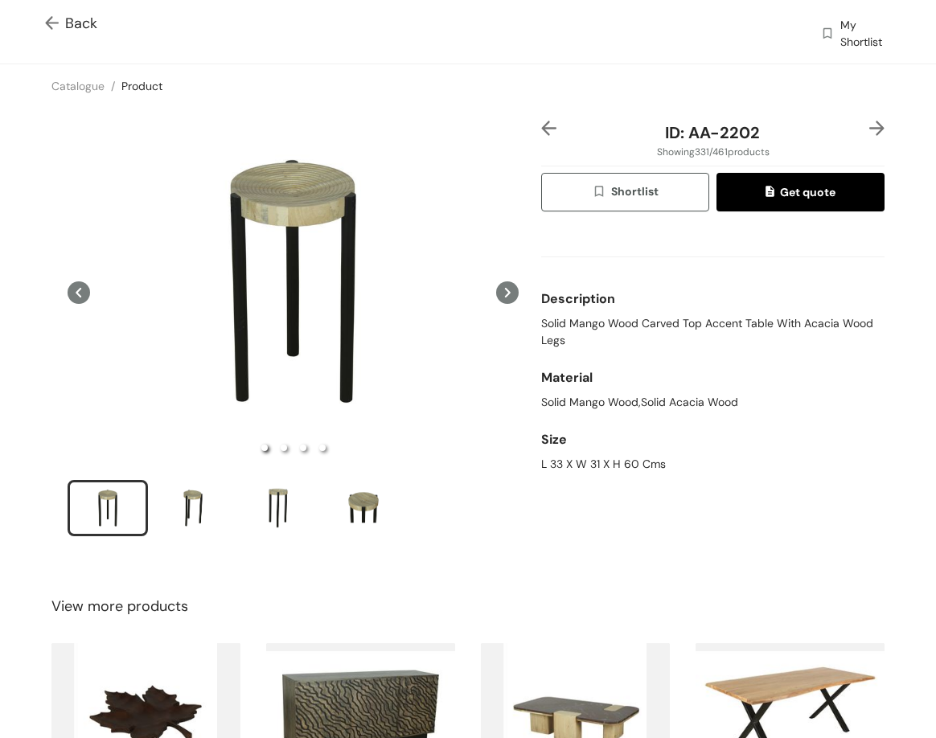
click at [606, 327] on span "Solid Mango Wood Carved Top Accent Table With Acacia Wood Legs" at bounding box center [712, 332] width 343 height 34
click at [619, 457] on div "L 33 X W 31 X H 60 Cms" at bounding box center [712, 464] width 343 height 17
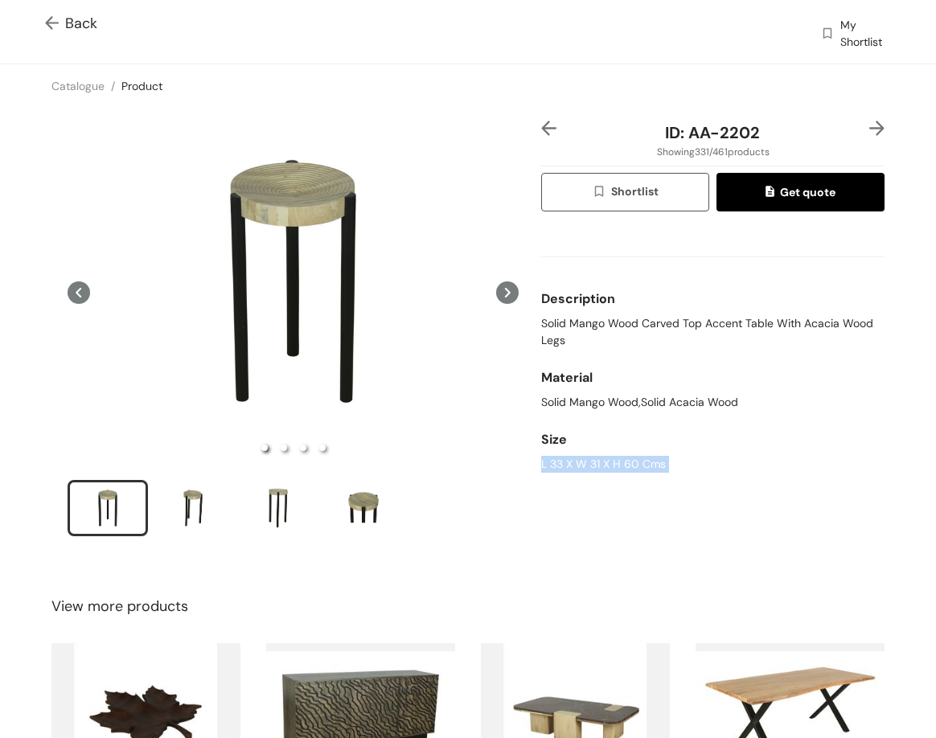
click at [619, 457] on div "L 33 X W 31 X H 60 Cms" at bounding box center [712, 464] width 343 height 17
drag, startPoint x: 679, startPoint y: 138, endPoint x: 776, endPoint y: 147, distance: 97.7
click at [774, 148] on div "ID: AA-2202 Showing 331 / 461 products Shortlist Get quote Description Solid Ma…" at bounding box center [713, 340] width 350 height 438
click at [735, 125] on span "ID: AA-2202" at bounding box center [712, 132] width 95 height 21
drag, startPoint x: 695, startPoint y: 131, endPoint x: 769, endPoint y: 141, distance: 74.6
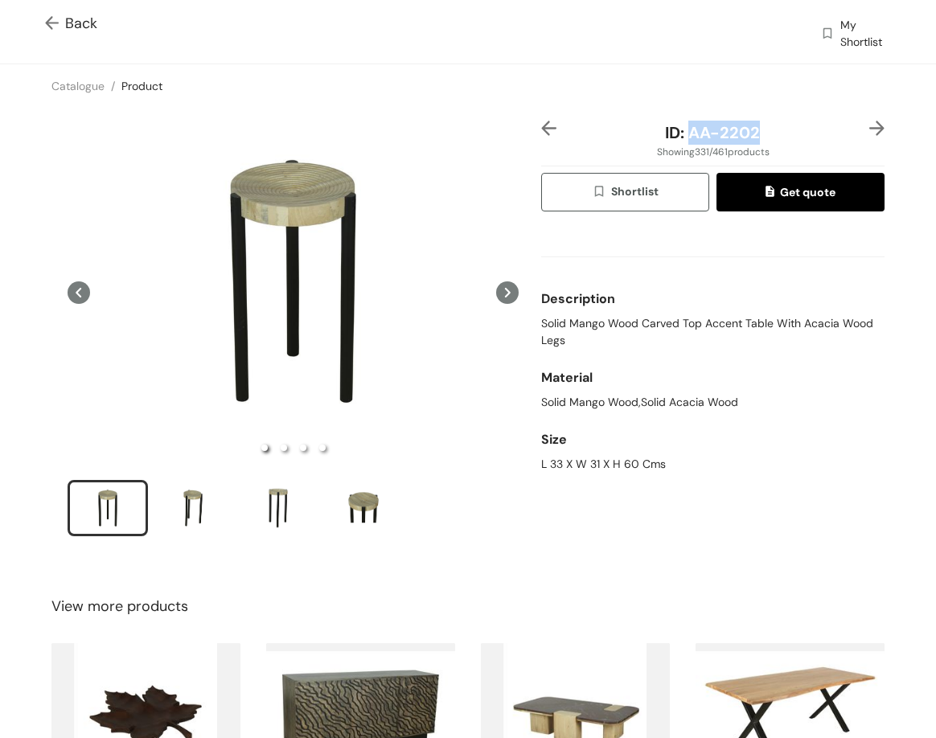
click at [769, 141] on div "ID: AA-2202" at bounding box center [713, 133] width 286 height 24
click at [870, 127] on img at bounding box center [877, 128] width 15 height 15
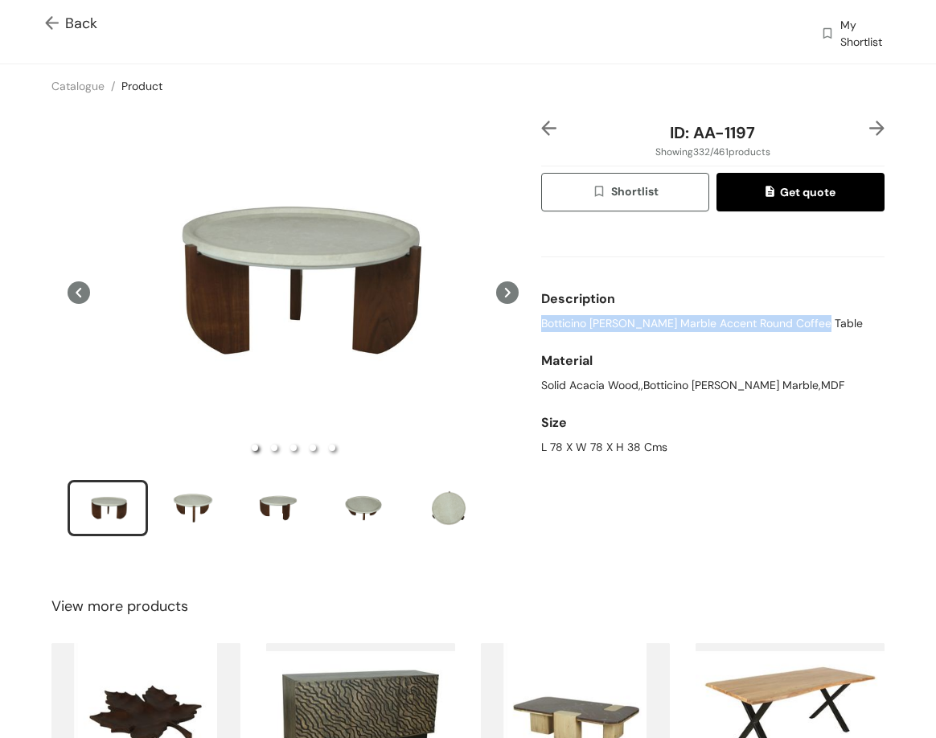
drag, startPoint x: 533, startPoint y: 327, endPoint x: 815, endPoint y: 326, distance: 281.5
click at [815, 326] on div "ID: AA-1197 Showing 332 / 461 products Shortlist Get quote Description Botticin…" at bounding box center [713, 340] width 350 height 438
click at [556, 450] on div "L 78 X W 78 X H 38 Cms" at bounding box center [712, 447] width 343 height 17
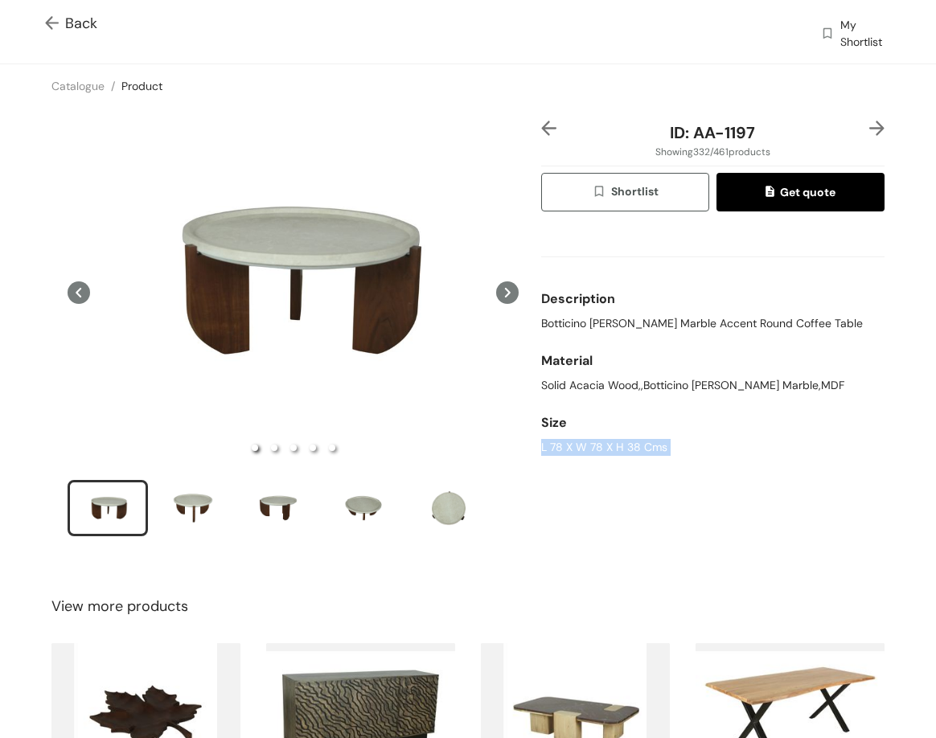
click at [556, 450] on div "L 78 X W 78 X H 38 Cms" at bounding box center [712, 447] width 343 height 17
drag, startPoint x: 688, startPoint y: 130, endPoint x: 759, endPoint y: 135, distance: 71.0
click at [756, 135] on div "ID: AA-1197" at bounding box center [713, 133] width 286 height 24
click at [870, 127] on img at bounding box center [877, 128] width 15 height 15
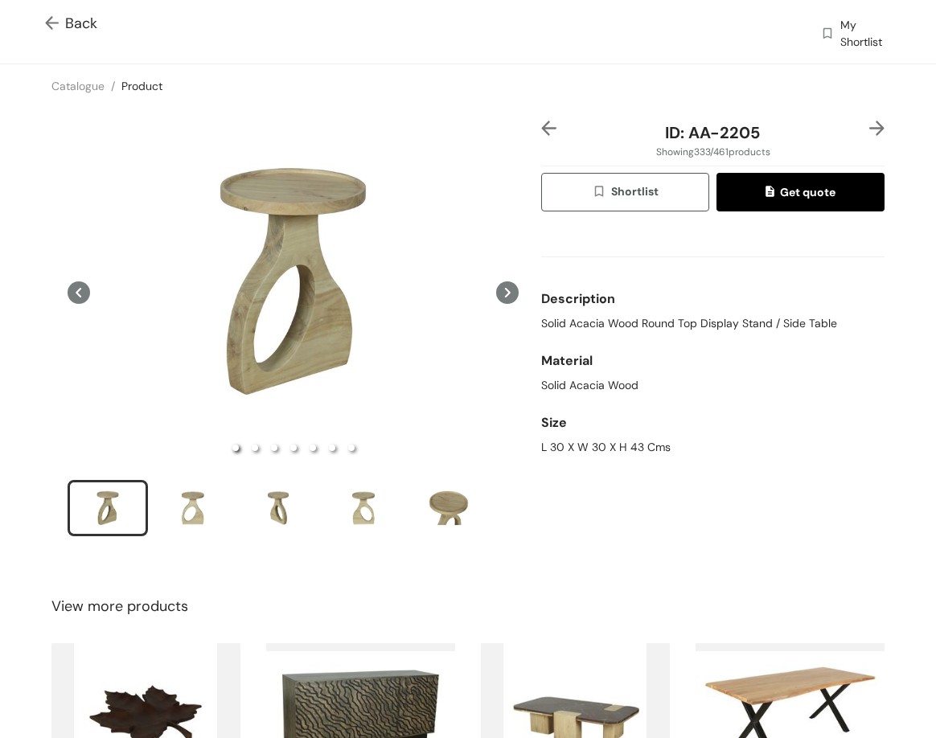
click at [596, 330] on span "Solid Acacia Wood Round Top Display Stand / Side Table" at bounding box center [689, 323] width 296 height 17
click at [577, 440] on div "L 30 X W 30 X H 43 Cms" at bounding box center [712, 447] width 343 height 17
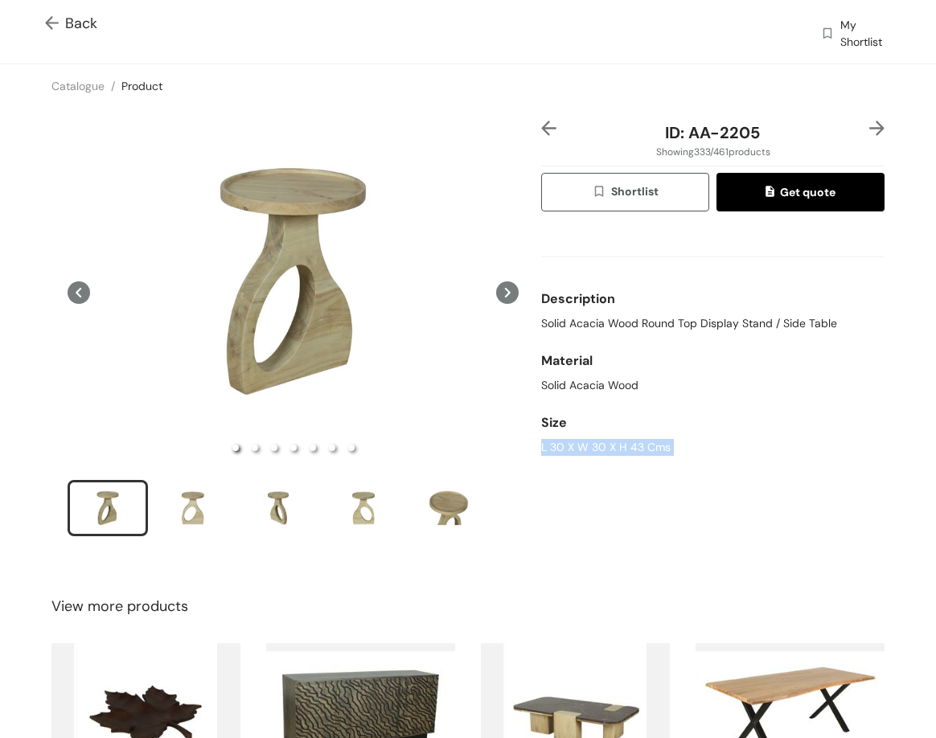
click at [577, 440] on div "L 30 X W 30 X H 43 Cms" at bounding box center [712, 447] width 343 height 17
drag, startPoint x: 681, startPoint y: 131, endPoint x: 836, endPoint y: 139, distance: 155.5
click at [836, 139] on div "ID: AA-2205" at bounding box center [713, 133] width 286 height 24
